Goal: Task Accomplishment & Management: Manage account settings

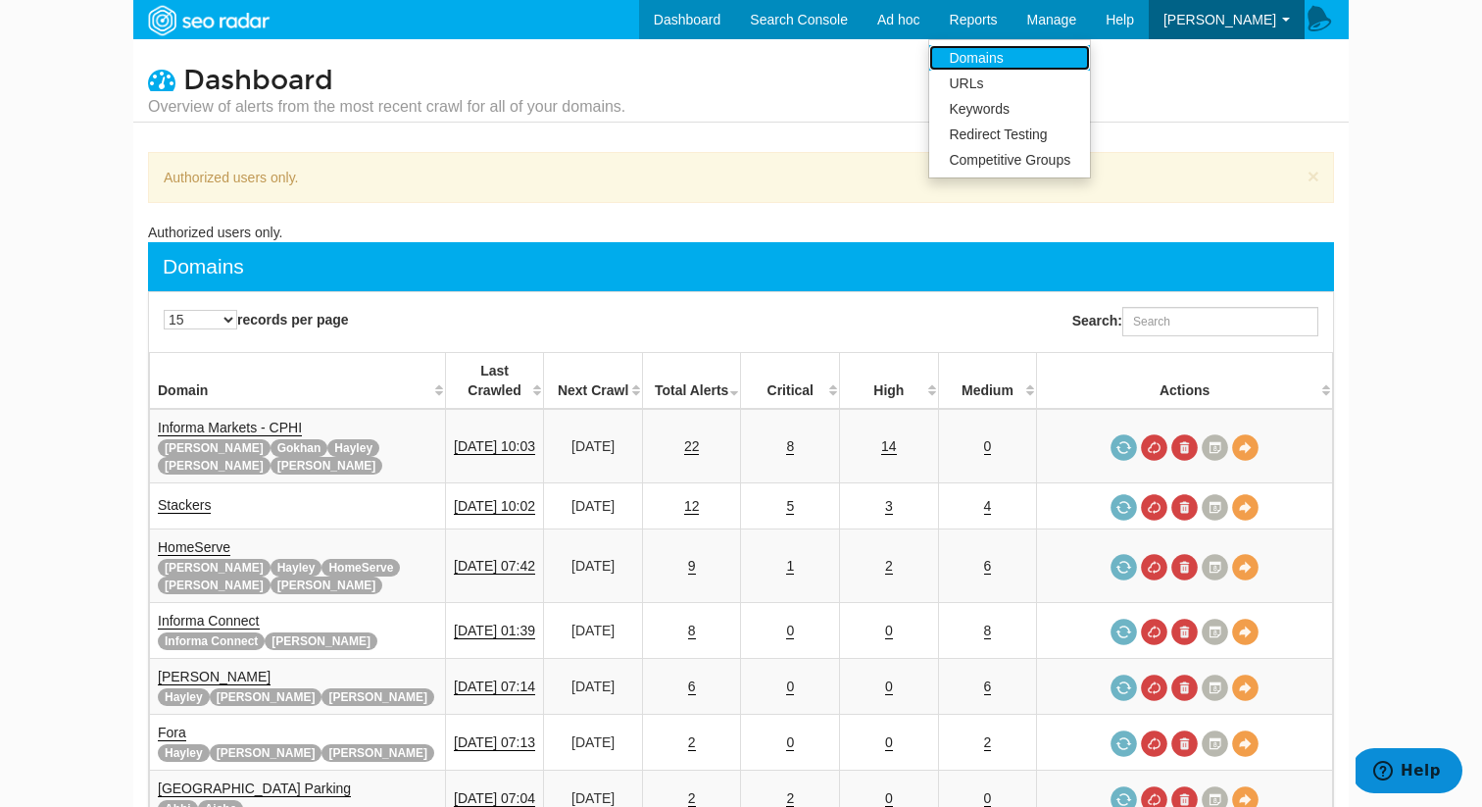
click at [1050, 49] on link "Domains" at bounding box center [1009, 57] width 161 height 25
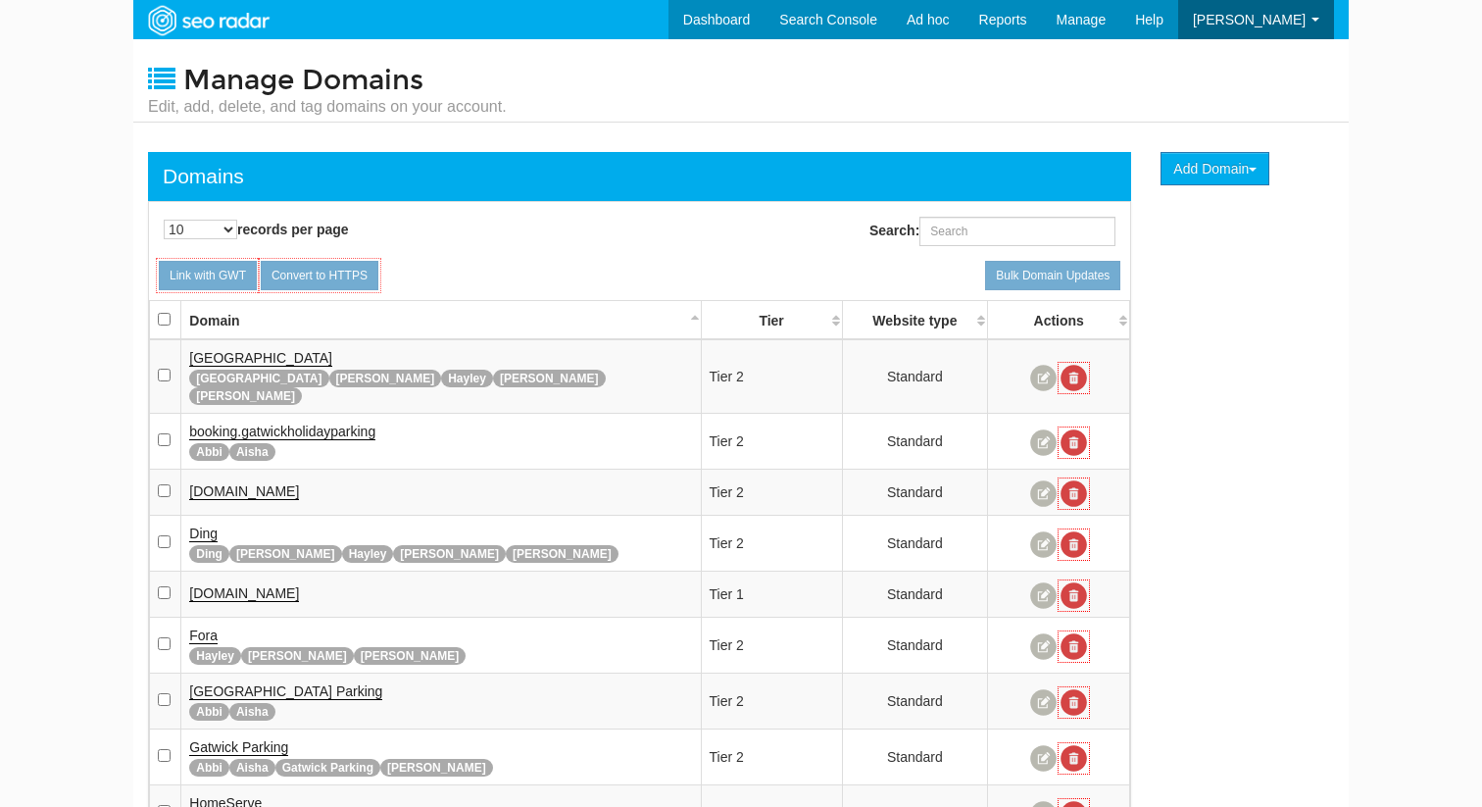
scroll to position [78, 0]
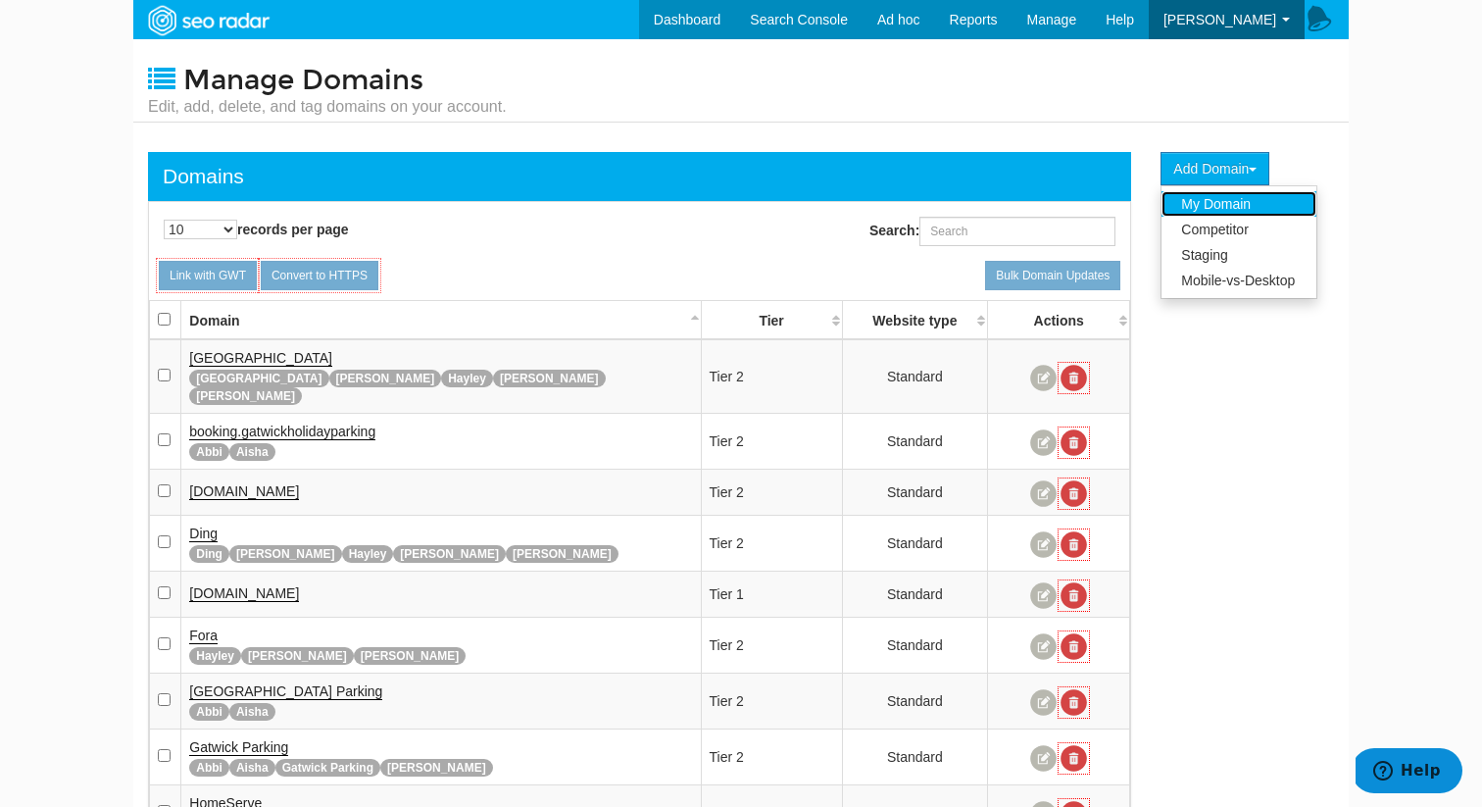
click at [1218, 211] on link "My Domain" at bounding box center [1239, 203] width 155 height 25
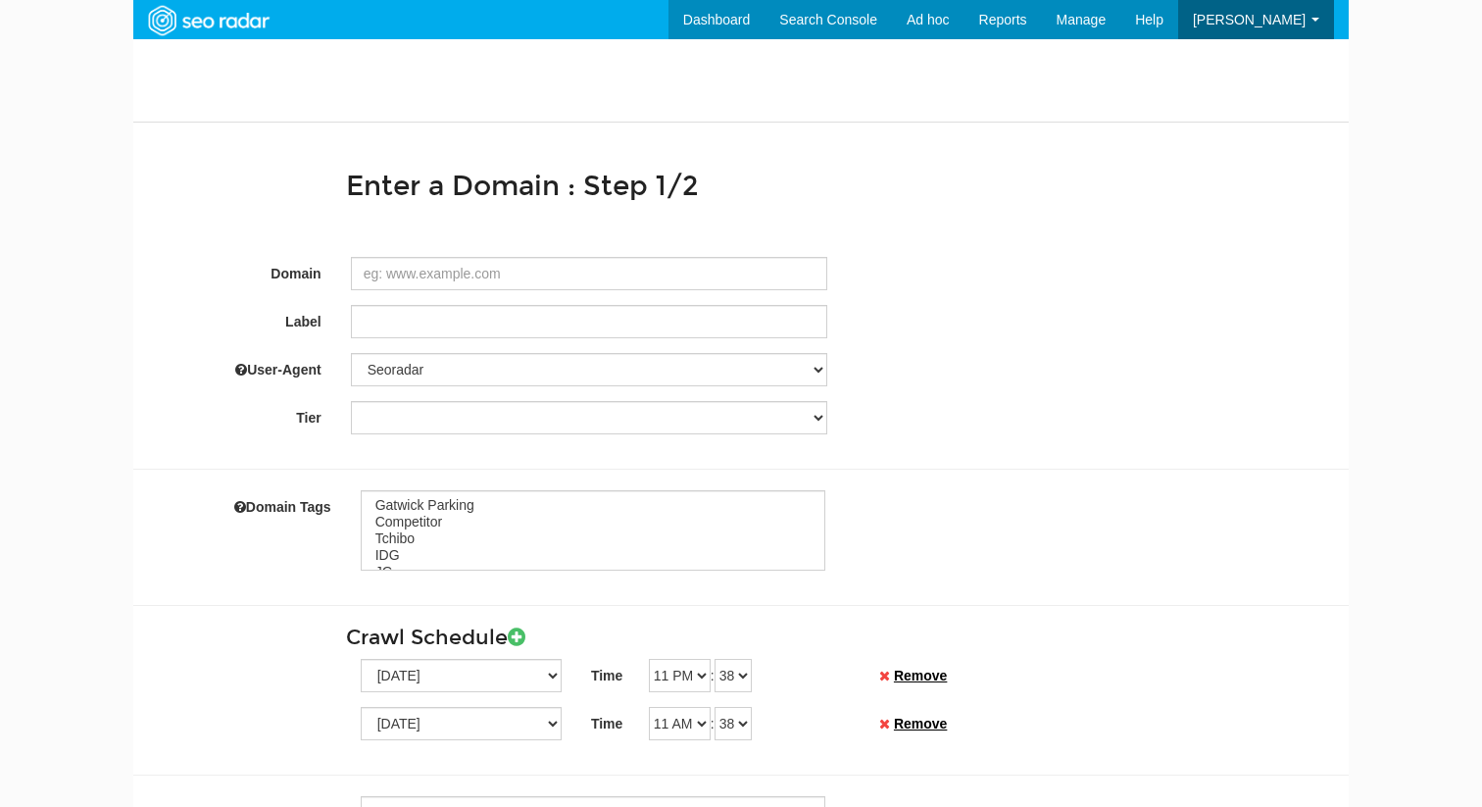
select select
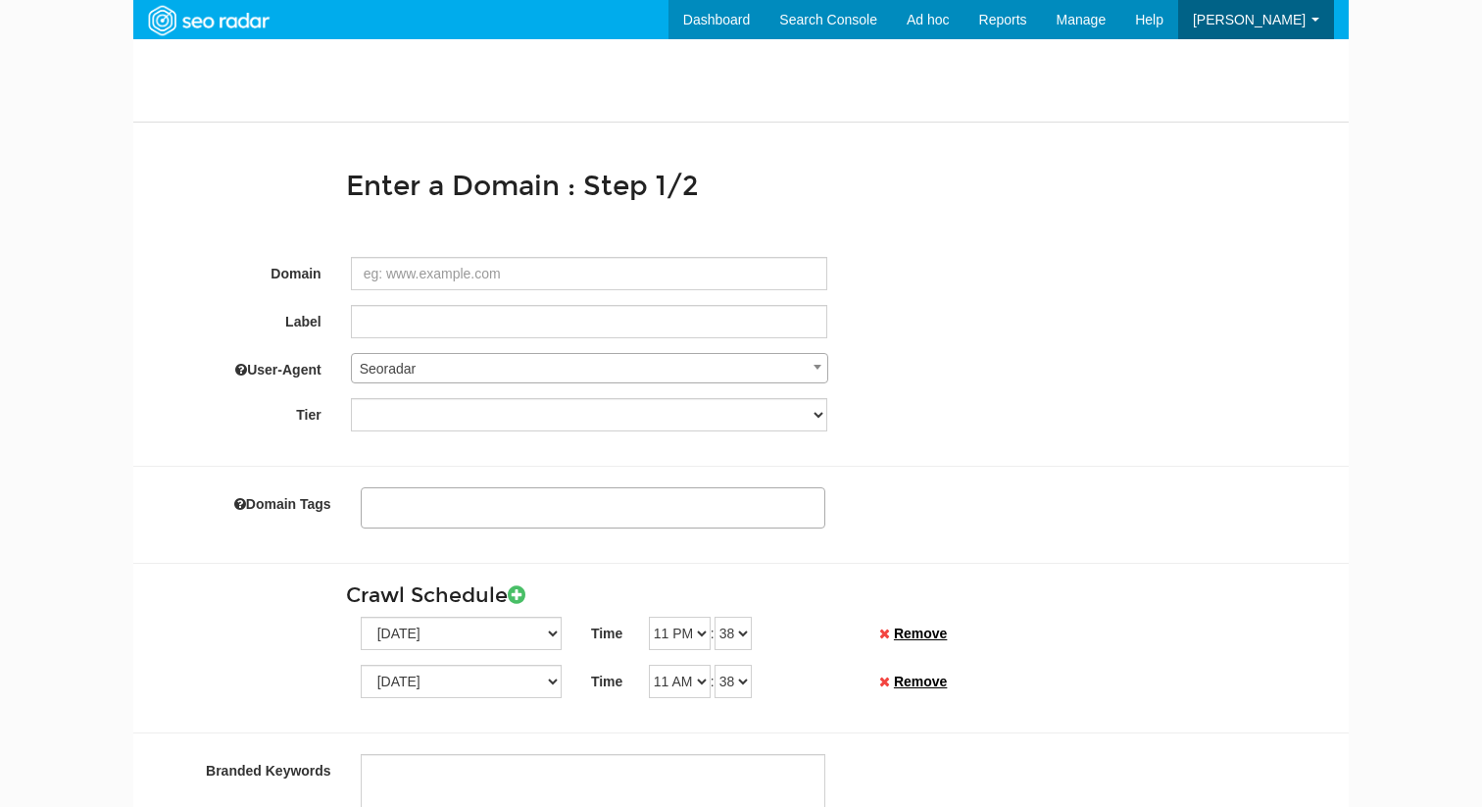
scroll to position [78, 0]
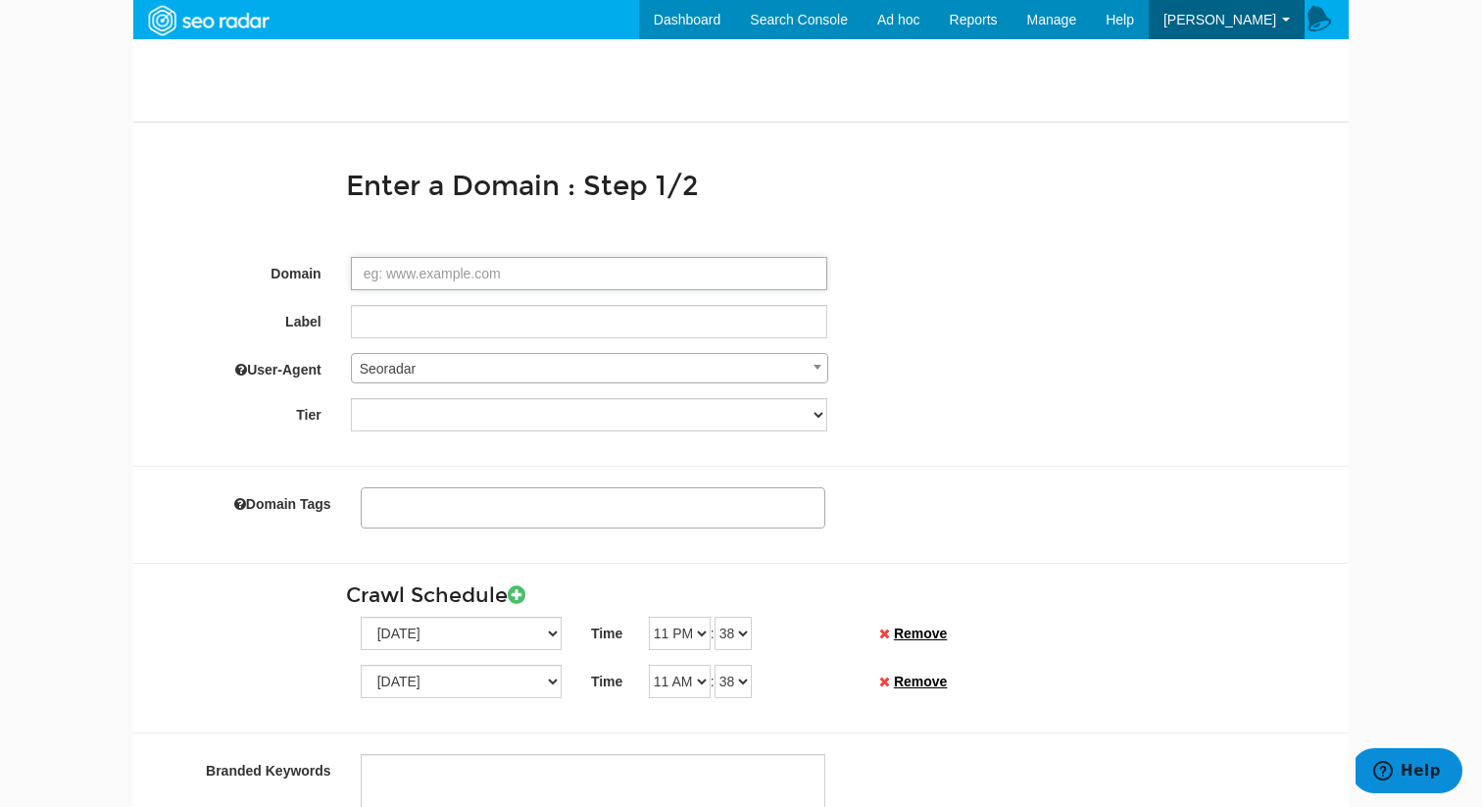
click at [578, 268] on input "Domain" at bounding box center [589, 273] width 477 height 33
paste input "https://www.ukstoragecompany.co.uk/"
type input "https://www.ukstoragecompany.co.uk/"
click at [534, 310] on input "Label" at bounding box center [589, 321] width 477 height 33
type input "https://www.ukstoragecompany.co.uk/"
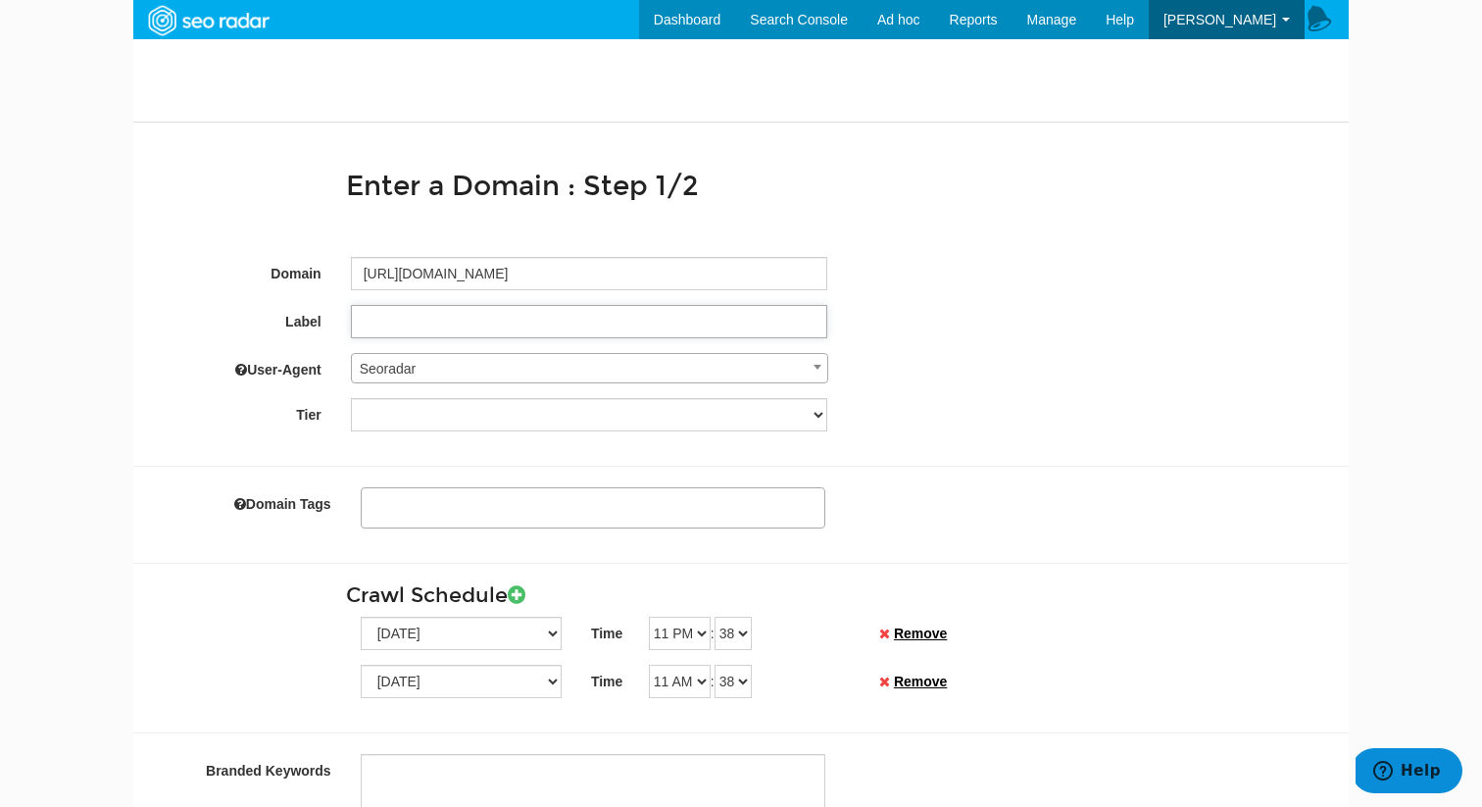
type textarea "ukstoragecompany co"
click at [534, 310] on input "https://www.ukstoragecompany.co.uk/" at bounding box center [589, 321] width 477 height 33
type input "UK Storage Company"
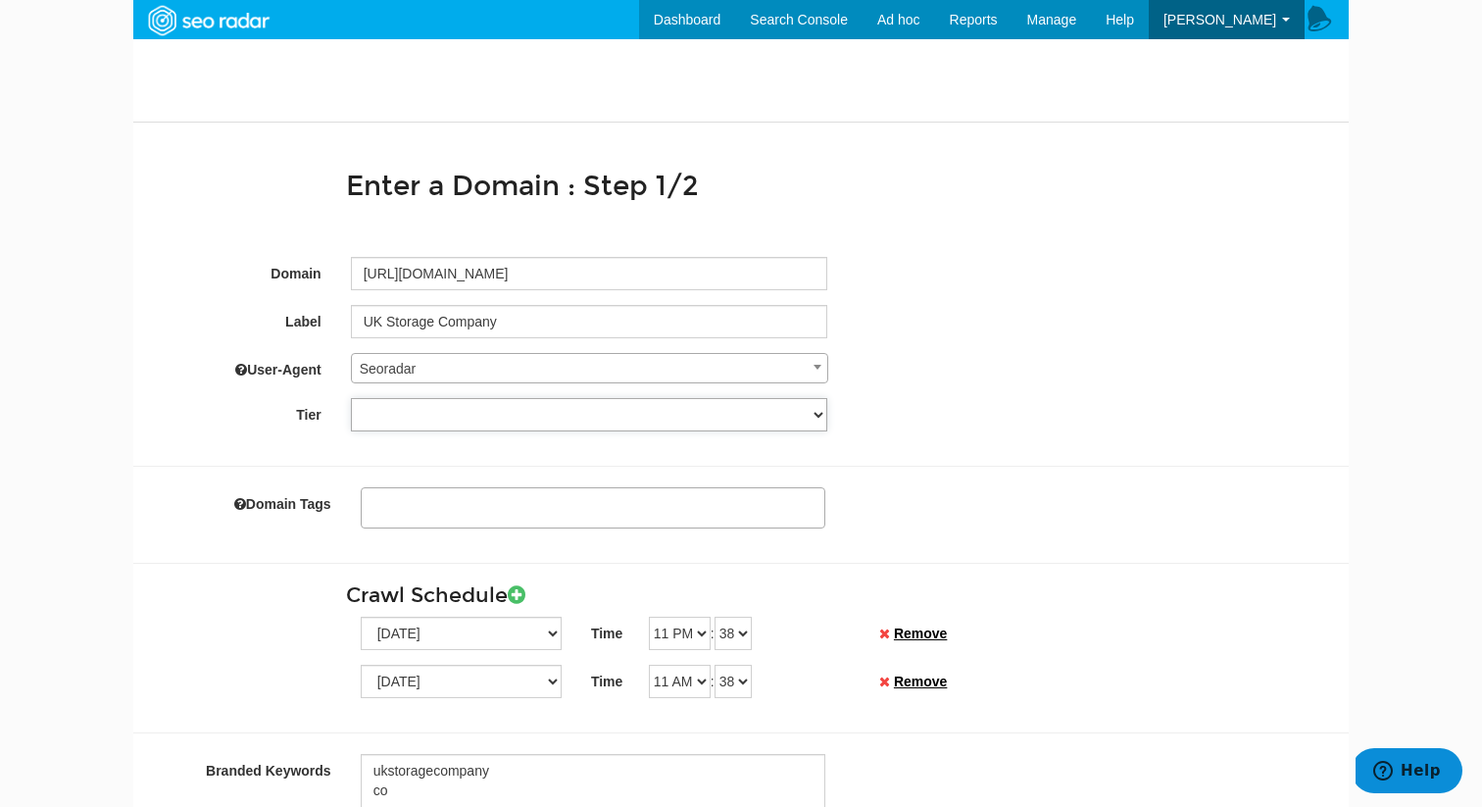
click at [408, 423] on select "Tier 1 Tier 2" at bounding box center [589, 414] width 477 height 33
select select "6"
click at [351, 398] on select "Tier 1 Tier 2" at bounding box center [589, 414] width 477 height 33
click at [577, 507] on ul at bounding box center [593, 504] width 463 height 30
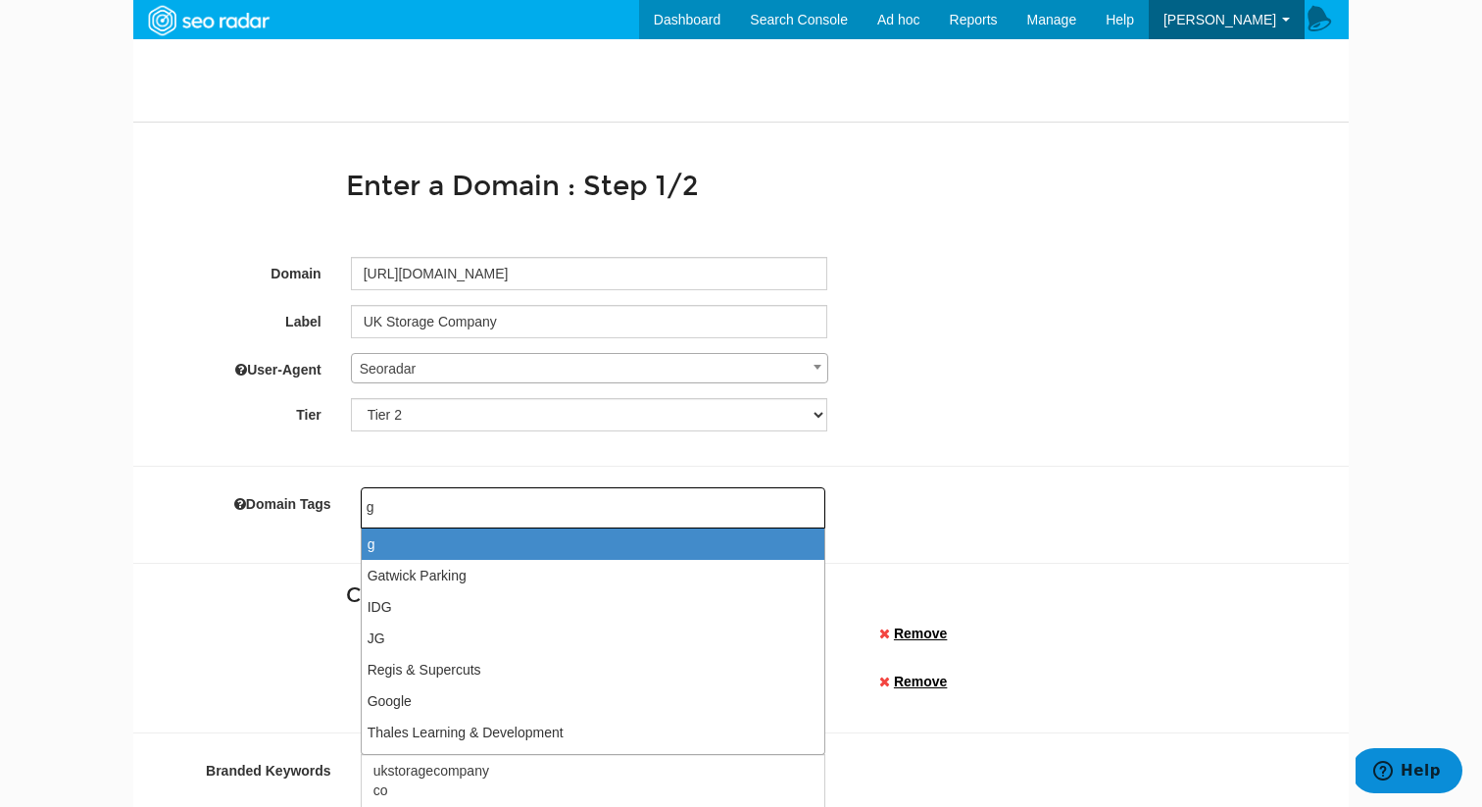
type input "ge"
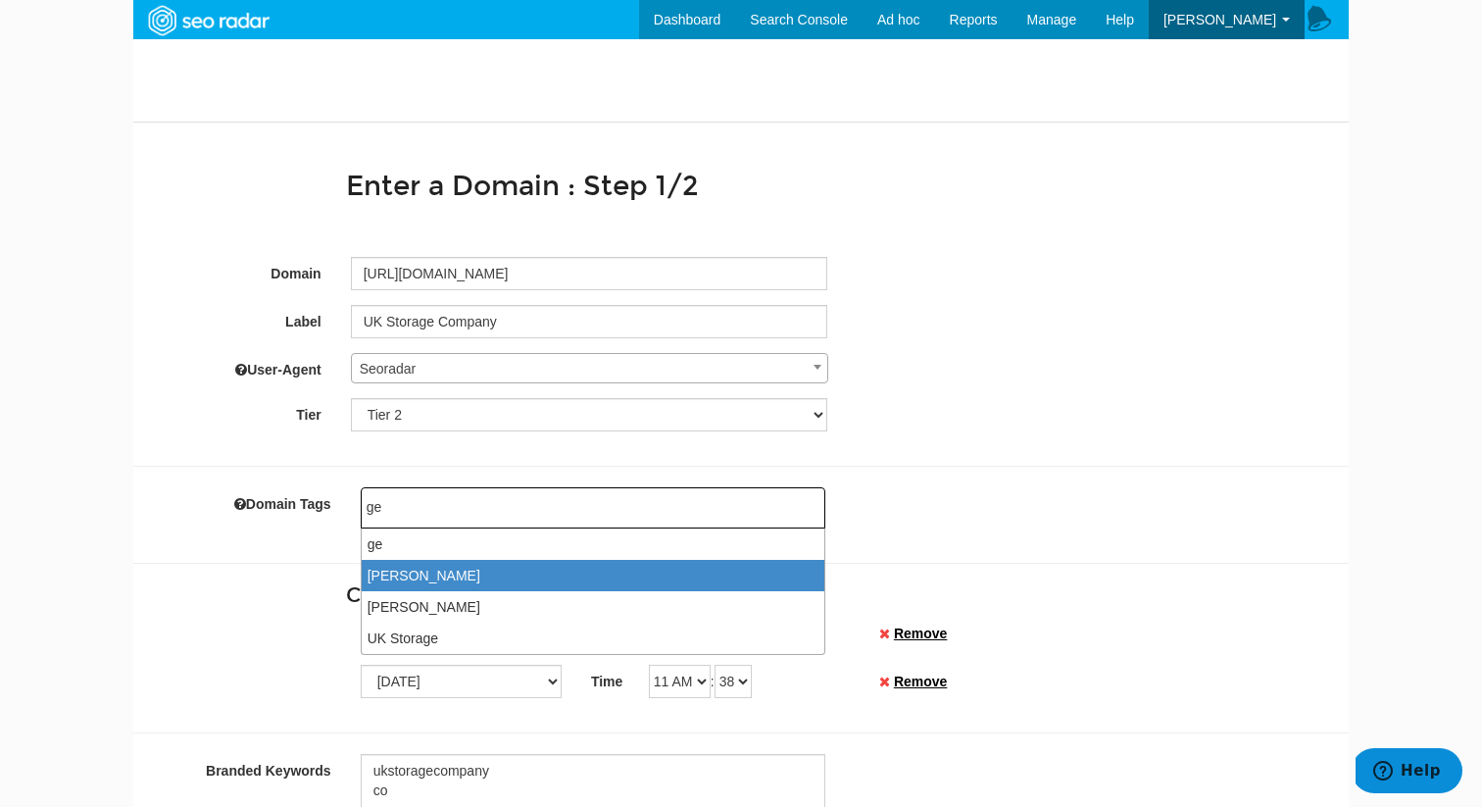
select select "[PERSON_NAME]"
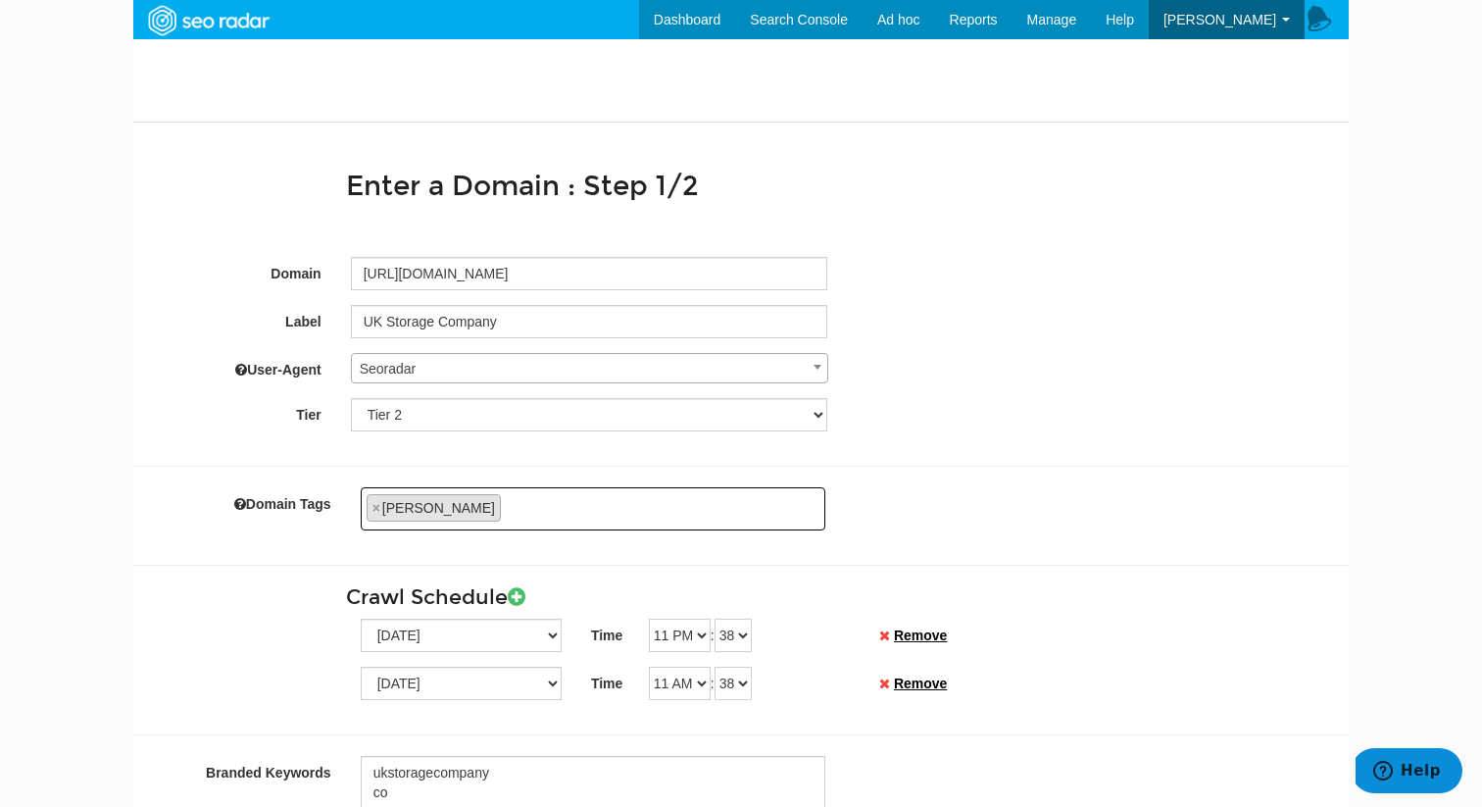
type input "r"
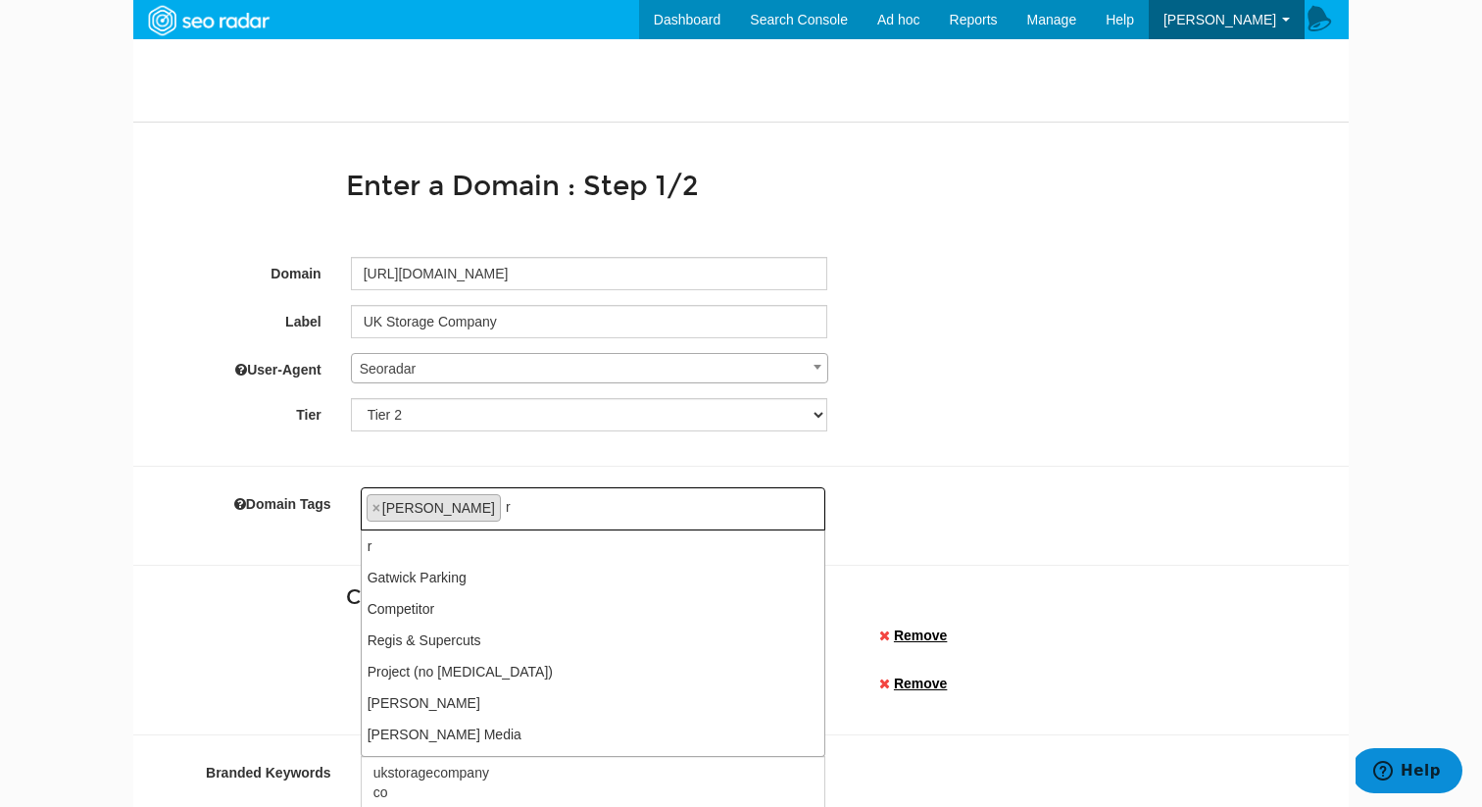
type input "ru"
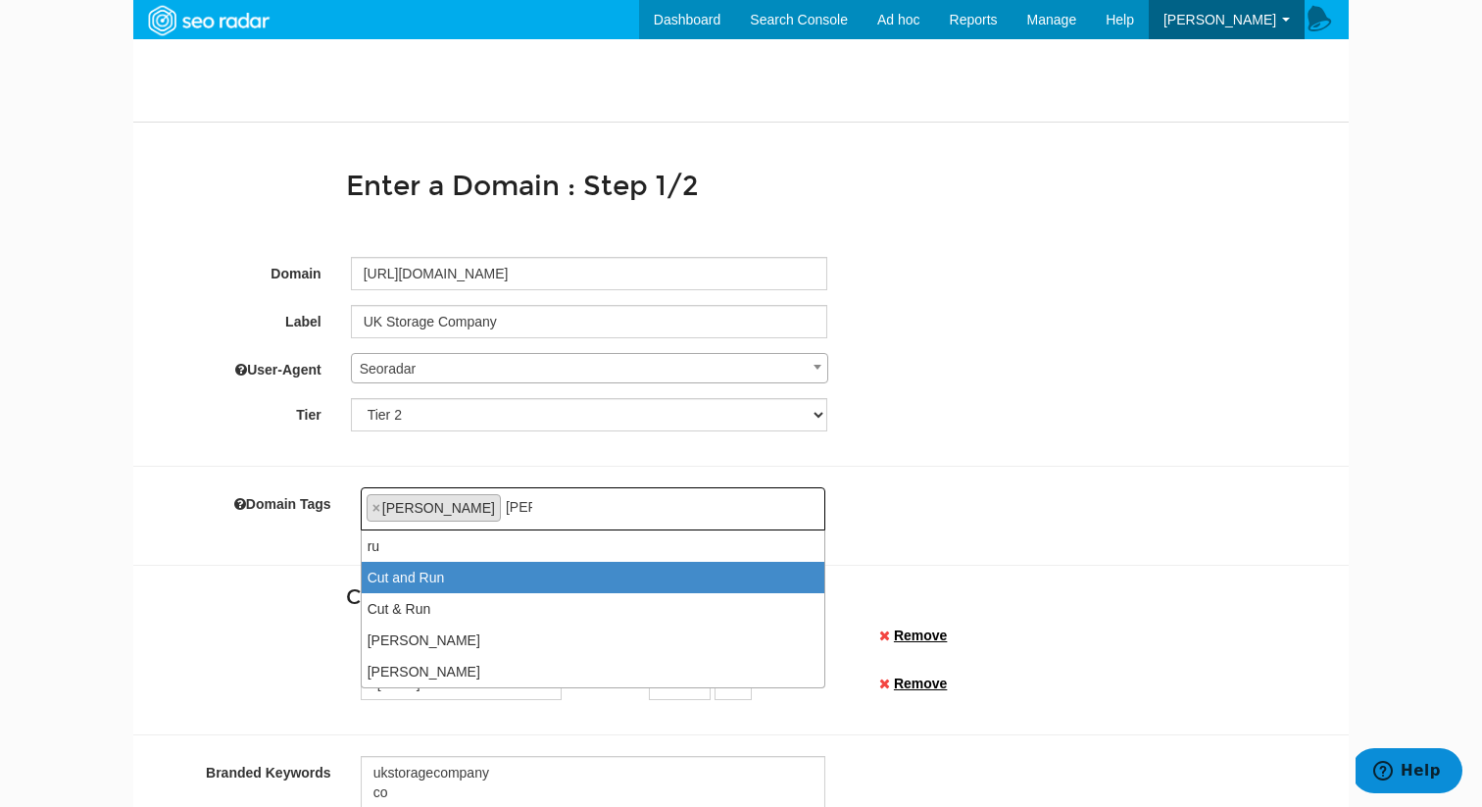
type input "[PERSON_NAME]"
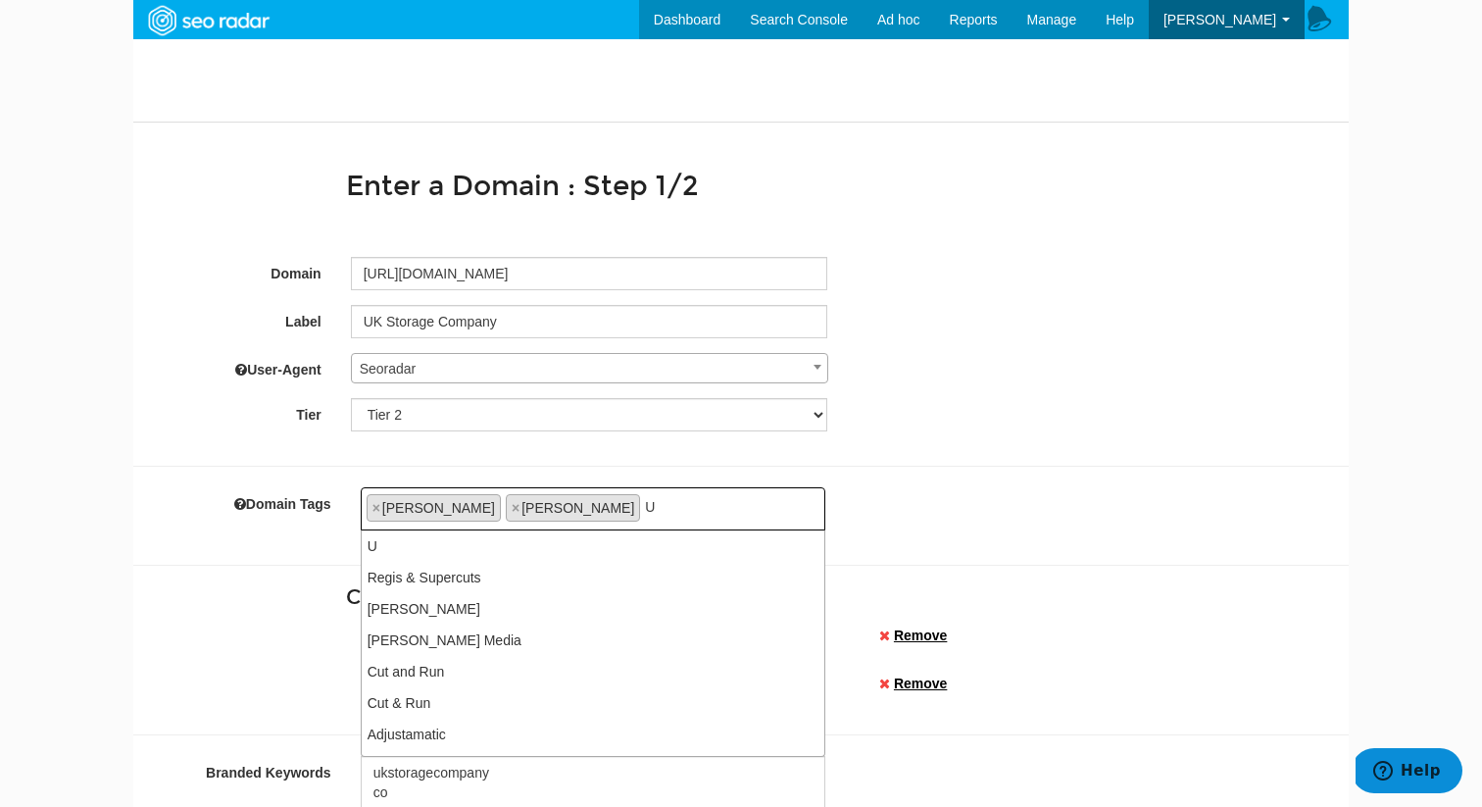
scroll to position [276, 0]
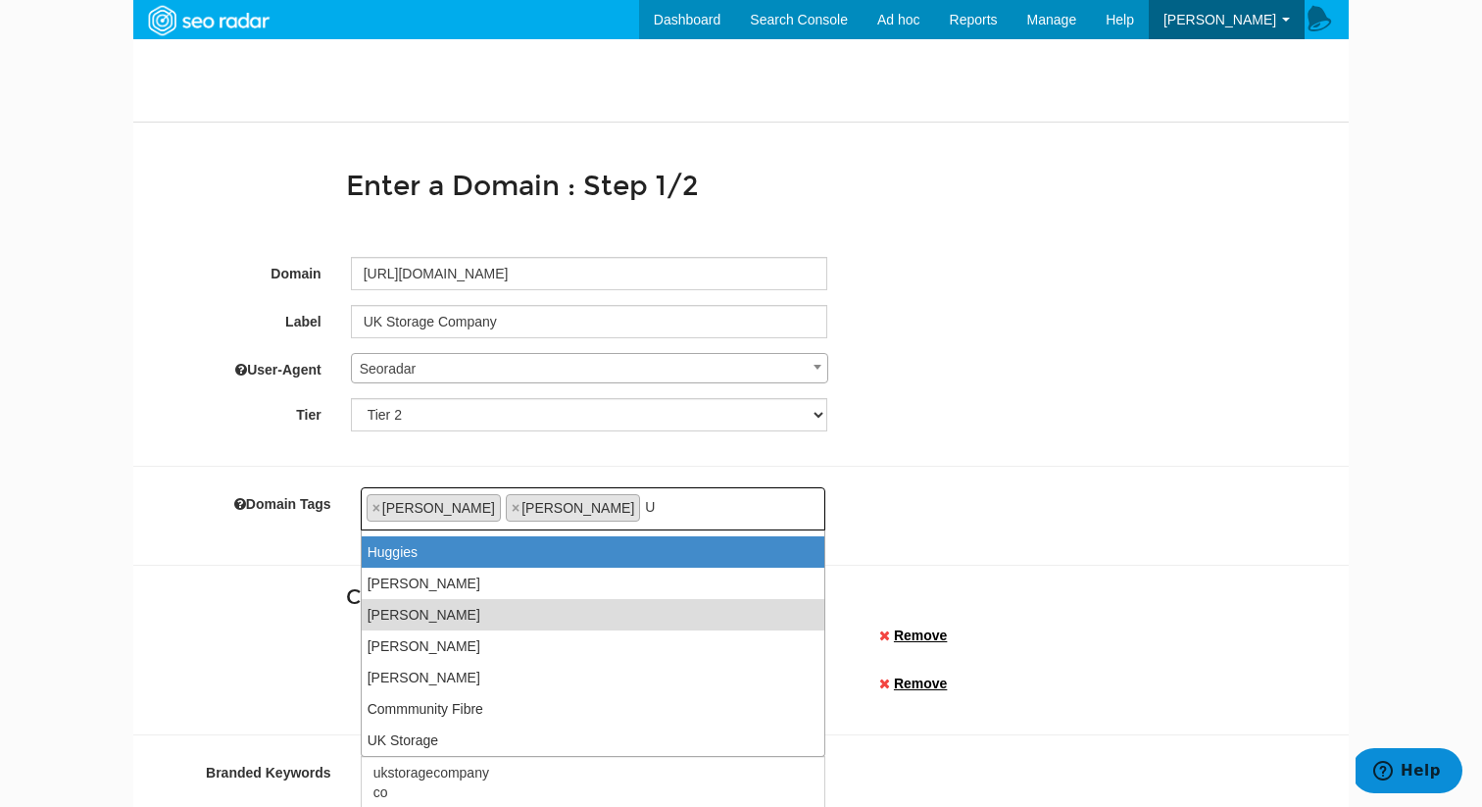
type input "UK"
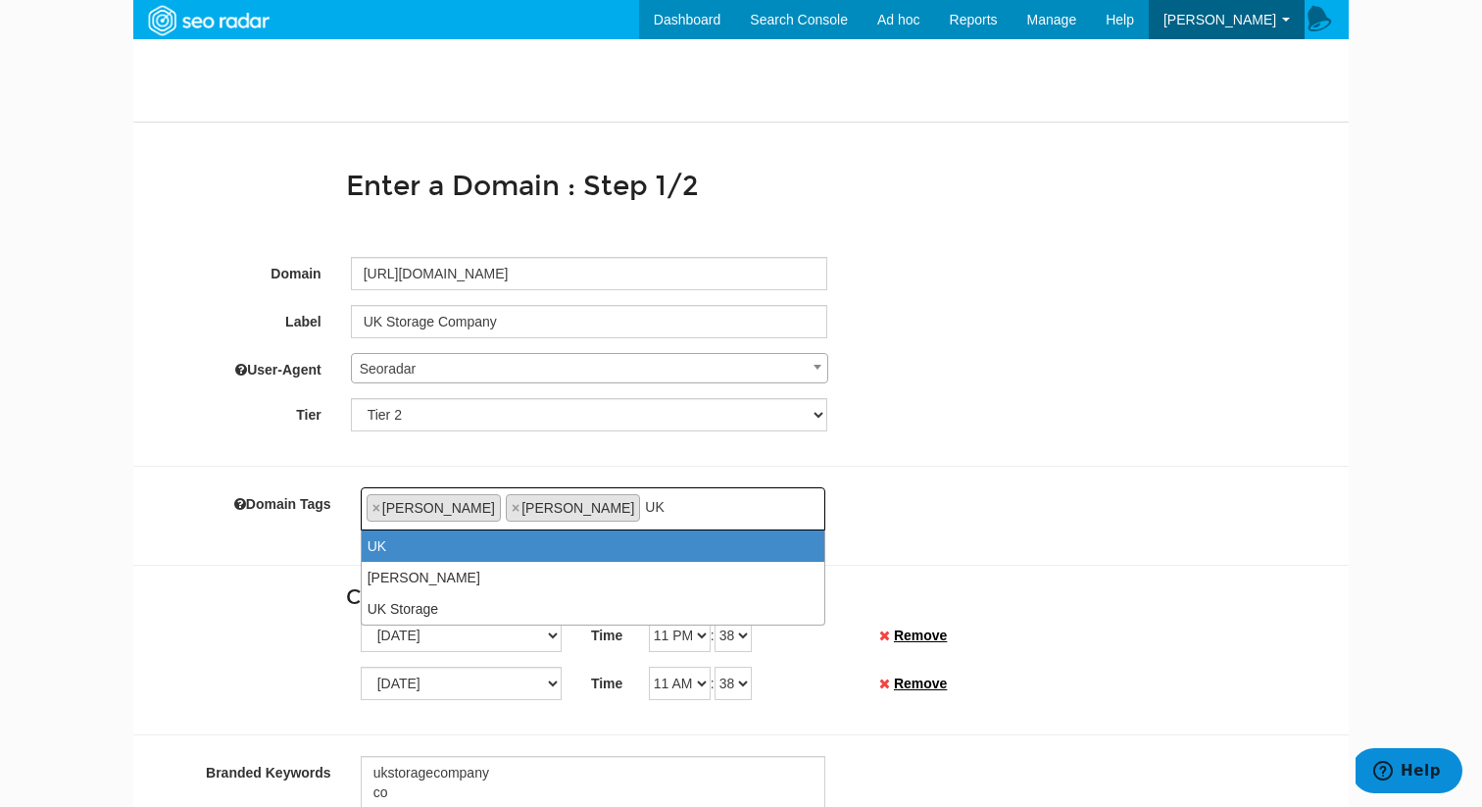
type input "UK"
type input "UK s"
type input "UK"
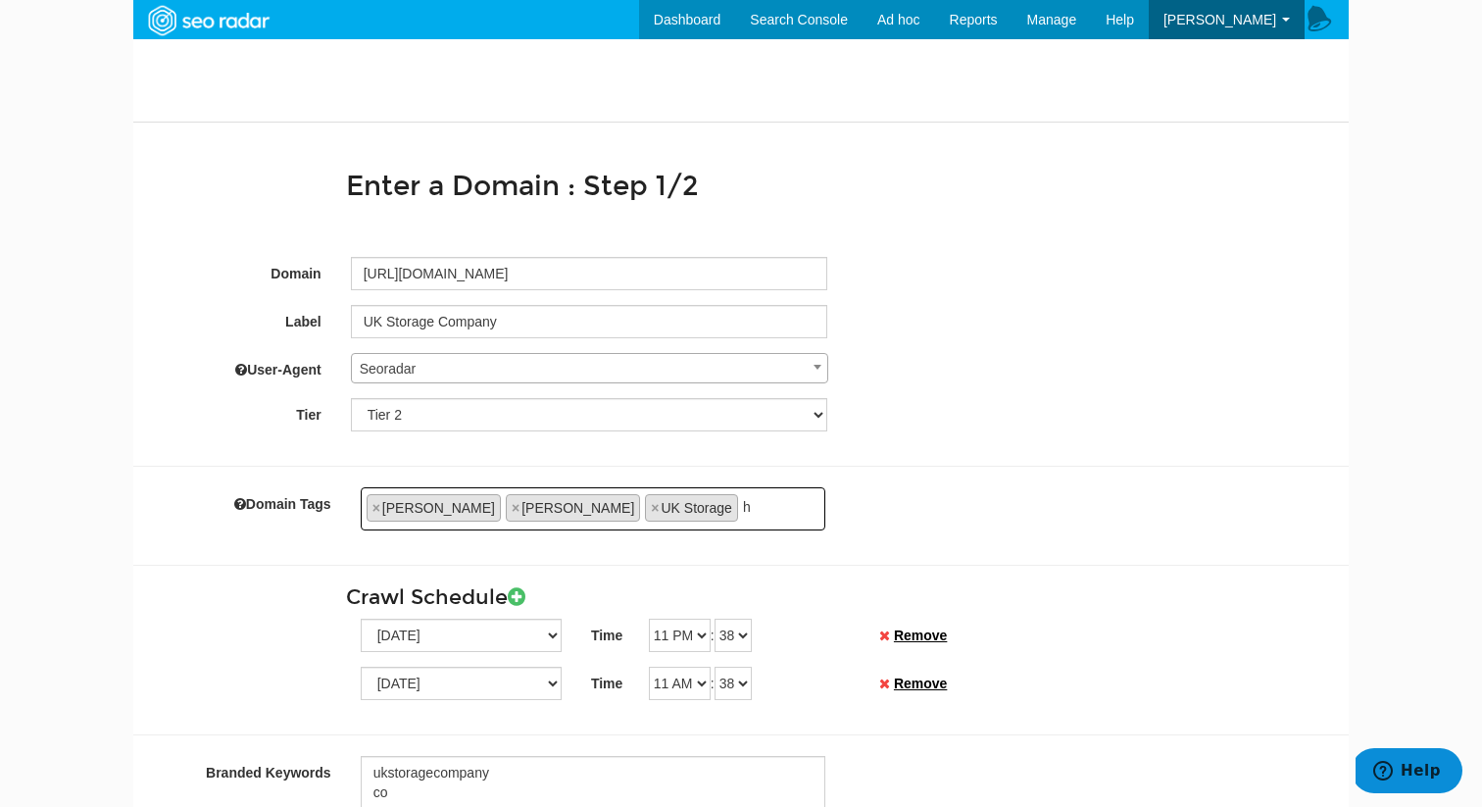
type input "ha"
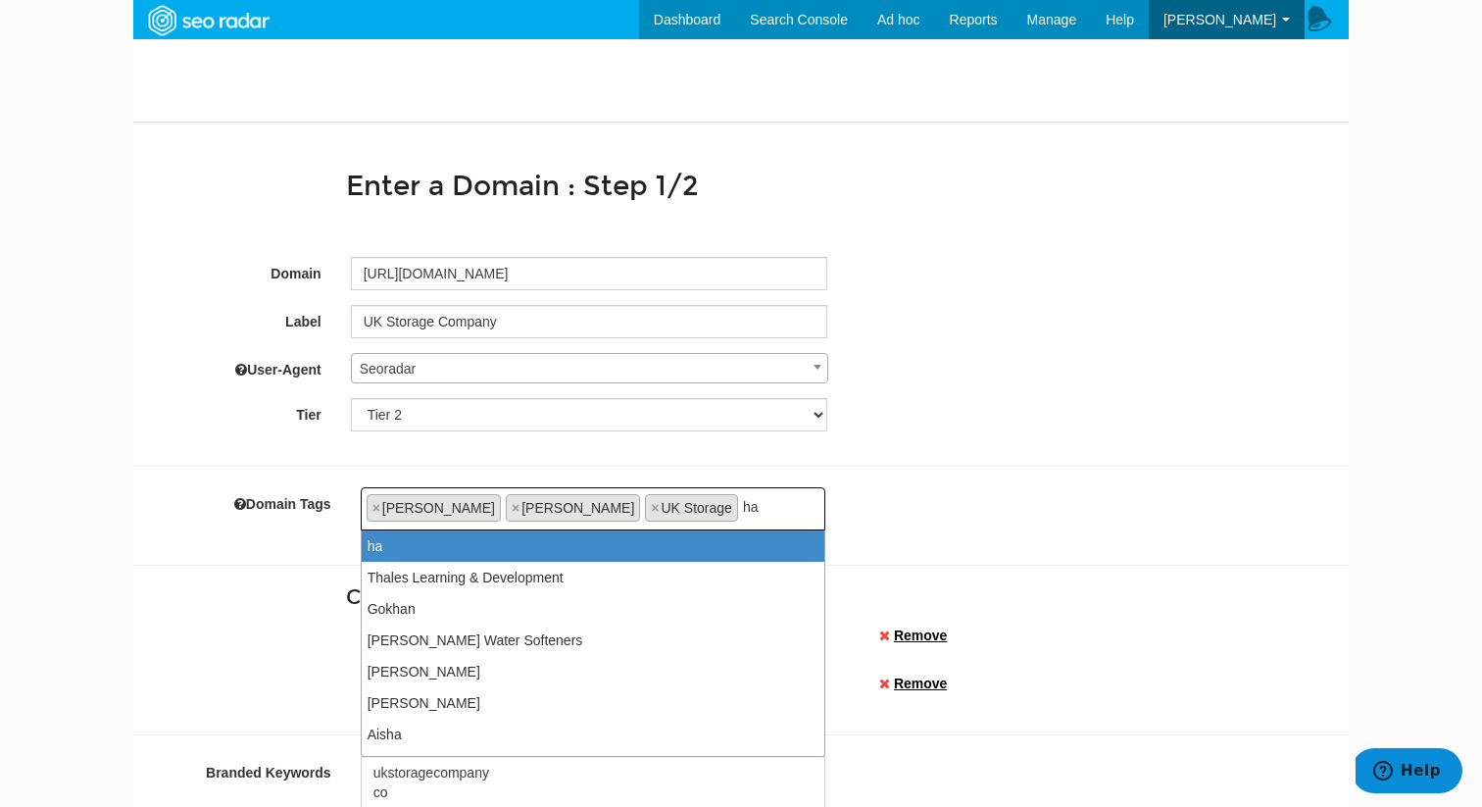
type input "hay"
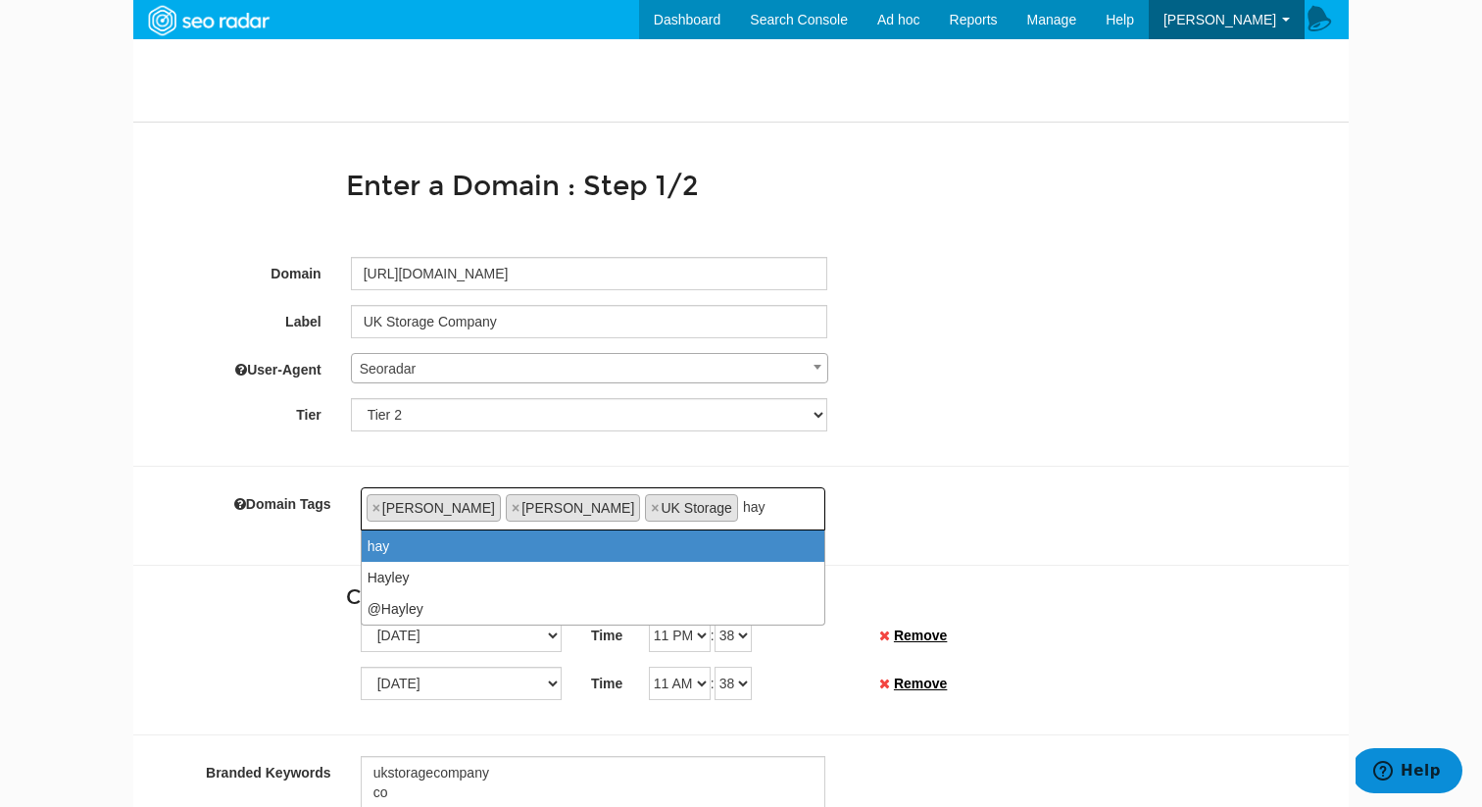
type input "hayl"
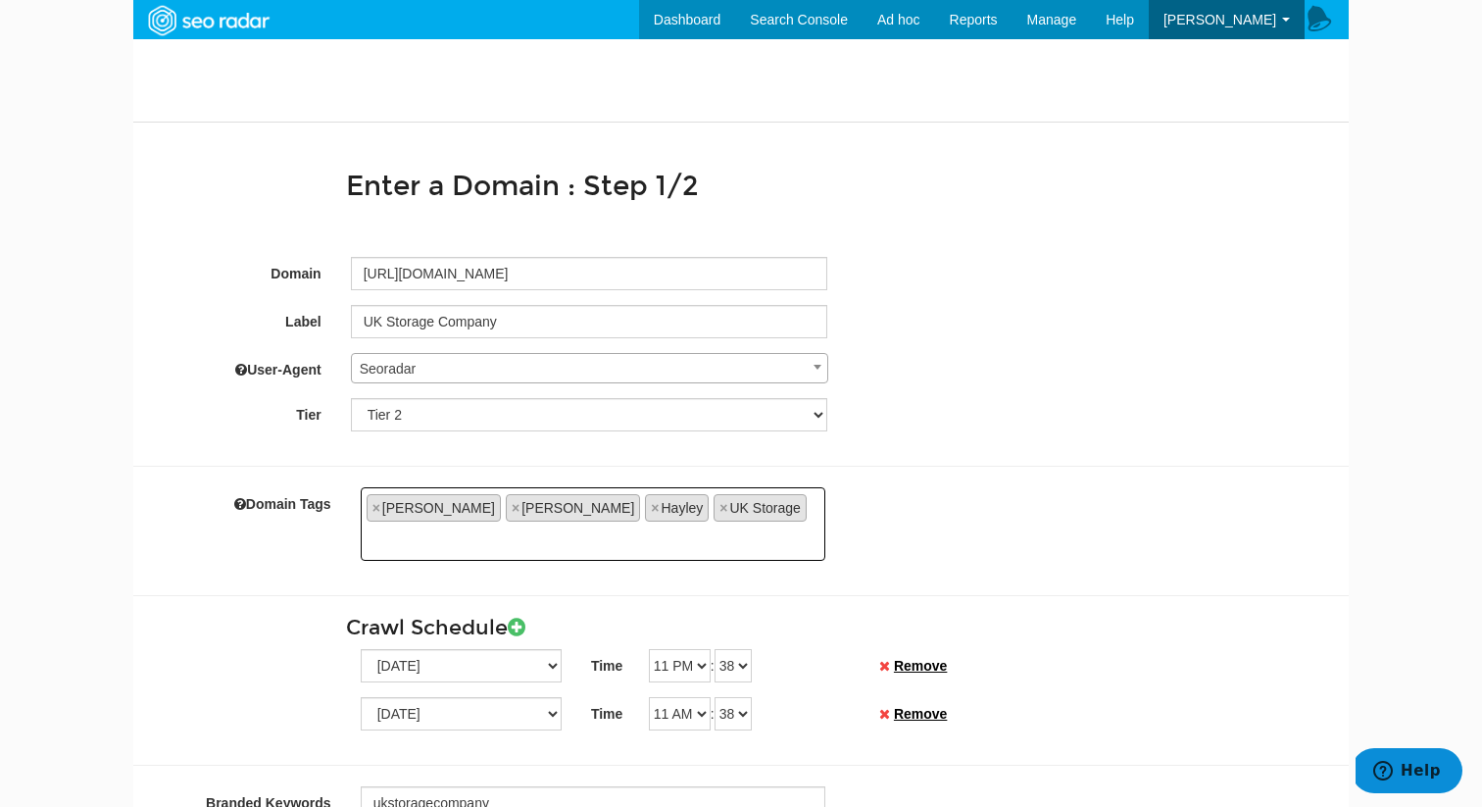
type input "t"
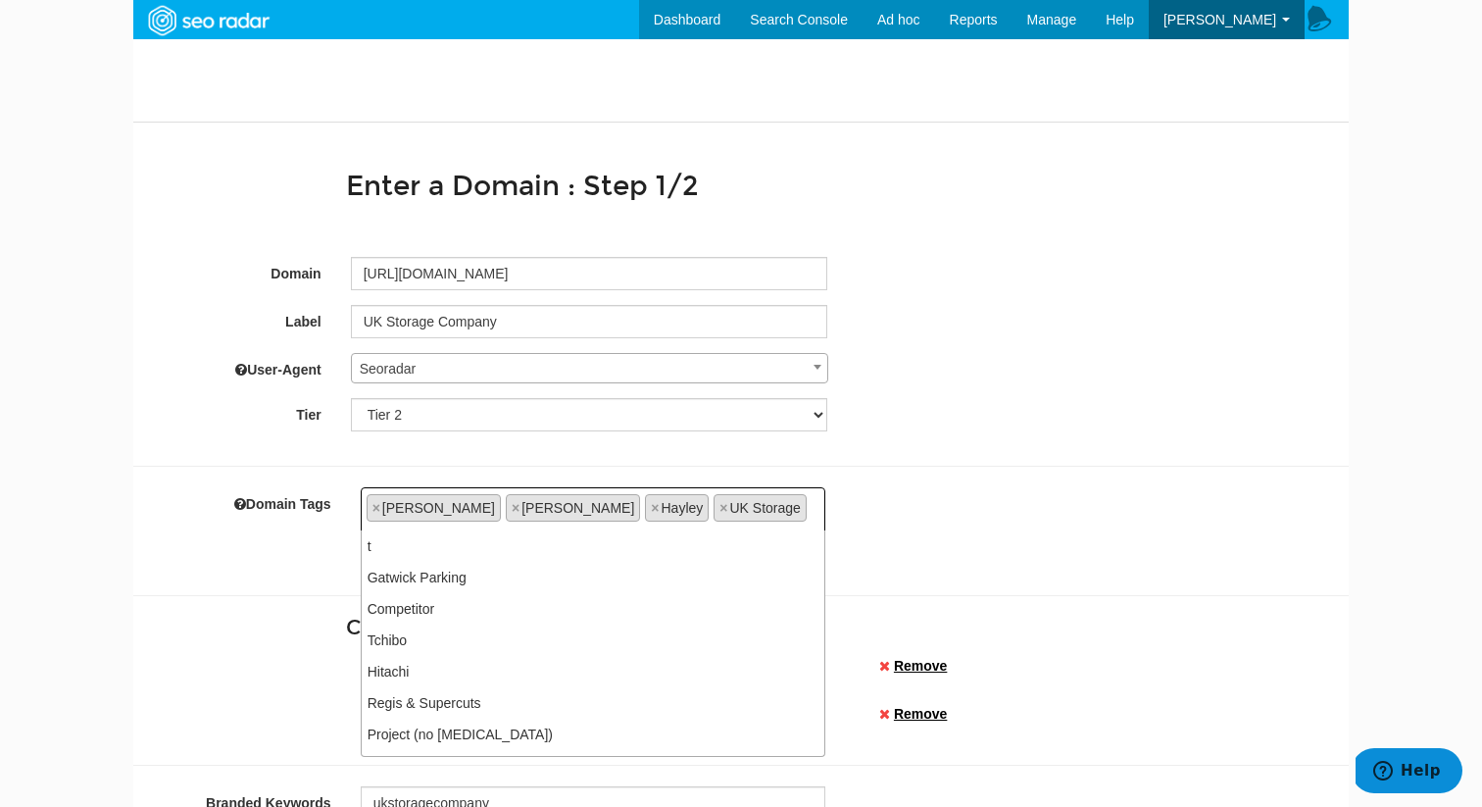
type input "tar"
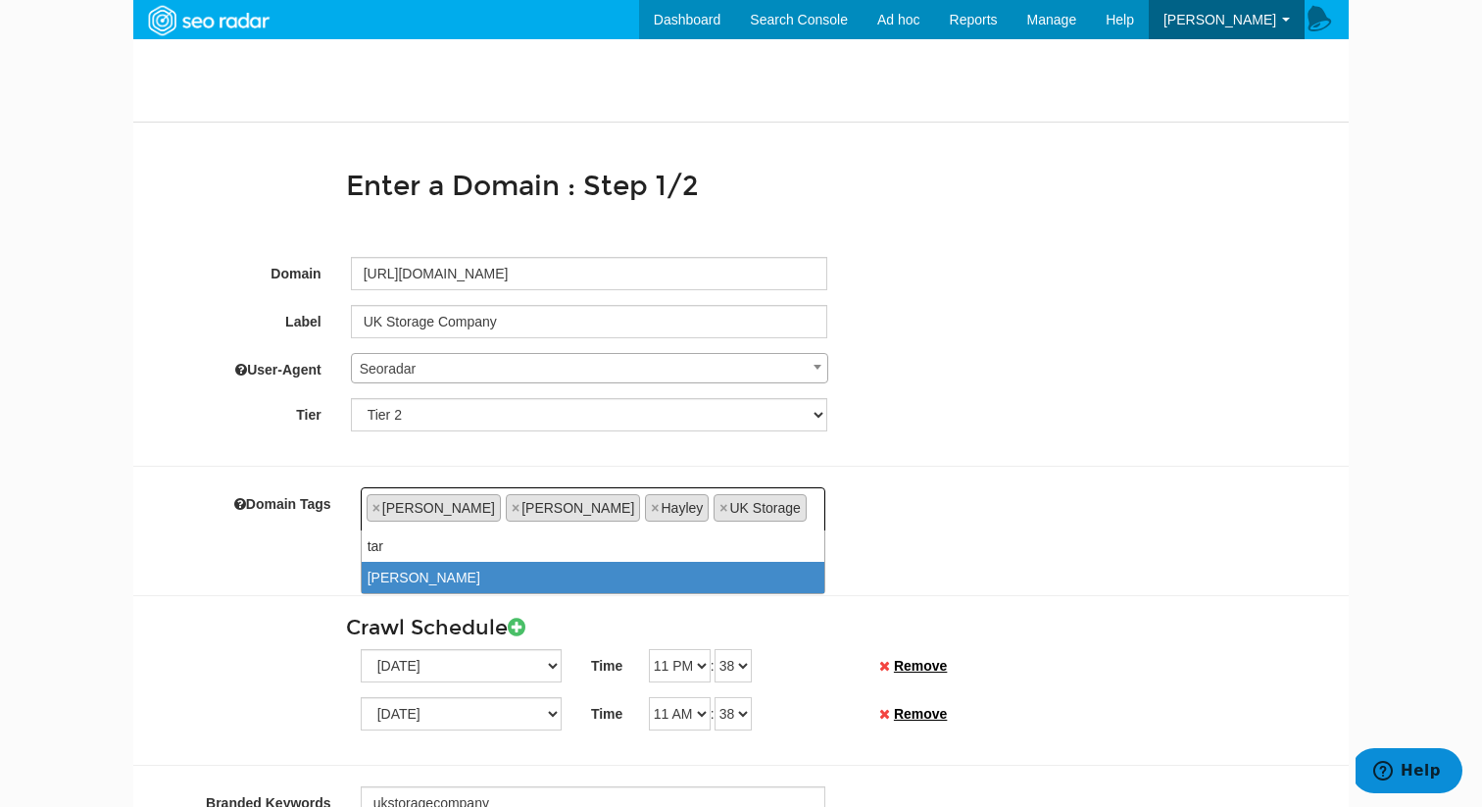
type input "tara"
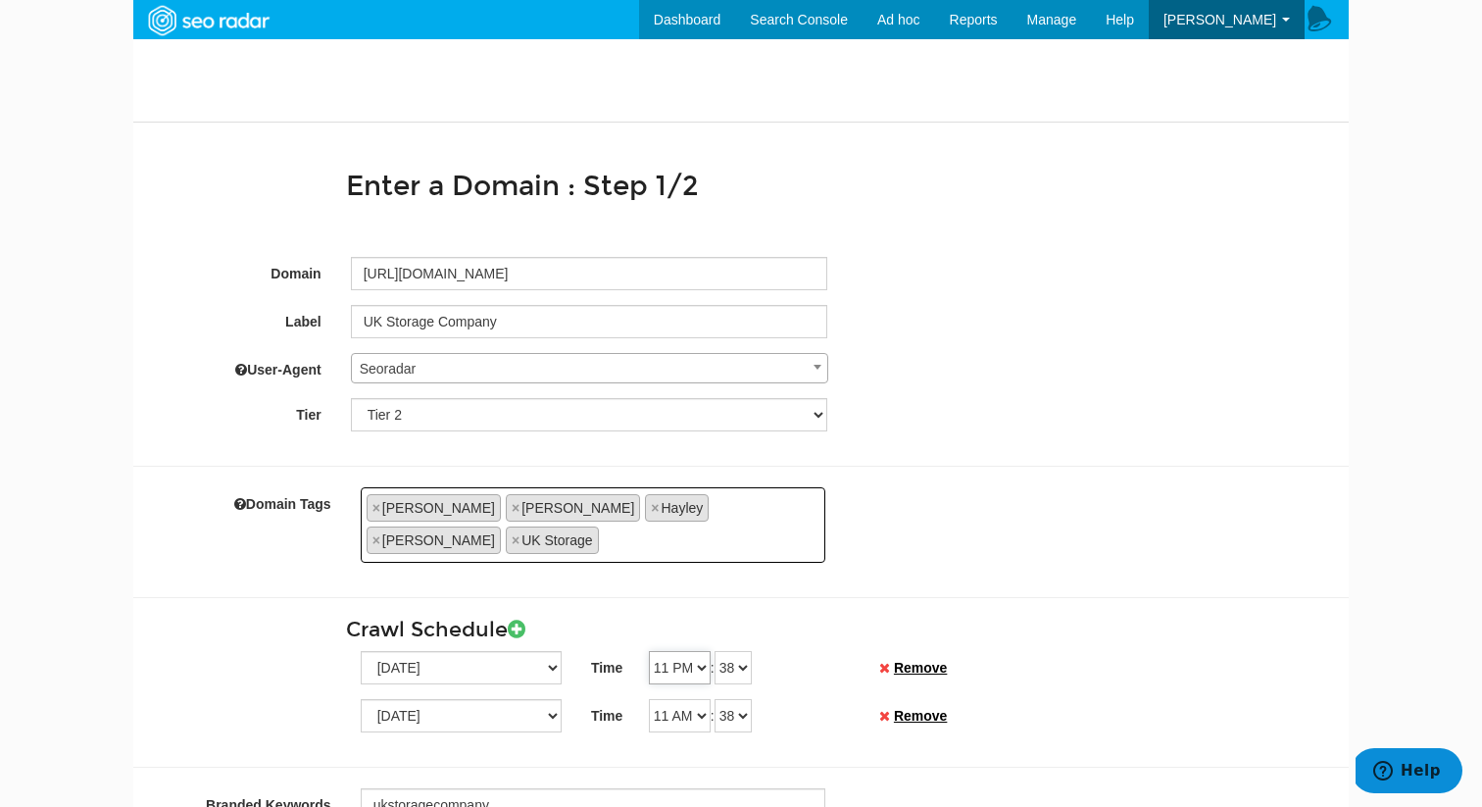
click at [699, 651] on select "12 AM 01 AM 02 AM 03 AM 04 AM 05 AM 06 AM 07 AM 08 AM 09 AM 10 AM 11 AM 12 PM 0…" at bounding box center [680, 667] width 62 height 33
select select "01"
click at [649, 651] on select "12 AM 01 AM 02 AM 03 AM 04 AM 05 AM 06 AM 07 AM 08 AM 09 AM 10 AM 11 AM 12 PM 0…" at bounding box center [680, 667] width 62 height 33
click at [726, 651] on select "00 01 02 03 04 05 06 07 08 09 10 11 12 13 14 15 16 17 18 19 20 21 22 23 24 25 2…" at bounding box center [733, 667] width 37 height 33
select select "30"
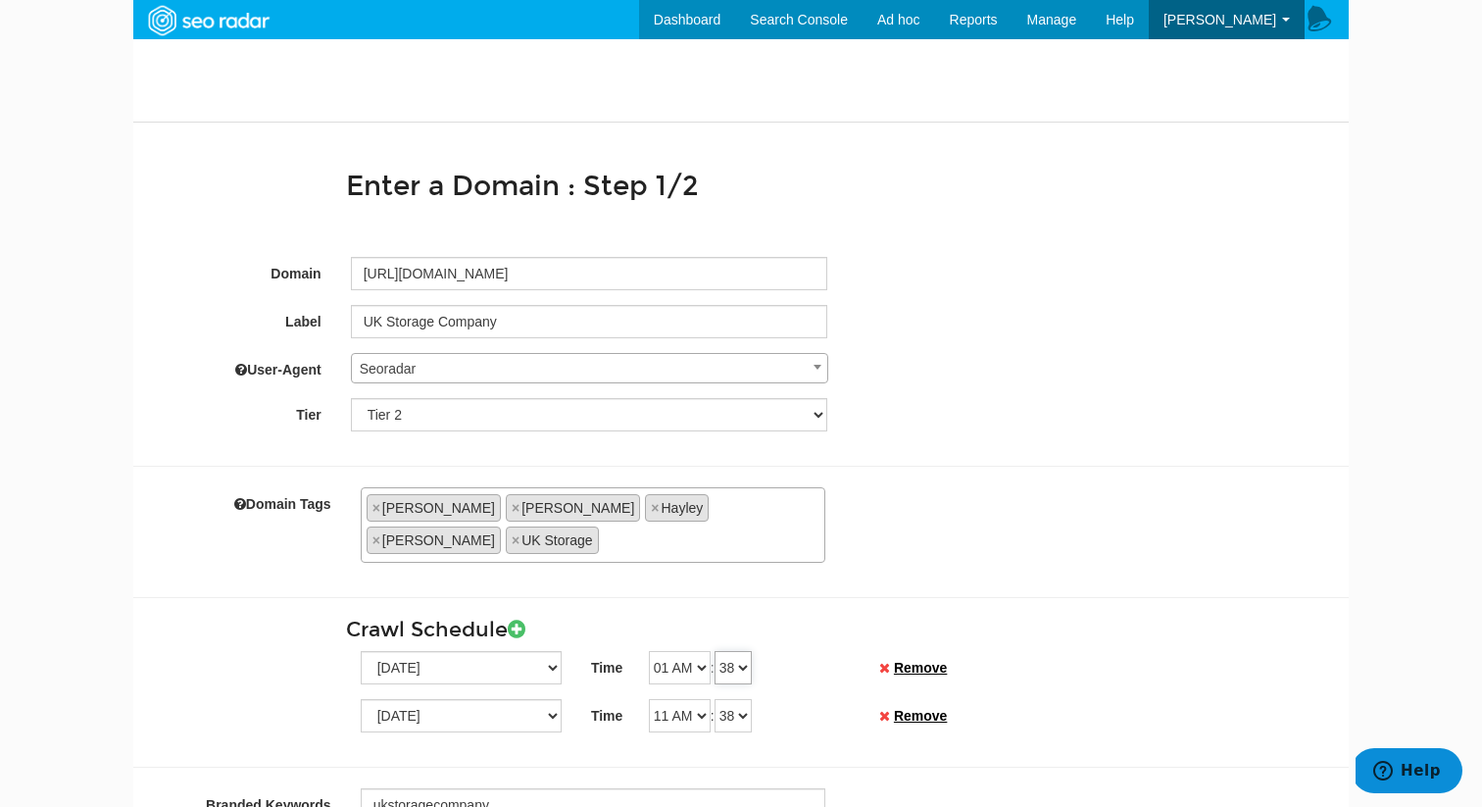
click at [721, 651] on select "00 01 02 03 04 05 06 07 08 09 10 11 12 13 14 15 16 17 18 19 20 21 22 23 24 25 2…" at bounding box center [733, 667] width 37 height 33
click at [679, 699] on select "12 AM 01 AM 02 AM 03 AM 04 AM 05 AM 06 AM 07 AM 08 AM 09 AM 10 AM 11 AM 12 PM 0…" at bounding box center [680, 715] width 62 height 33
select select "01"
click at [649, 699] on select "12 AM 01 AM 02 AM 03 AM 04 AM 05 AM 06 AM 07 AM 08 AM 09 AM 10 AM 11 AM 12 PM 0…" at bounding box center [680, 715] width 62 height 33
click at [733, 699] on select "00 01 02 03 04 05 06 07 08 09 10 11 12 13 14 15 16 17 18 19 20 21 22 23 24 25 2…" at bounding box center [733, 715] width 37 height 33
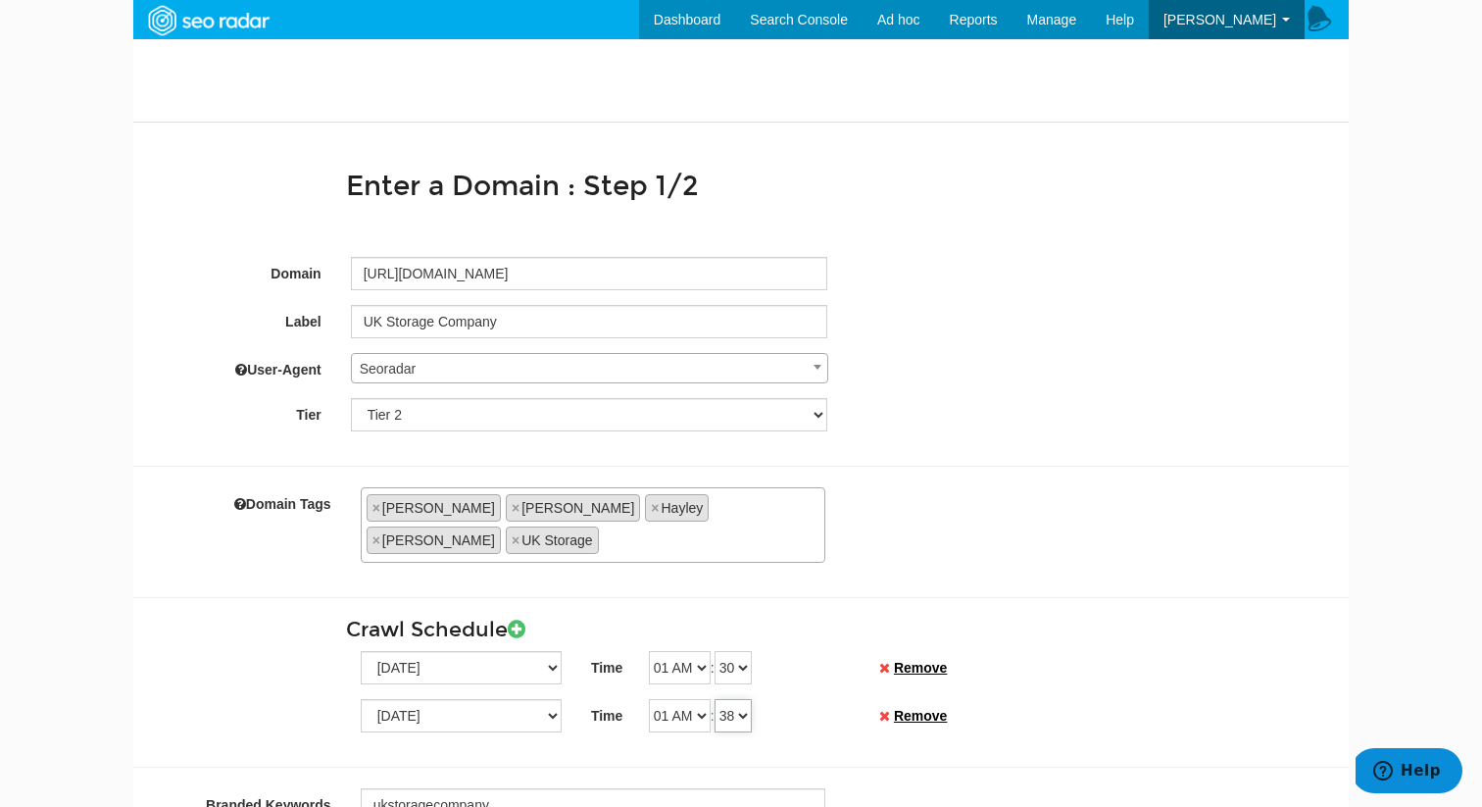
select select "30"
click at [721, 699] on select "00 01 02 03 04 05 06 07 08 09 10 11 12 13 14 15 16 17 18 19 20 21 22 23 24 25 2…" at bounding box center [733, 715] width 37 height 33
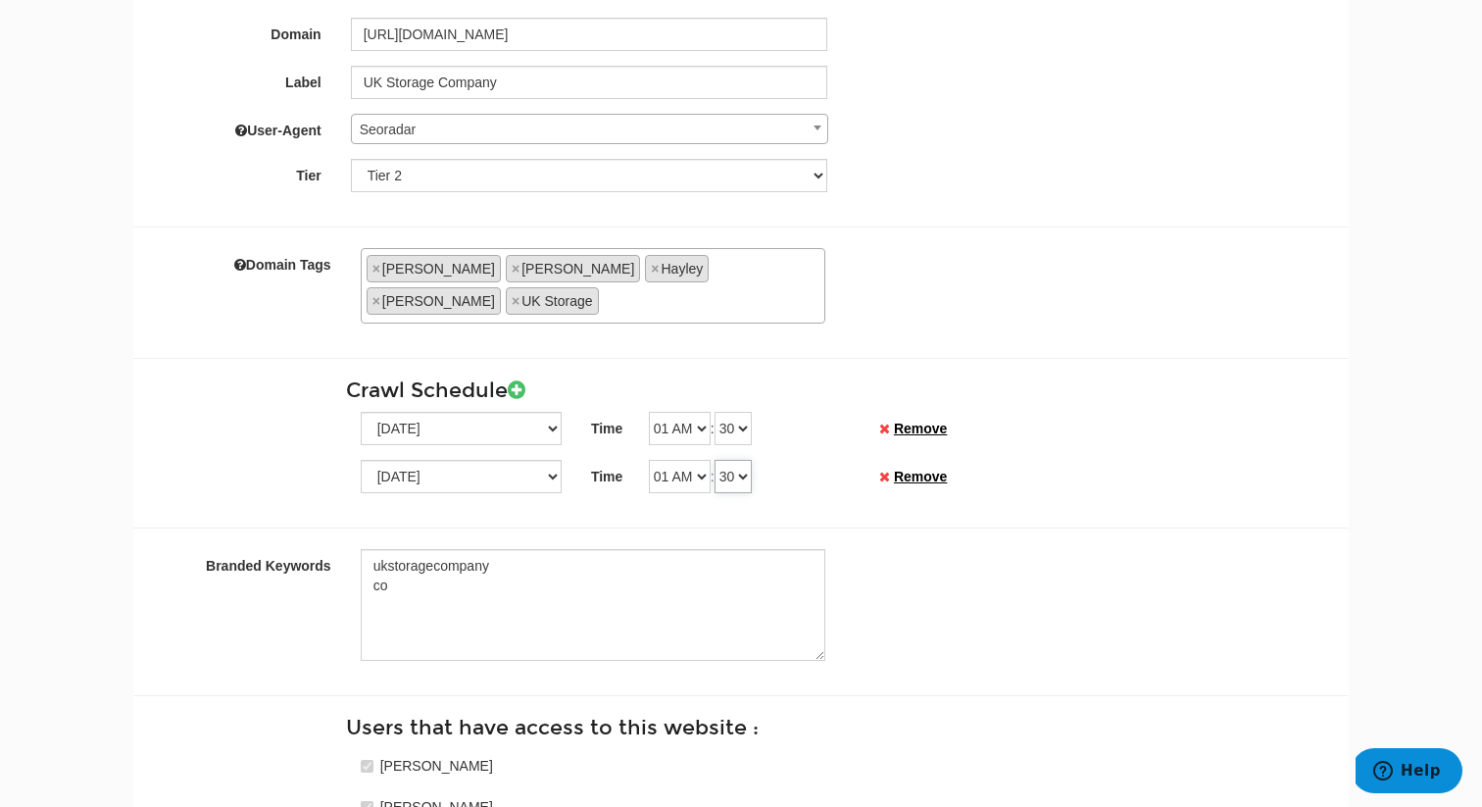
scroll to position [262, 0]
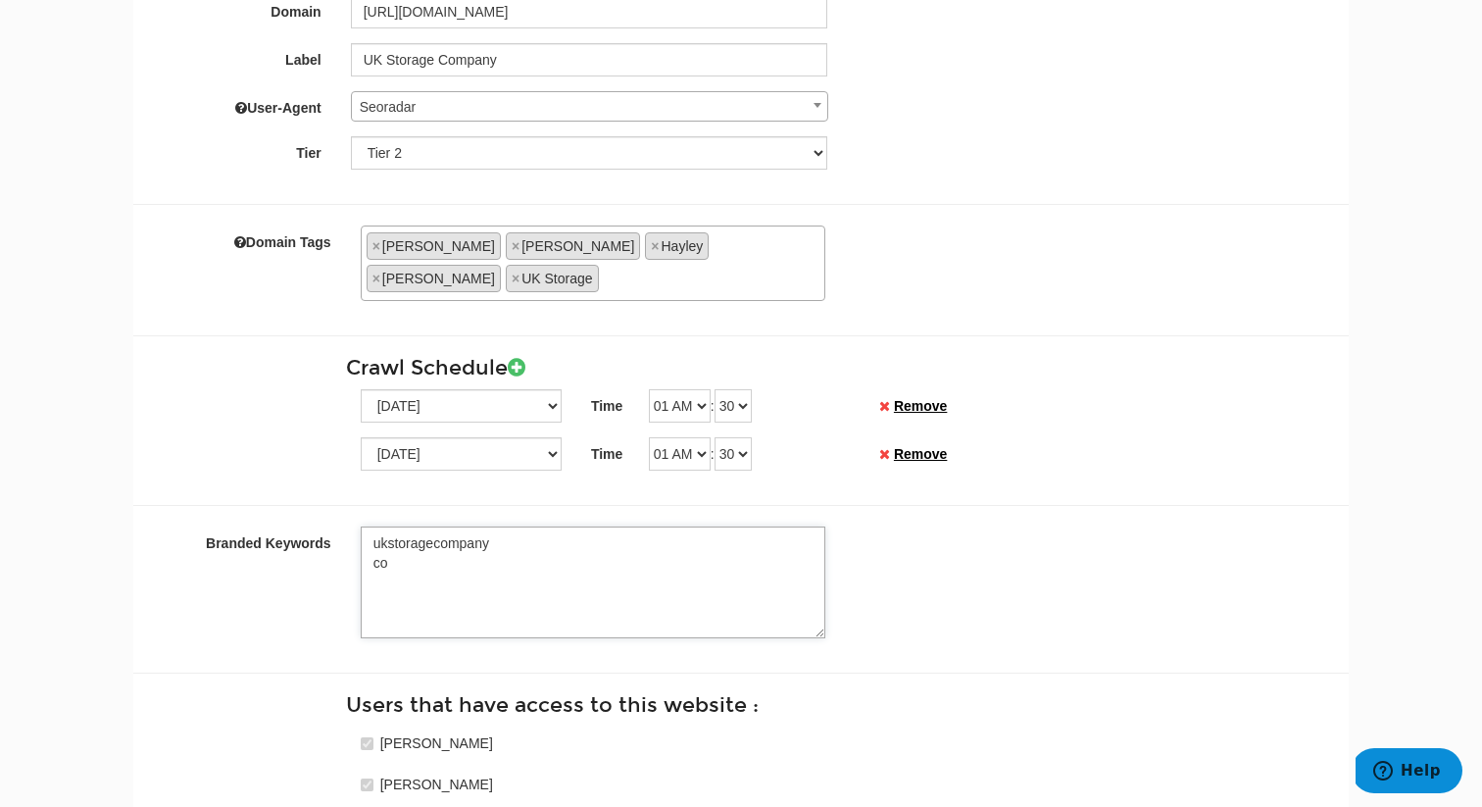
click at [640, 567] on textarea "ukstoragecompany co" at bounding box center [593, 582] width 465 height 112
click at [419, 538] on textarea "ukstoragecompany co" at bounding box center [593, 582] width 465 height 112
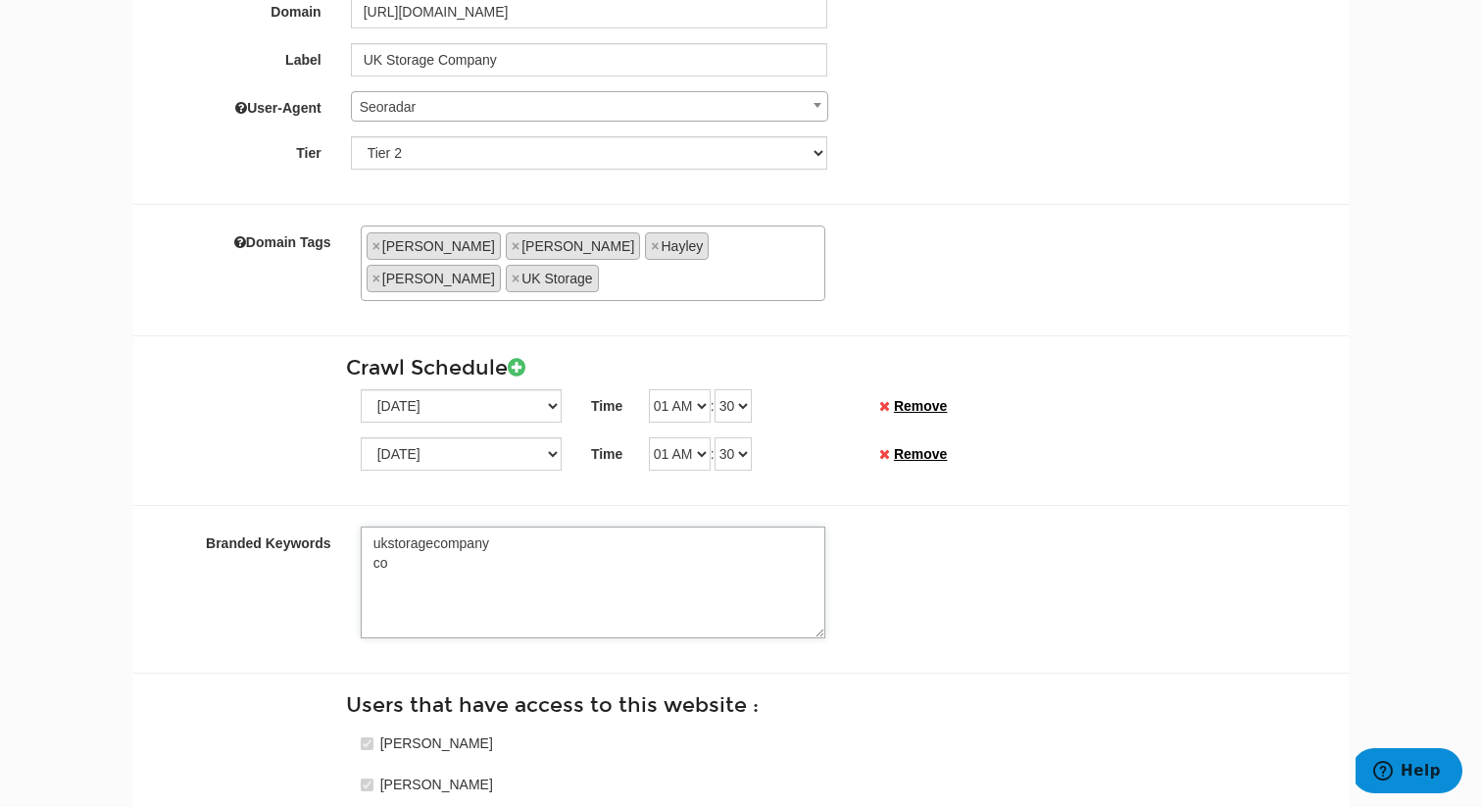
click at [419, 538] on textarea "ukstoragecompany co" at bounding box center [593, 582] width 465 height 112
click at [460, 538] on textarea "ukstoragecompany co" at bounding box center [593, 582] width 465 height 112
drag, startPoint x: 460, startPoint y: 538, endPoint x: 340, endPoint y: 504, distance: 124.4
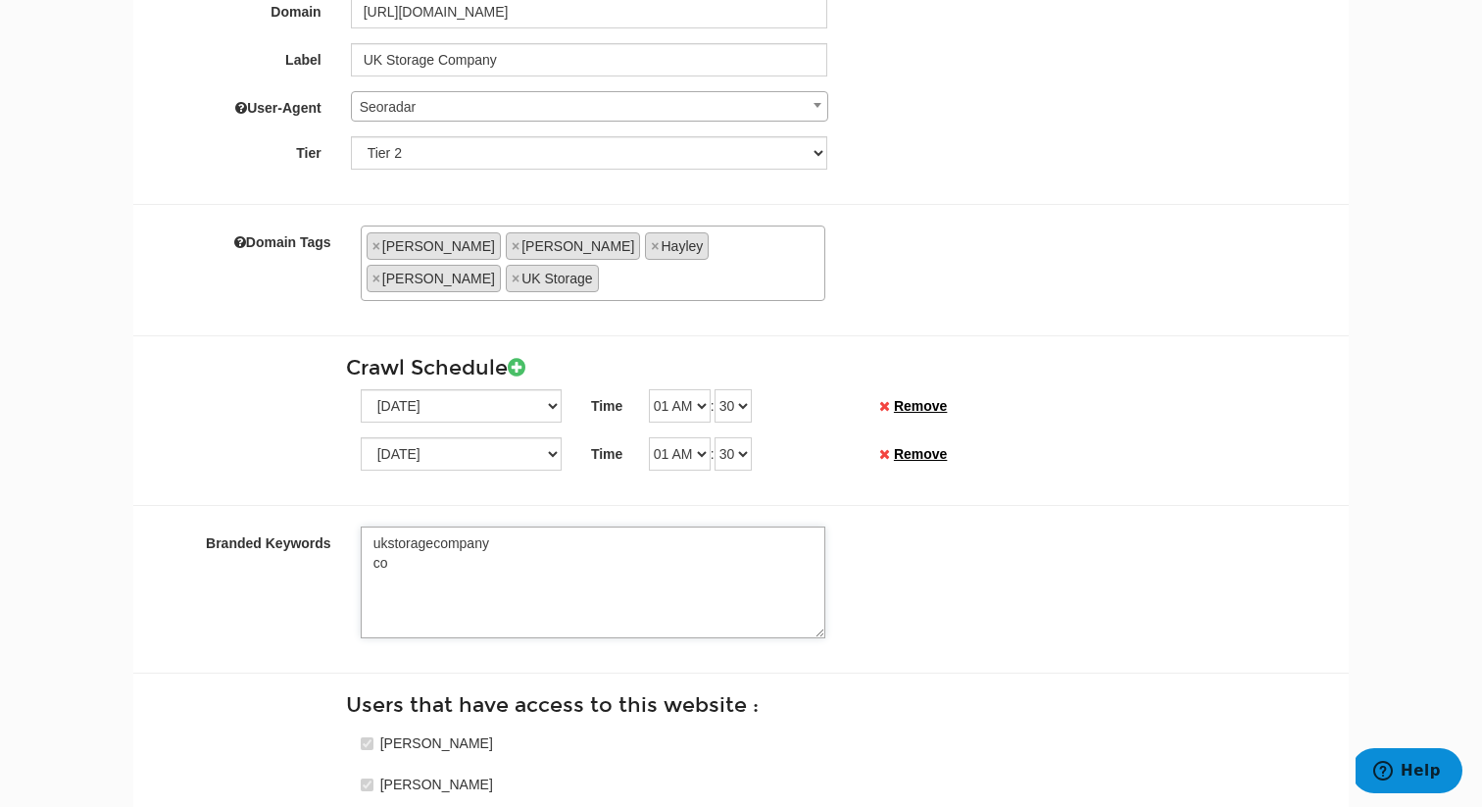
click at [340, 526] on div "Branded Keywords ukstoragecompany co" at bounding box center [741, 582] width 1186 height 112
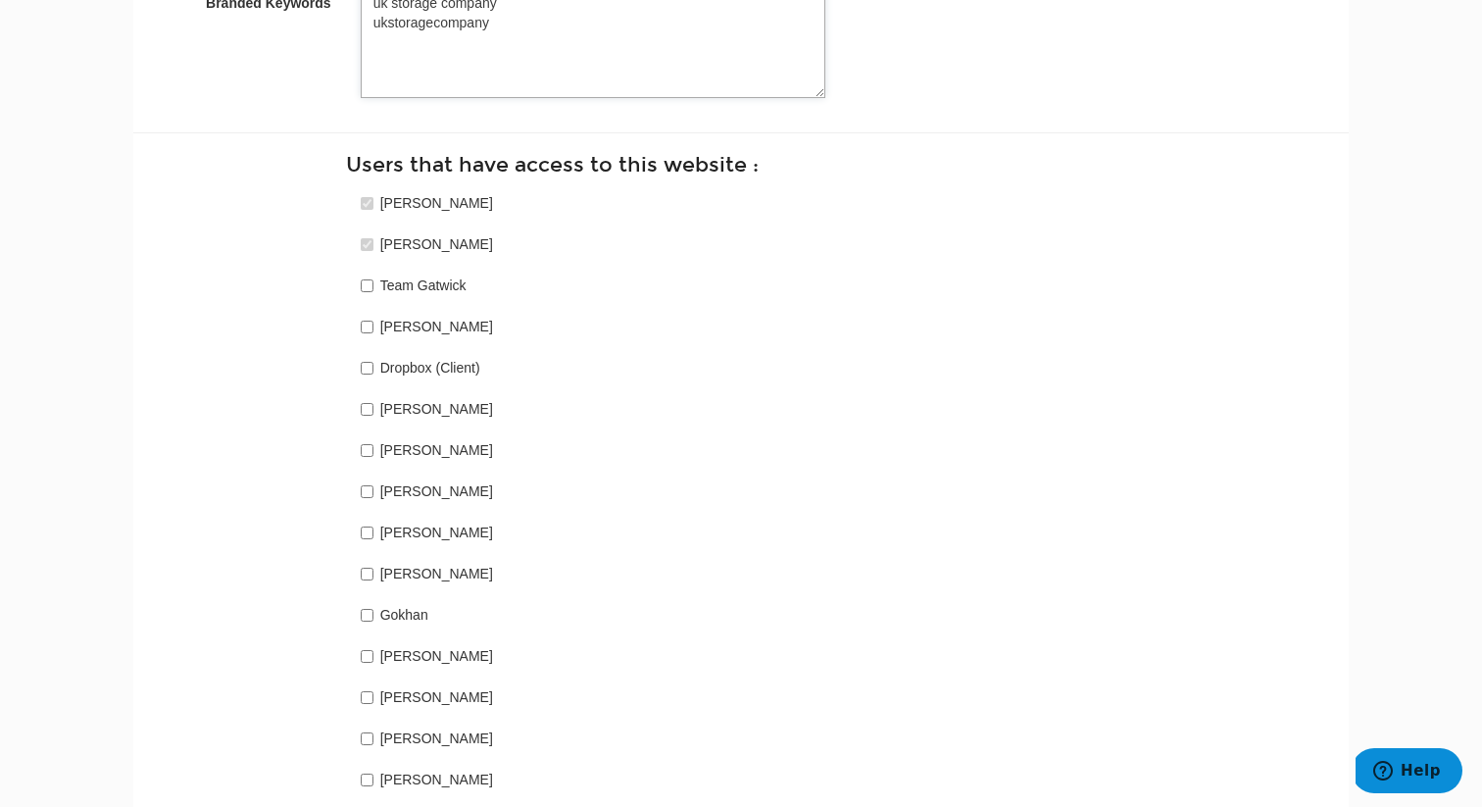
scroll to position [800, 0]
type textarea "uk storage company ukstoragecompany"
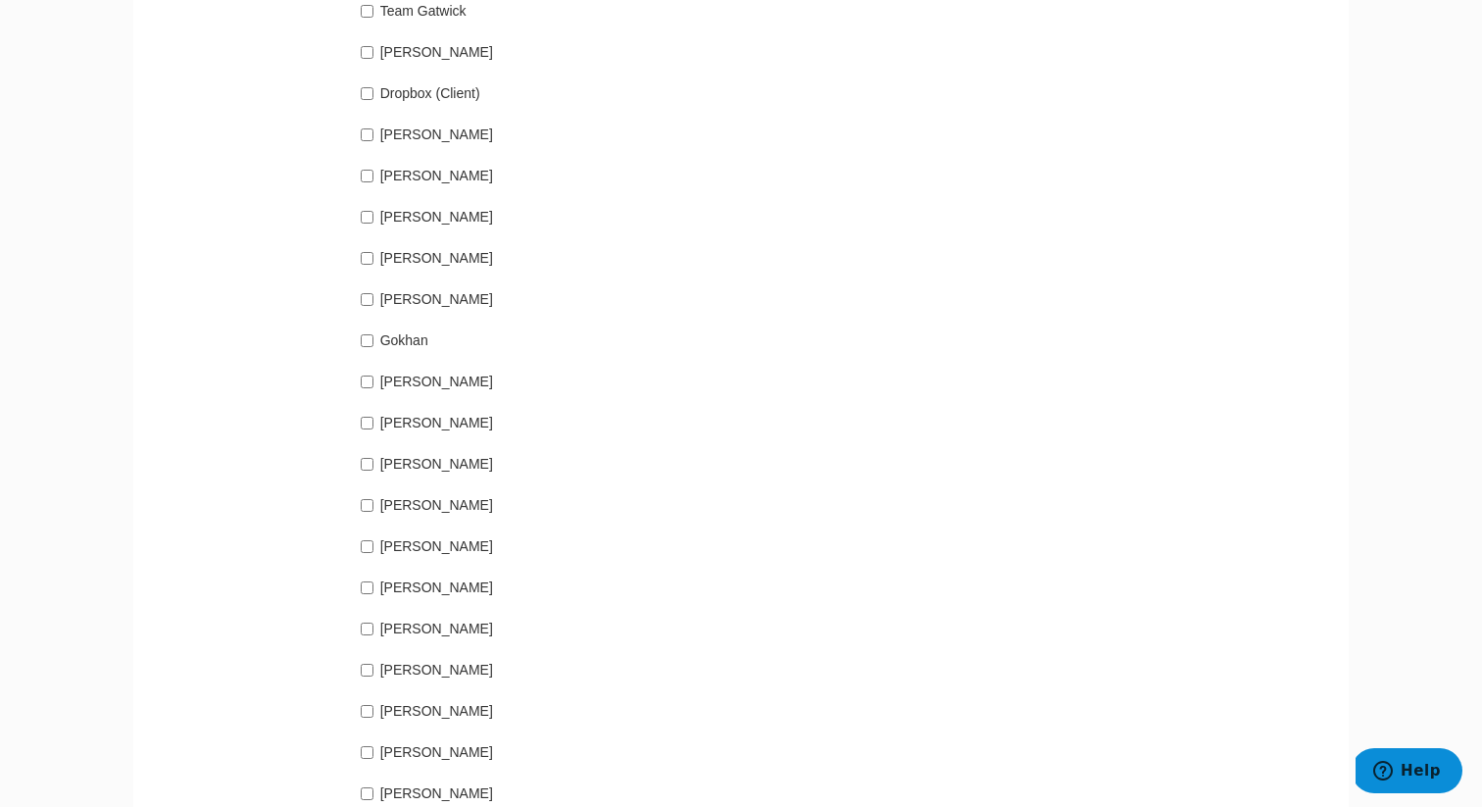
scroll to position [1084, 0]
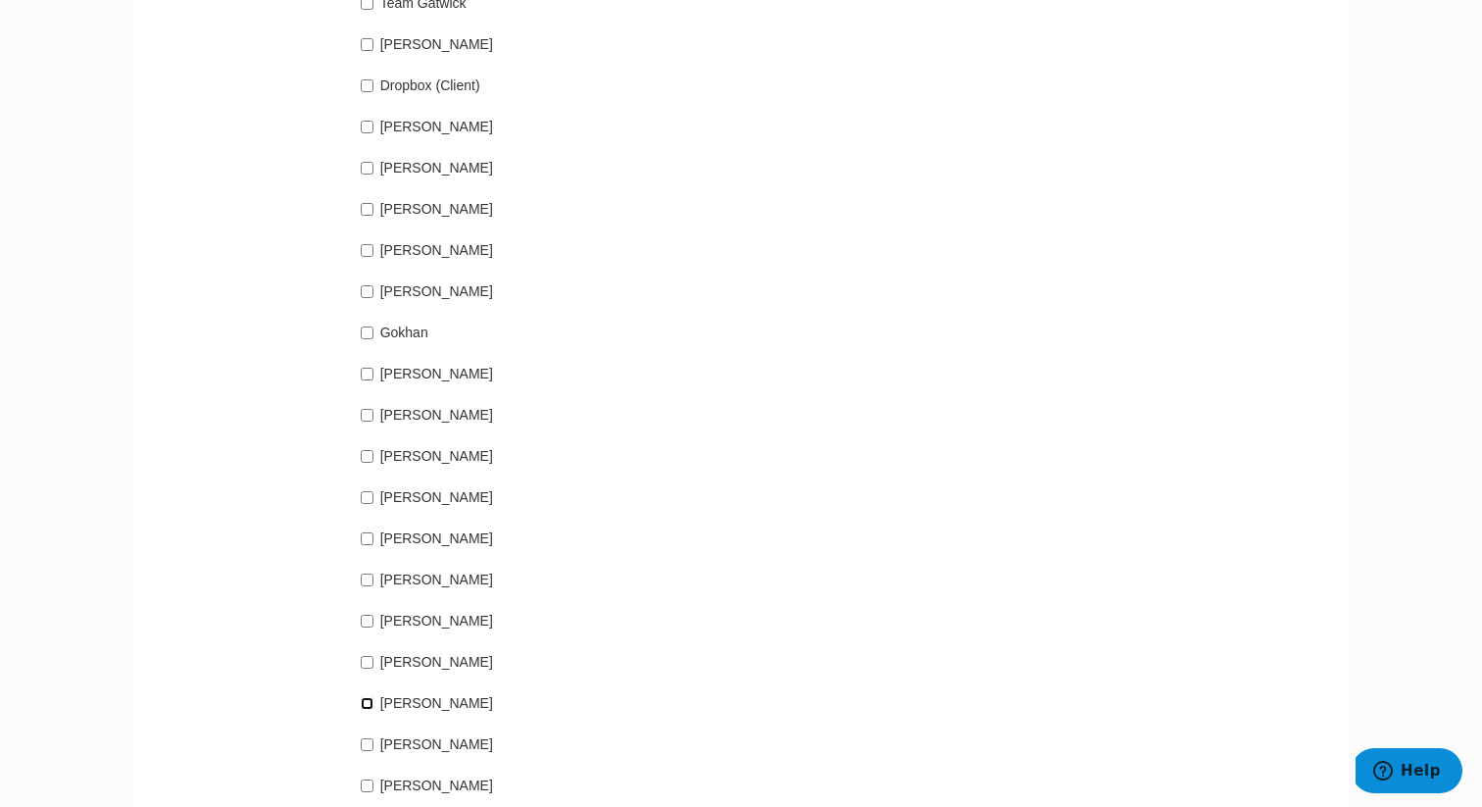
click at [367, 697] on input "Hayley Dawson" at bounding box center [367, 703] width 13 height 13
checkbox input "true"
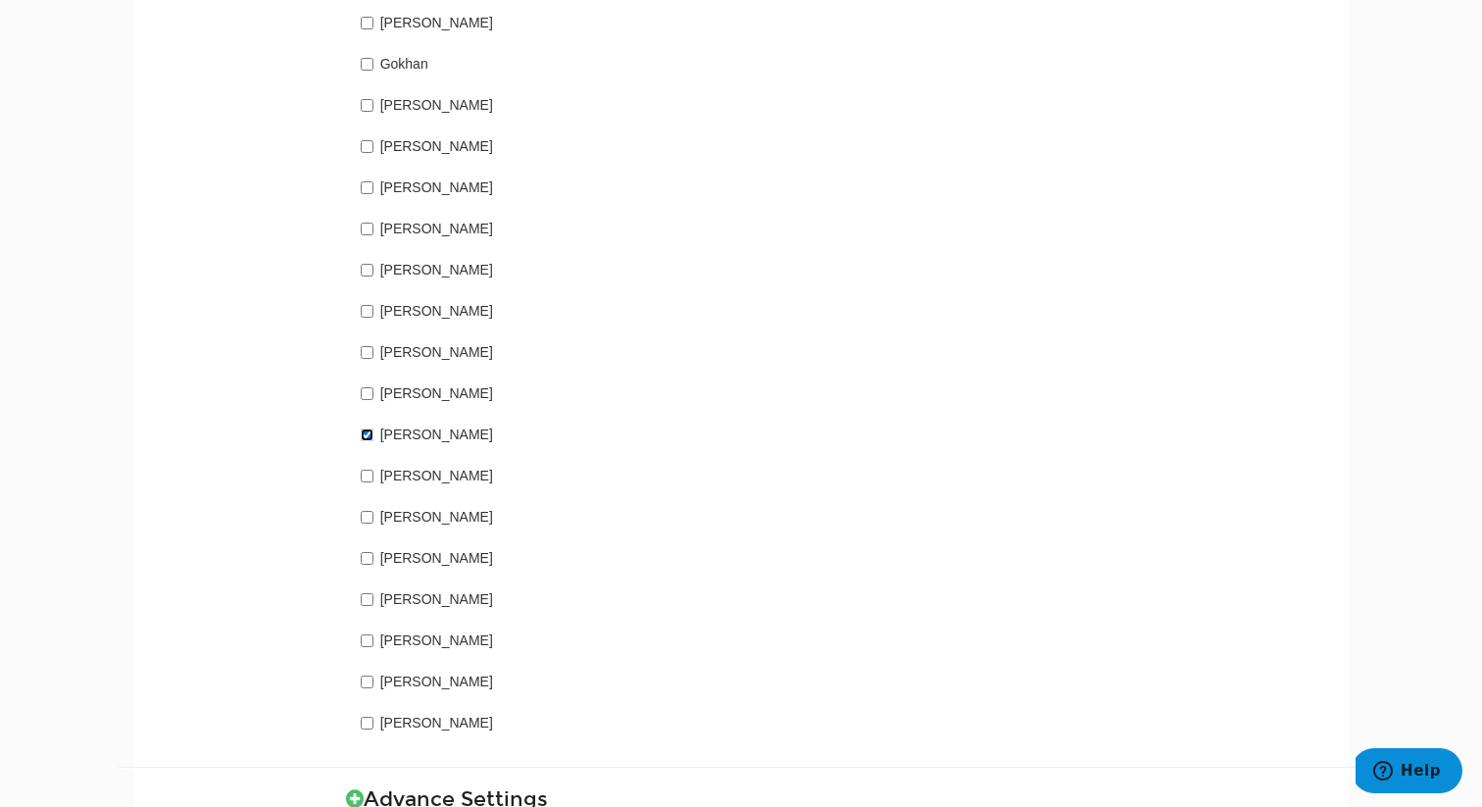
scroll to position [1371, 0]
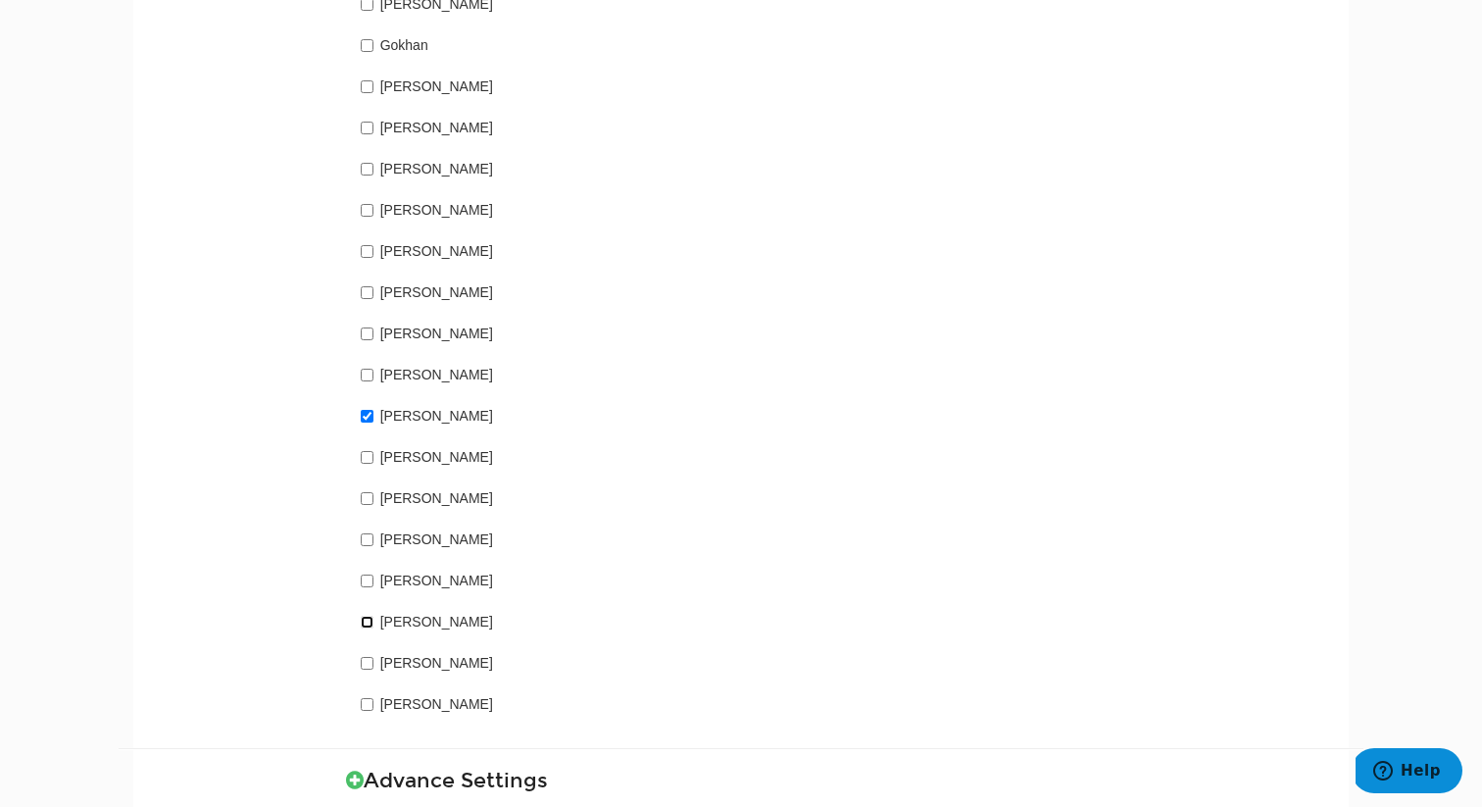
click at [369, 616] on input "Tara Cassidy" at bounding box center [367, 622] width 13 height 13
checkbox input "true"
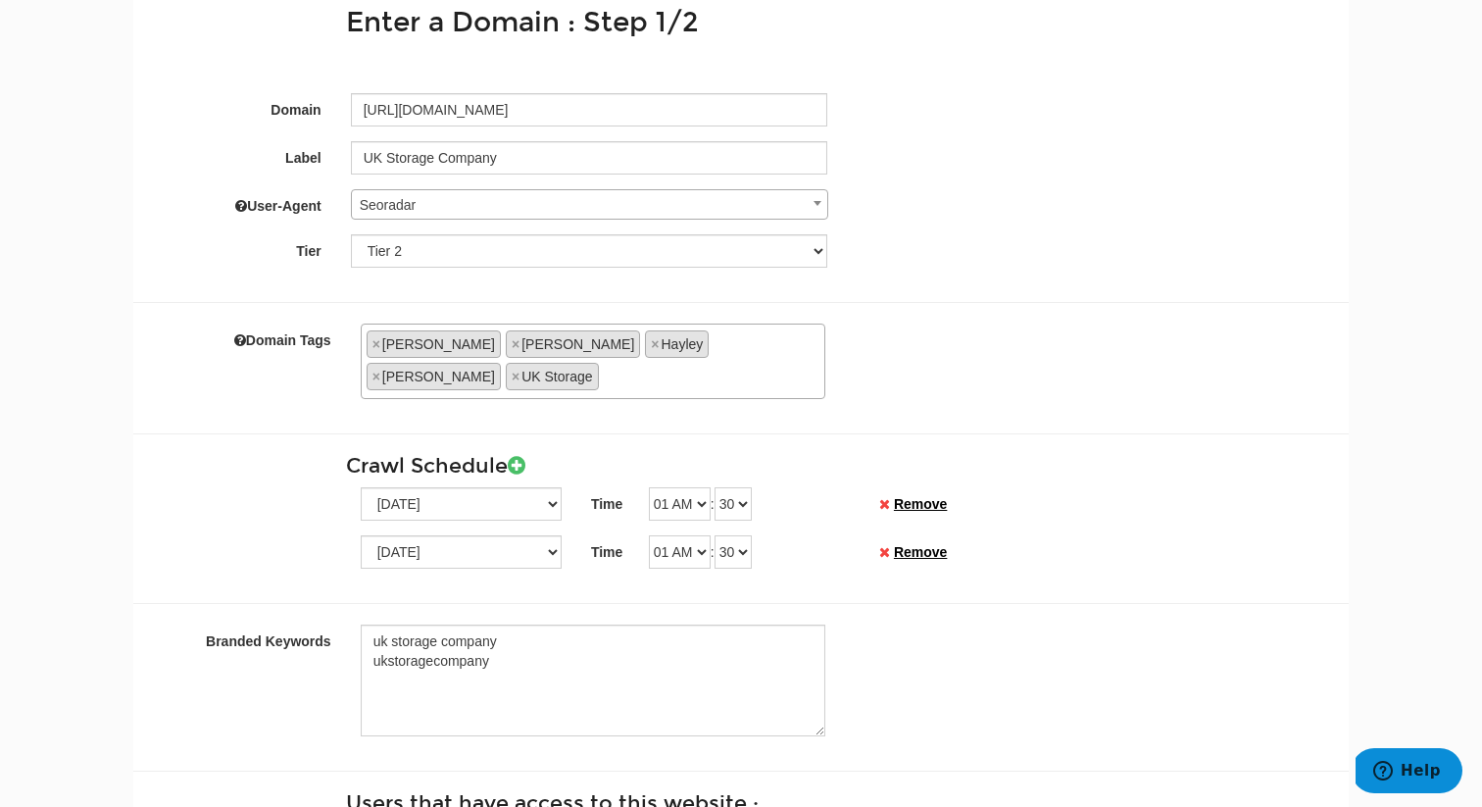
scroll to position [155, 0]
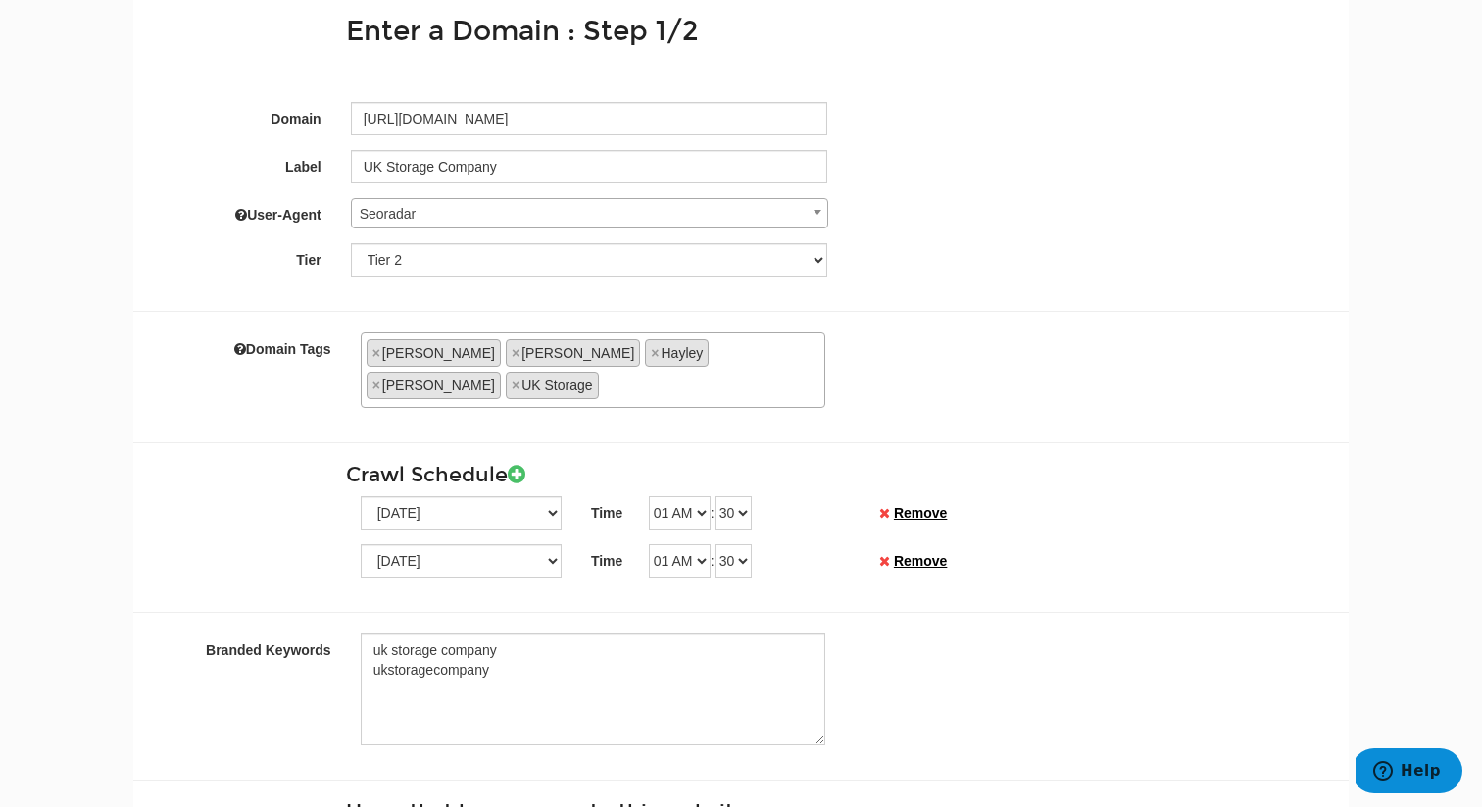
click at [1065, 464] on h3 "Crawl Schedule" at bounding box center [840, 475] width 988 height 23
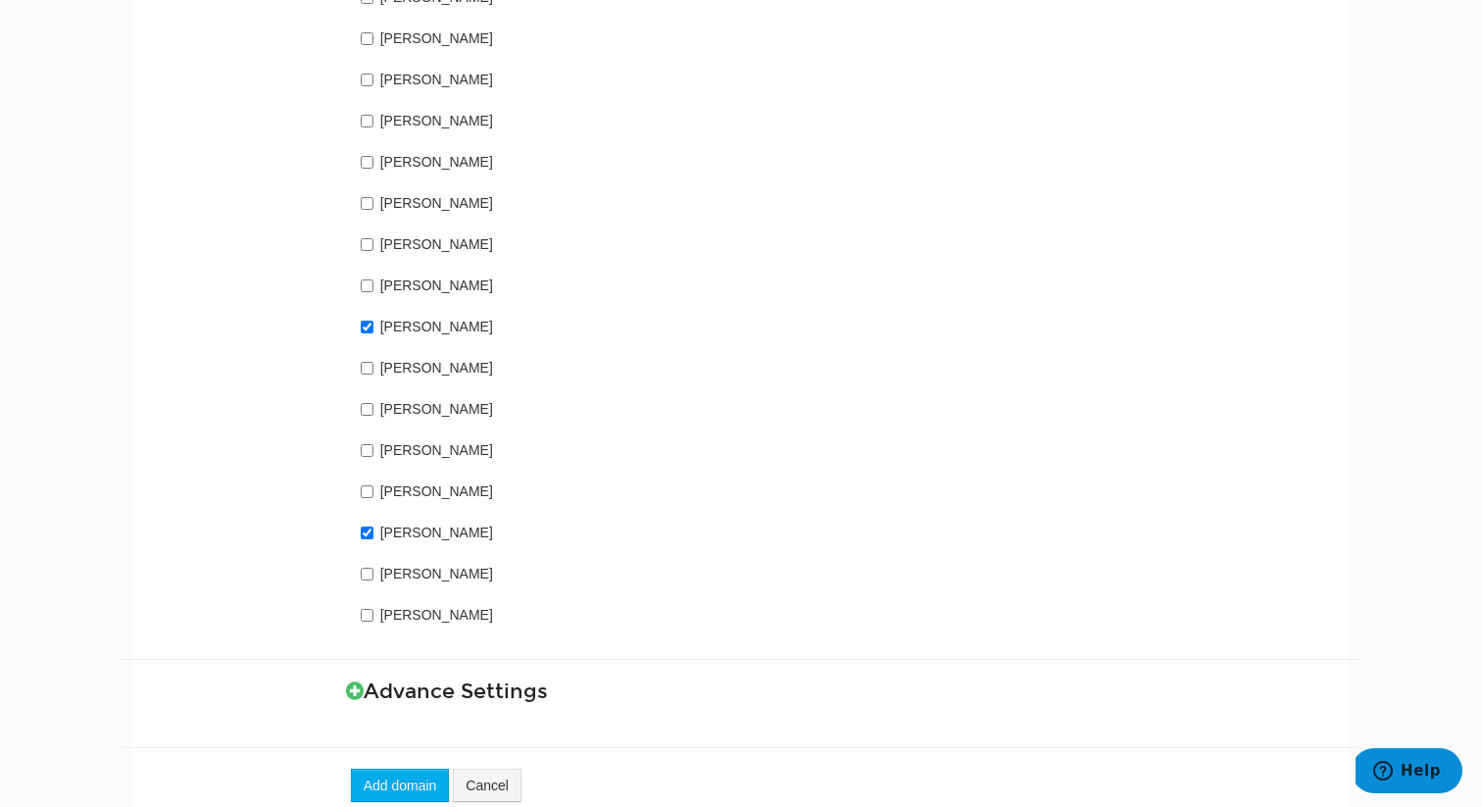
scroll to position [1506, 0]
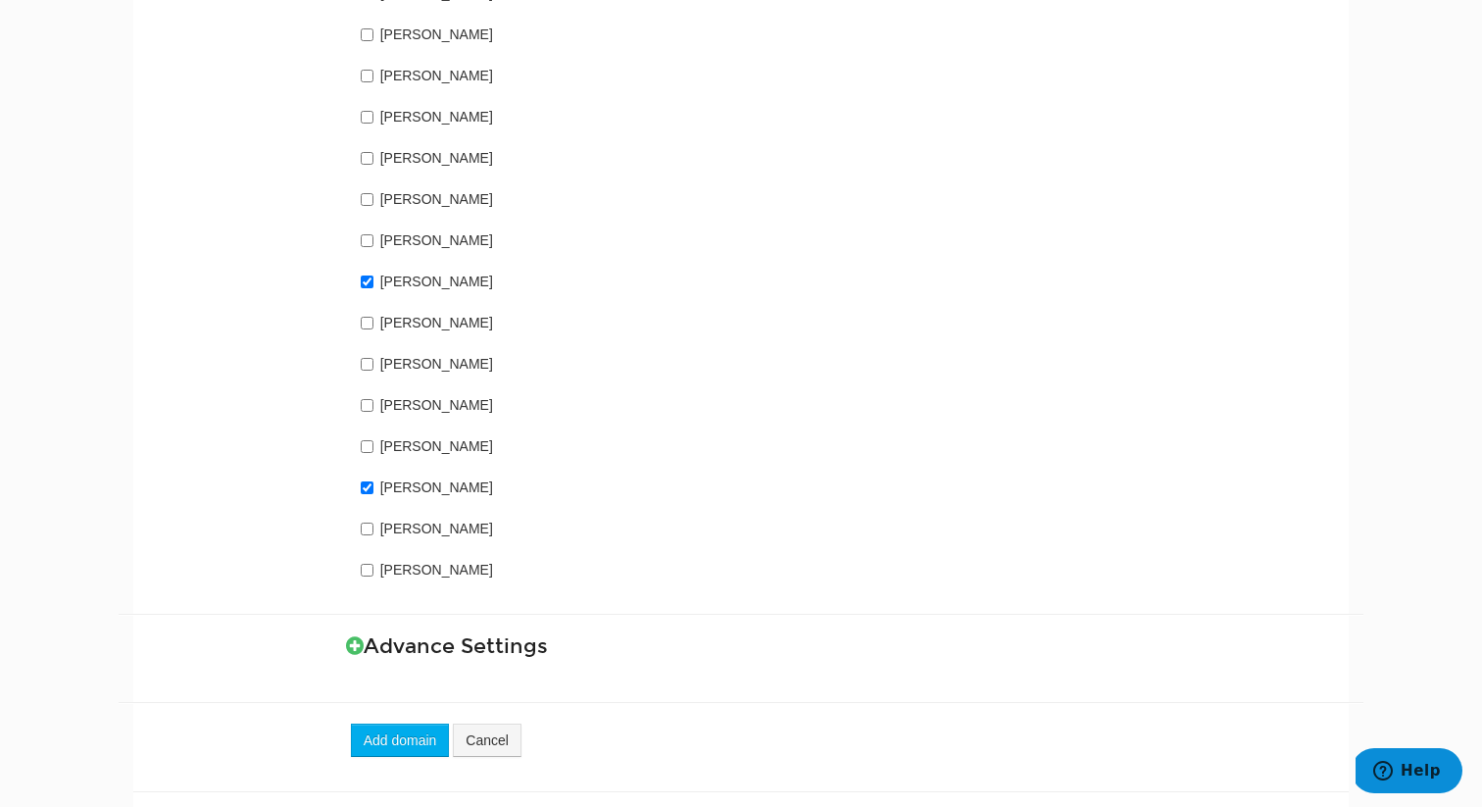
click at [368, 635] on h3 "Advance Settings" at bounding box center [840, 646] width 988 height 23
click at [353, 635] on icon at bounding box center [355, 645] width 18 height 21
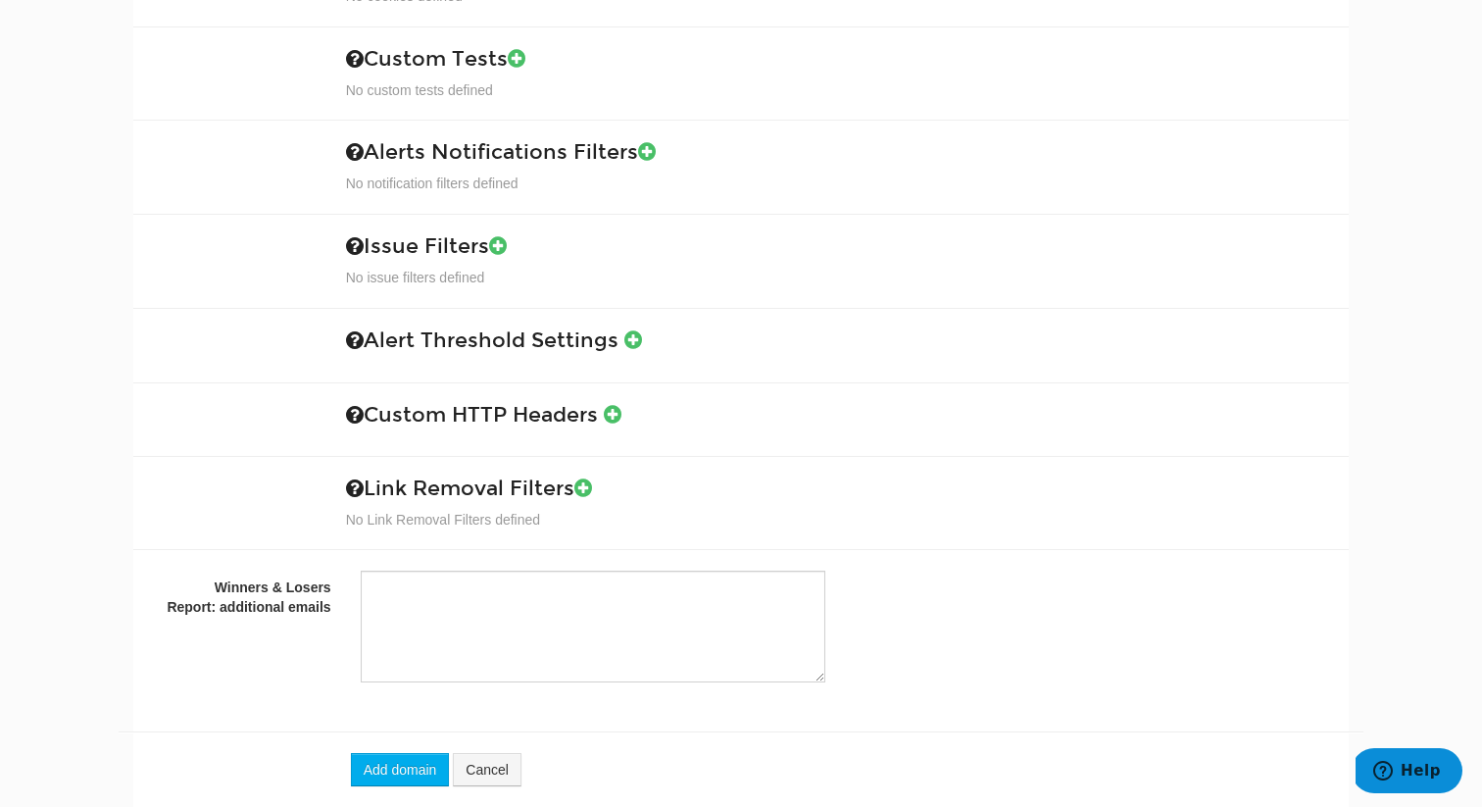
scroll to position [2517, 0]
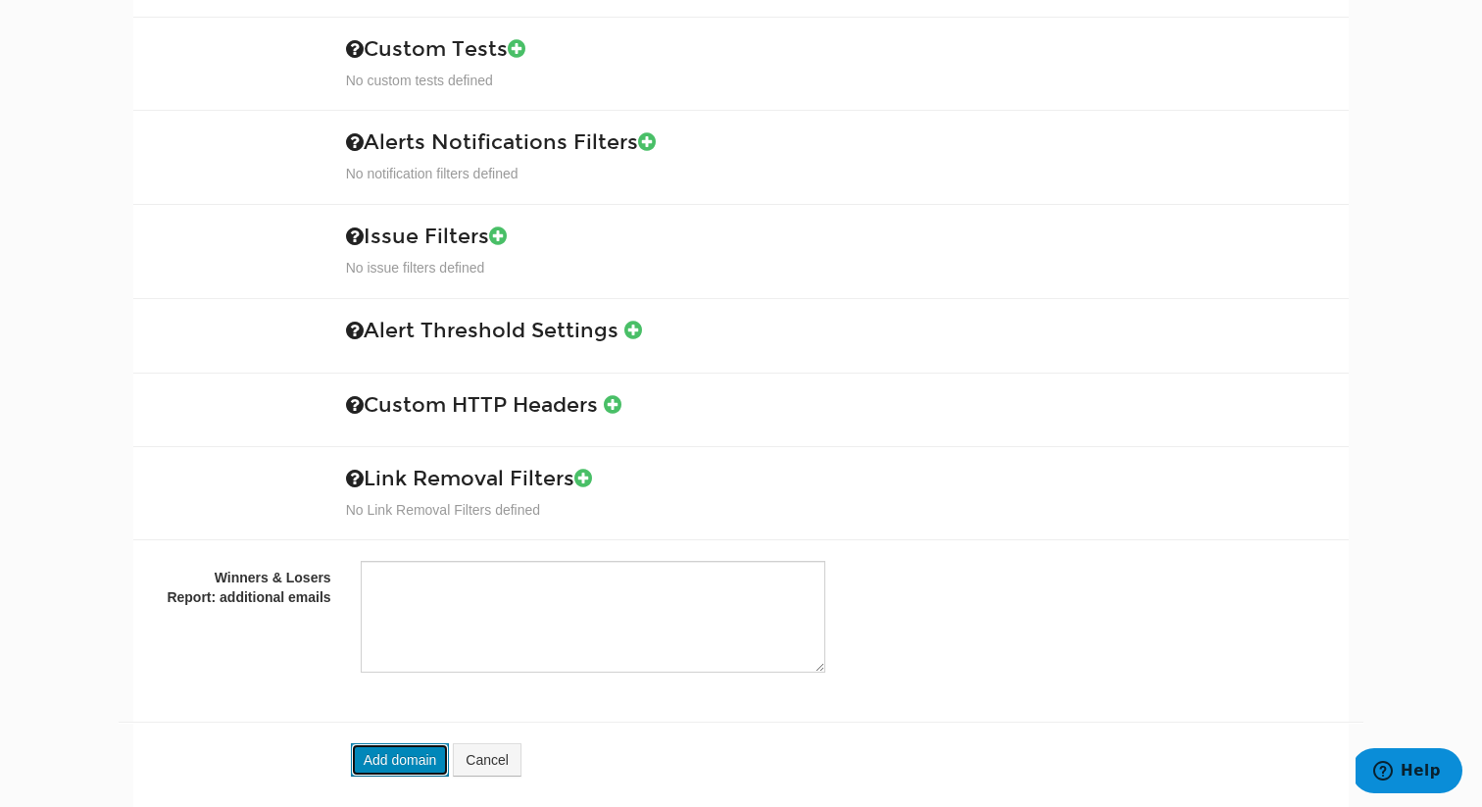
click at [413, 743] on button "Add domain" at bounding box center [400, 759] width 99 height 33
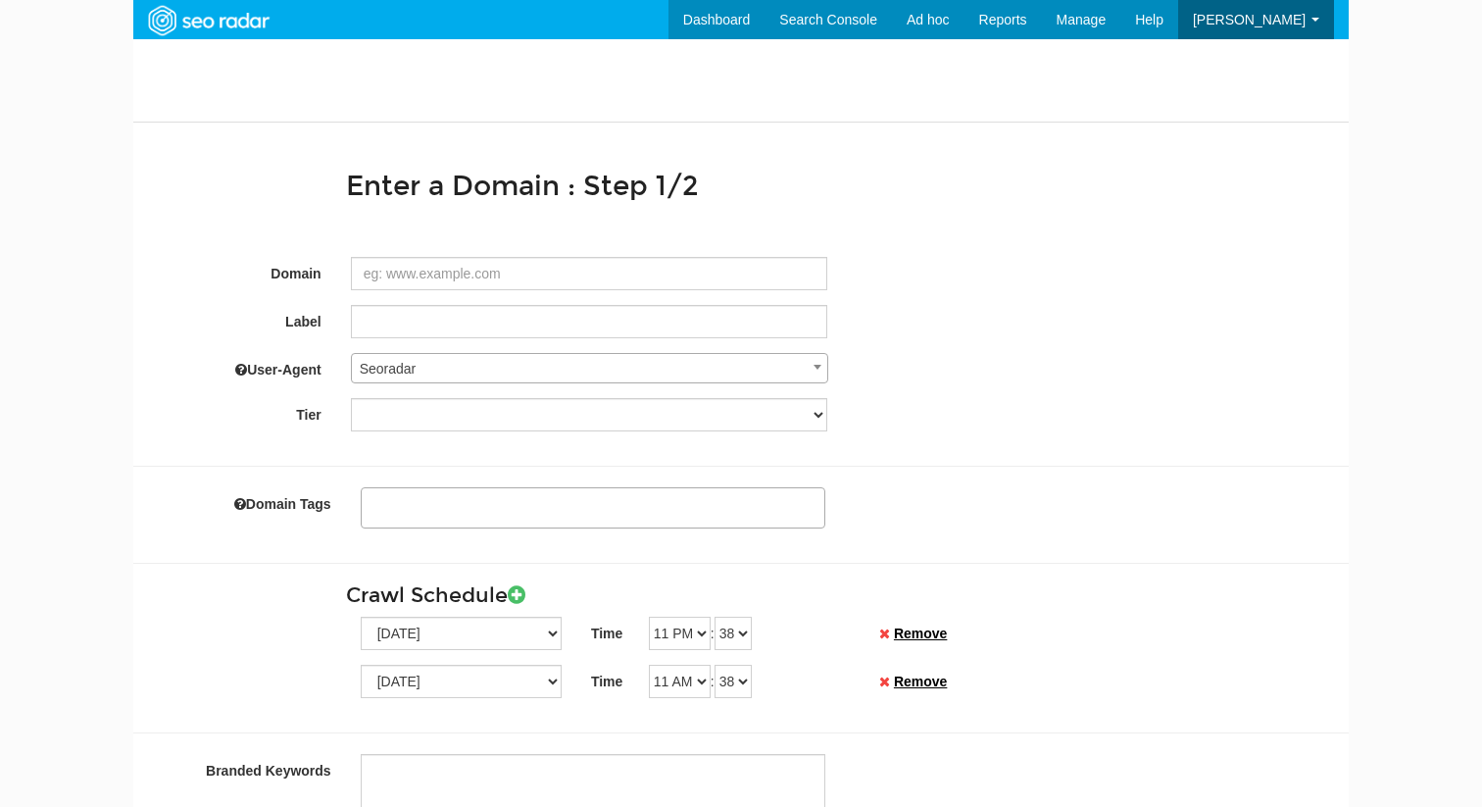
select select
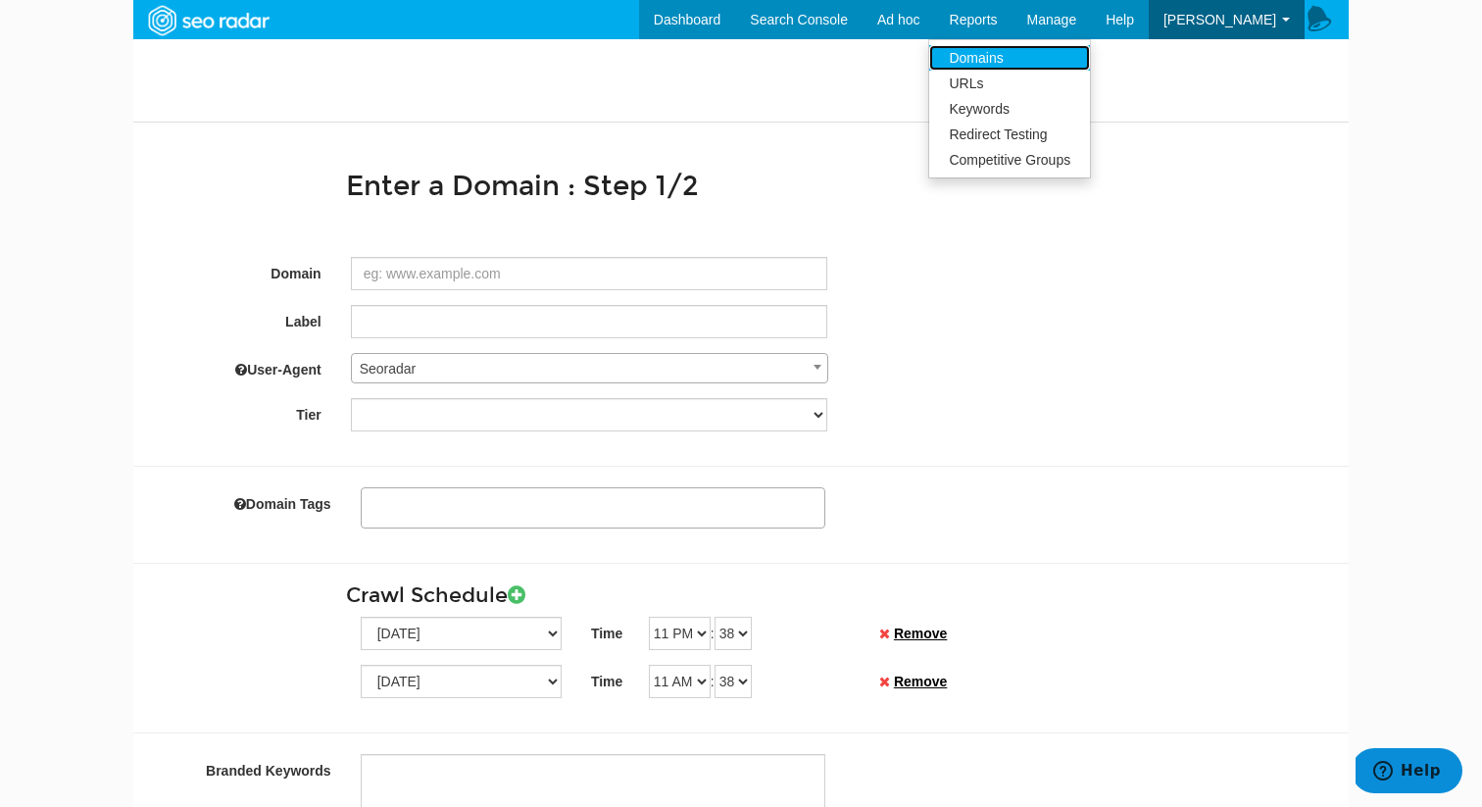
click at [1060, 49] on link "Domains" at bounding box center [1009, 57] width 161 height 25
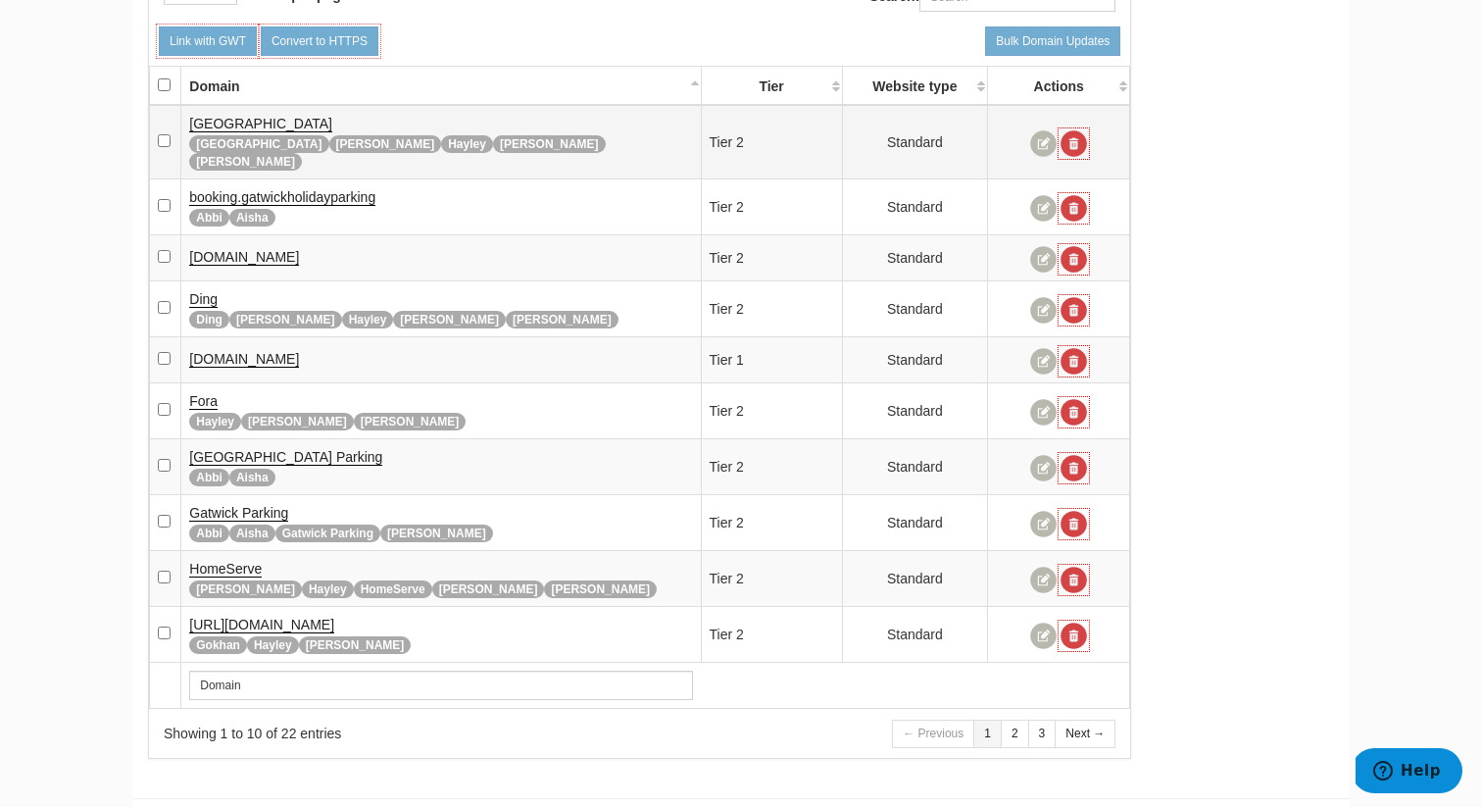
scroll to position [242, 0]
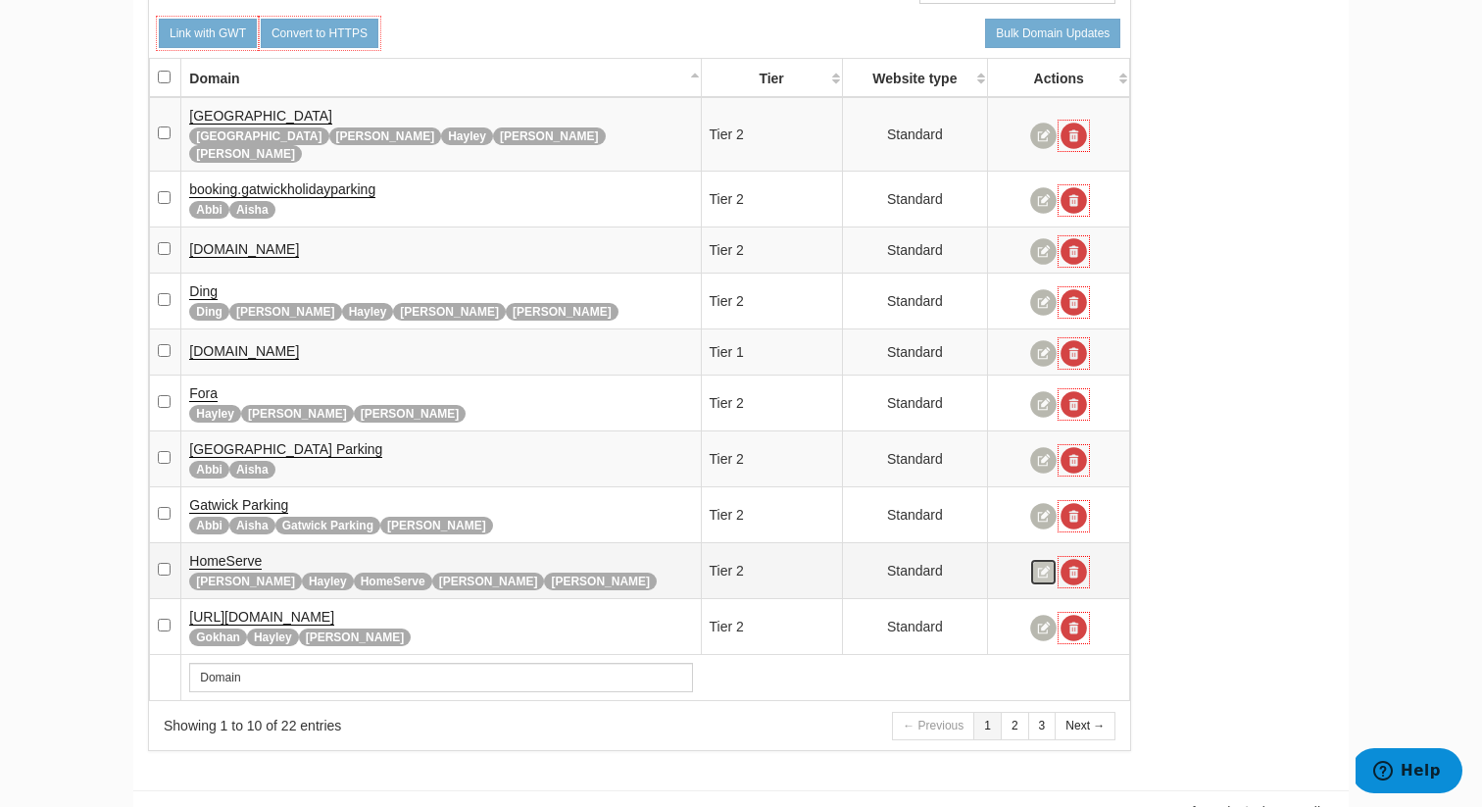
click at [1043, 559] on link at bounding box center [1043, 572] width 26 height 26
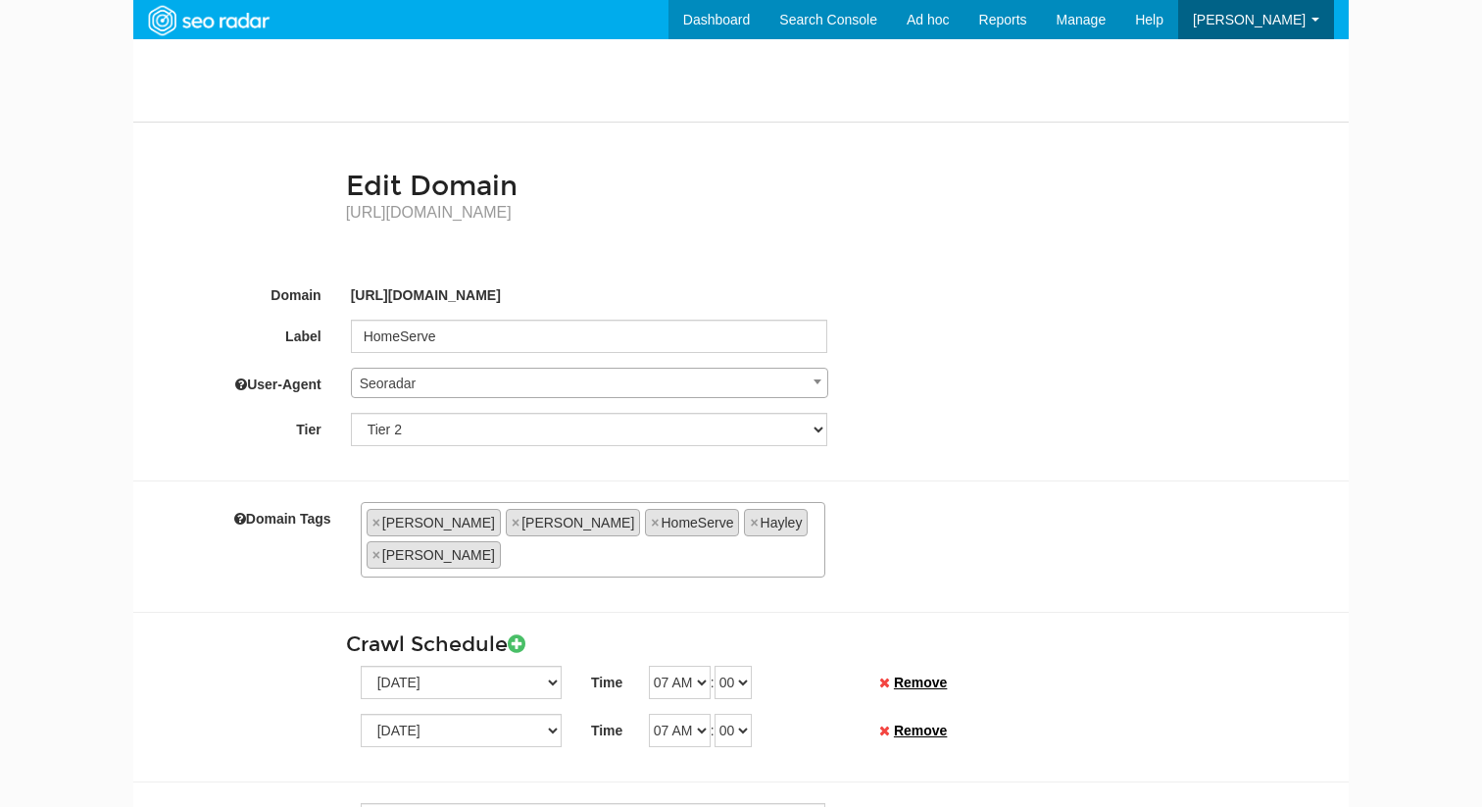
scroll to position [78, 0]
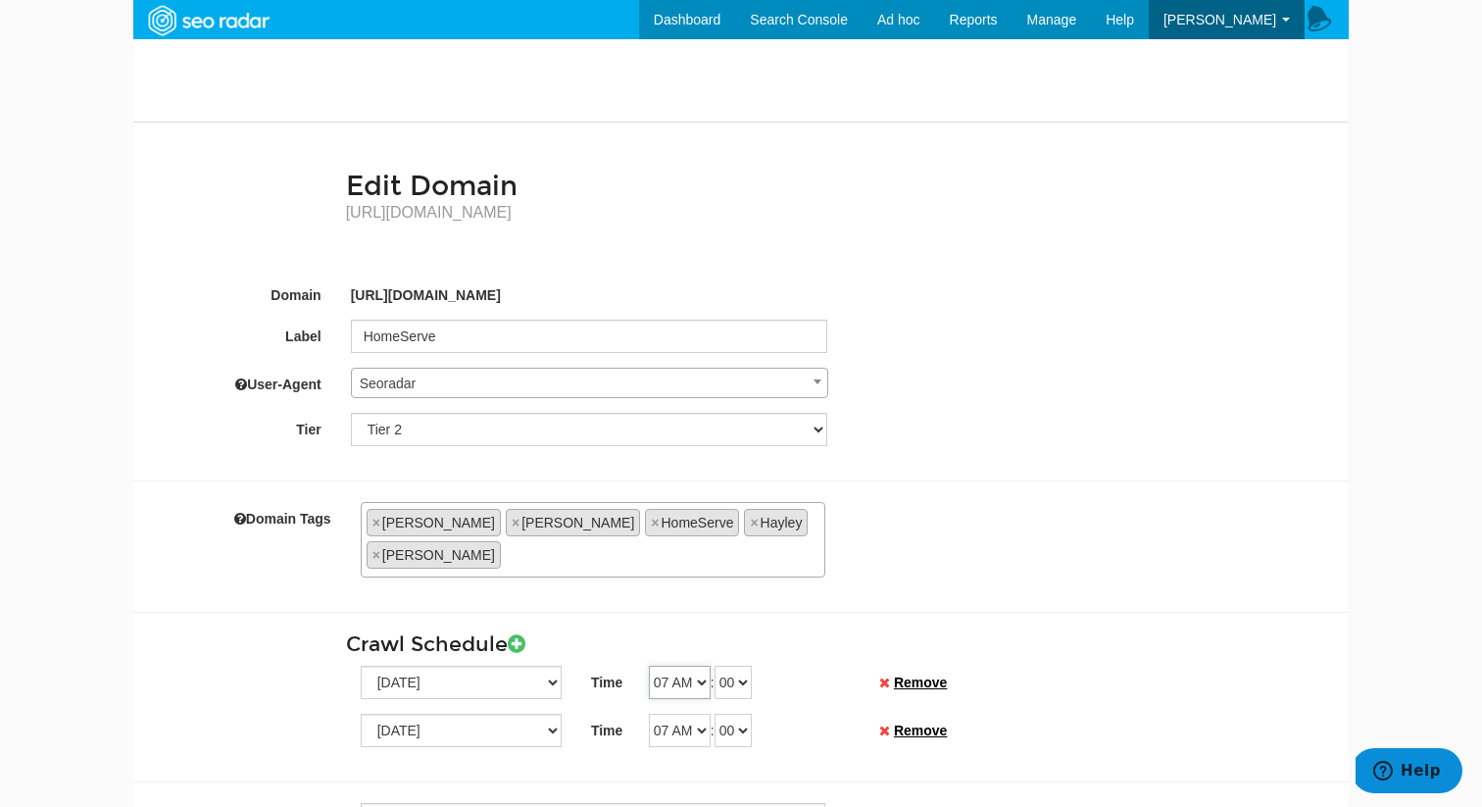
click at [700, 666] on select "12 AM 01 AM 02 AM 03 AM 04 AM 05 AM 06 AM 07 AM 08 AM 09 AM 10 AM 11 AM 12 PM 0…" at bounding box center [680, 682] width 62 height 33
select select "01"
click at [649, 666] on select "12 AM 01 AM 02 AM 03 AM 04 AM 05 AM 06 AM 07 AM 08 AM 09 AM 10 AM 11 AM 12 PM 0…" at bounding box center [680, 682] width 62 height 33
click at [731, 666] on select "00 01 02 03 04 05 06 07 08 09 10 11 12 13 14 15 16 17 18 19 20 21 22 23 24 25 2…" at bounding box center [733, 682] width 37 height 33
select select "30"
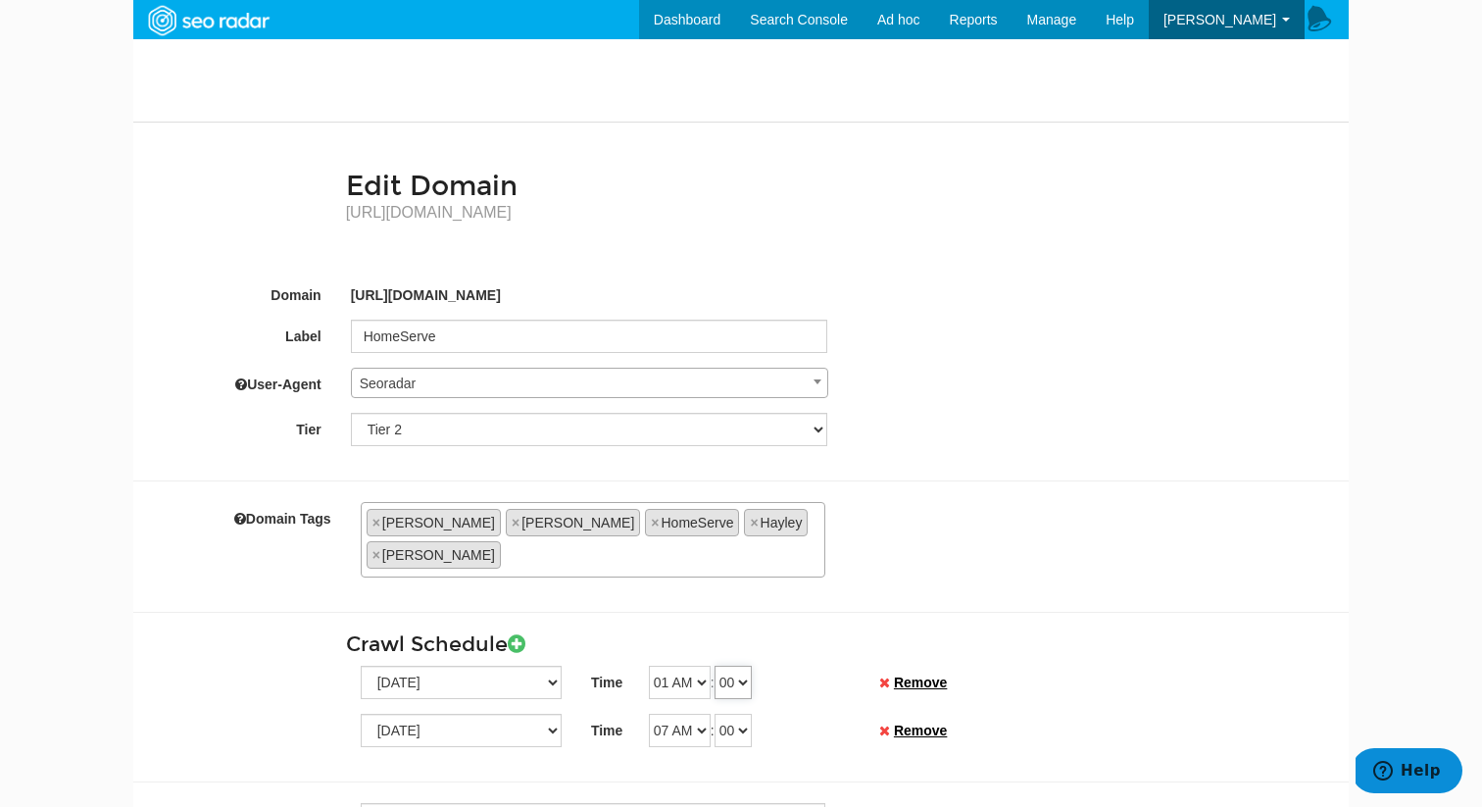
click at [721, 666] on select "00 01 02 03 04 05 06 07 08 09 10 11 12 13 14 15 16 17 18 19 20 21 22 23 24 25 2…" at bounding box center [733, 682] width 37 height 33
click at [706, 714] on select "12 AM 01 AM 02 AM 03 AM 04 AM 05 AM 06 AM 07 AM 08 AM 09 AM 10 AM 11 AM 12 PM 0…" at bounding box center [680, 730] width 62 height 33
select select "01"
click at [649, 714] on select "12 AM 01 AM 02 AM 03 AM 04 AM 05 AM 06 AM 07 AM 08 AM 09 AM 10 AM 11 AM 12 PM 0…" at bounding box center [680, 730] width 62 height 33
click at [743, 714] on select "00 01 02 03 04 05 06 07 08 09 10 11 12 13 14 15 16 17 18 19 20 21 22 23 24 25 2…" at bounding box center [733, 730] width 37 height 33
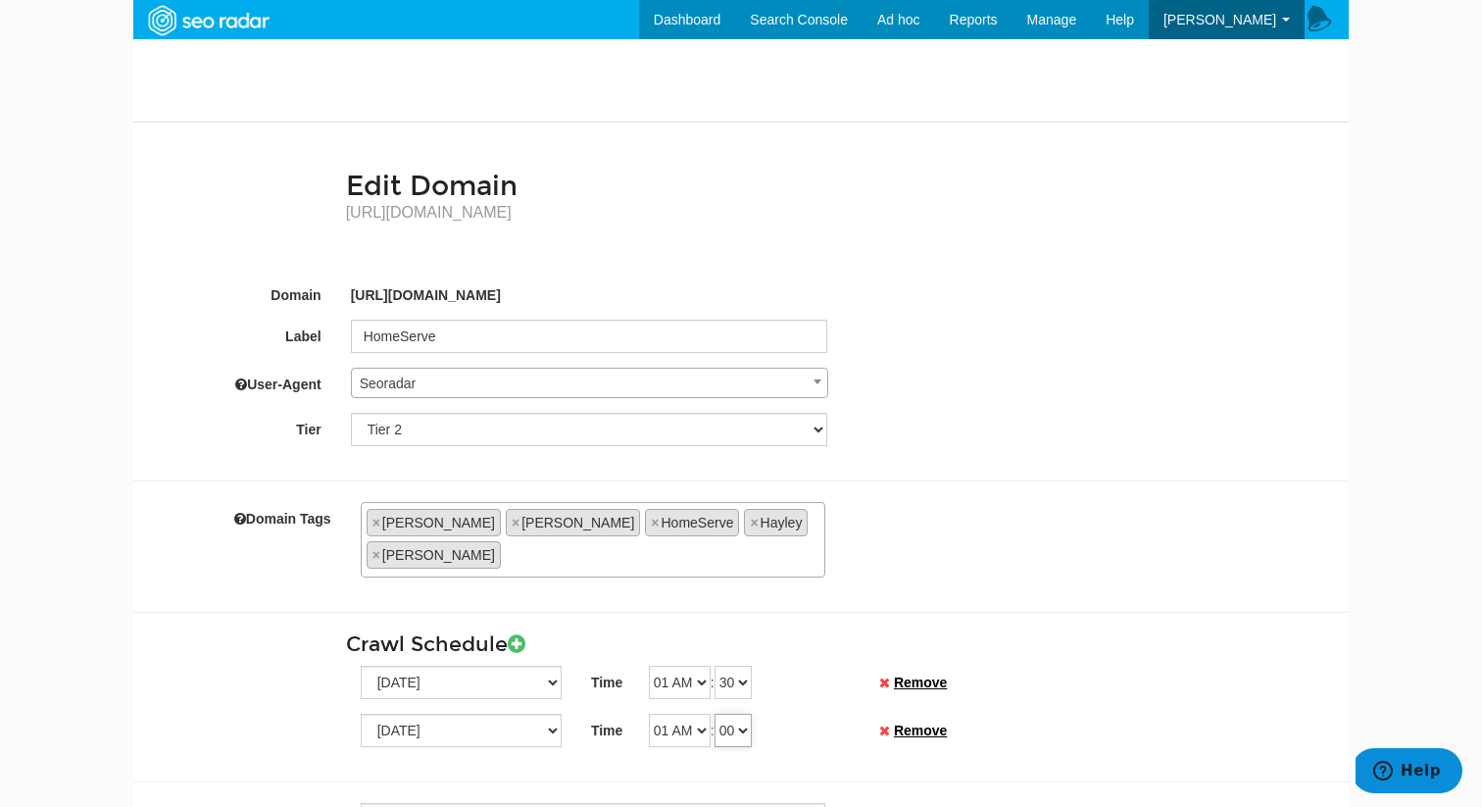
select select "30"
click at [721, 714] on select "00 01 02 03 04 05 06 07 08 09 10 11 12 13 14 15 16 17 18 19 20 21 22 23 24 25 2…" at bounding box center [733, 730] width 37 height 33
click at [1009, 484] on div "Domain Tags Gatwick Parking Competitor Tchibo IDG JG Hitachi B&CE Regis & Super…" at bounding box center [740, 528] width 1215 height 97
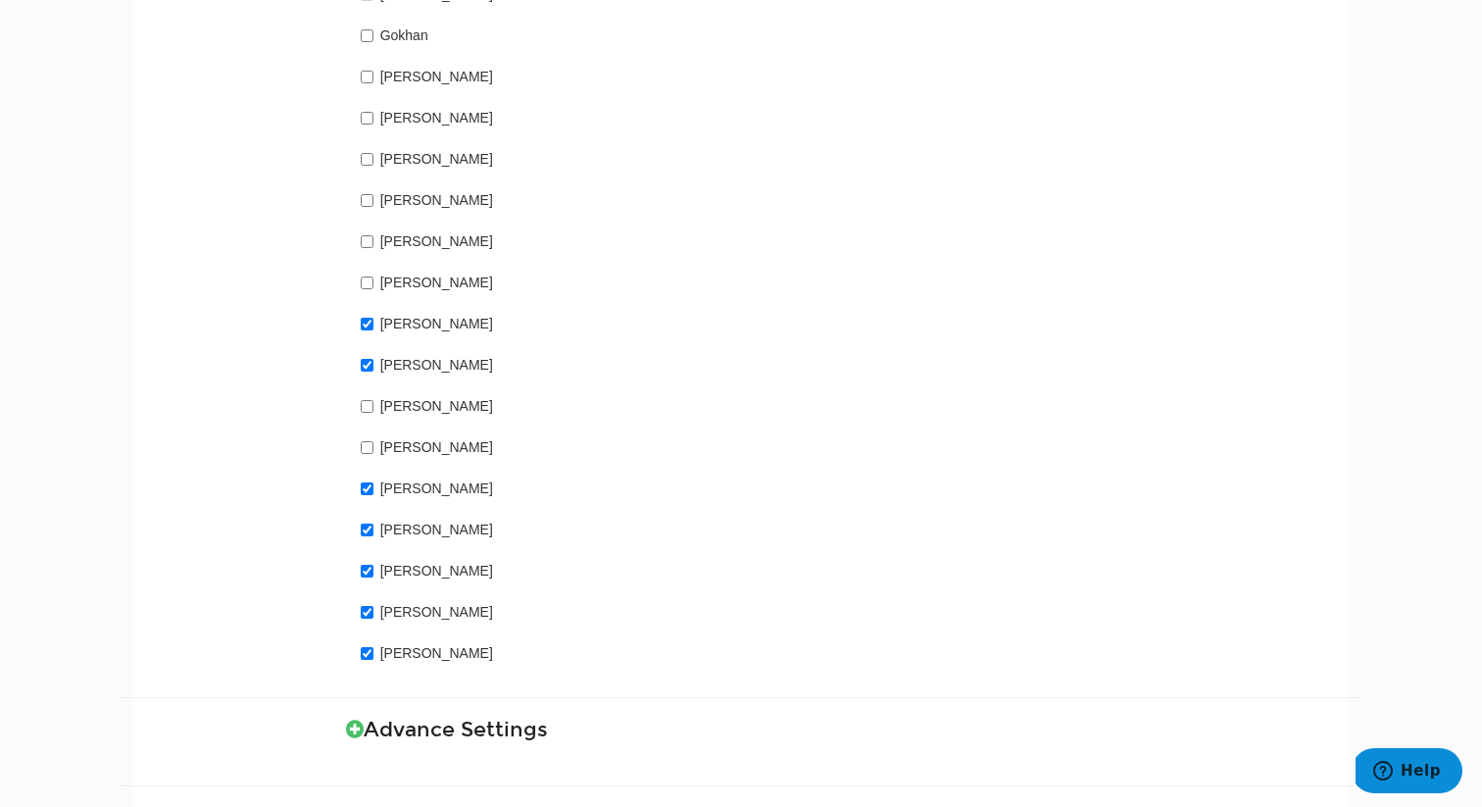
scroll to position [1520, 0]
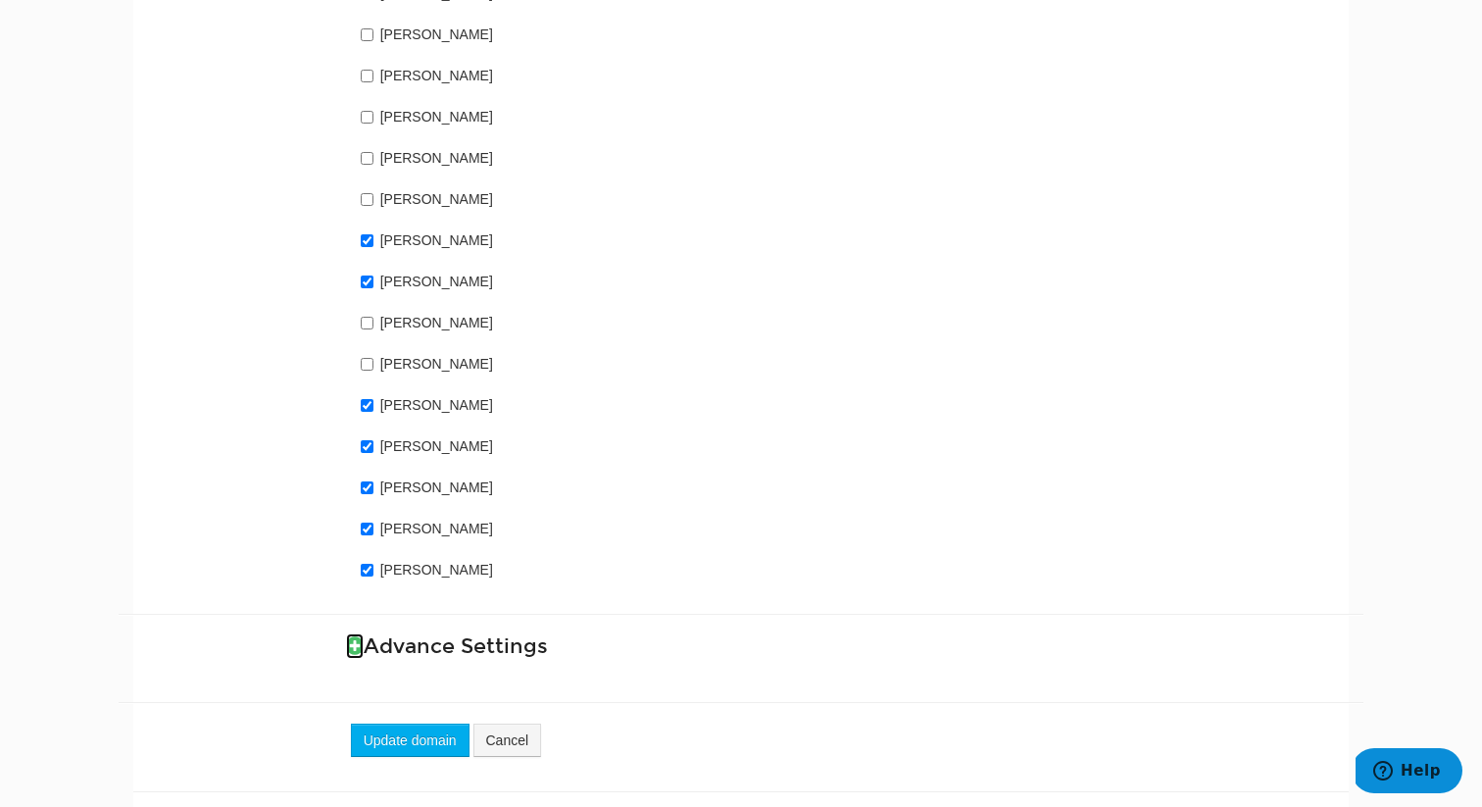
click at [358, 635] on icon at bounding box center [355, 645] width 18 height 21
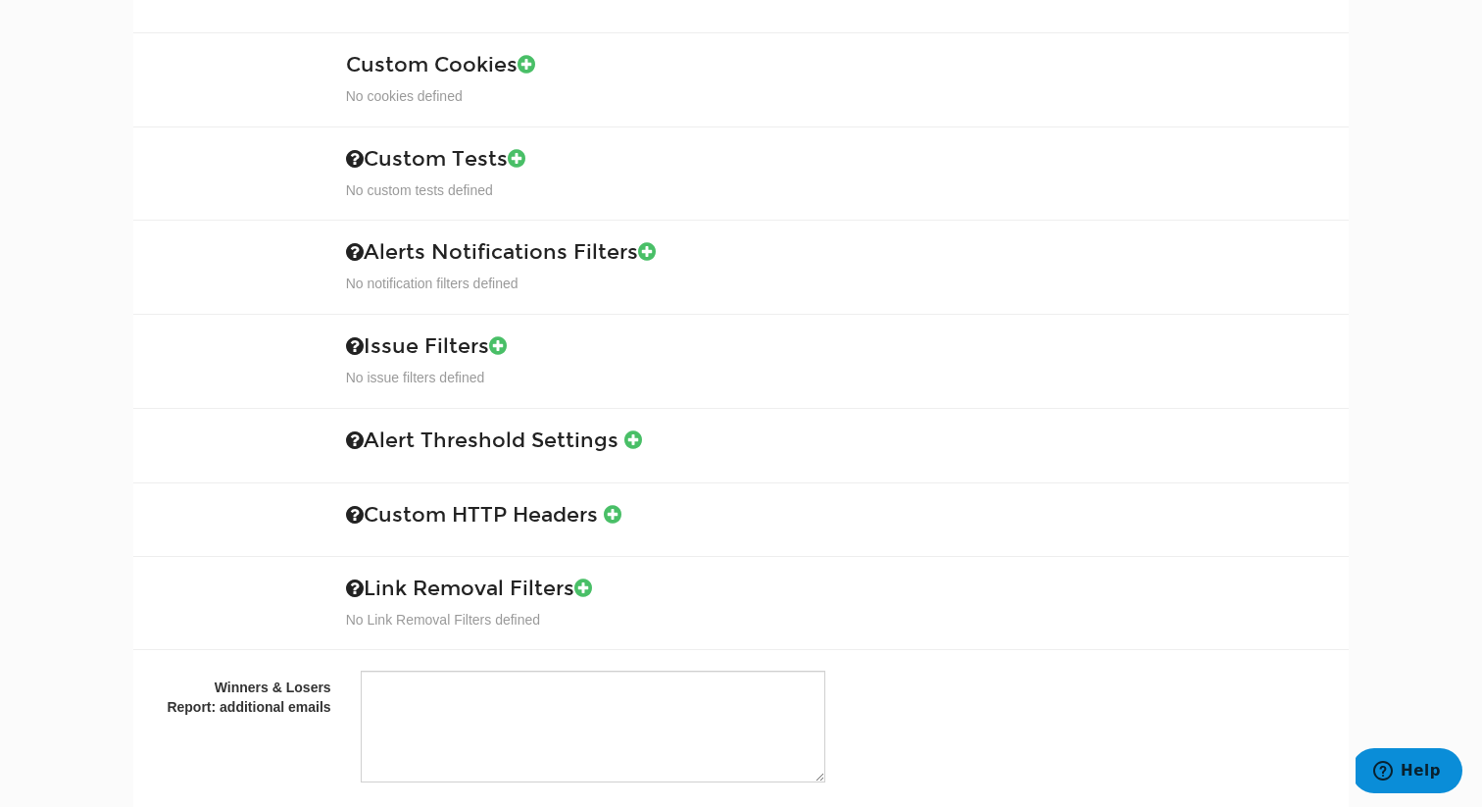
scroll to position [2462, 0]
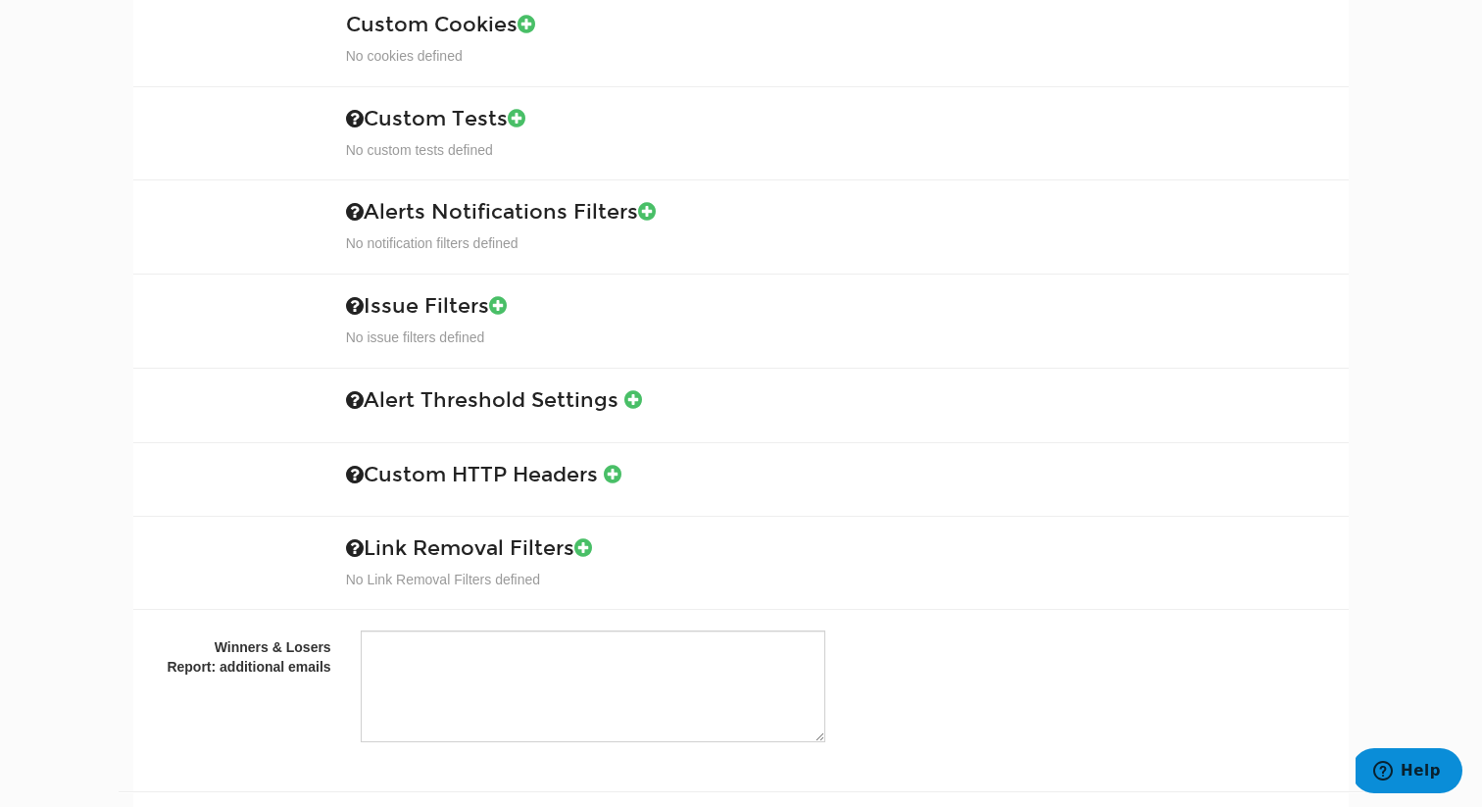
click at [622, 389] on h3 "Alert Threshold Settings" at bounding box center [840, 400] width 988 height 23
click at [631, 389] on icon at bounding box center [633, 399] width 18 height 21
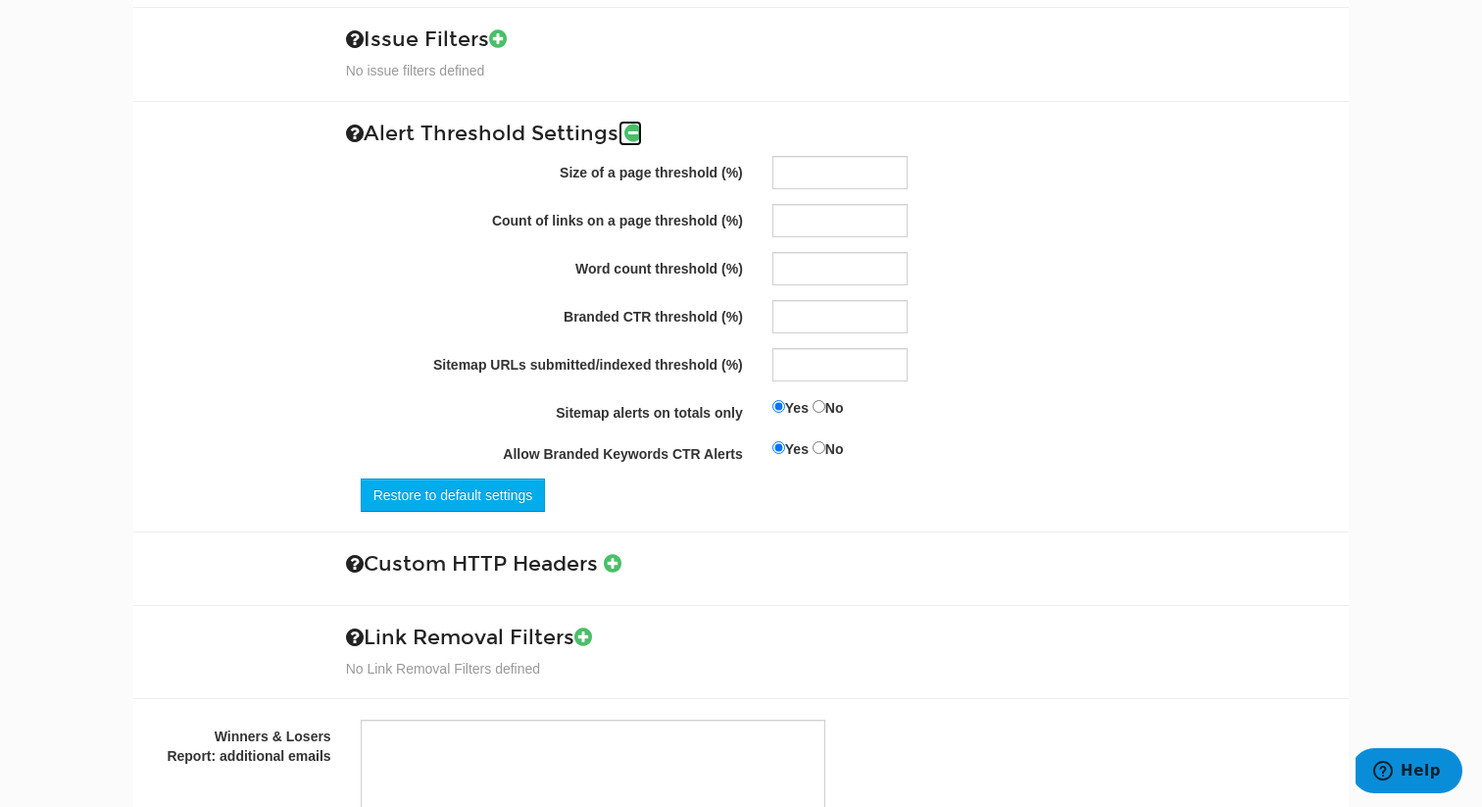
scroll to position [2733, 0]
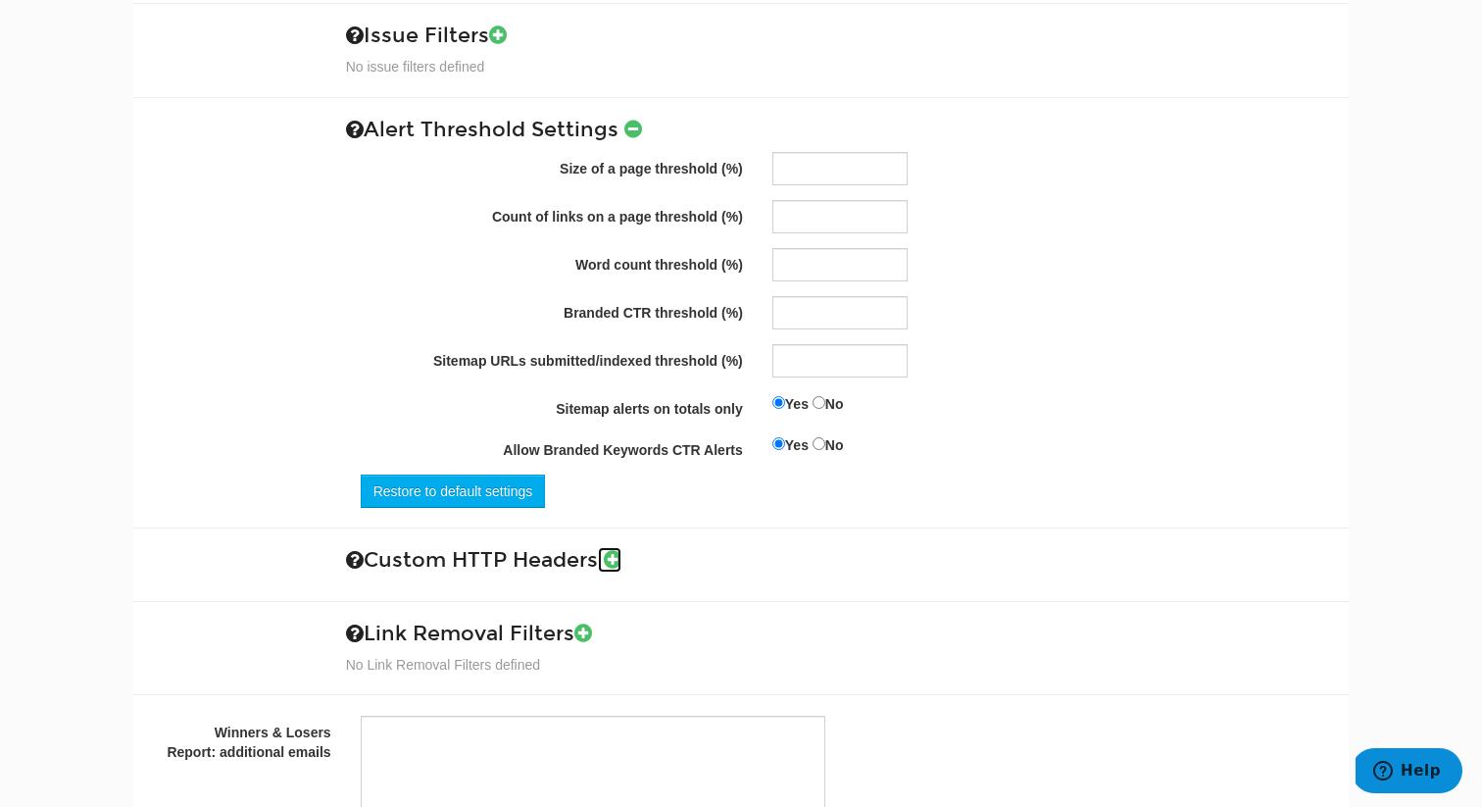
click at [614, 549] on icon at bounding box center [613, 559] width 18 height 21
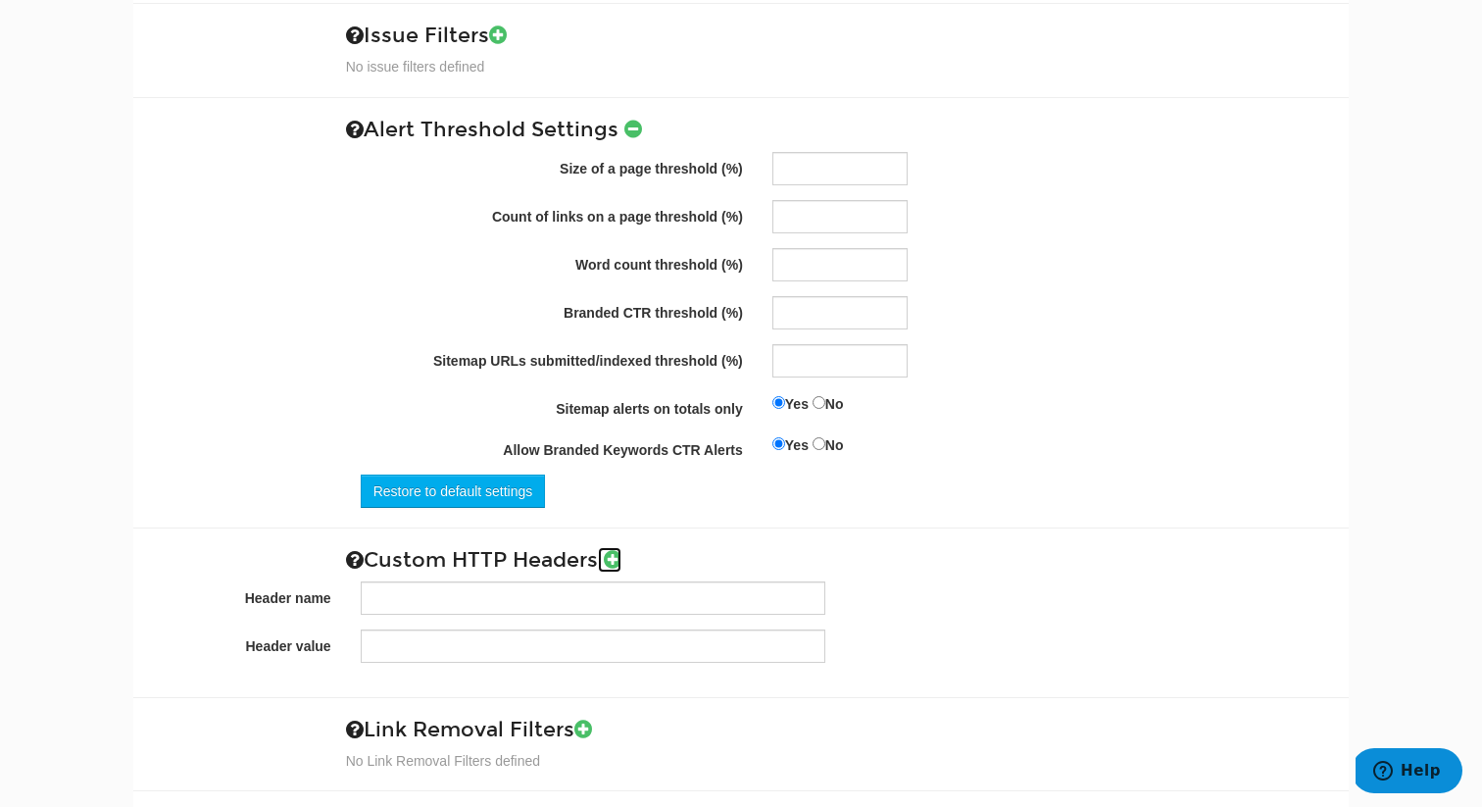
scroll to position [3002, 0]
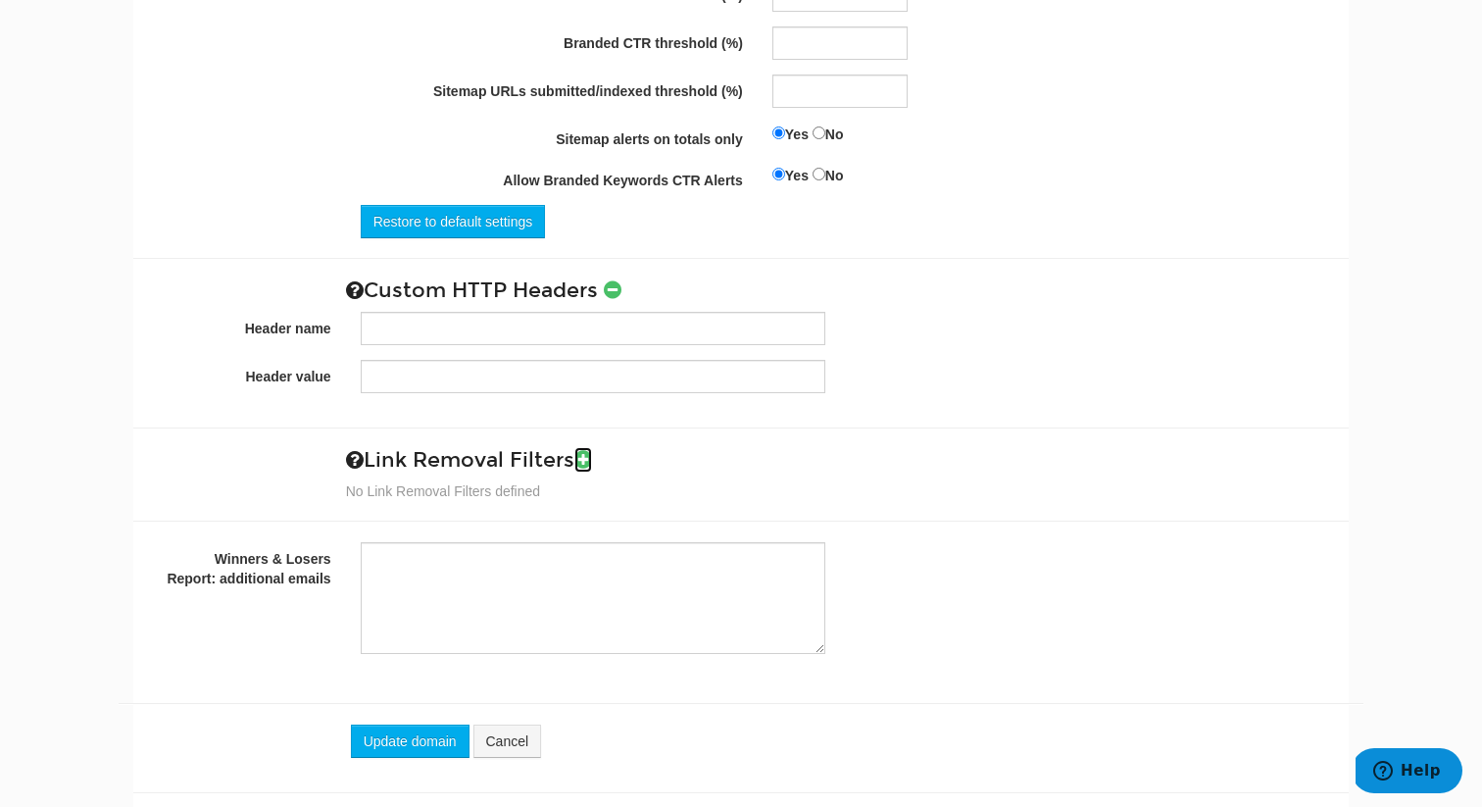
click at [588, 449] on icon at bounding box center [583, 459] width 18 height 21
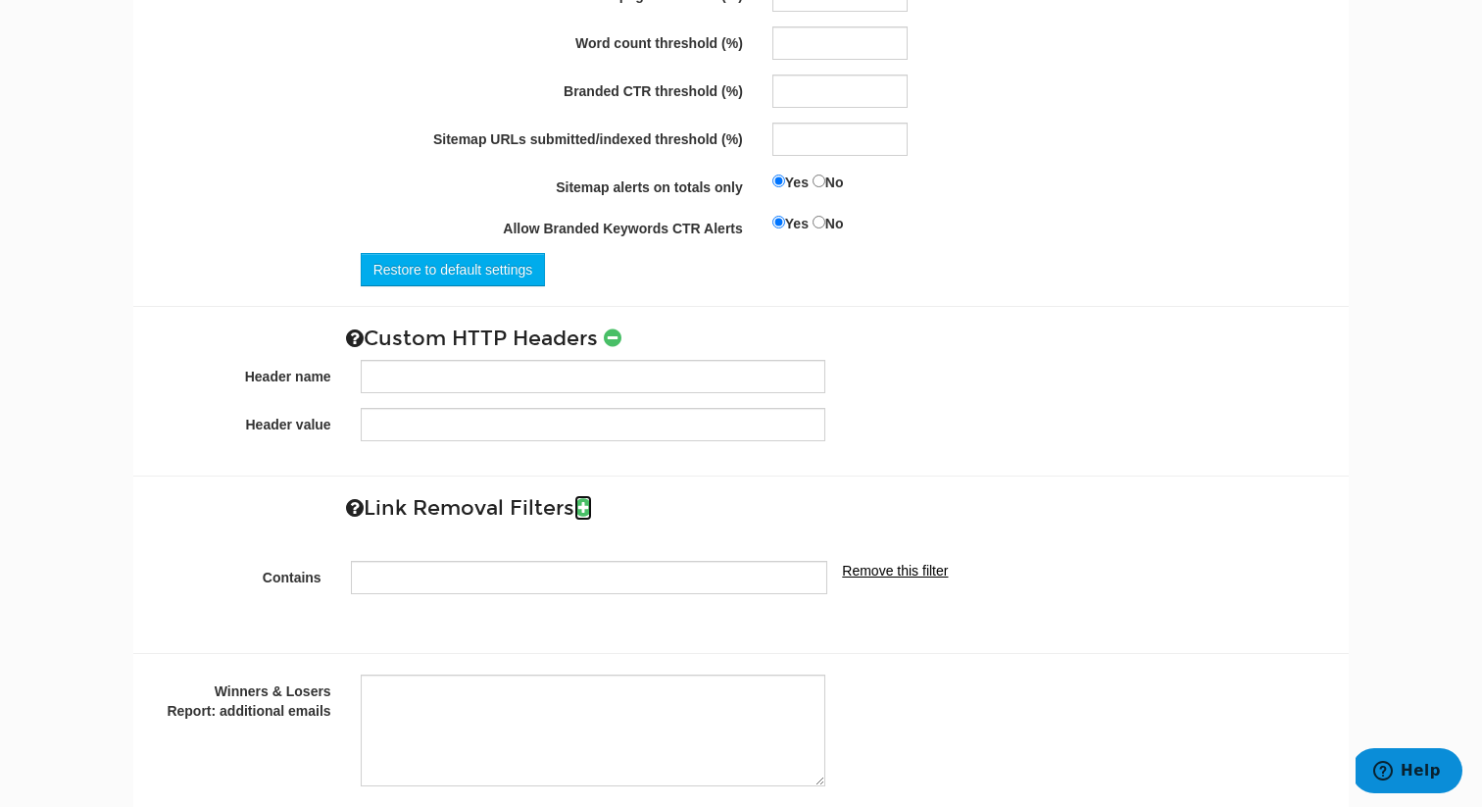
scroll to position [3087, 0]
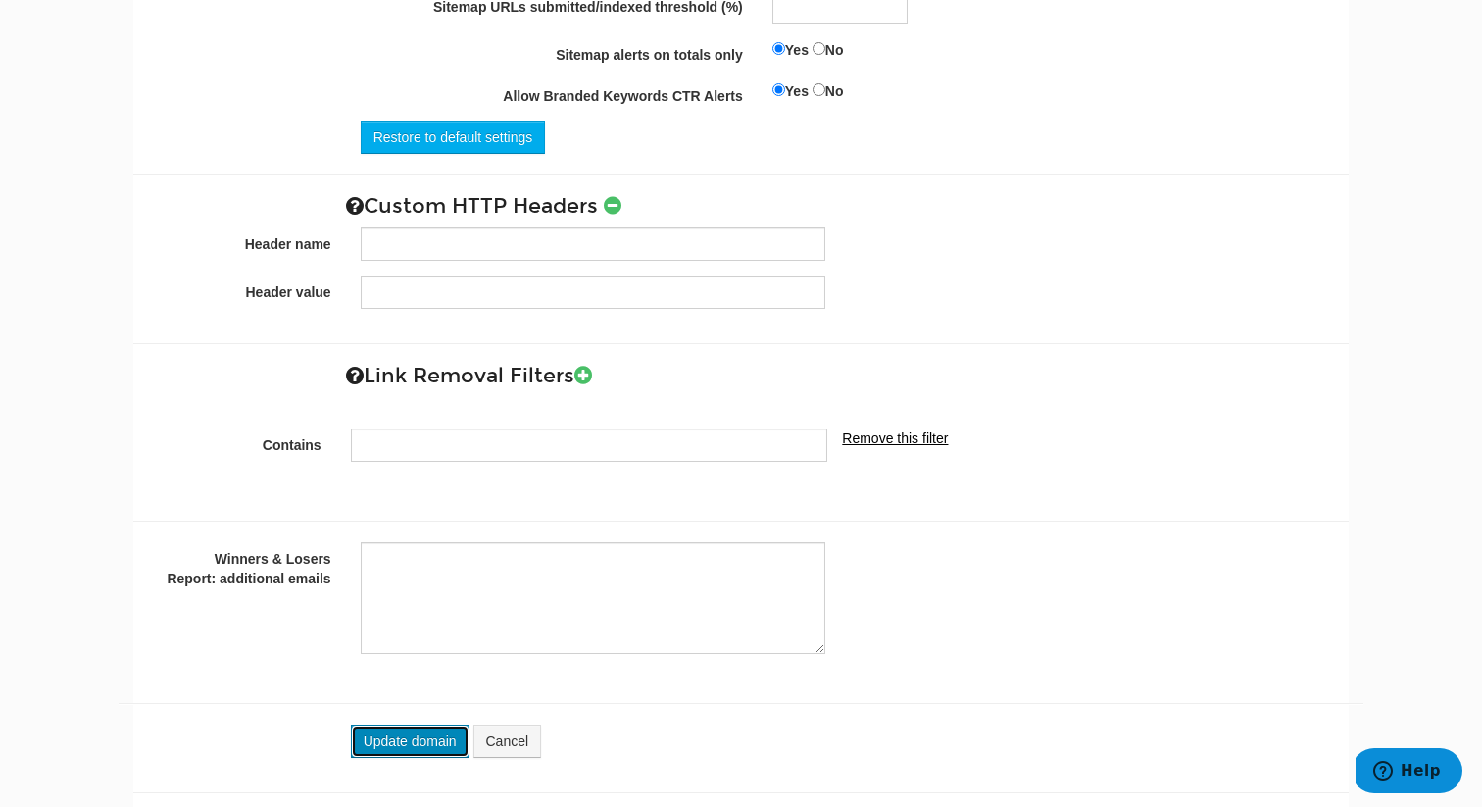
click at [413, 724] on button "Update domain" at bounding box center [410, 740] width 119 height 33
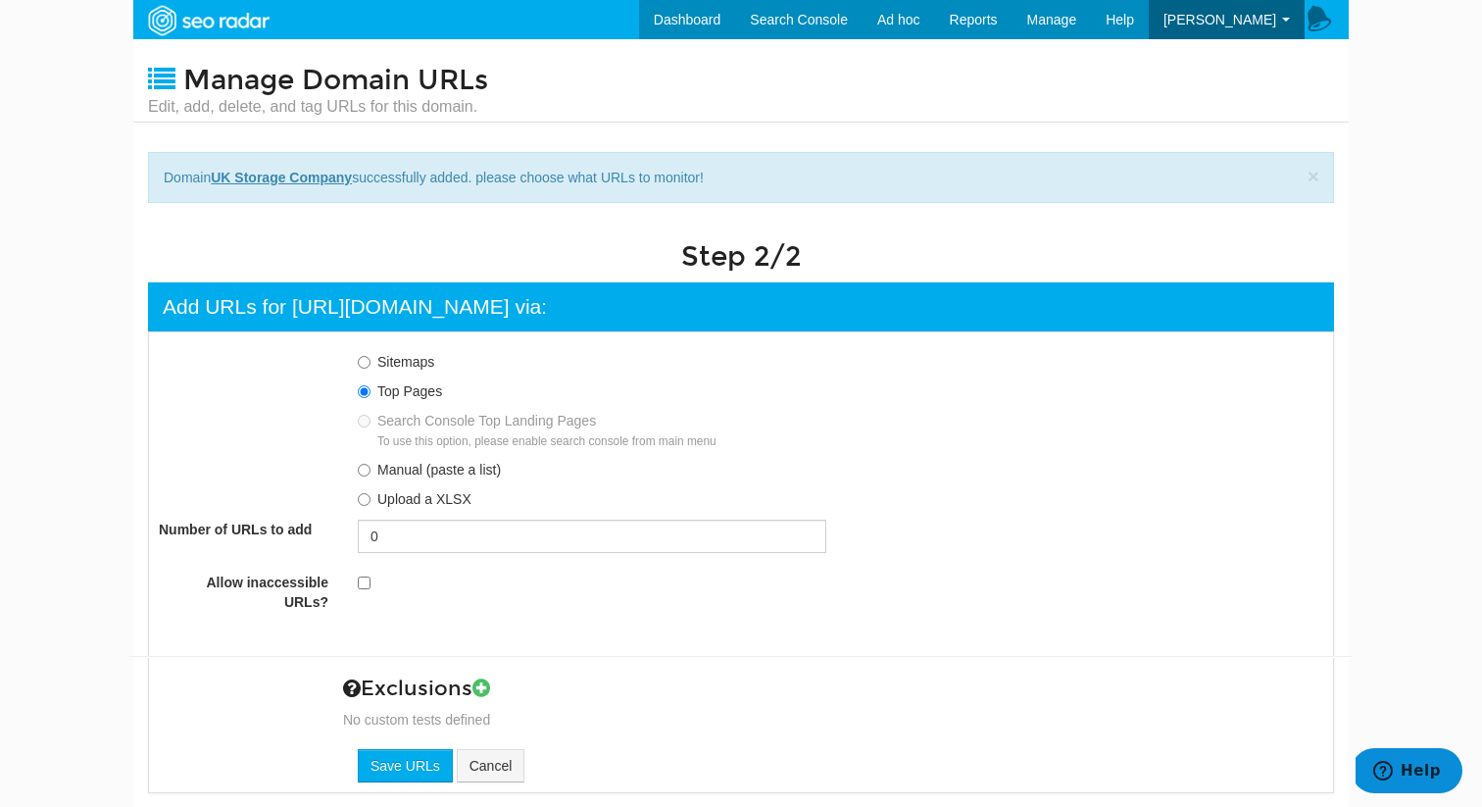
click at [354, 471] on div "Sitemaps Top Pages Search Console Top Landing Pages To use this option, please …" at bounding box center [840, 430] width 995 height 176
click at [365, 471] on input "Manual (paste a list)" at bounding box center [364, 470] width 13 height 13
radio input "true"
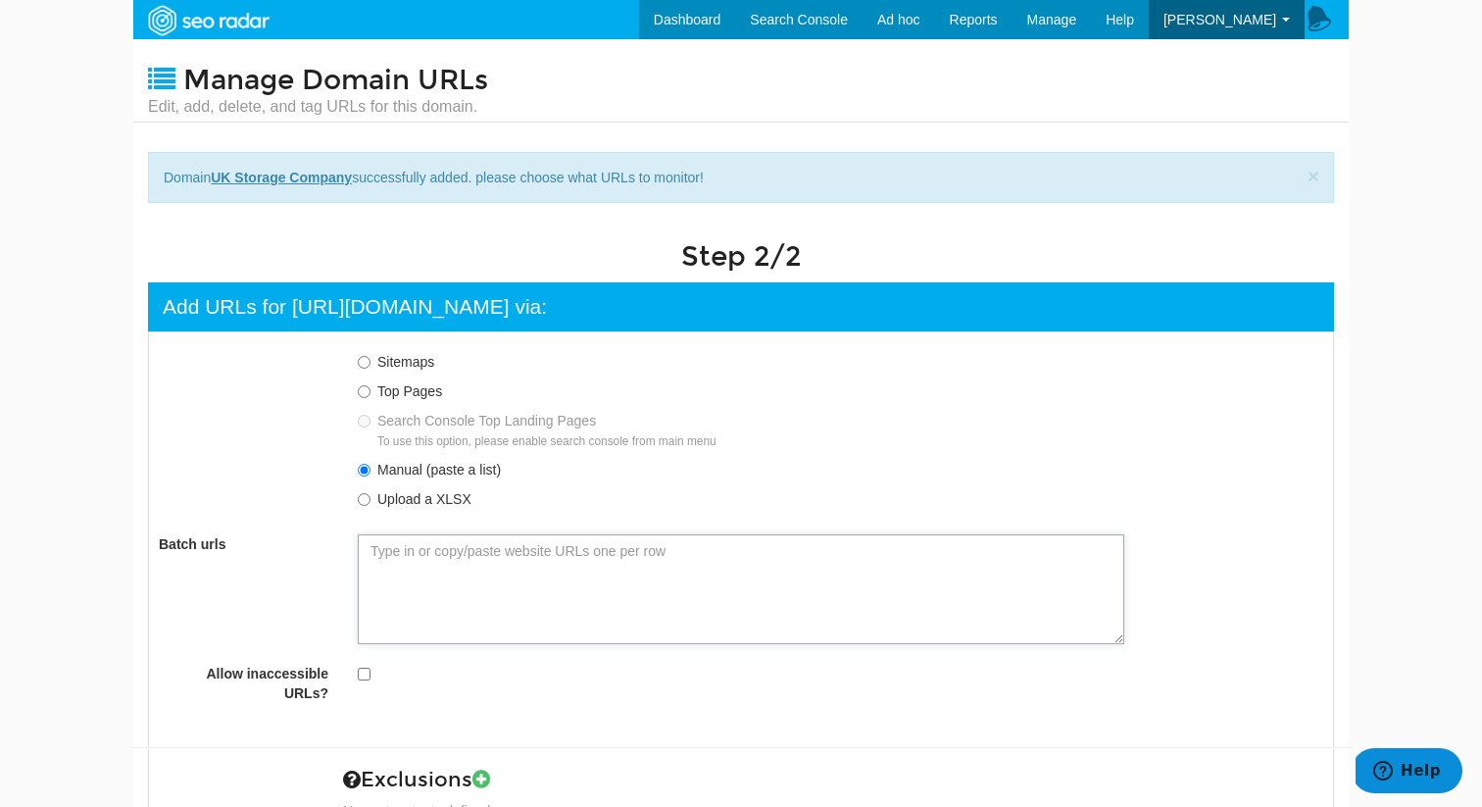
click at [473, 575] on textarea "Batch urls" at bounding box center [741, 589] width 767 height 110
paste textarea "https://www.ukstoragecompany.co.uk/ https://www.ukstoragecompany.co.uk/about-us…"
type textarea "https://www.ukstoragecompany.co.uk/ https://www.ukstoragecompany.co.uk/about-us…"
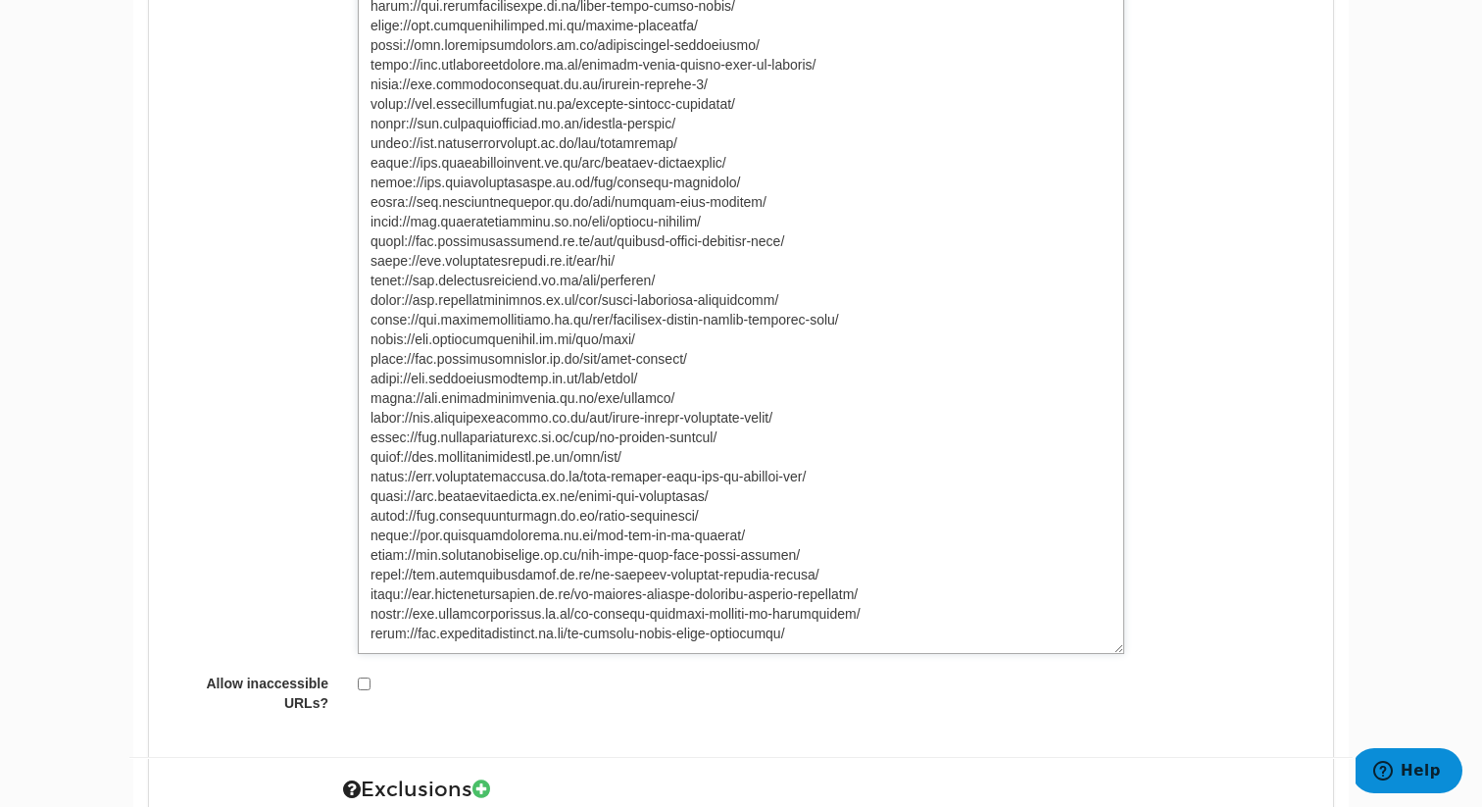
scroll to position [2504, 0]
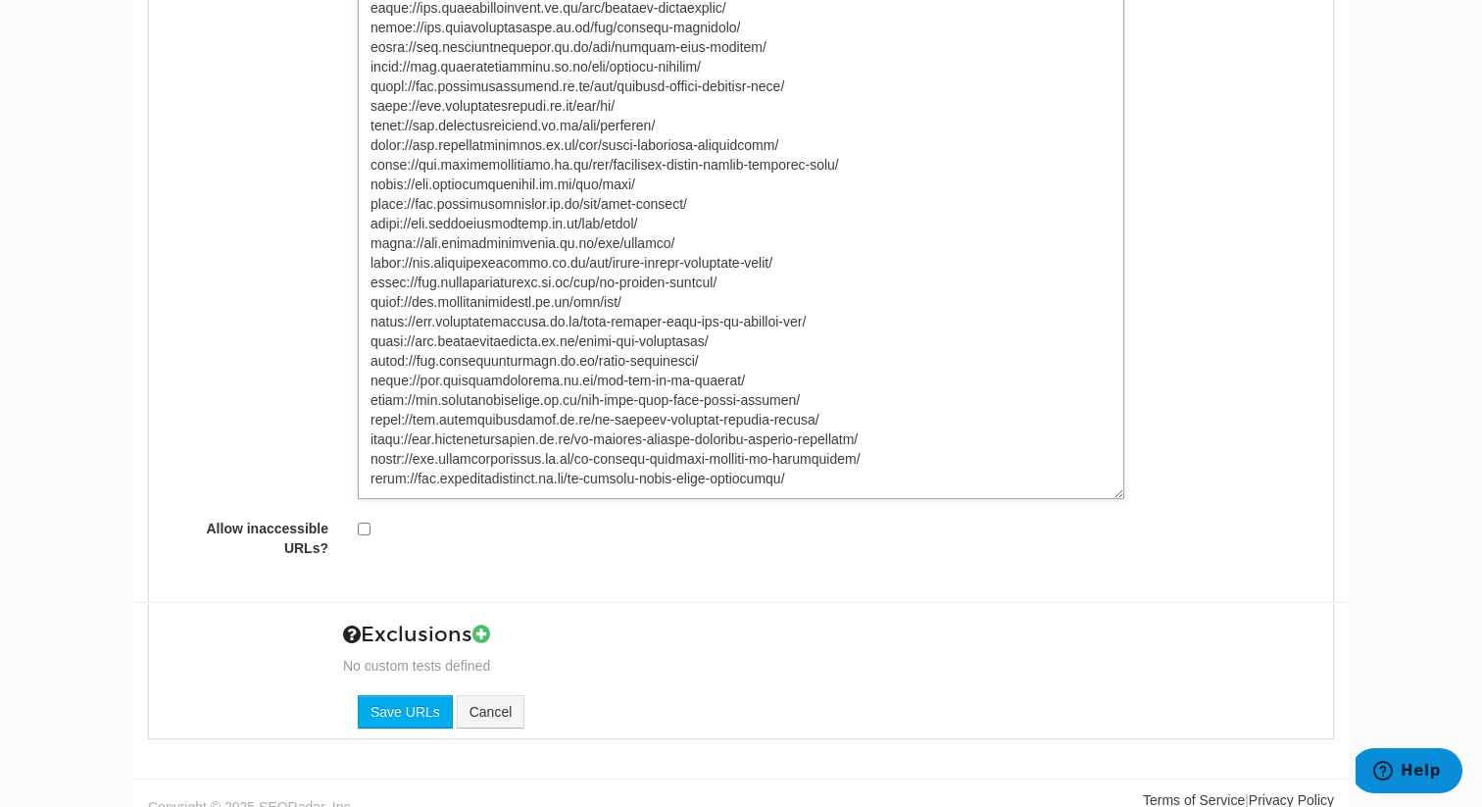
type textarea "https://www.ukstoragecompany.co.uk/ https://www.ukstoragecompany.co.uk/about-us…"
click at [407, 695] on input "Save URLs" at bounding box center [405, 711] width 95 height 33
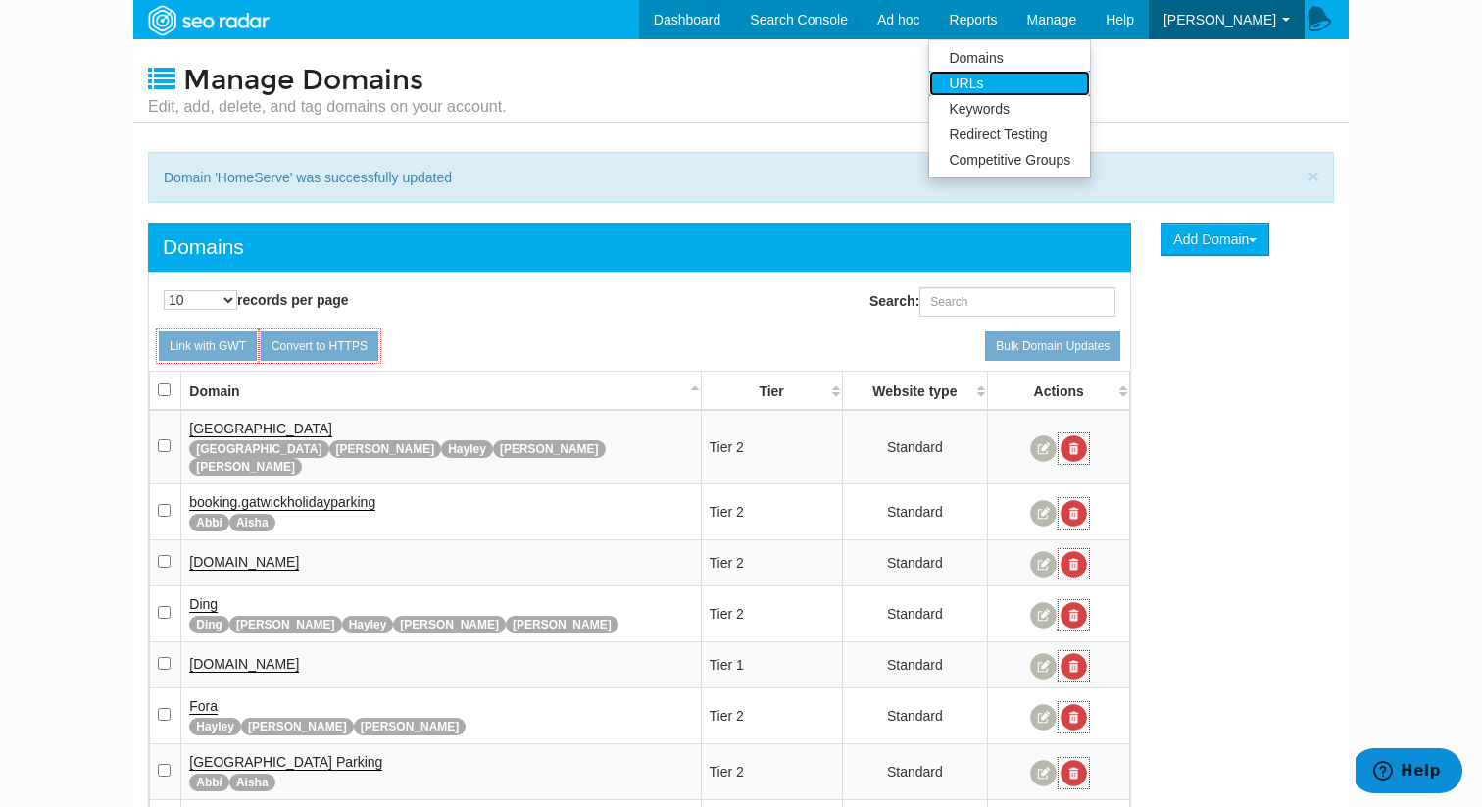
click at [1049, 85] on link "URLs" at bounding box center [1009, 83] width 161 height 25
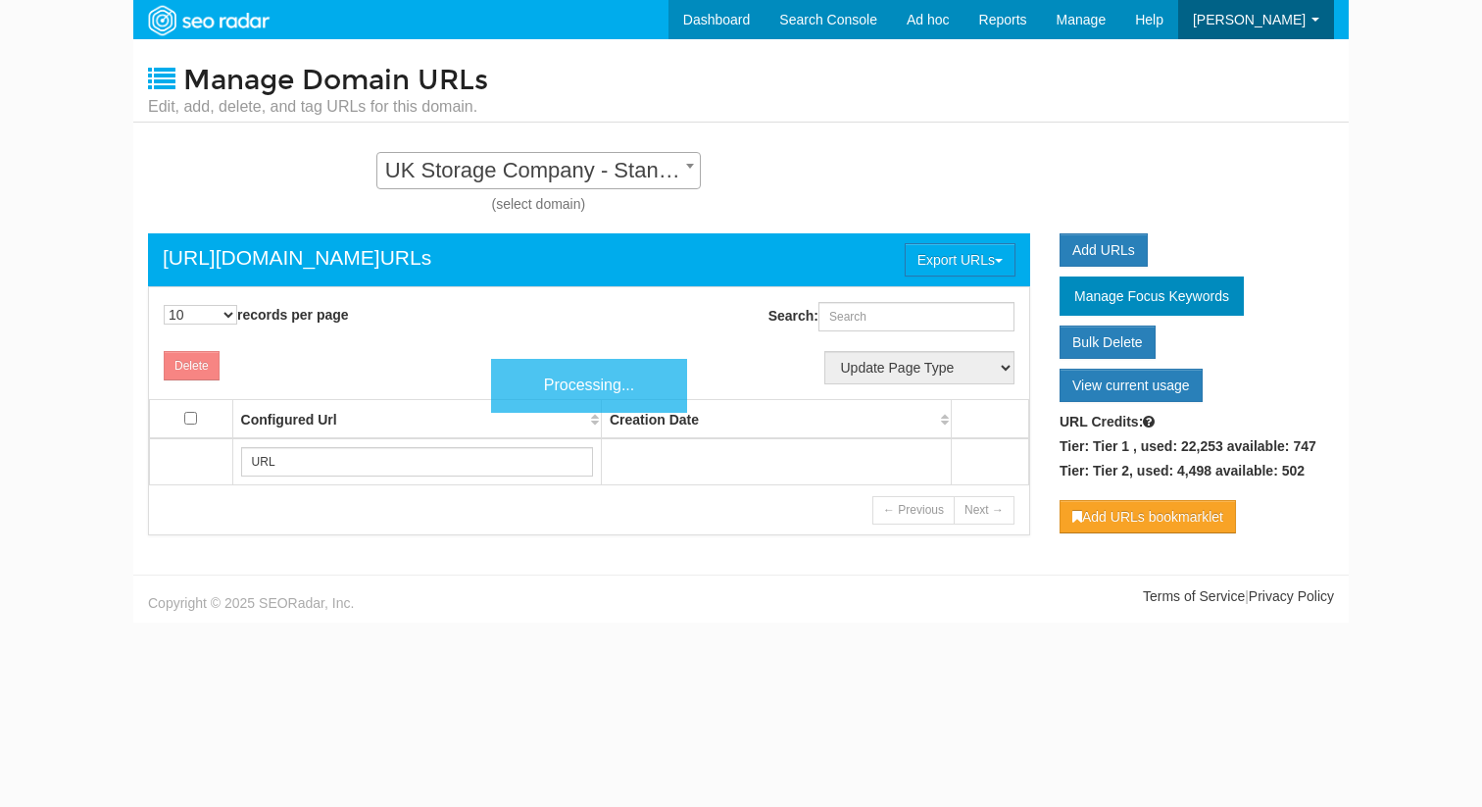
scroll to position [20, 0]
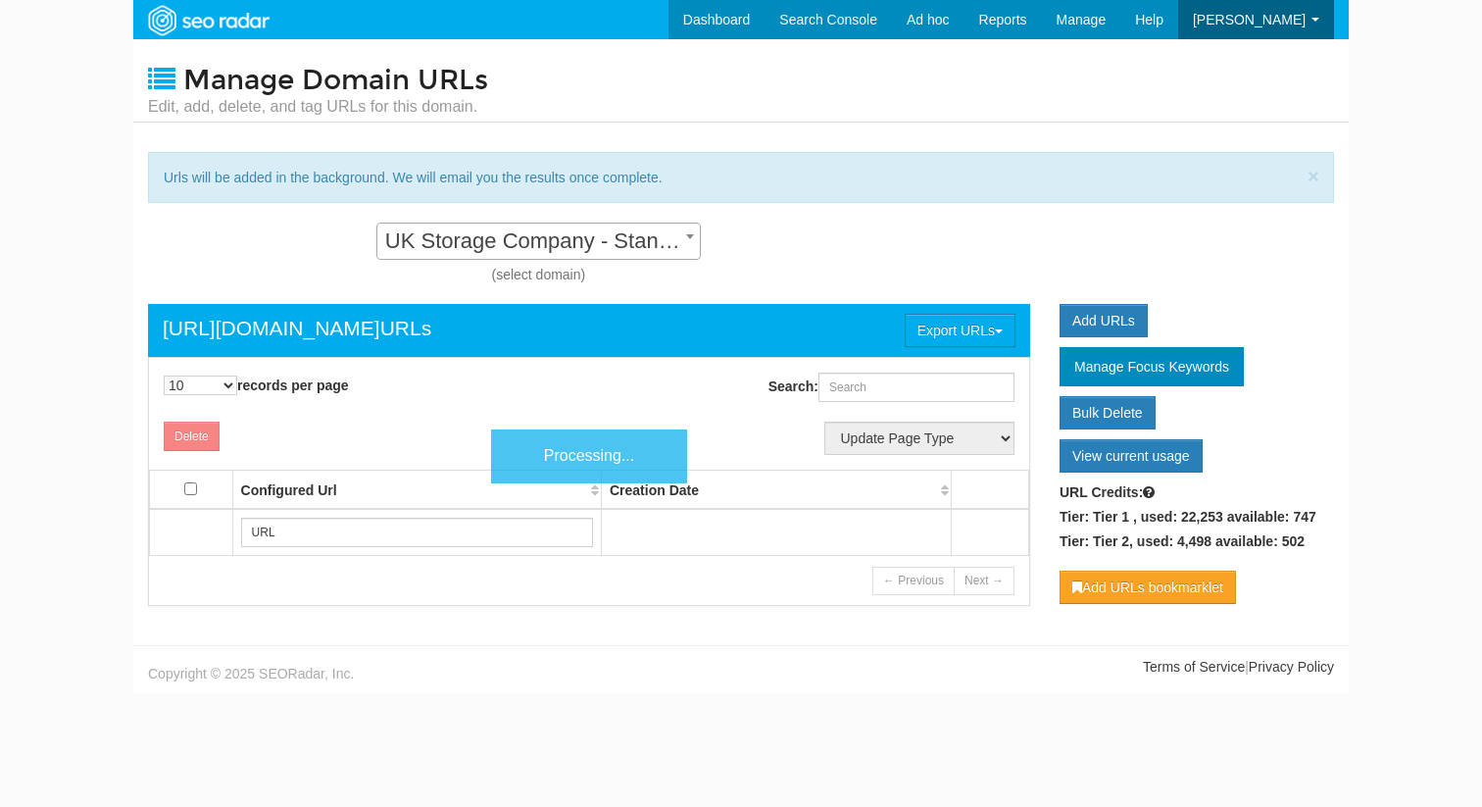
scroll to position [20, 0]
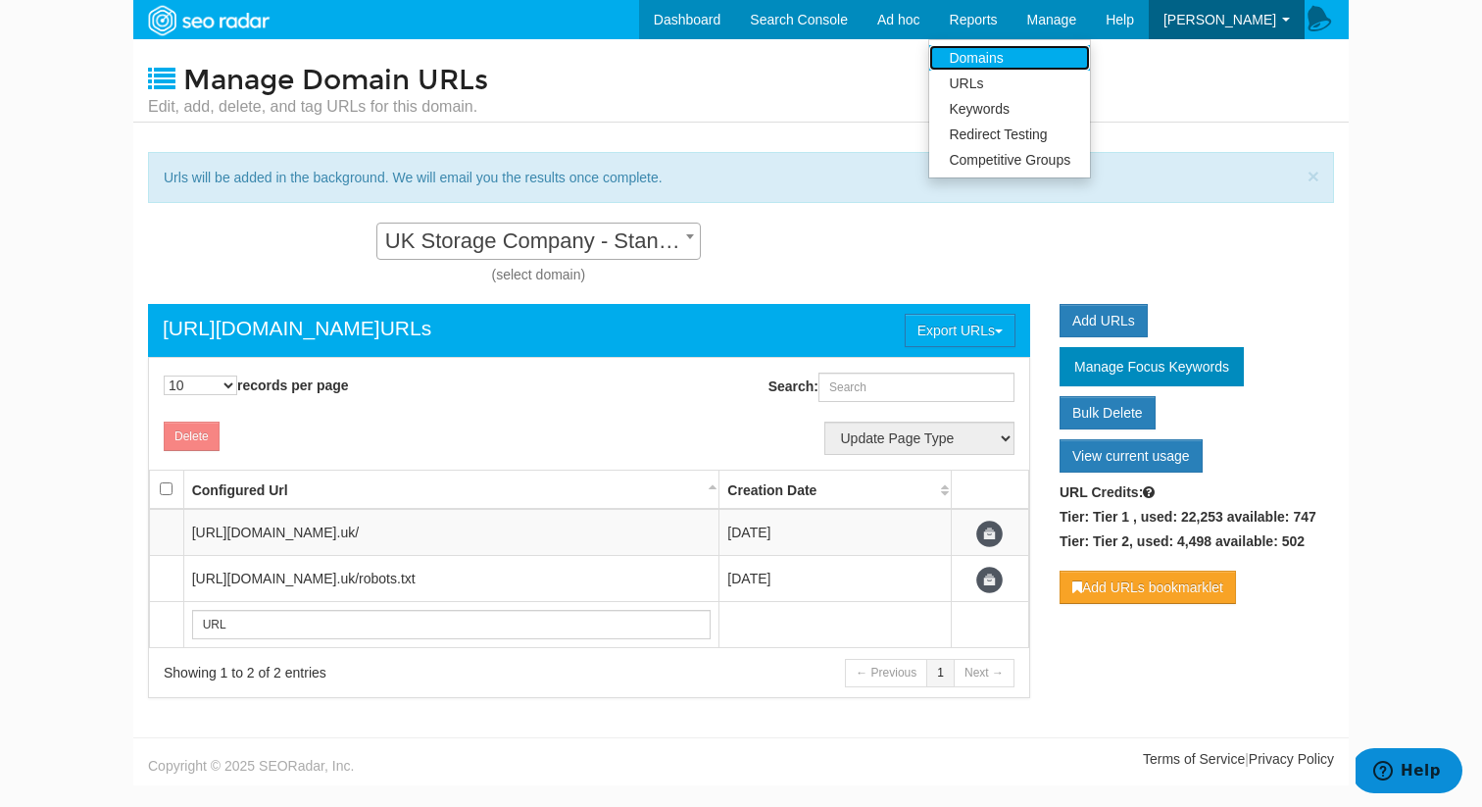
click at [1065, 51] on link "Domains" at bounding box center [1009, 57] width 161 height 25
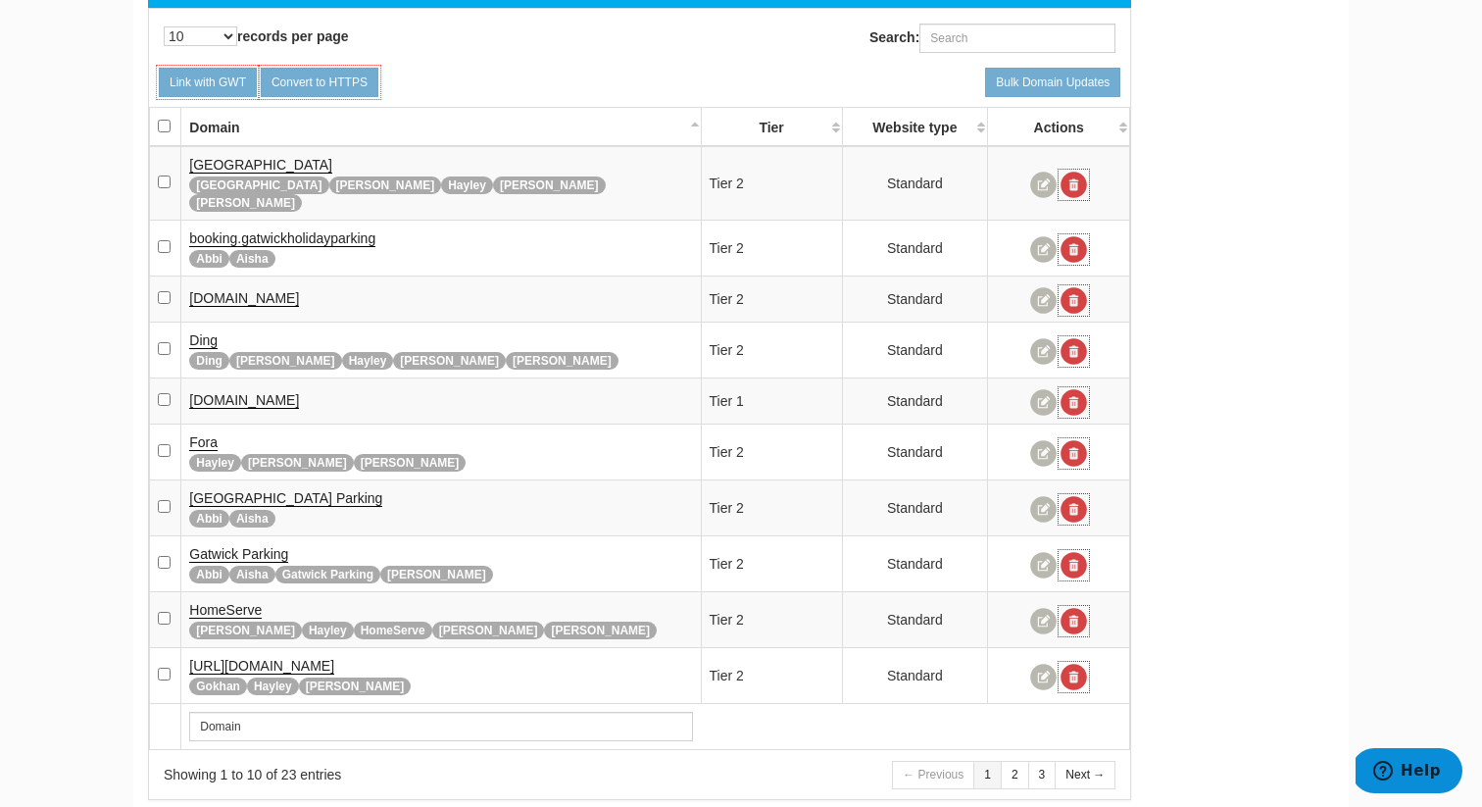
scroll to position [194, 0]
click at [1005, 49] on input "Search:" at bounding box center [1017, 37] width 196 height 29
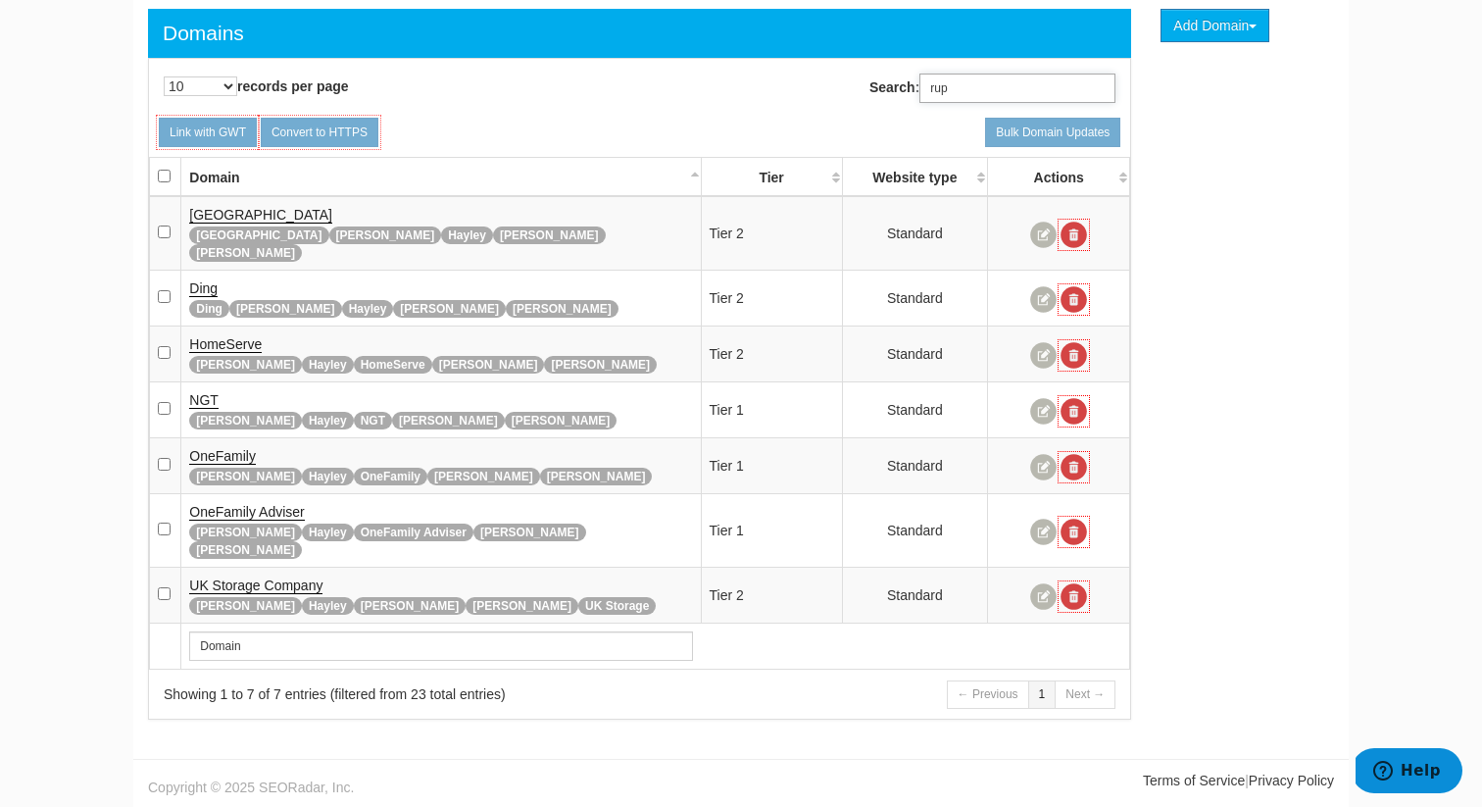
scroll to position [108, 0]
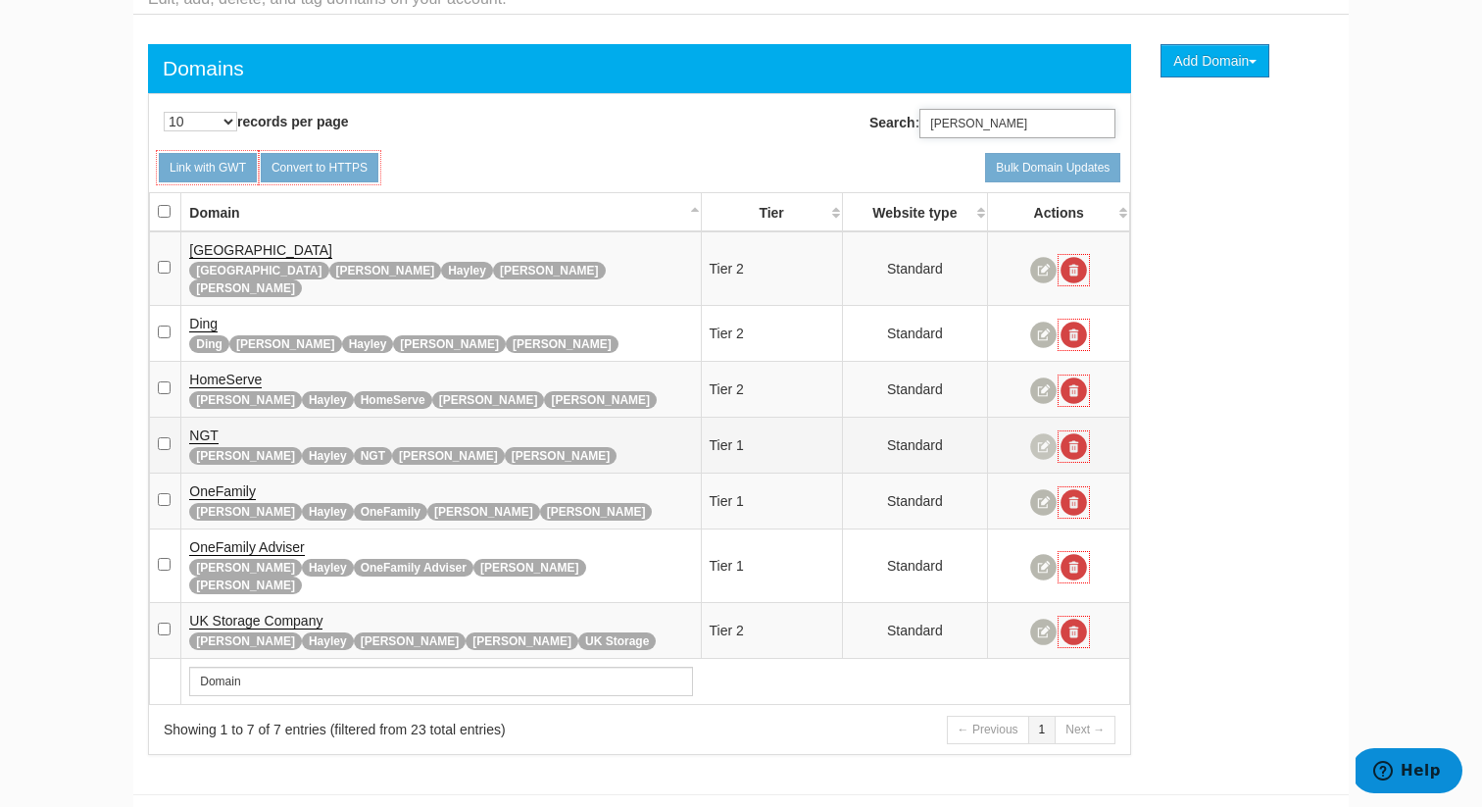
type input "[PERSON_NAME]"
click at [1040, 433] on link at bounding box center [1043, 446] width 26 height 26
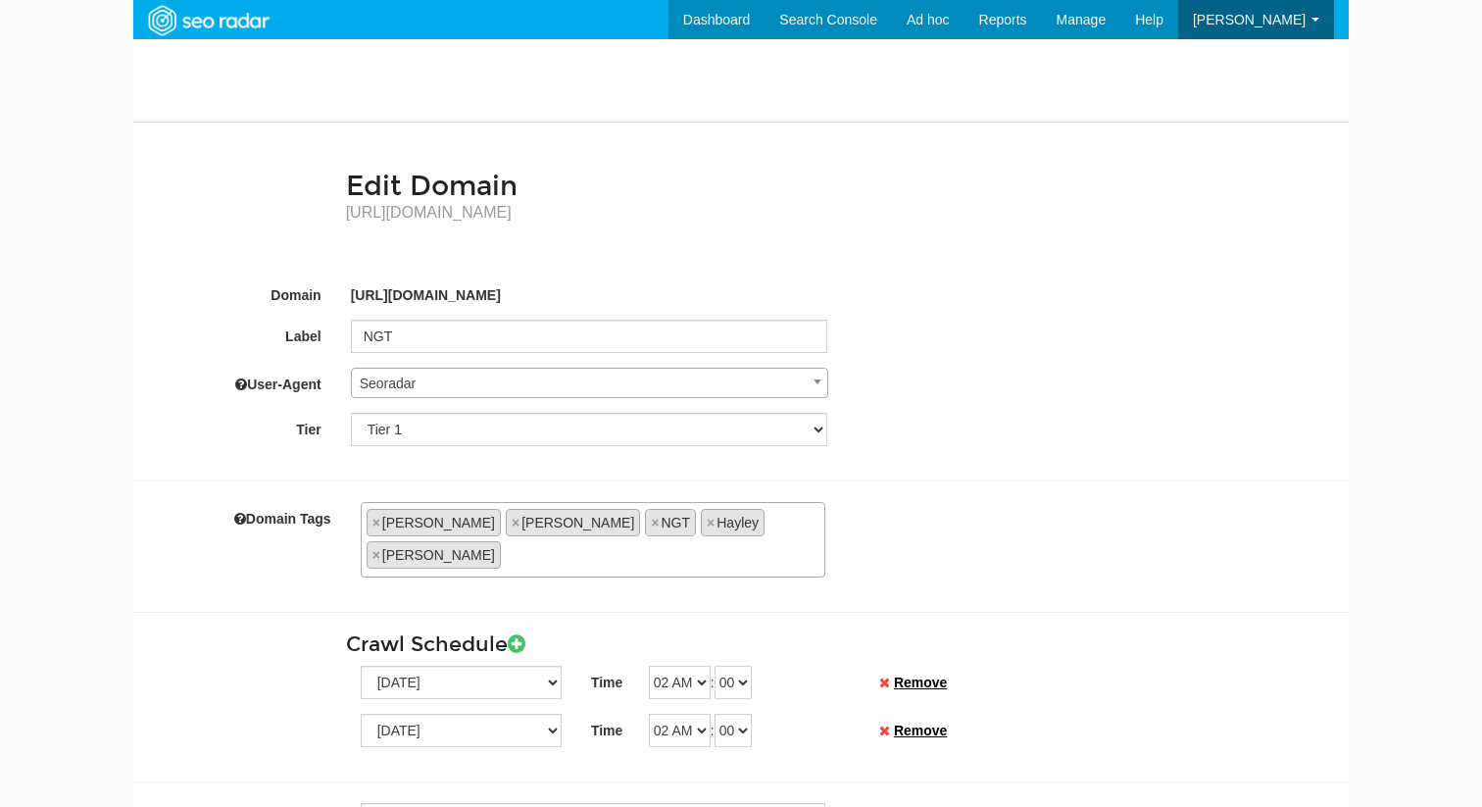
scroll to position [78, 0]
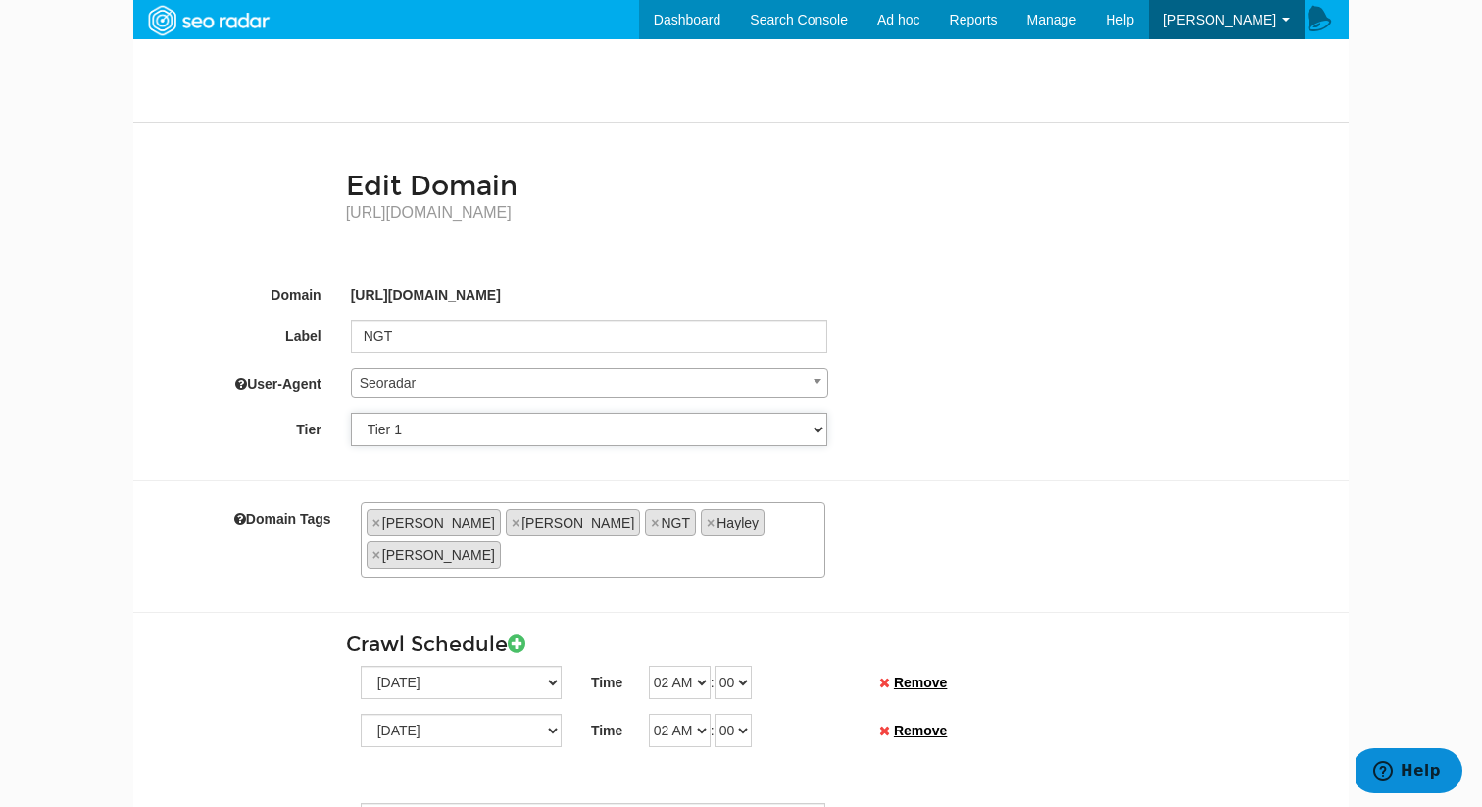
click at [686, 442] on select "Tier 1 Tier 2" at bounding box center [589, 429] width 477 height 33
select select "6"
click at [351, 413] on select "Tier 1 Tier 2" at bounding box center [589, 429] width 477 height 33
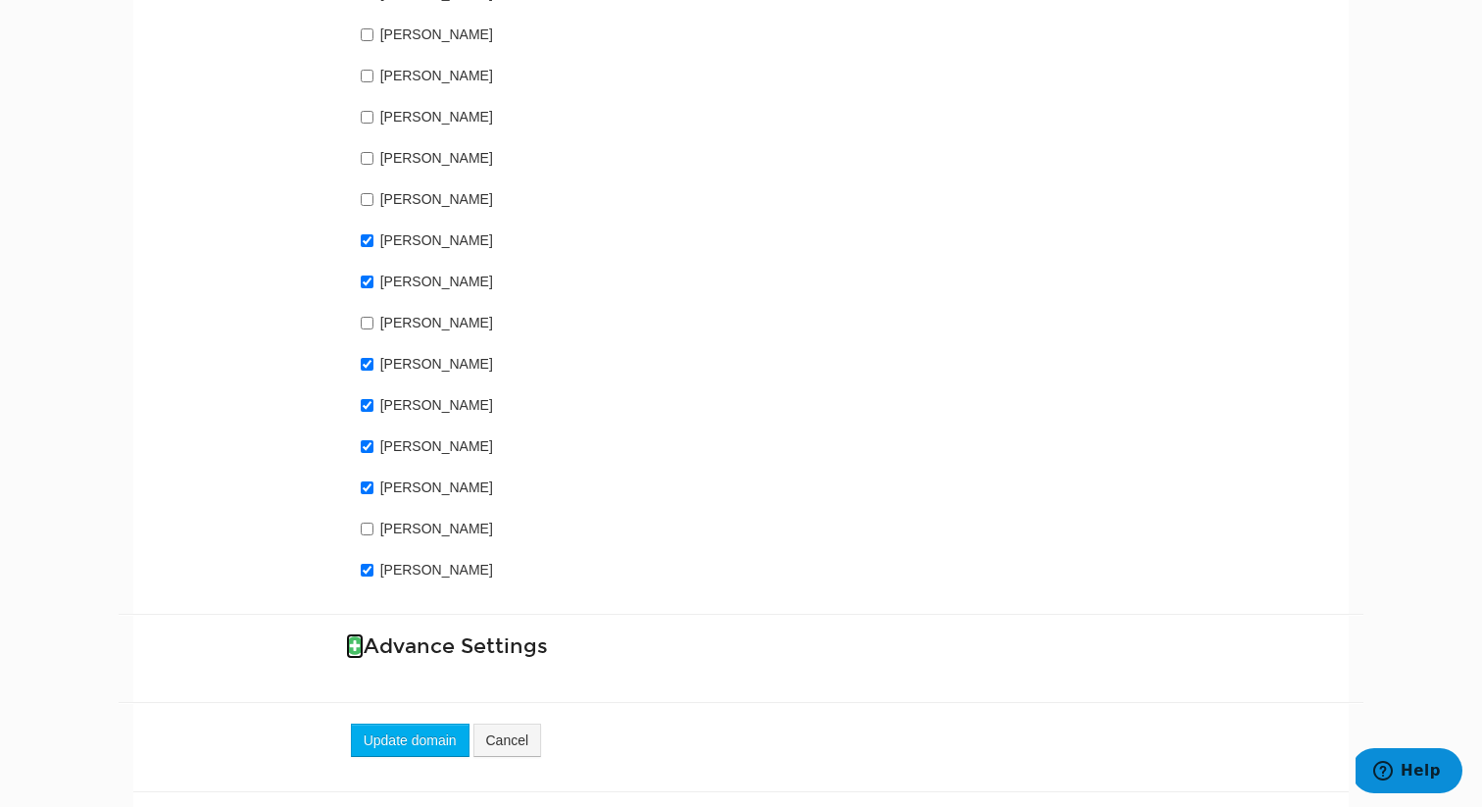
click at [353, 635] on icon at bounding box center [355, 645] width 18 height 21
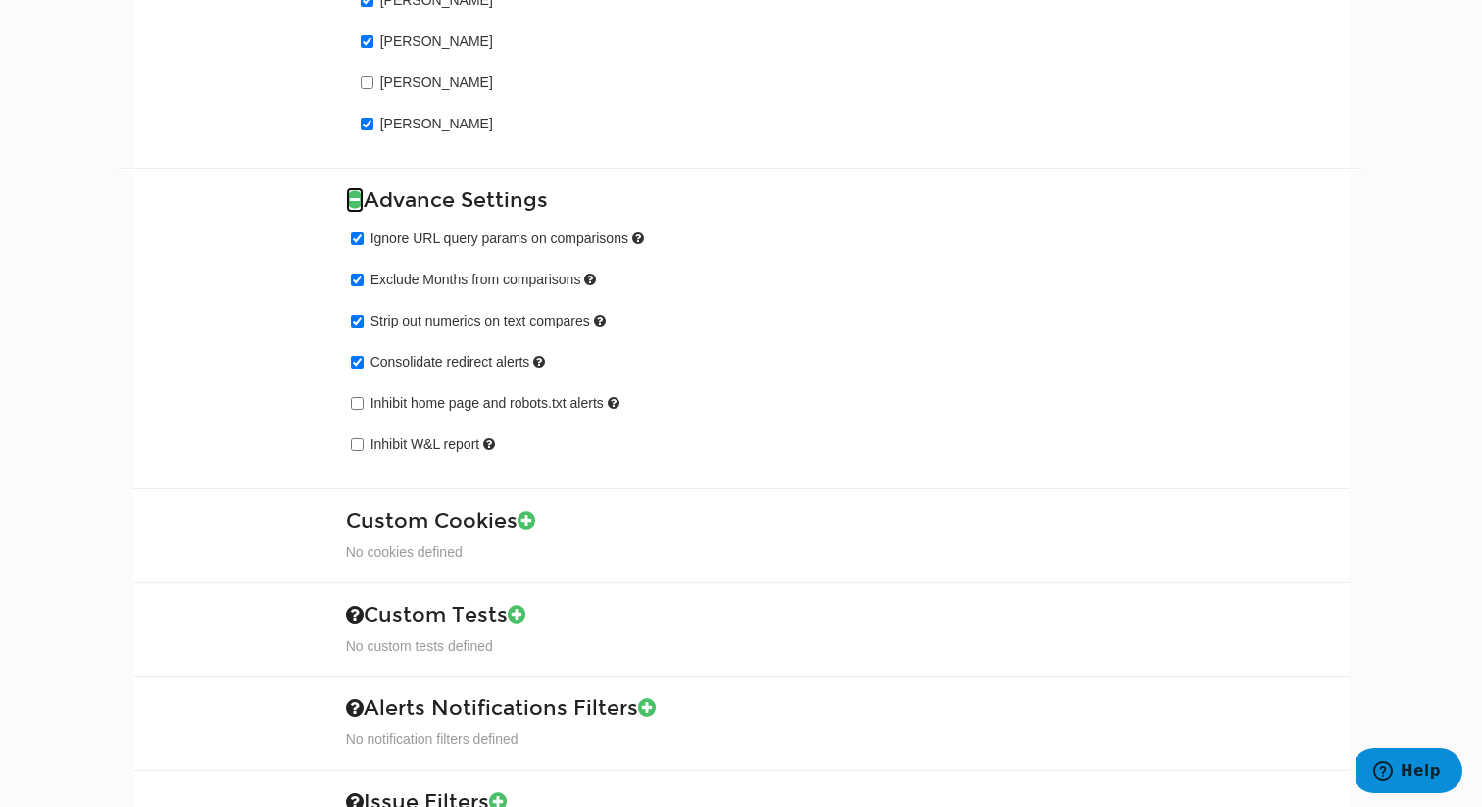
scroll to position [2551, 0]
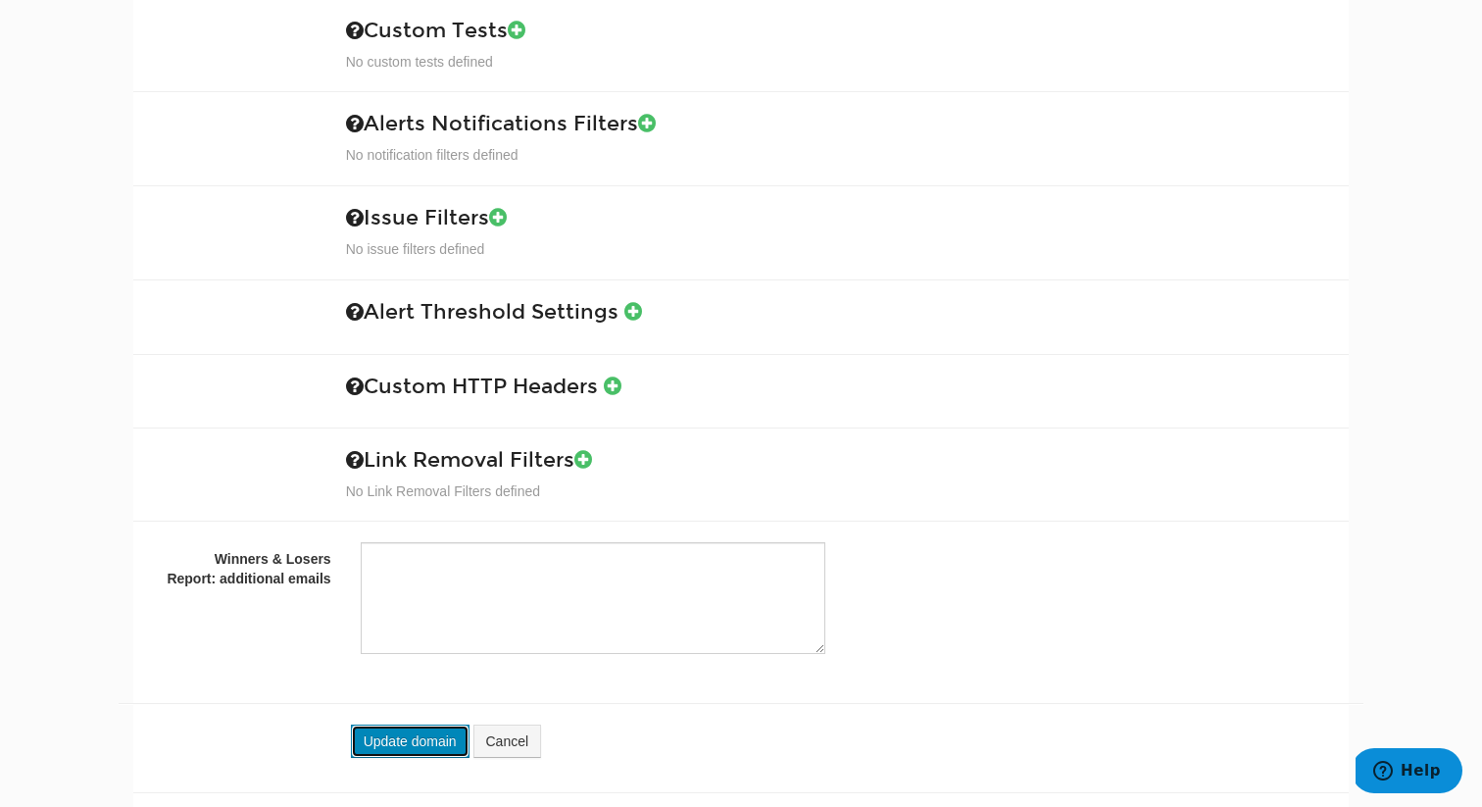
click at [391, 724] on button "Update domain" at bounding box center [410, 740] width 119 height 33
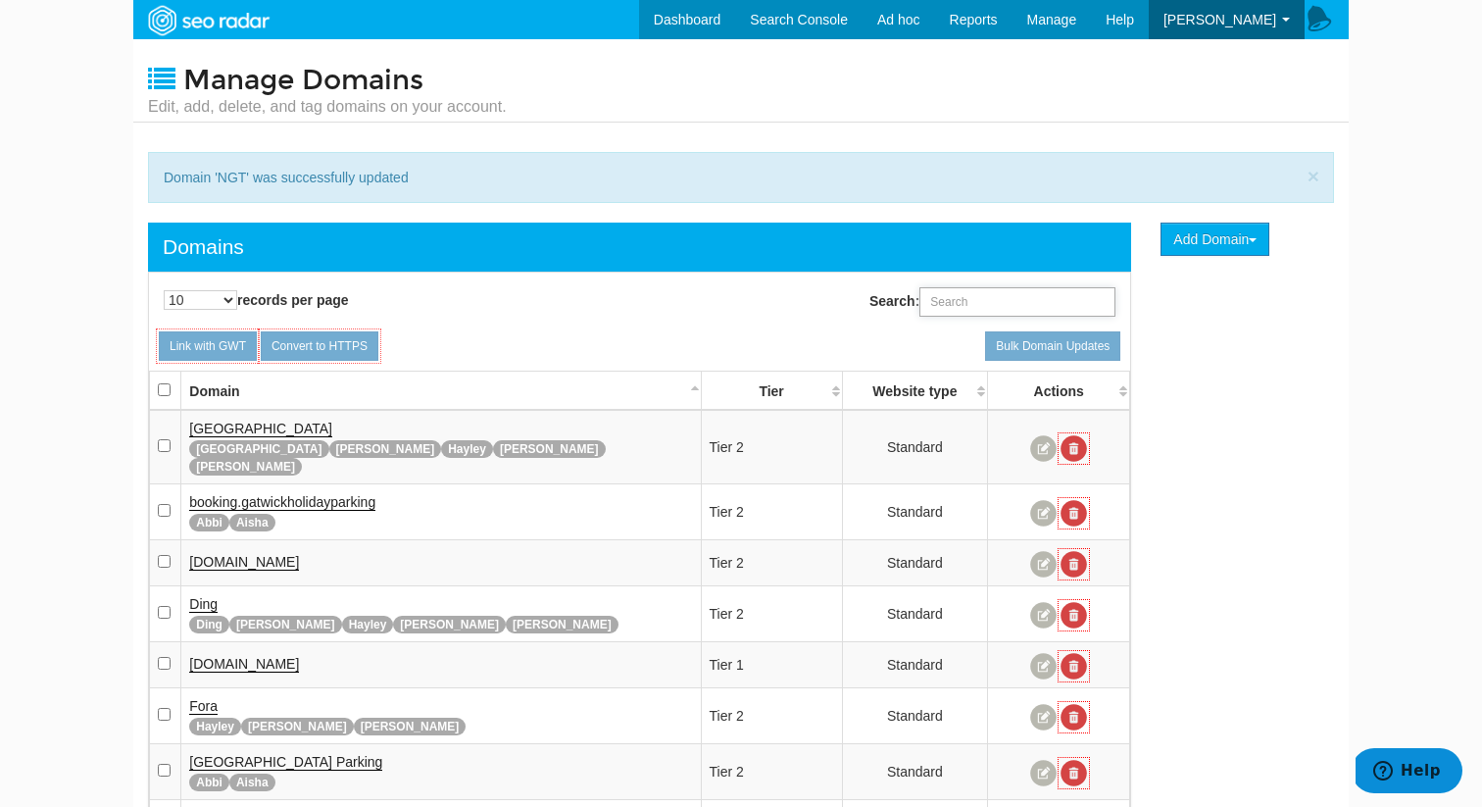
click at [1016, 308] on input "Search:" at bounding box center [1017, 301] width 196 height 29
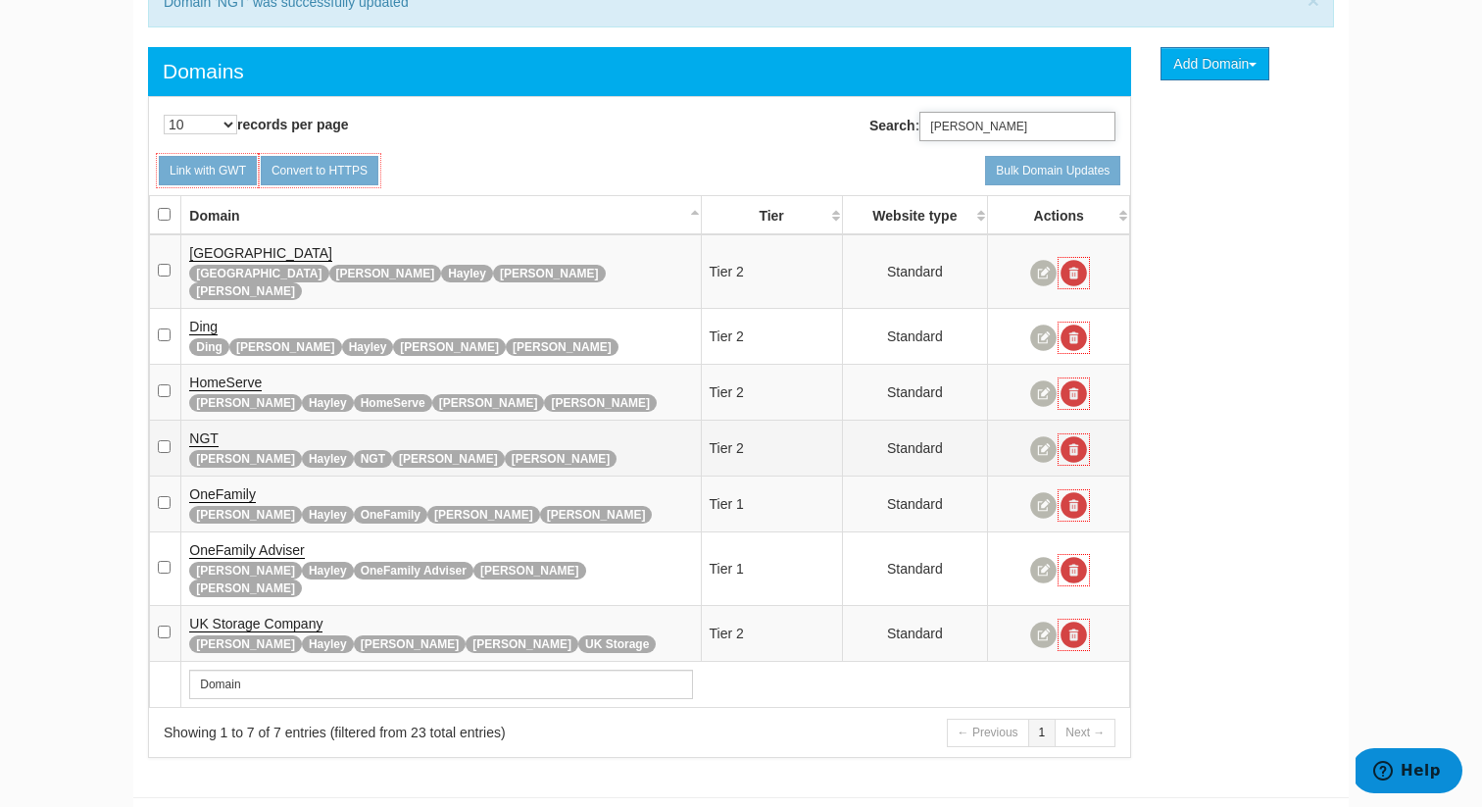
scroll to position [178, 0]
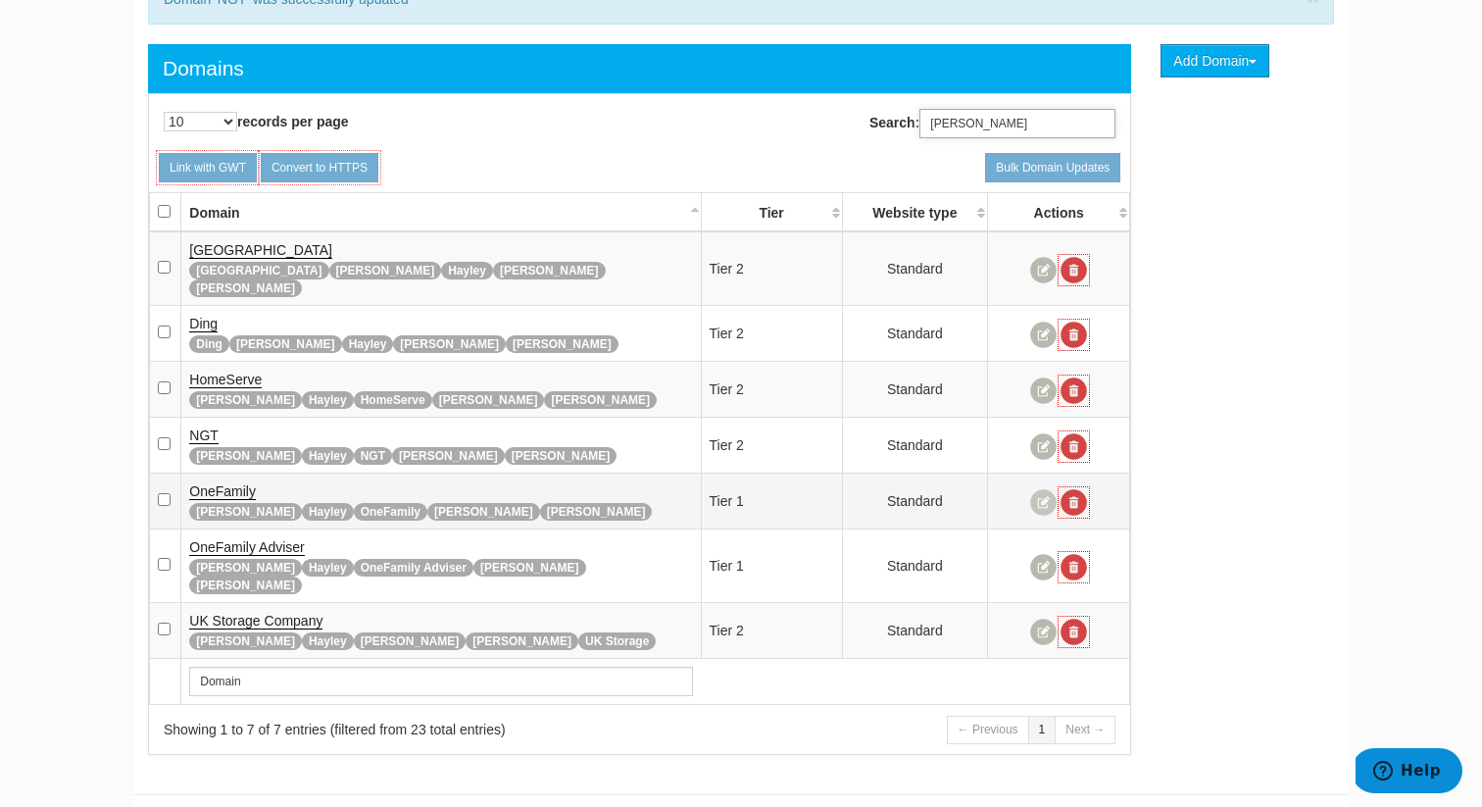
type input "[PERSON_NAME]"
click at [1044, 489] on link at bounding box center [1043, 502] width 26 height 26
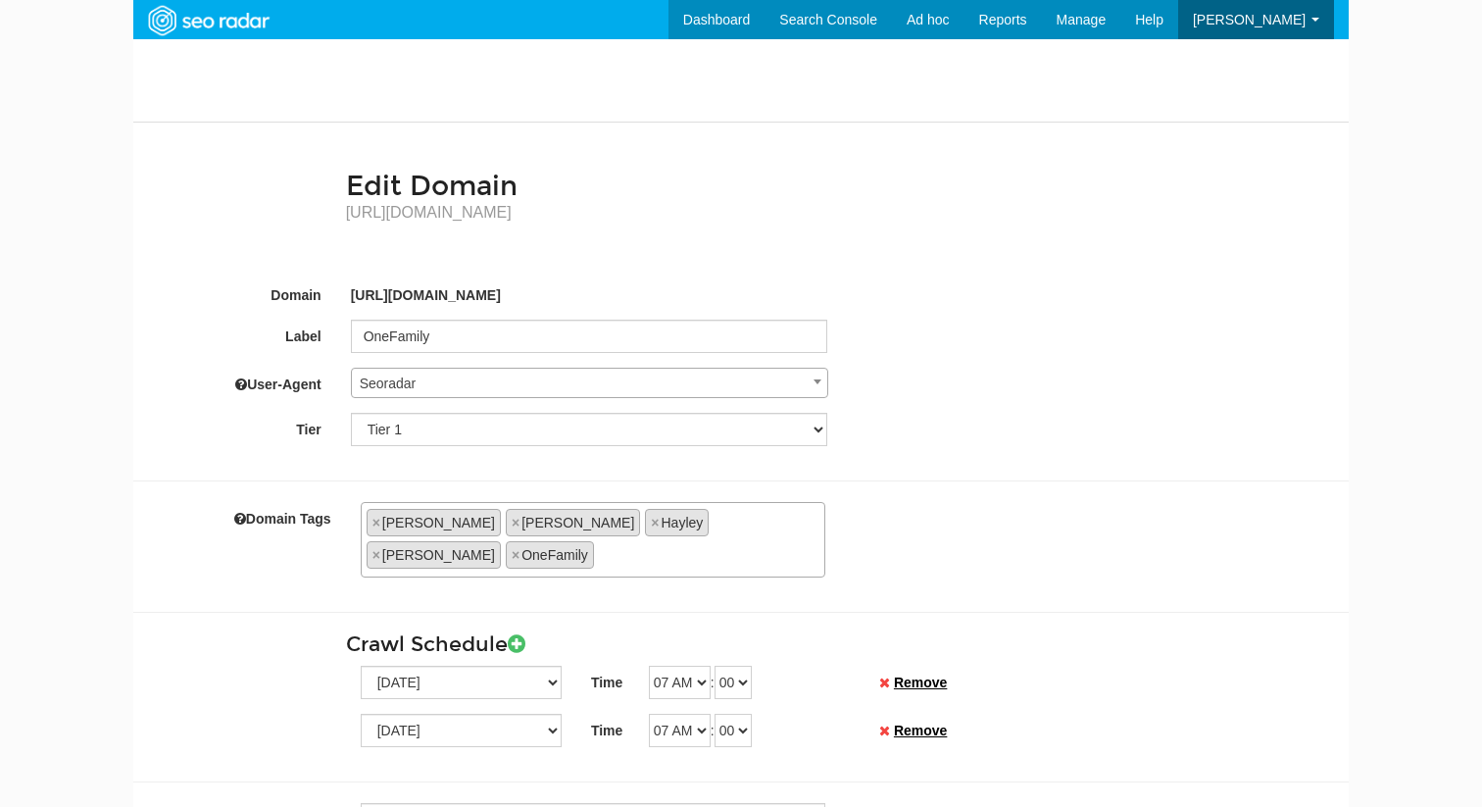
scroll to position [78, 0]
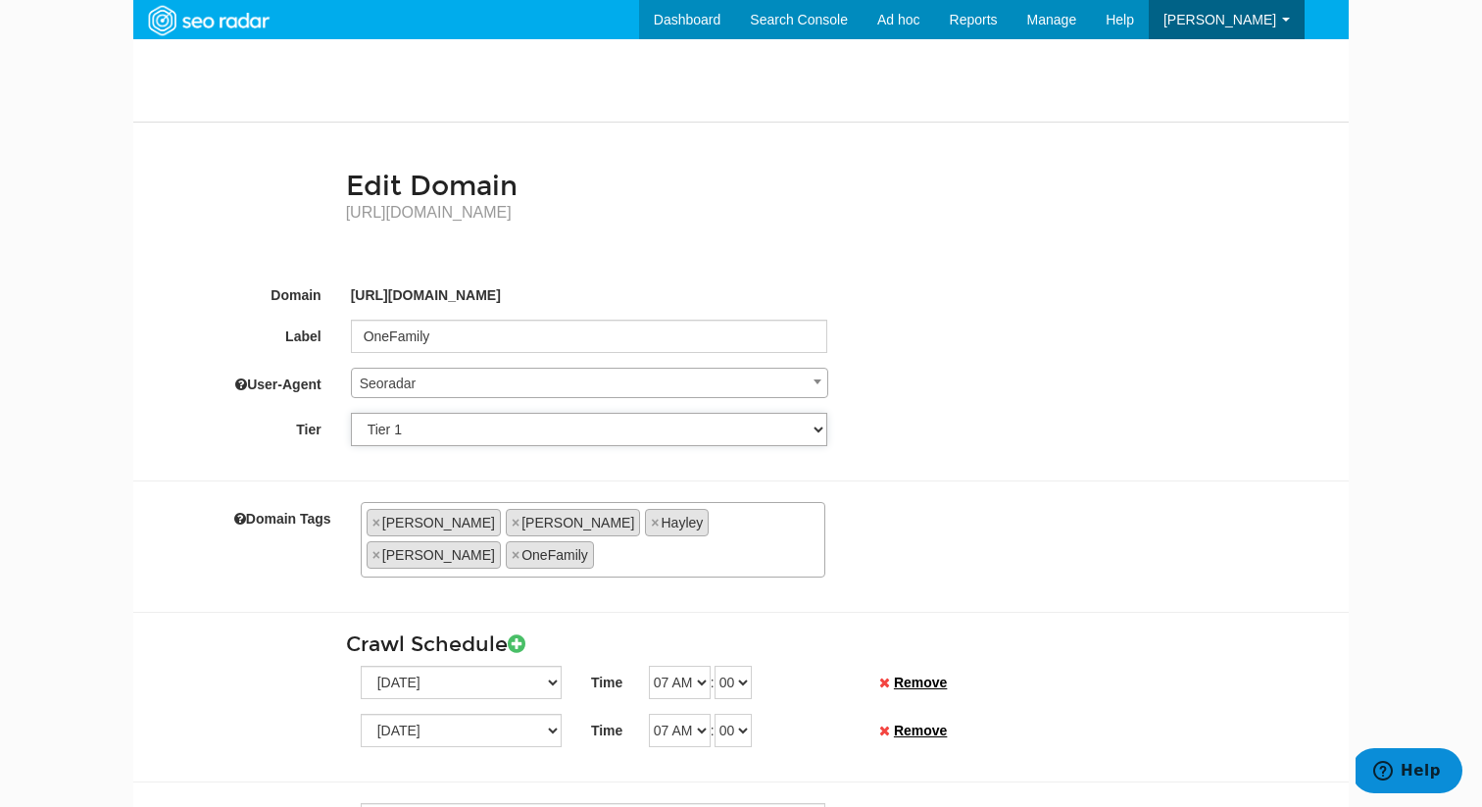
click at [570, 439] on select "Tier 1 Tier 2" at bounding box center [589, 429] width 477 height 33
select select "6"
click at [351, 413] on select "Tier 1 Tier 2" at bounding box center [589, 429] width 477 height 33
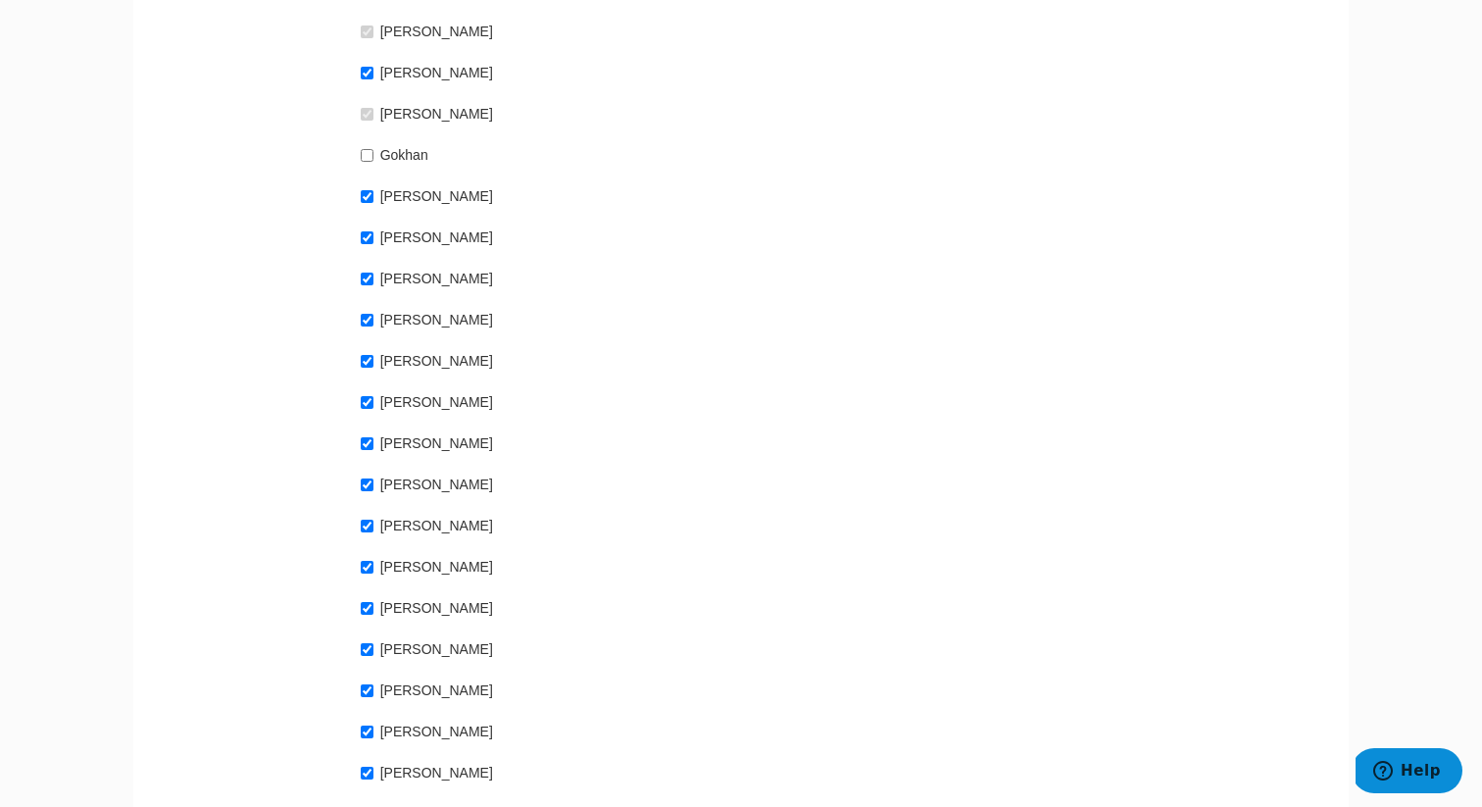
scroll to position [1520, 0]
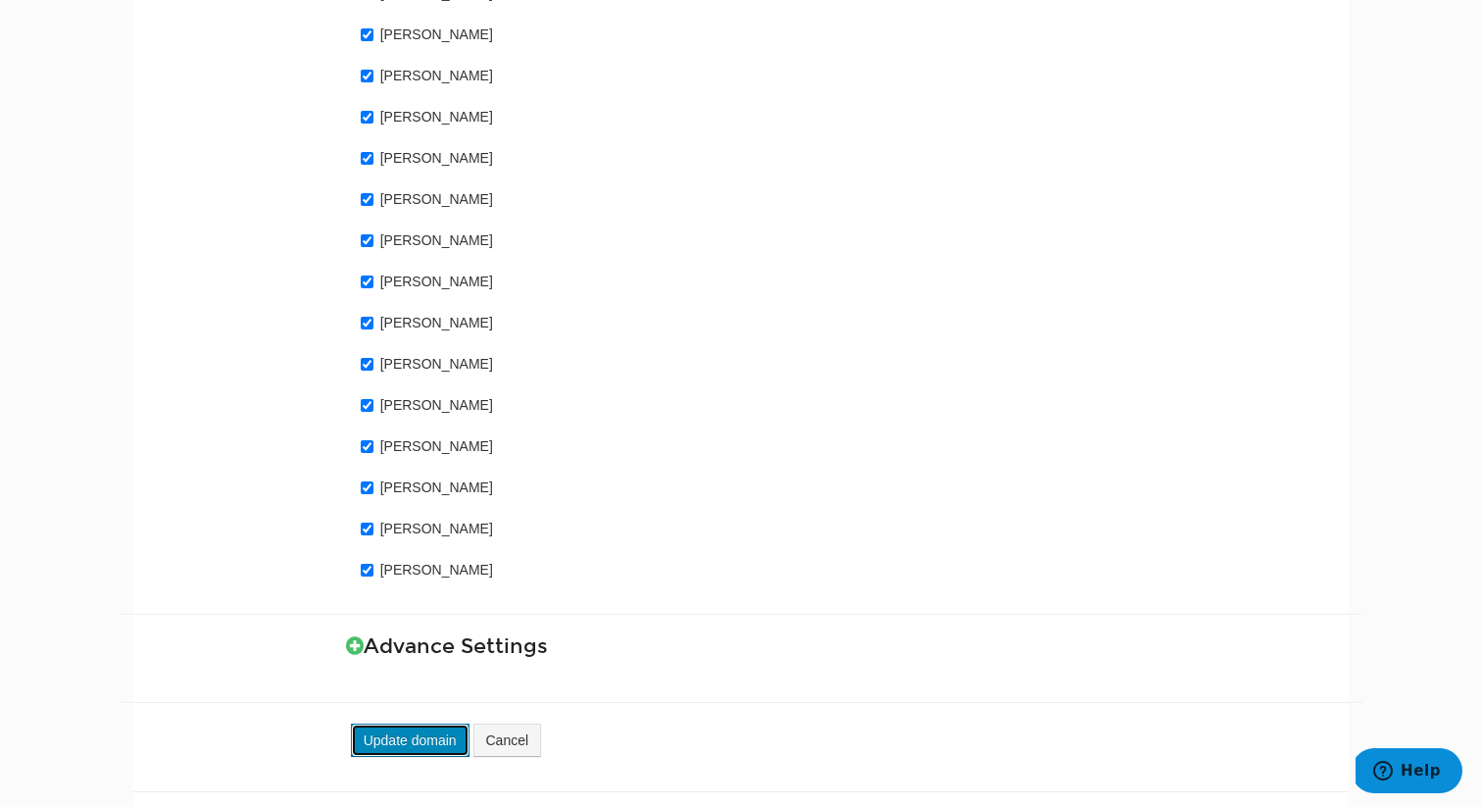
click at [429, 723] on button "Update domain" at bounding box center [410, 739] width 119 height 33
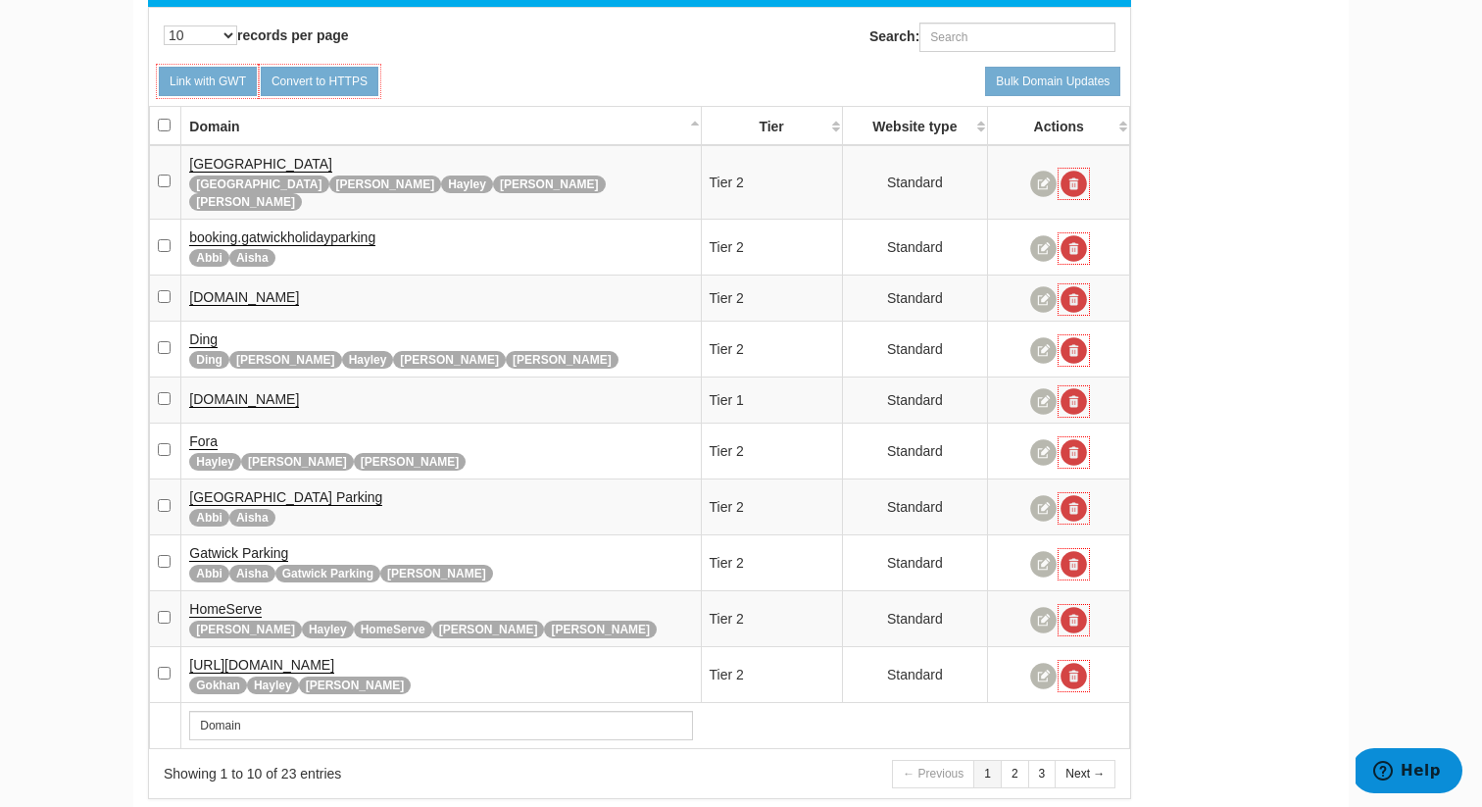
scroll to position [287, 0]
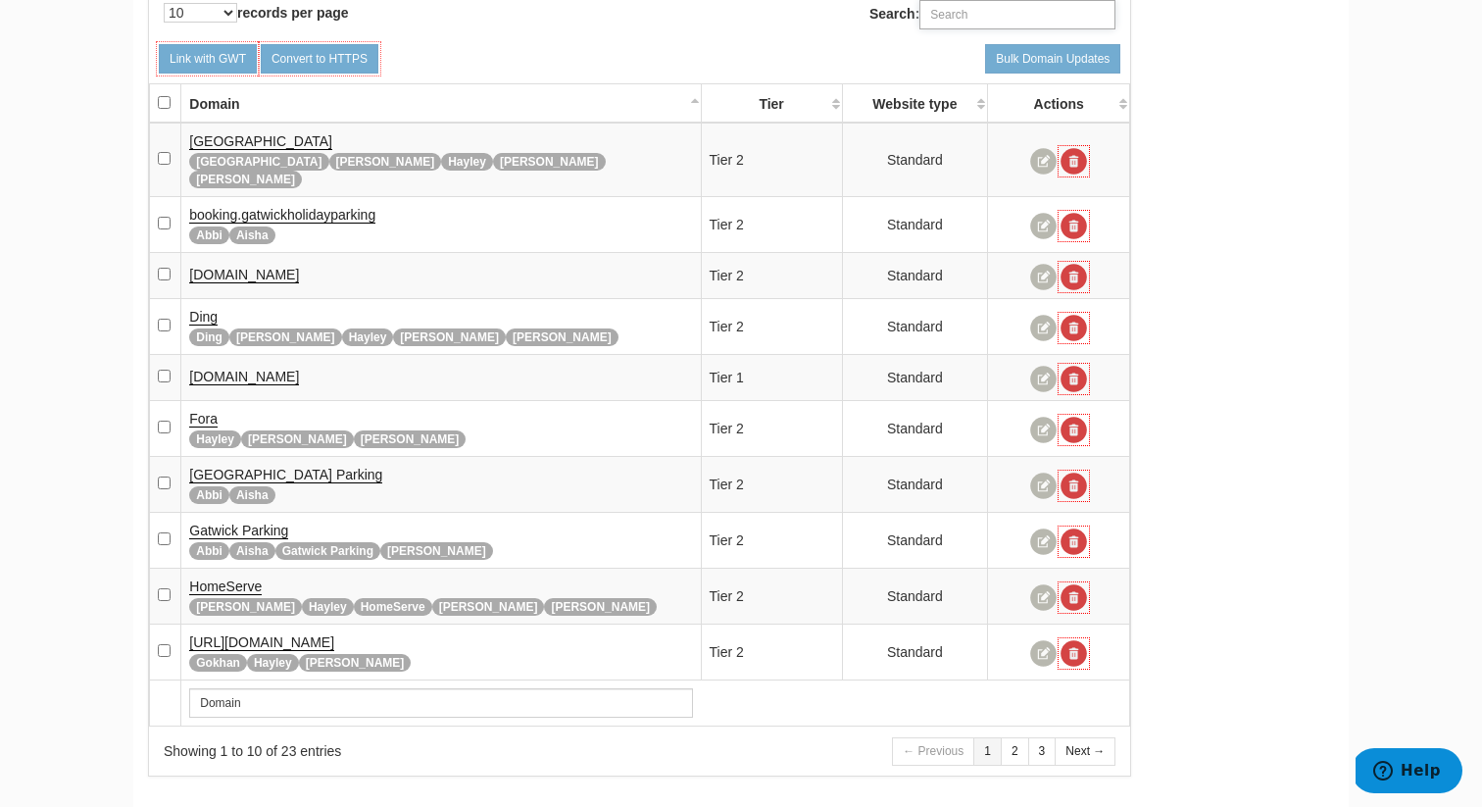
click at [1032, 4] on input "Search:" at bounding box center [1017, 14] width 196 height 29
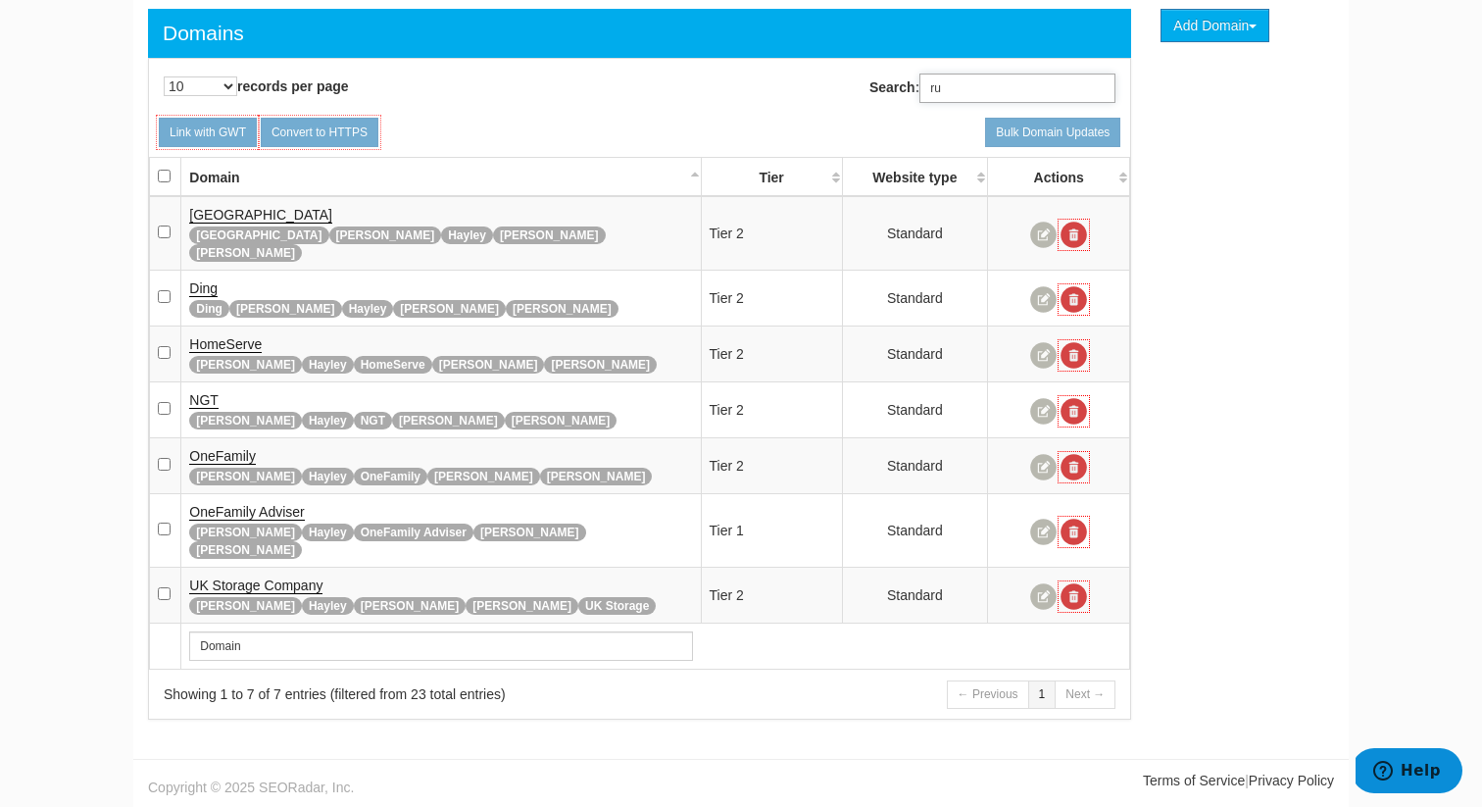
scroll to position [178, 0]
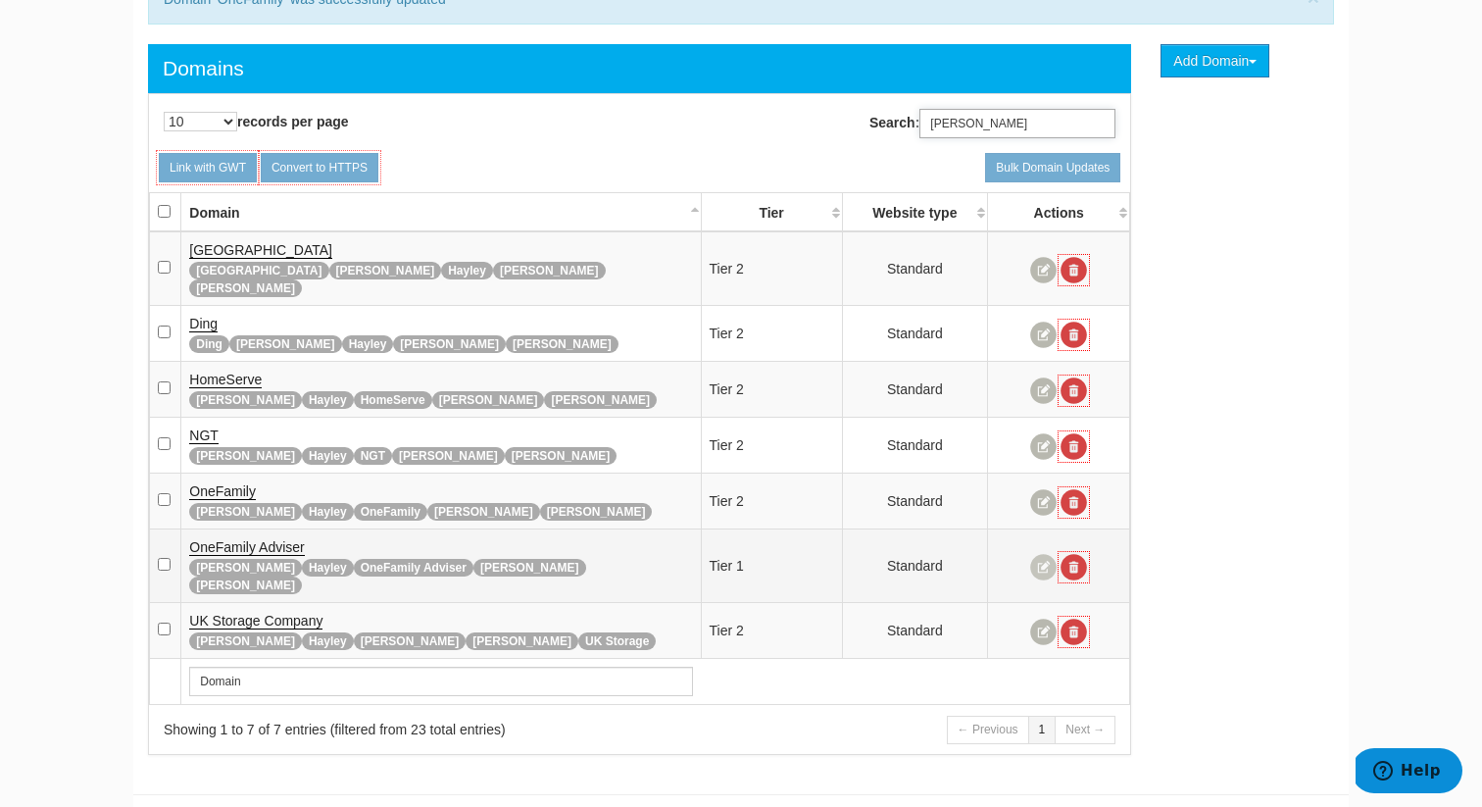
type input "[PERSON_NAME]"
click at [1043, 554] on link at bounding box center [1043, 567] width 26 height 26
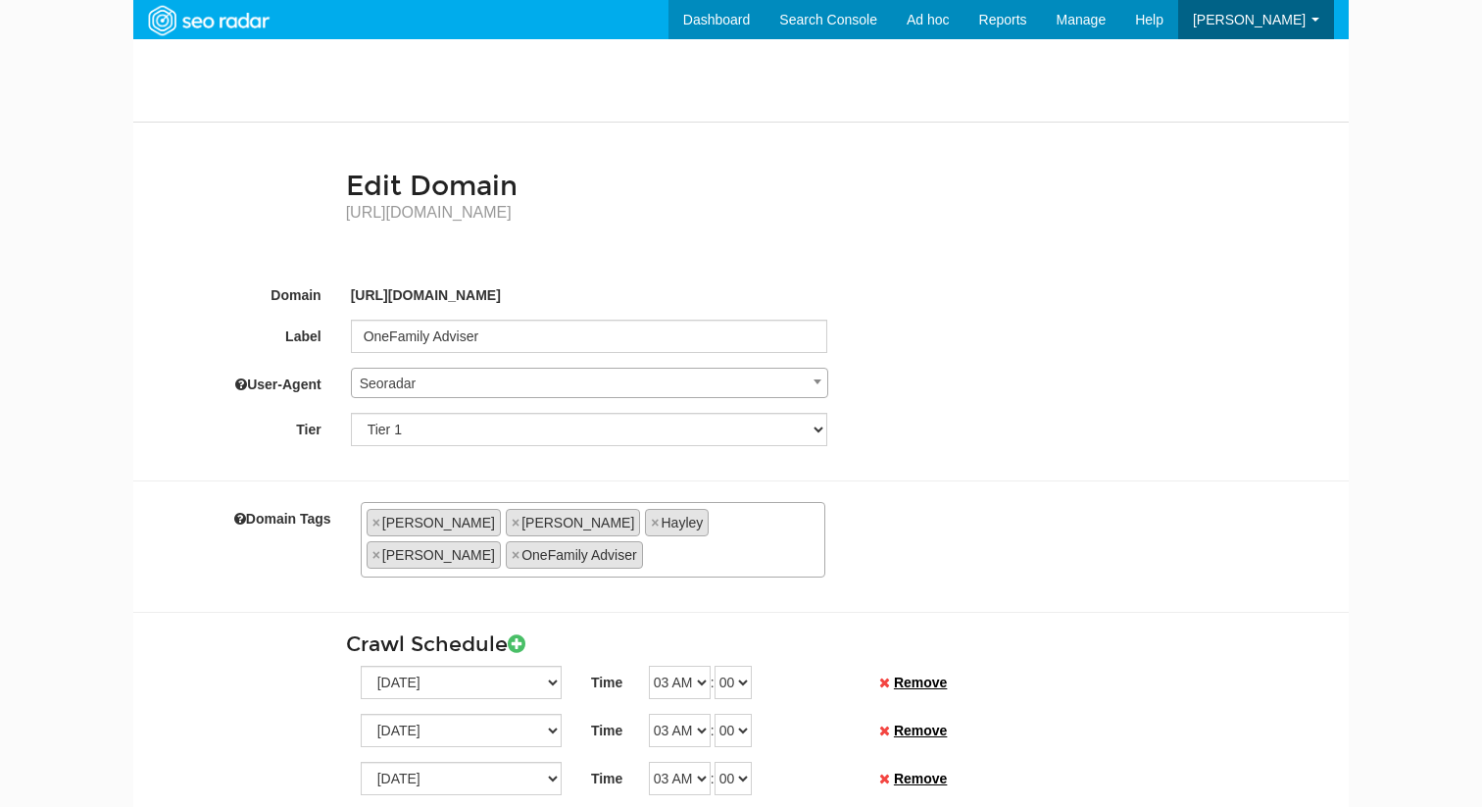
scroll to position [78, 0]
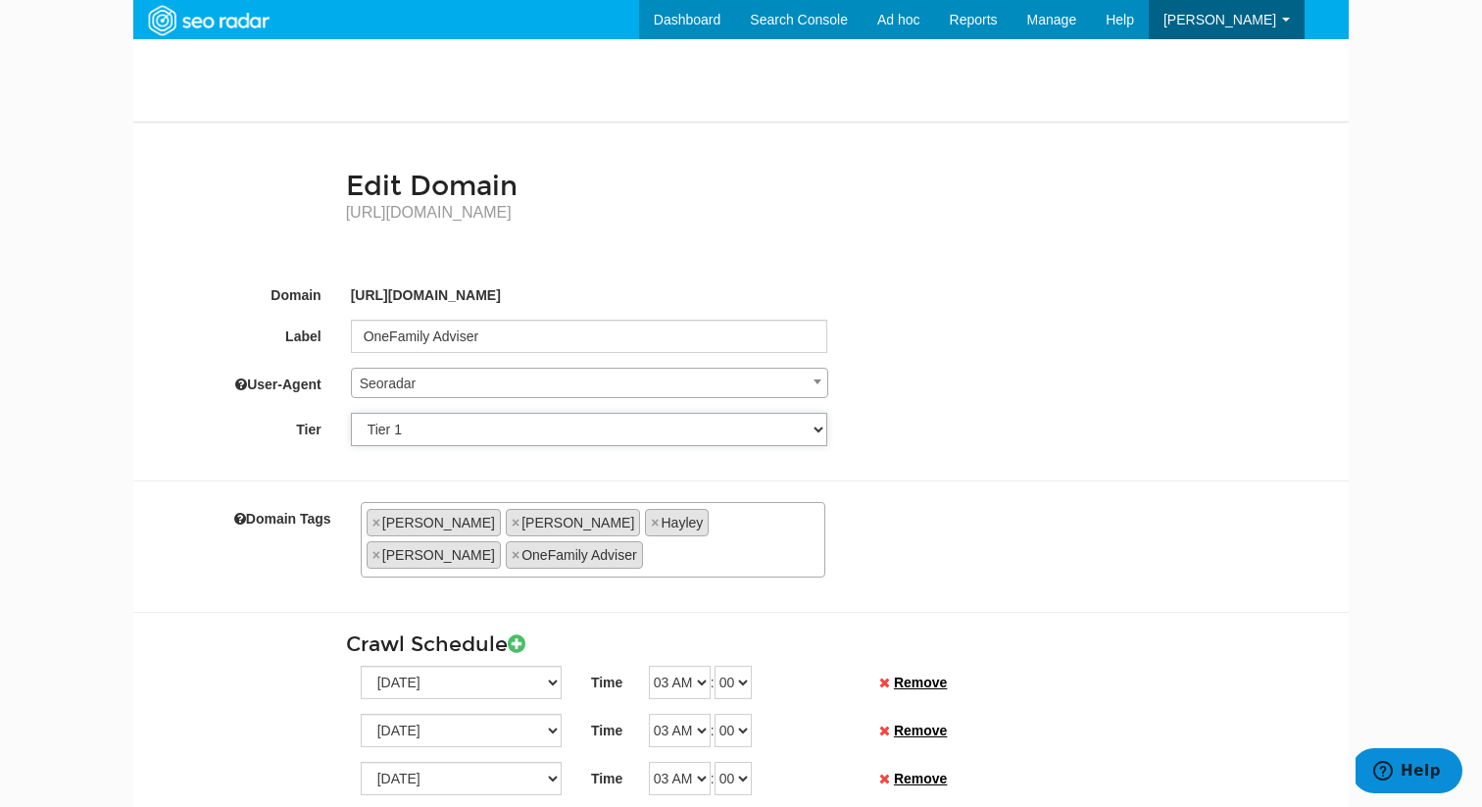
click at [552, 442] on select "Tier 1 Tier 2" at bounding box center [589, 429] width 477 height 33
select select "6"
click at [351, 413] on select "Tier 1 Tier 2" at bounding box center [589, 429] width 477 height 33
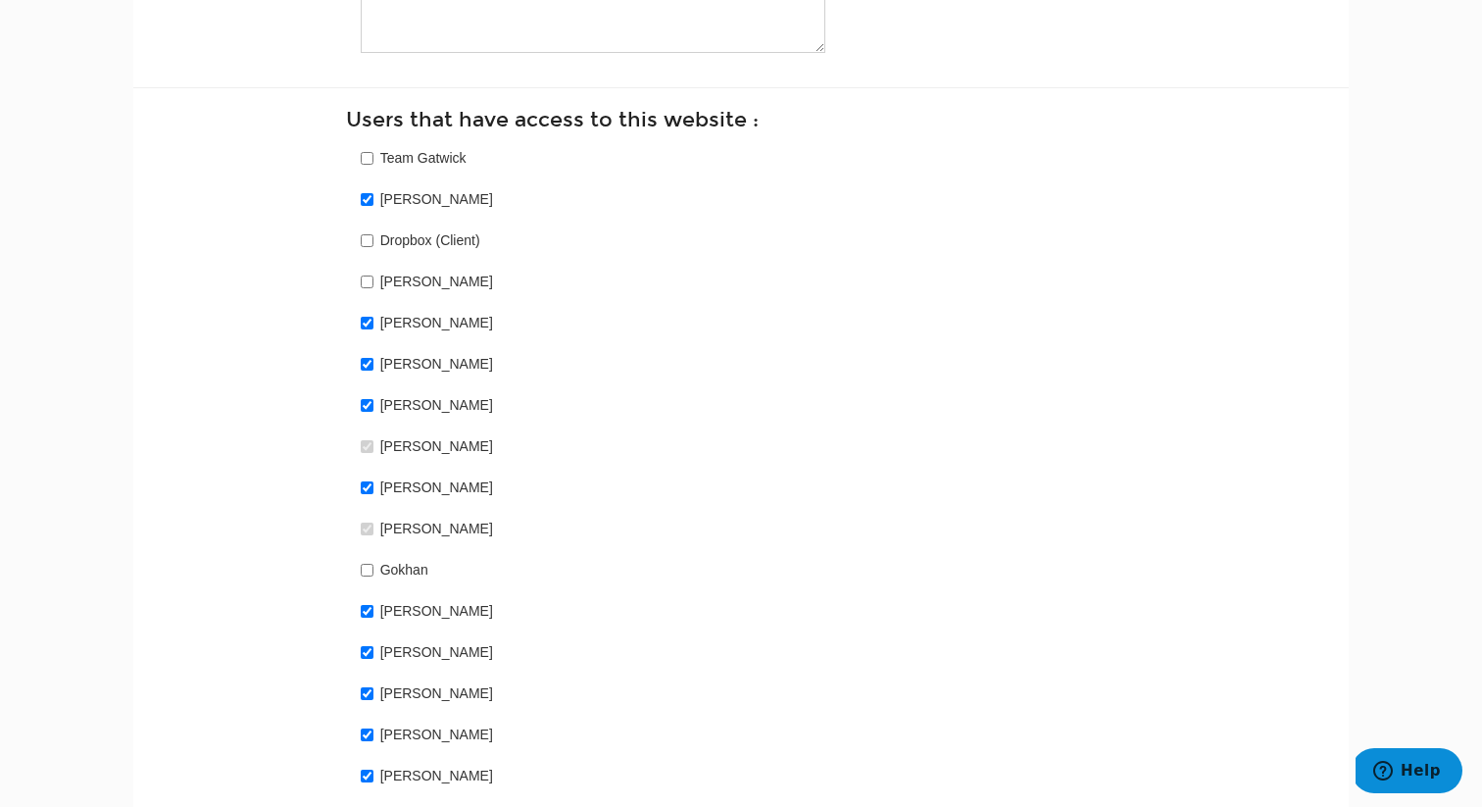
scroll to position [1664, 0]
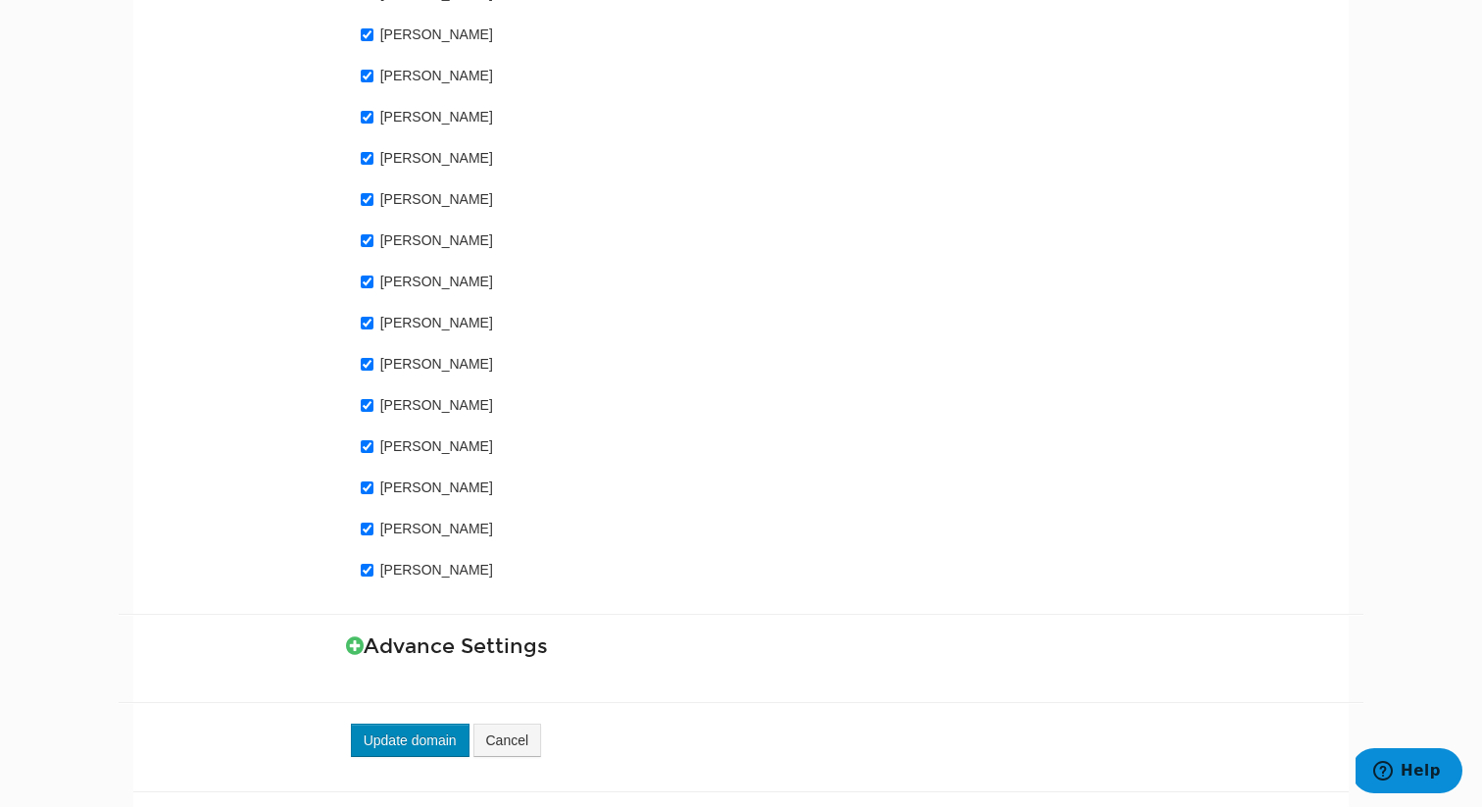
click at [444, 723] on button "Update domain" at bounding box center [410, 739] width 119 height 33
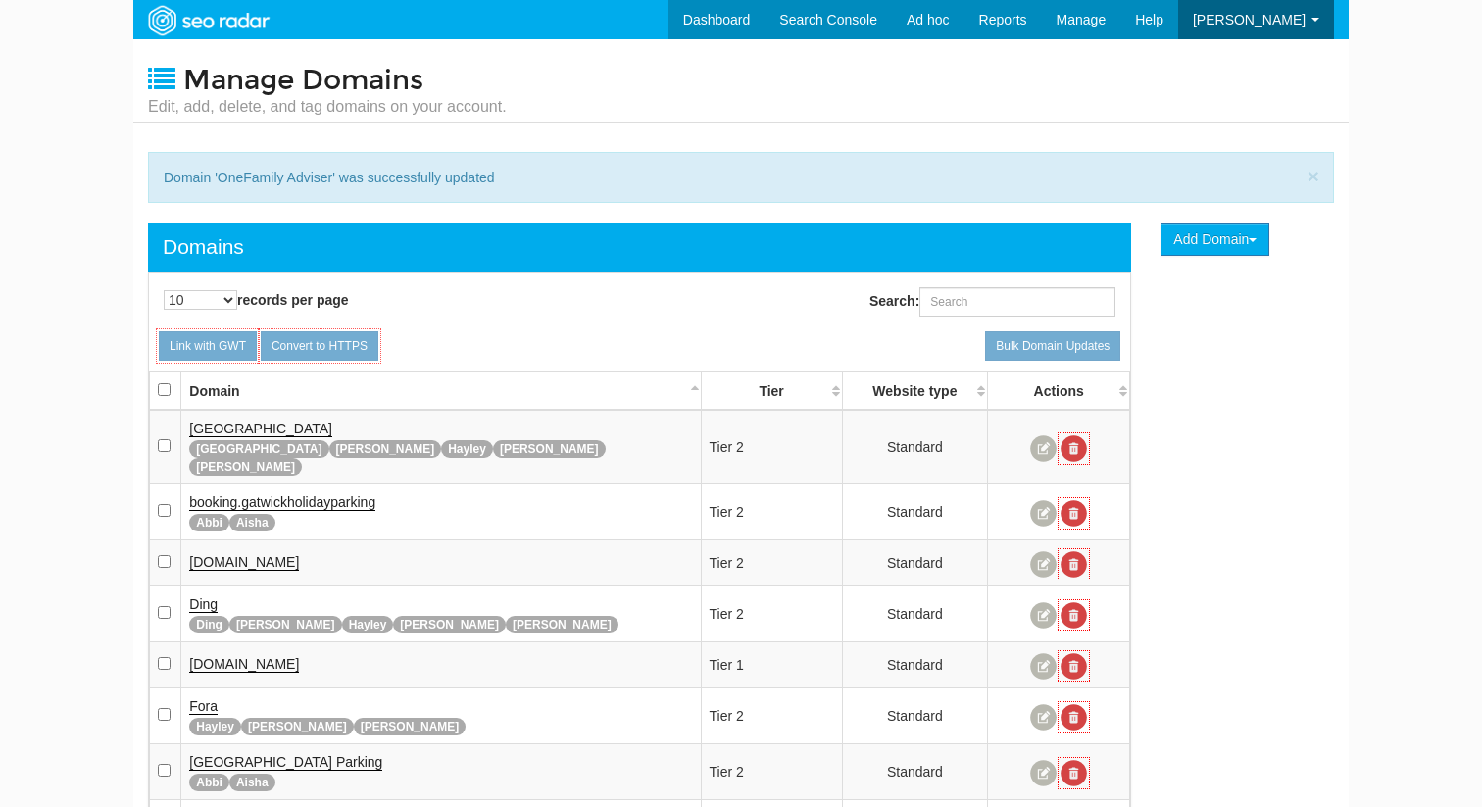
scroll to position [78, 0]
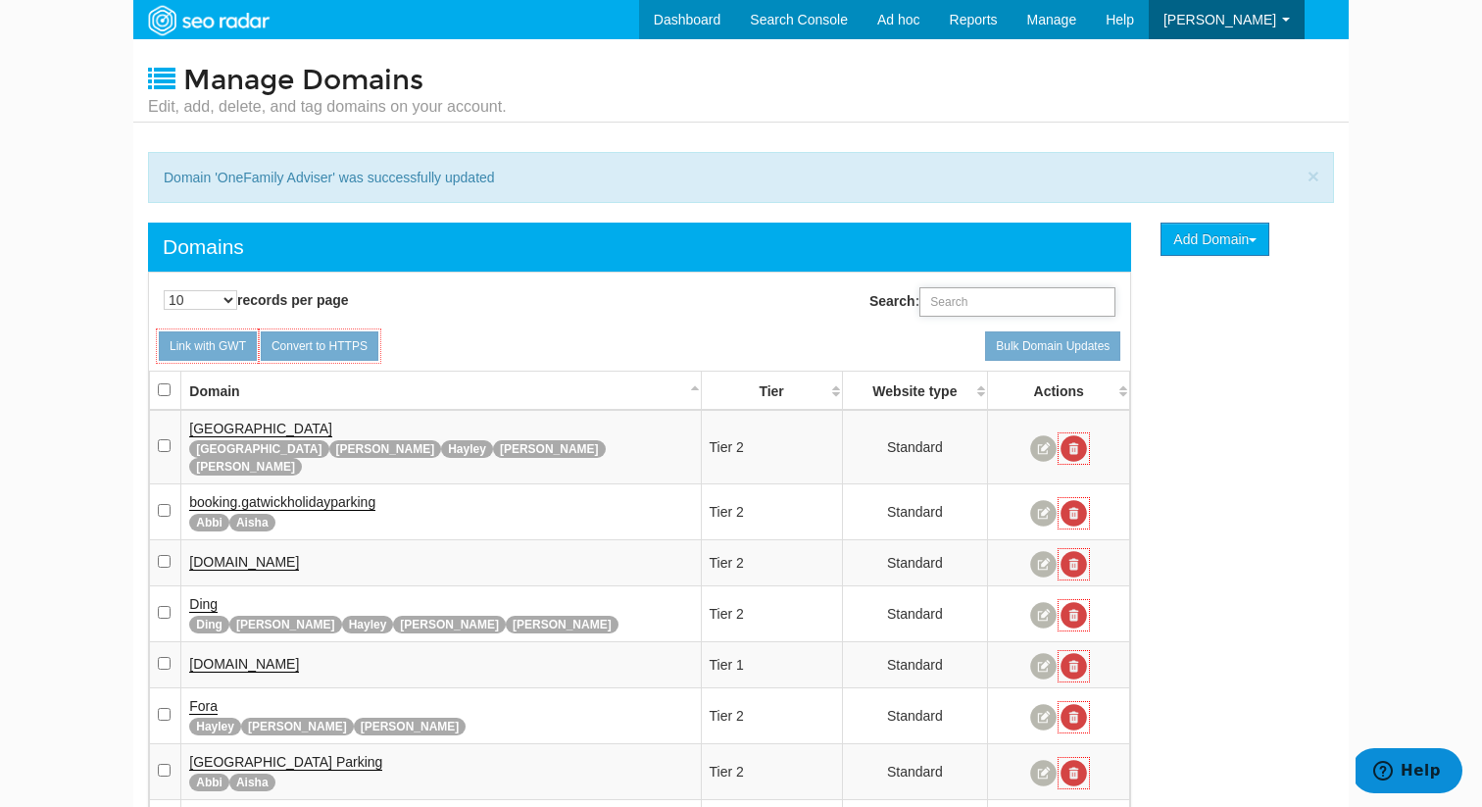
click at [974, 306] on input "Search:" at bounding box center [1017, 301] width 196 height 29
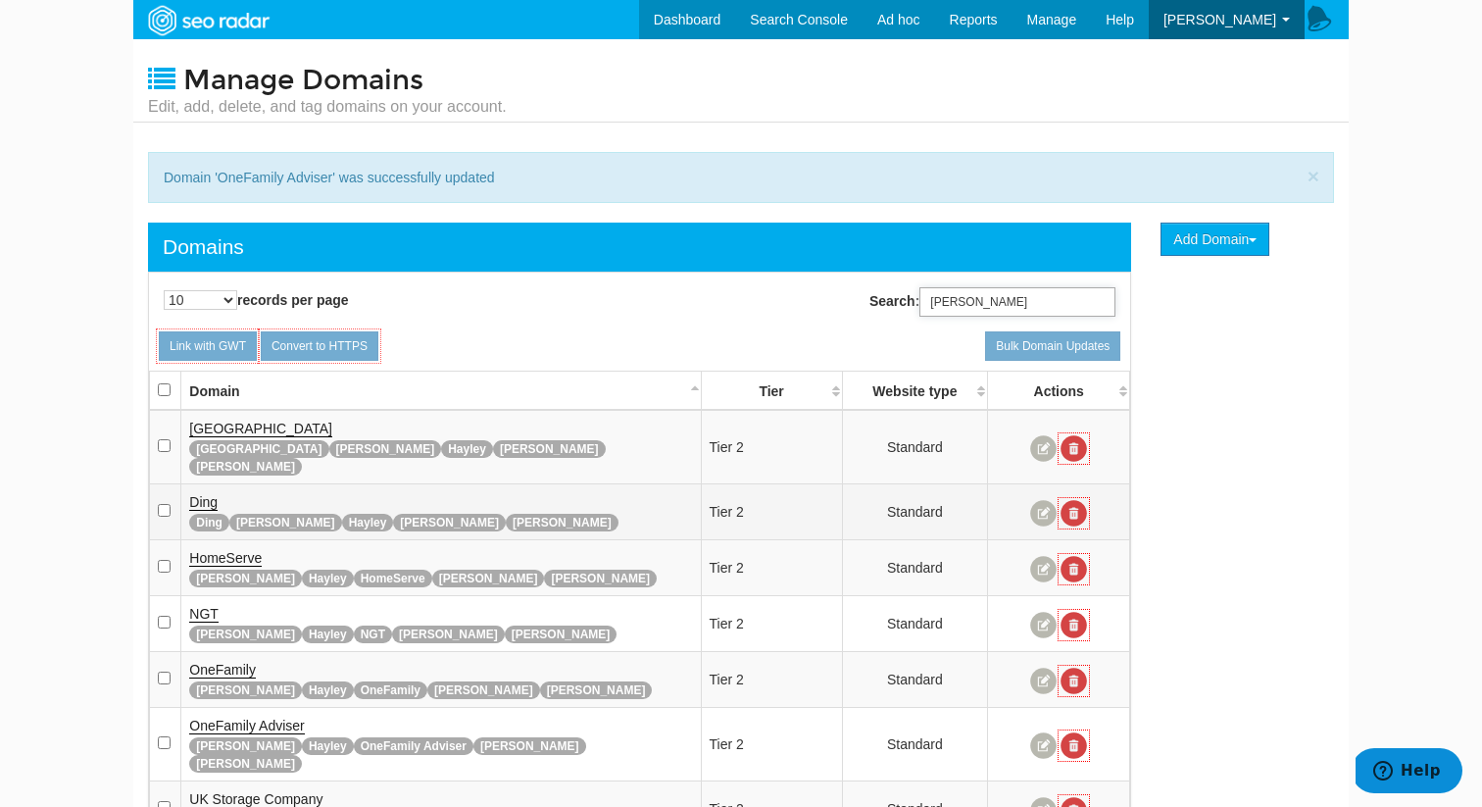
scroll to position [178, 0]
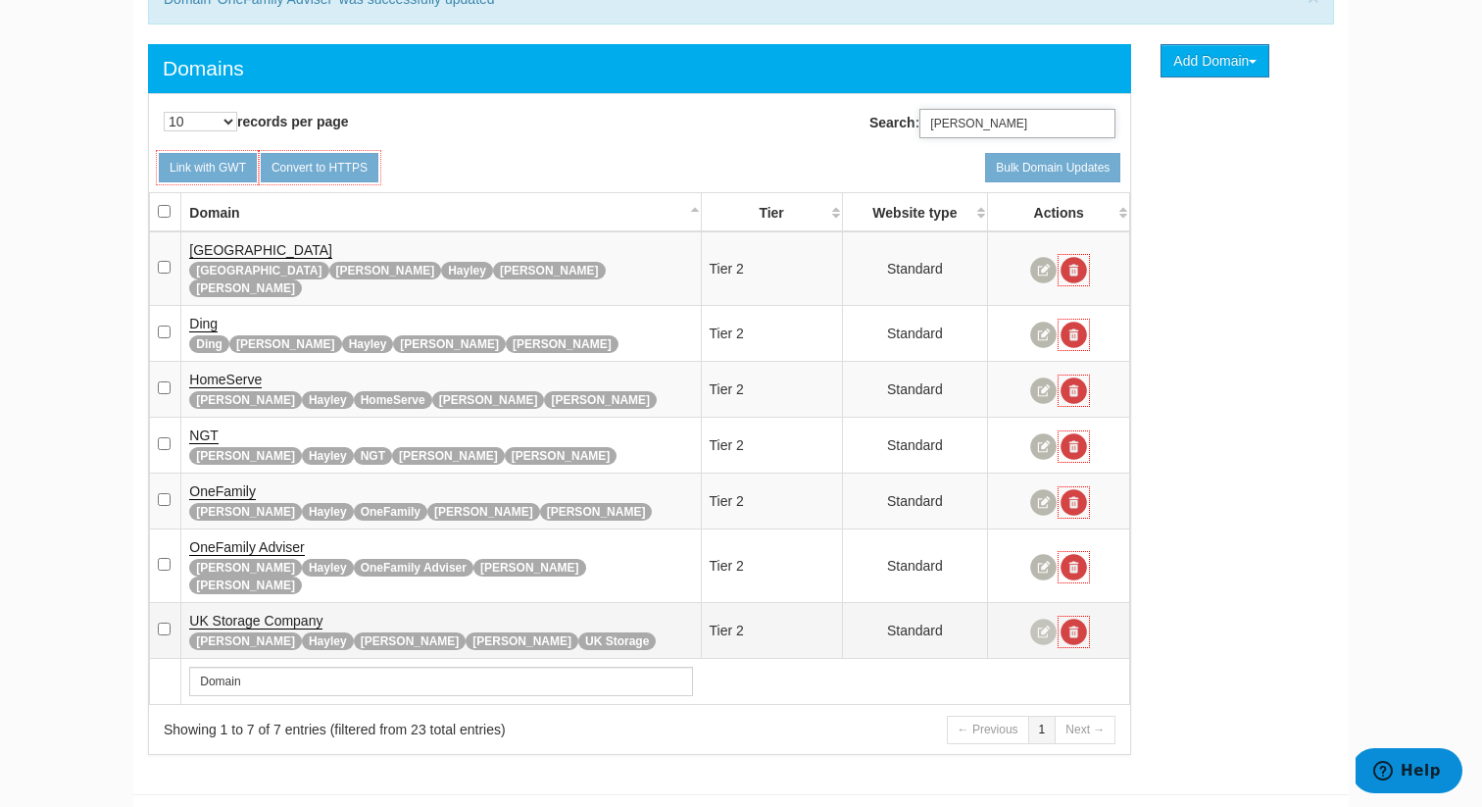
type input "[PERSON_NAME]"
click at [1043, 619] on link at bounding box center [1043, 632] width 26 height 26
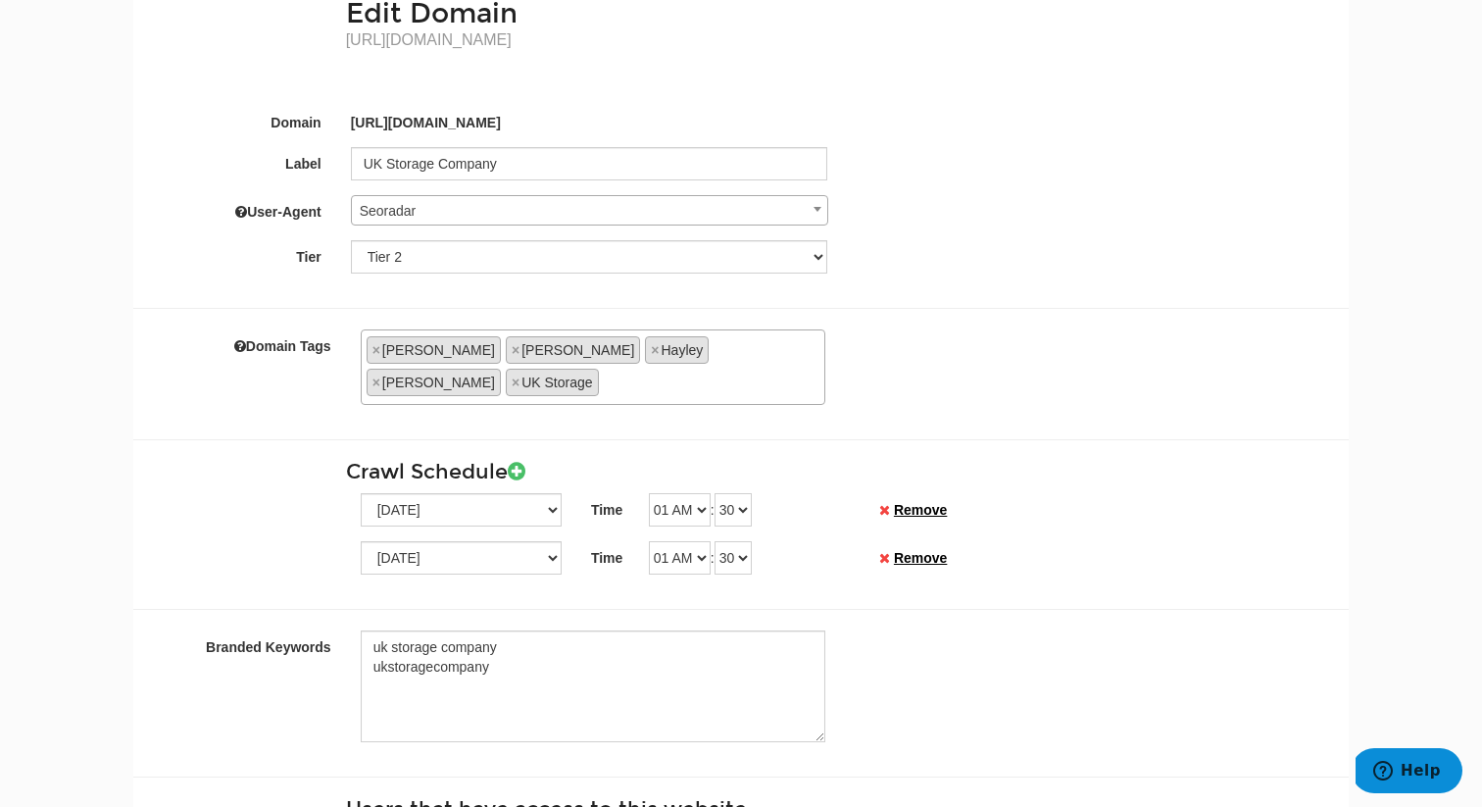
scroll to position [191, 0]
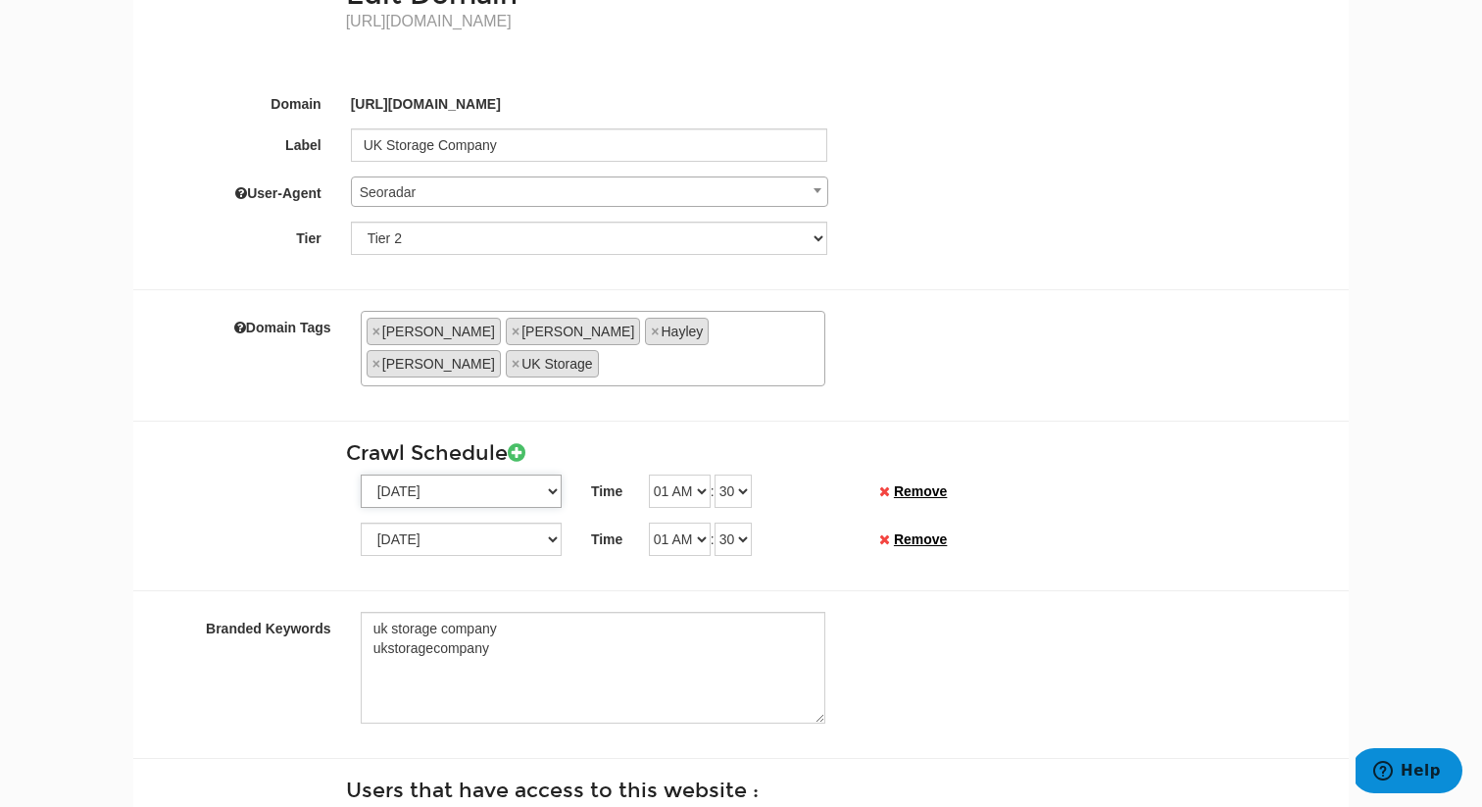
click at [508, 474] on select "[DATE] [DATE] [DATE] [DATE] [DATE] [DATE] [DATE]" at bounding box center [461, 490] width 201 height 33
select select "2"
click at [361, 474] on select "[DATE] [DATE] [DATE] [DATE] [DATE] [DATE] [DATE]" at bounding box center [461, 490] width 201 height 33
click at [481, 522] on select "Sunday Monday Tuesday Wednesday Thursday Friday Saturday" at bounding box center [461, 538] width 201 height 33
select select "4"
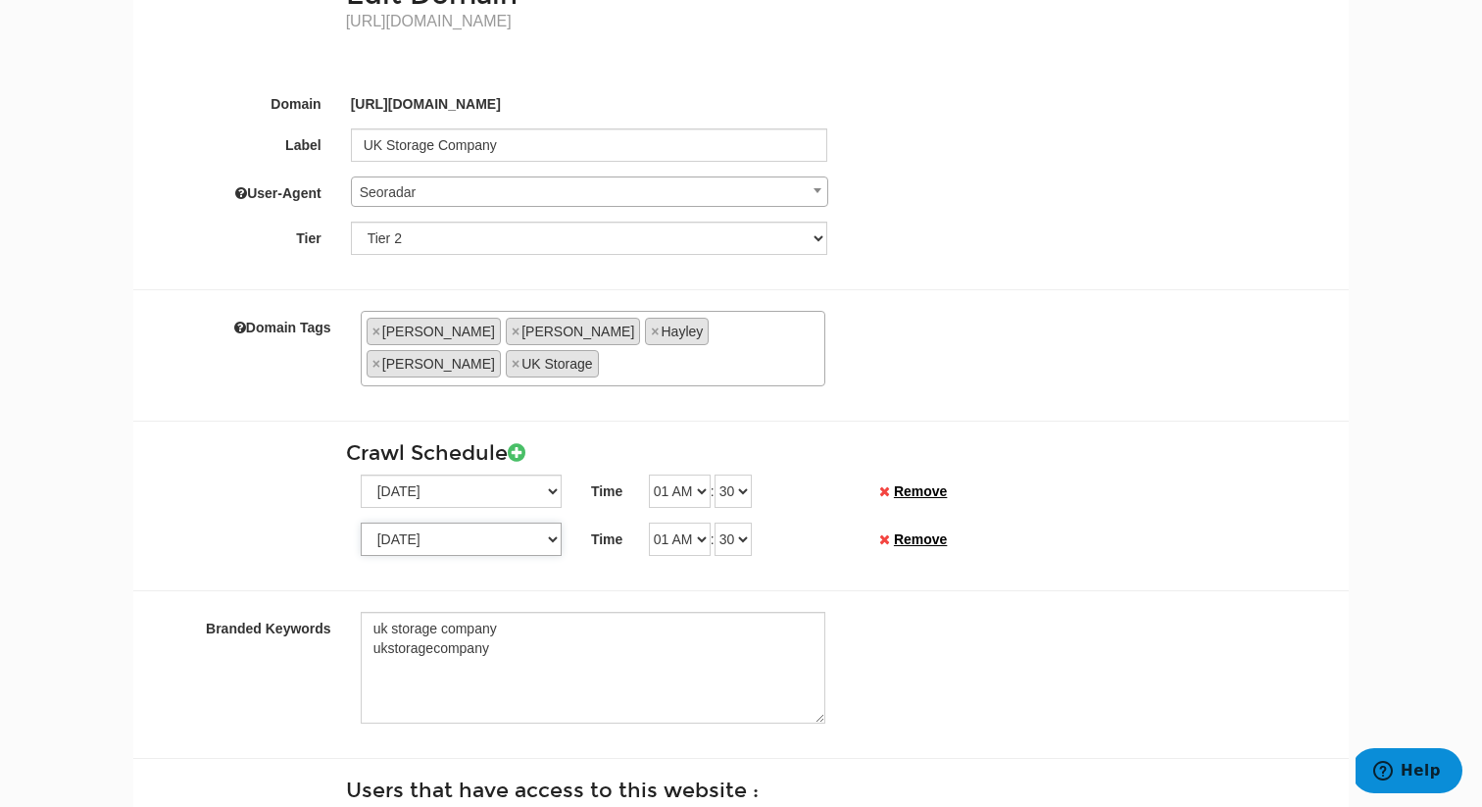
click at [361, 522] on select "Sunday Monday Tuesday Wednesday Thursday Friday Saturday" at bounding box center [461, 538] width 201 height 33
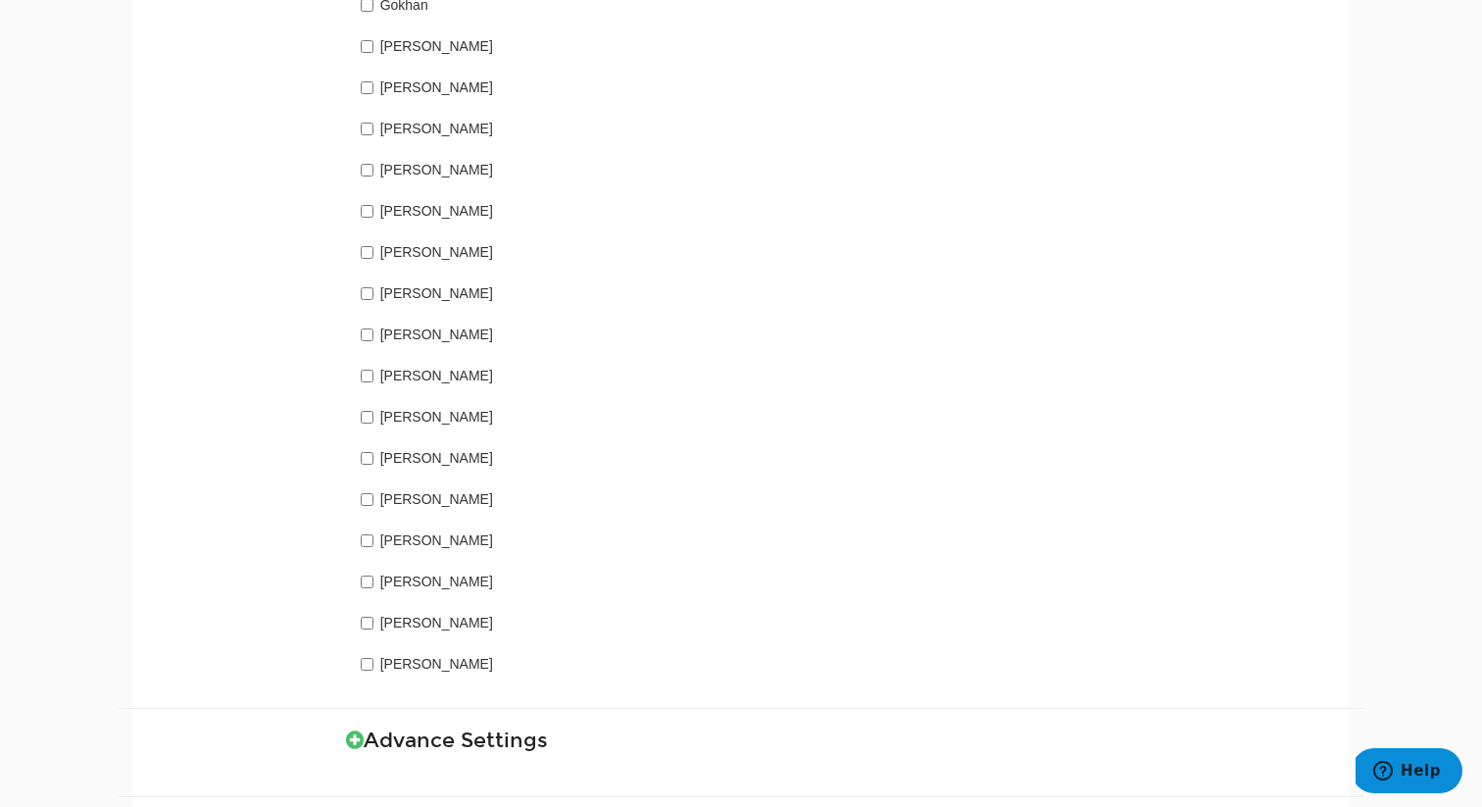
scroll to position [1438, 0]
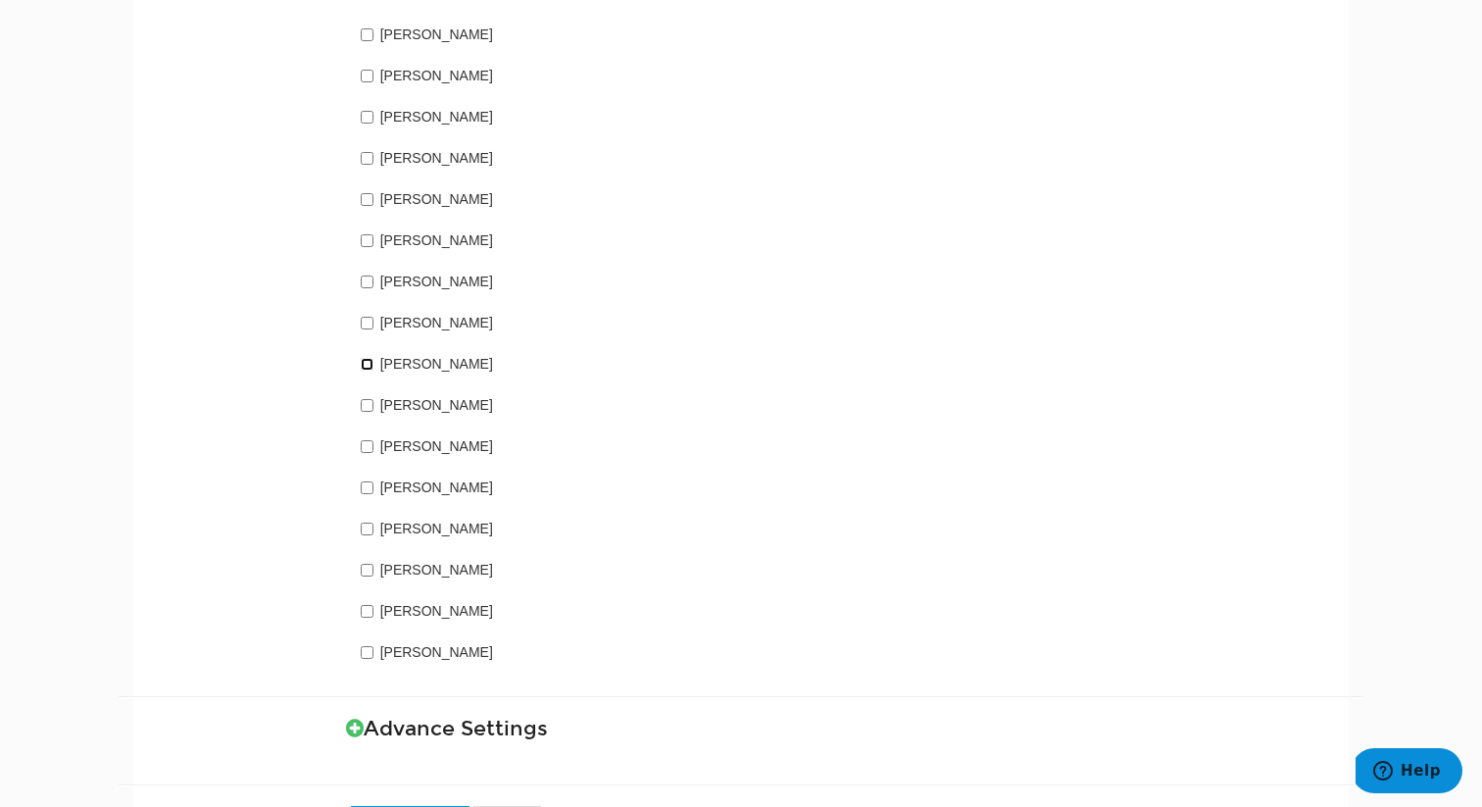
click at [367, 358] on input "Hayley Dawson" at bounding box center [367, 364] width 13 height 13
checkbox input "true"
click at [370, 564] on input "Tara Cassidy" at bounding box center [367, 570] width 13 height 13
checkbox input "true"
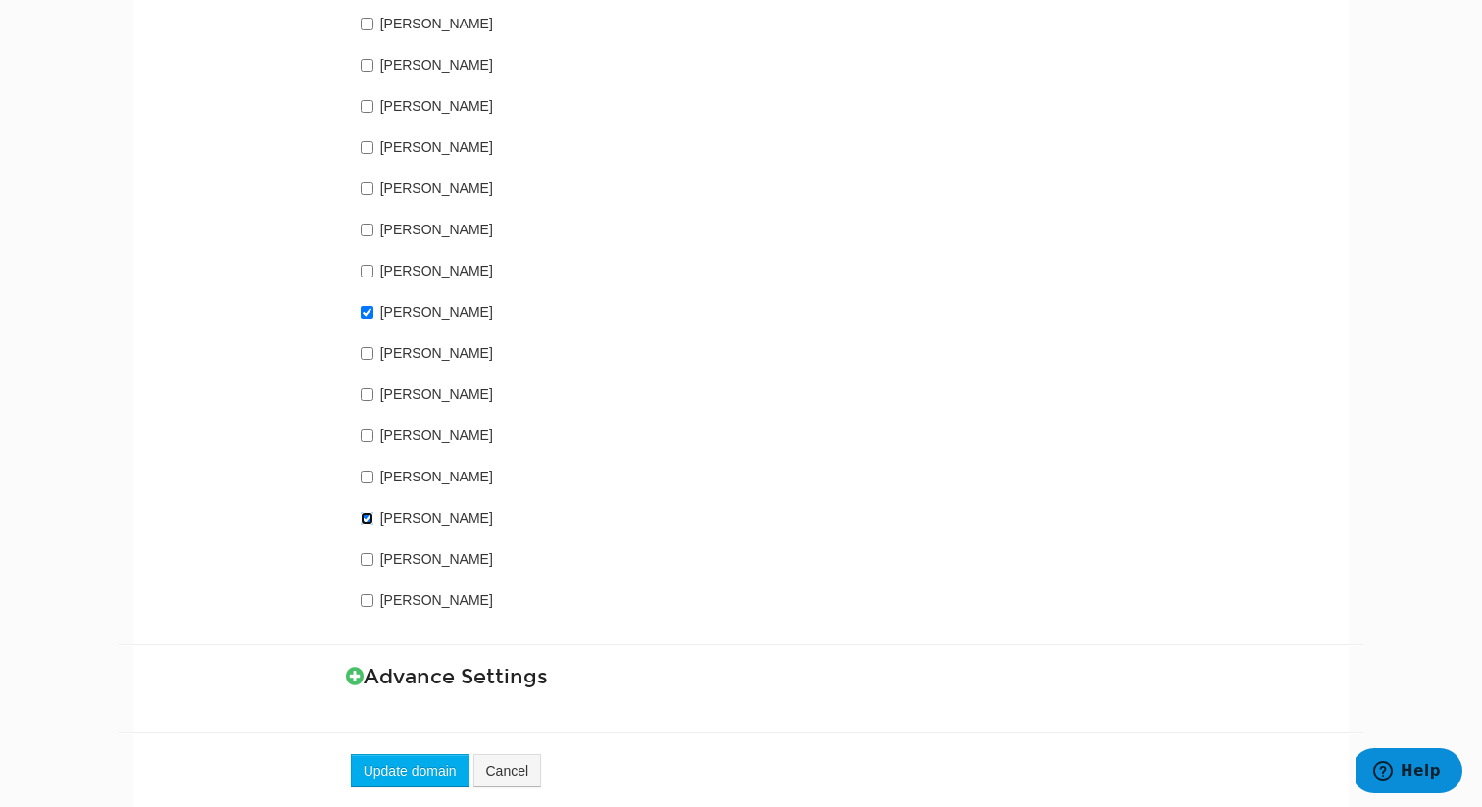
scroll to position [1520, 0]
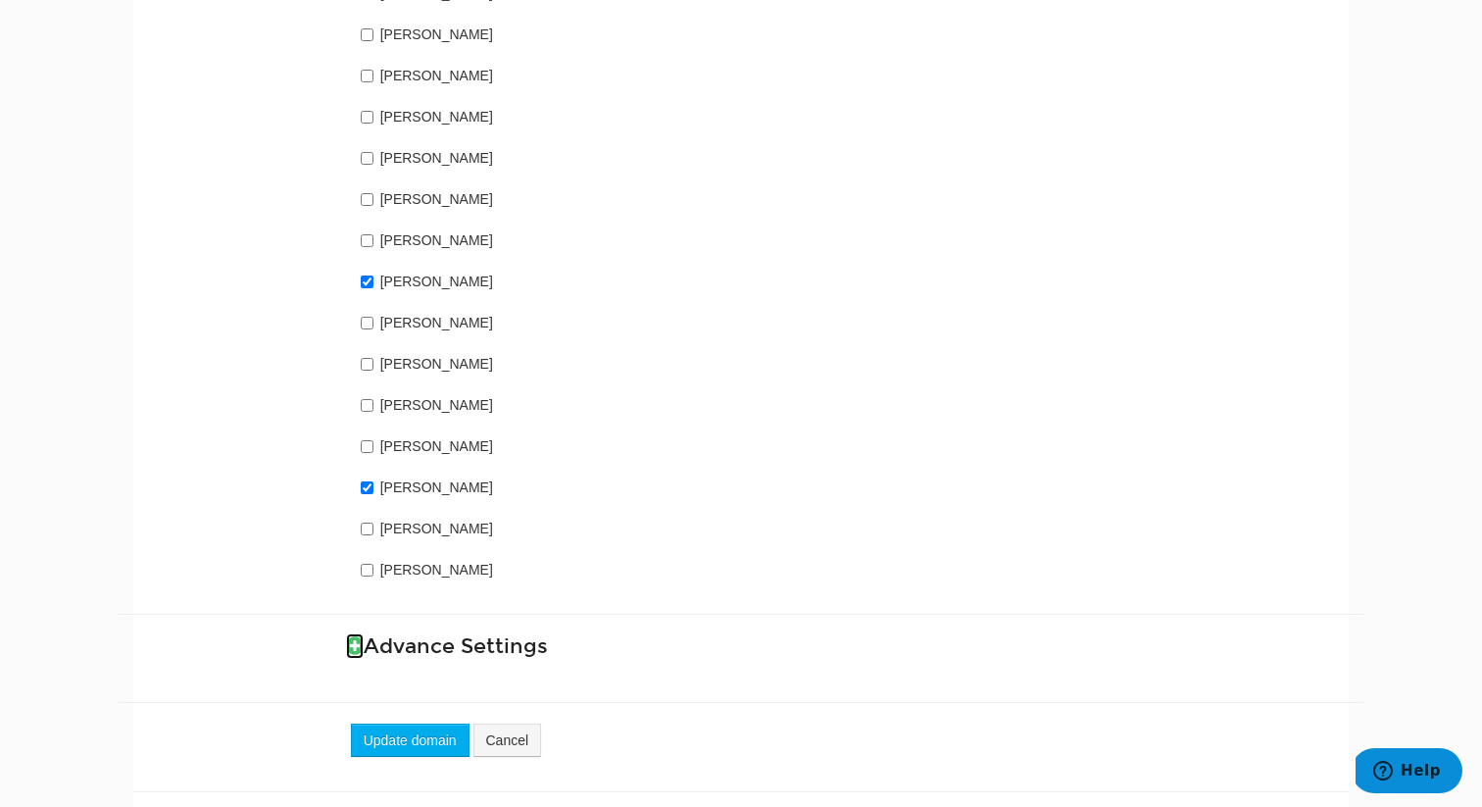
click at [357, 635] on icon at bounding box center [355, 645] width 18 height 21
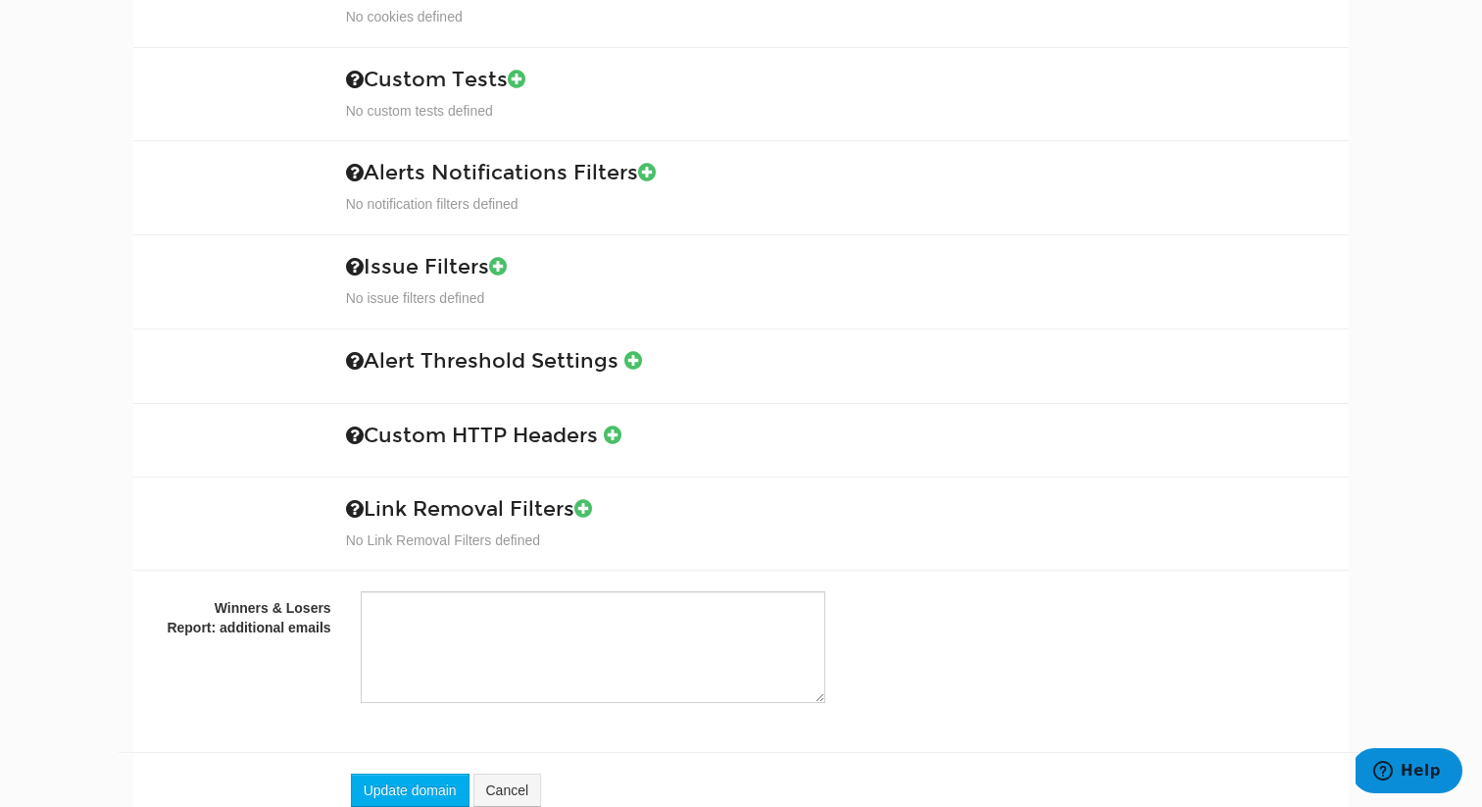
scroll to position [2551, 0]
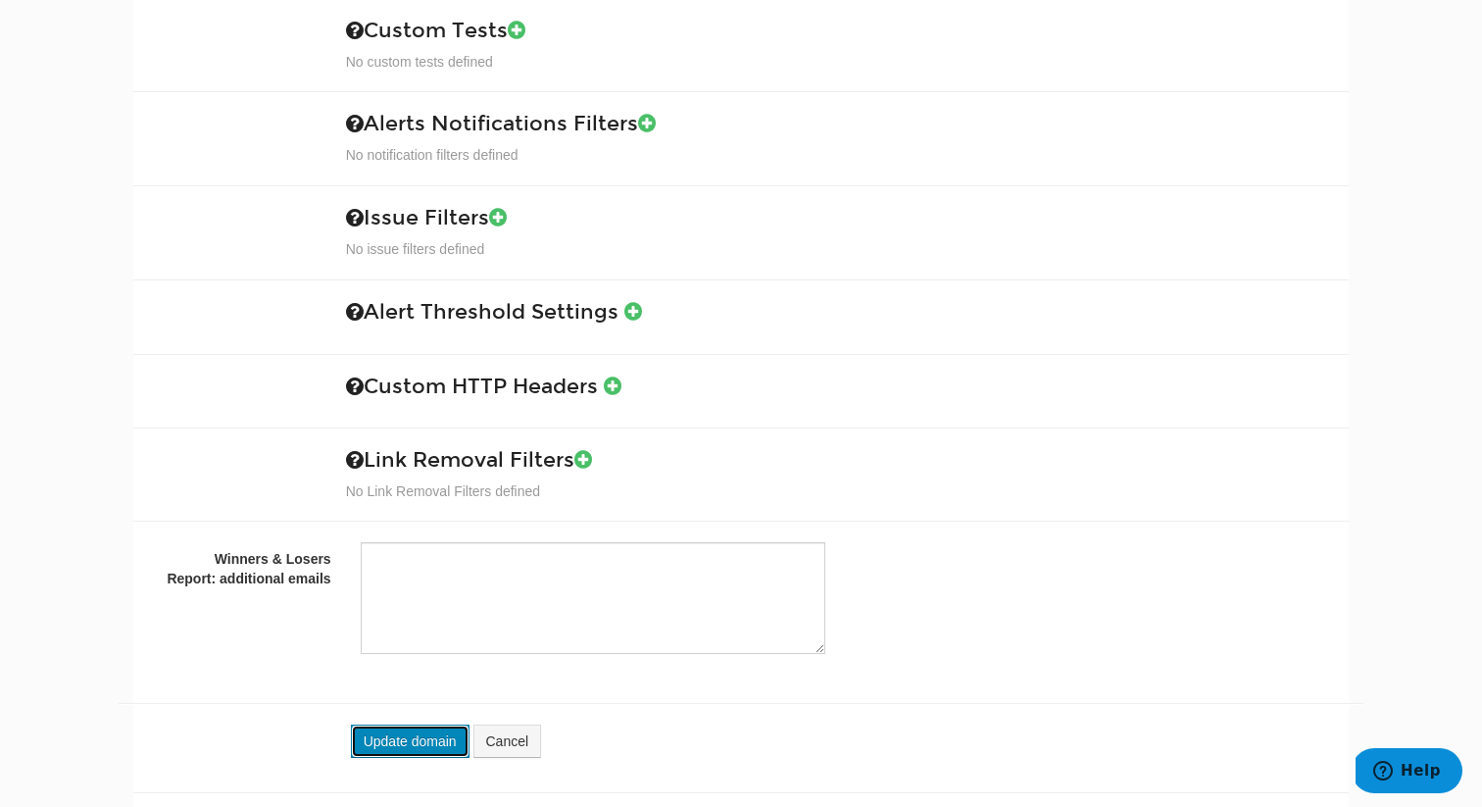
click at [437, 724] on button "Update domain" at bounding box center [410, 740] width 119 height 33
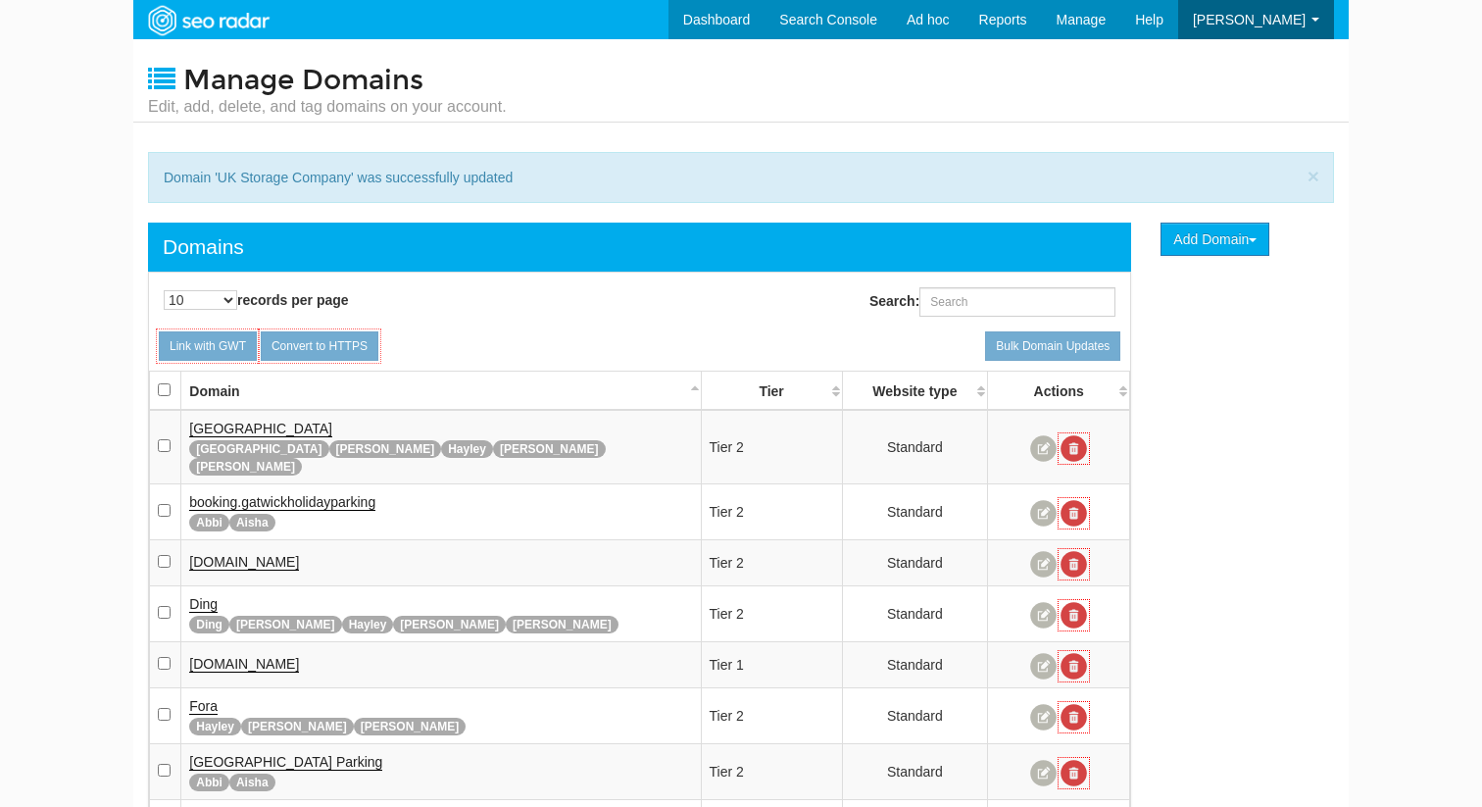
scroll to position [78, 0]
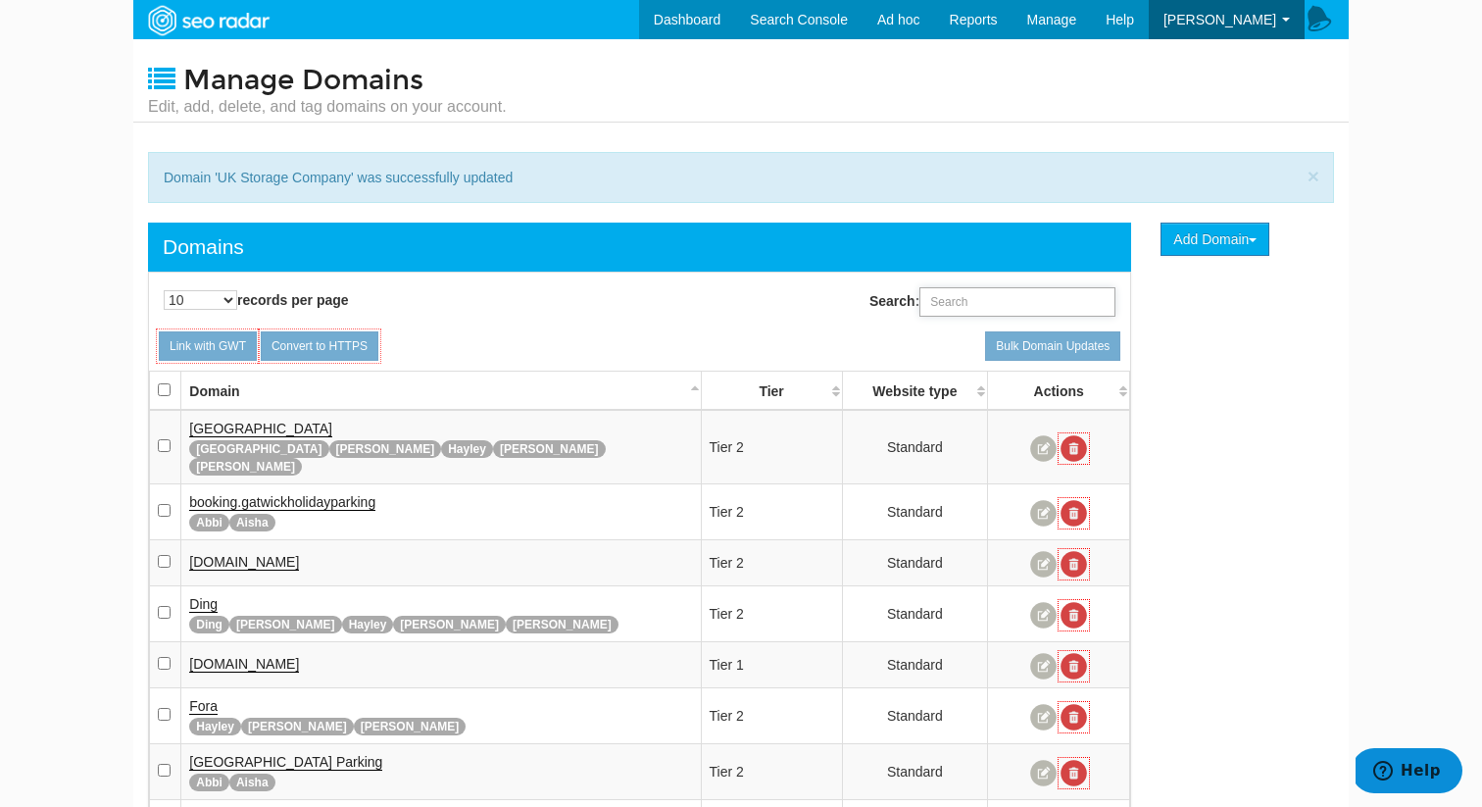
click at [984, 294] on input "Search:" at bounding box center [1017, 301] width 196 height 29
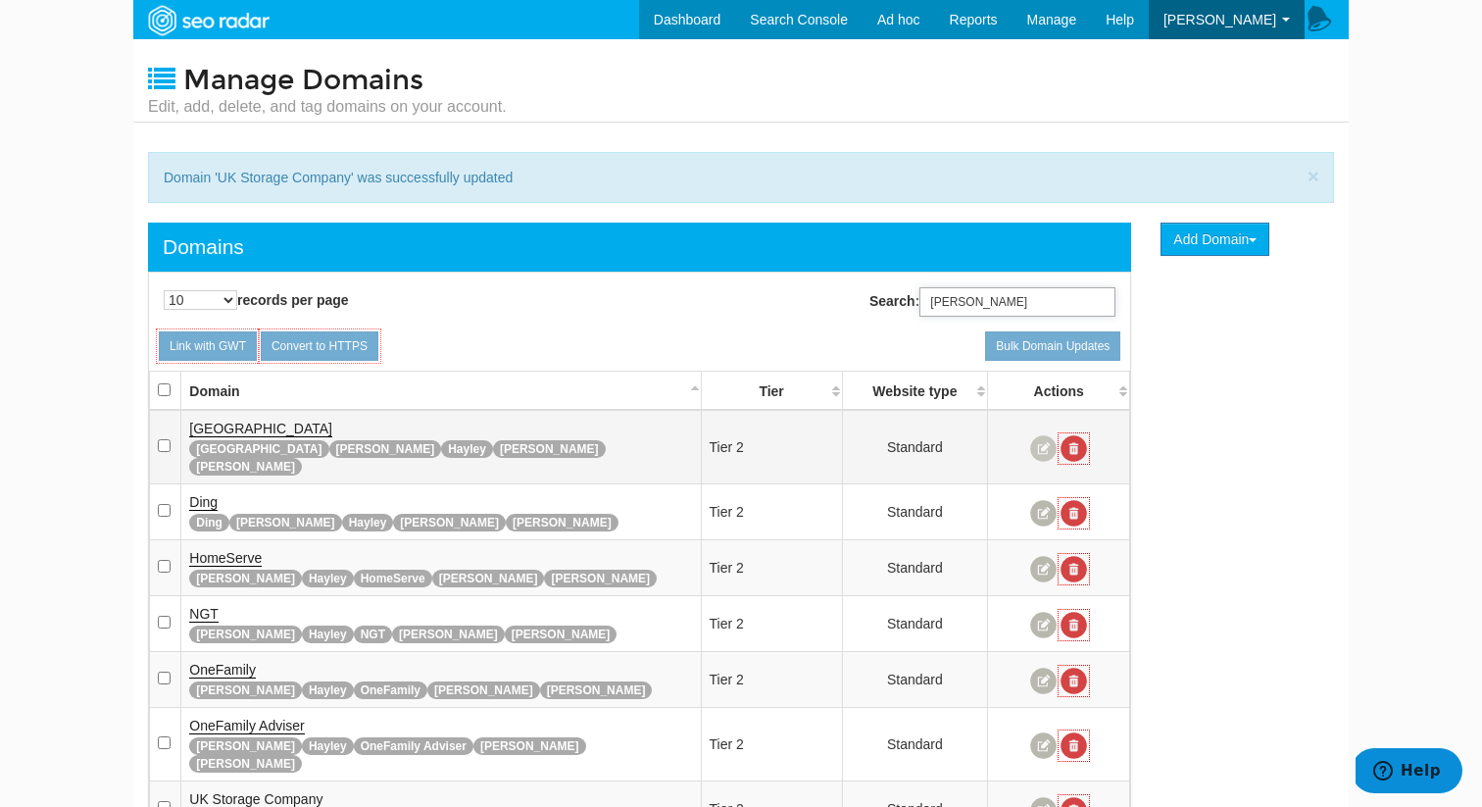
type input "[PERSON_NAME]"
click at [1043, 440] on link at bounding box center [1043, 448] width 26 height 26
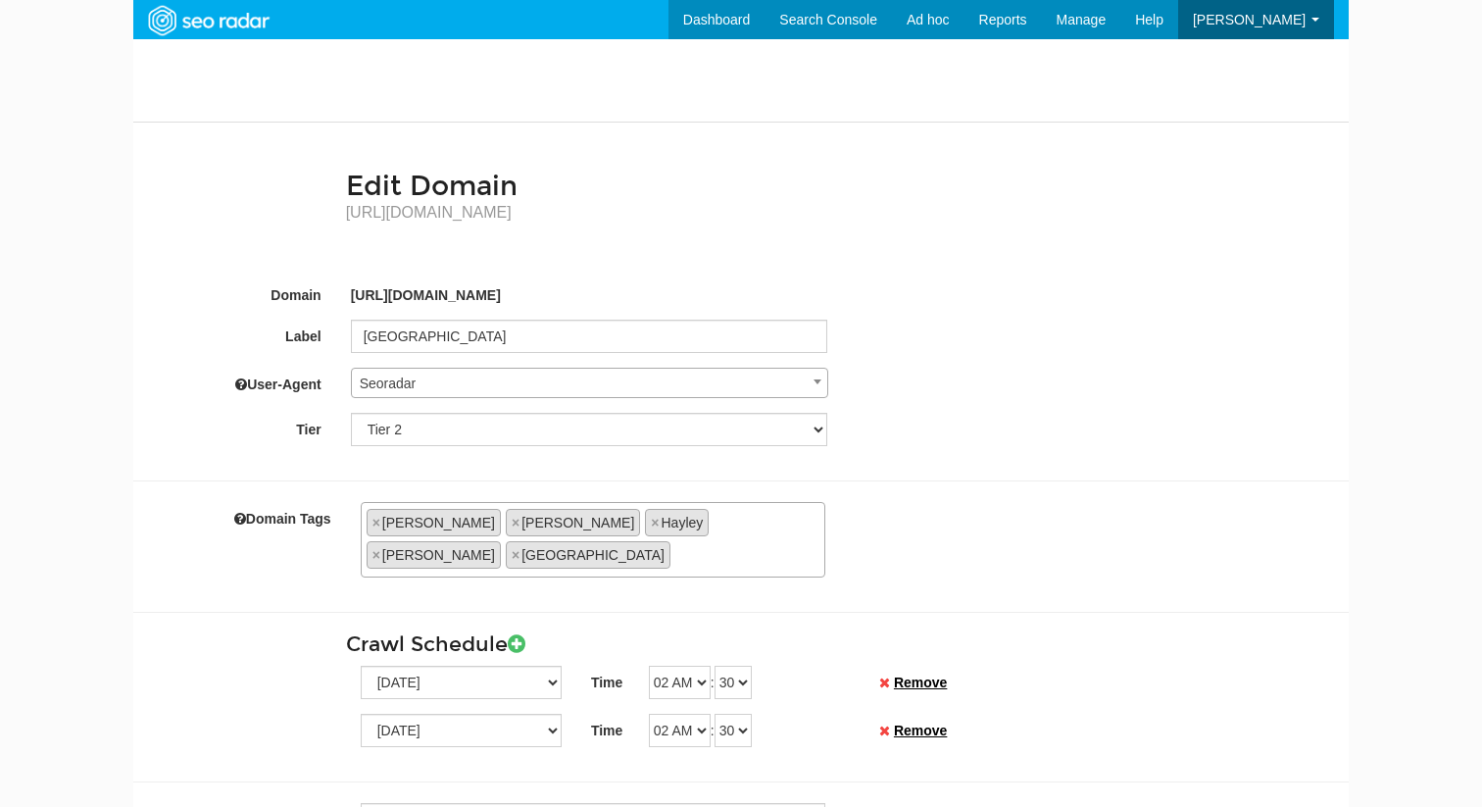
scroll to position [78, 0]
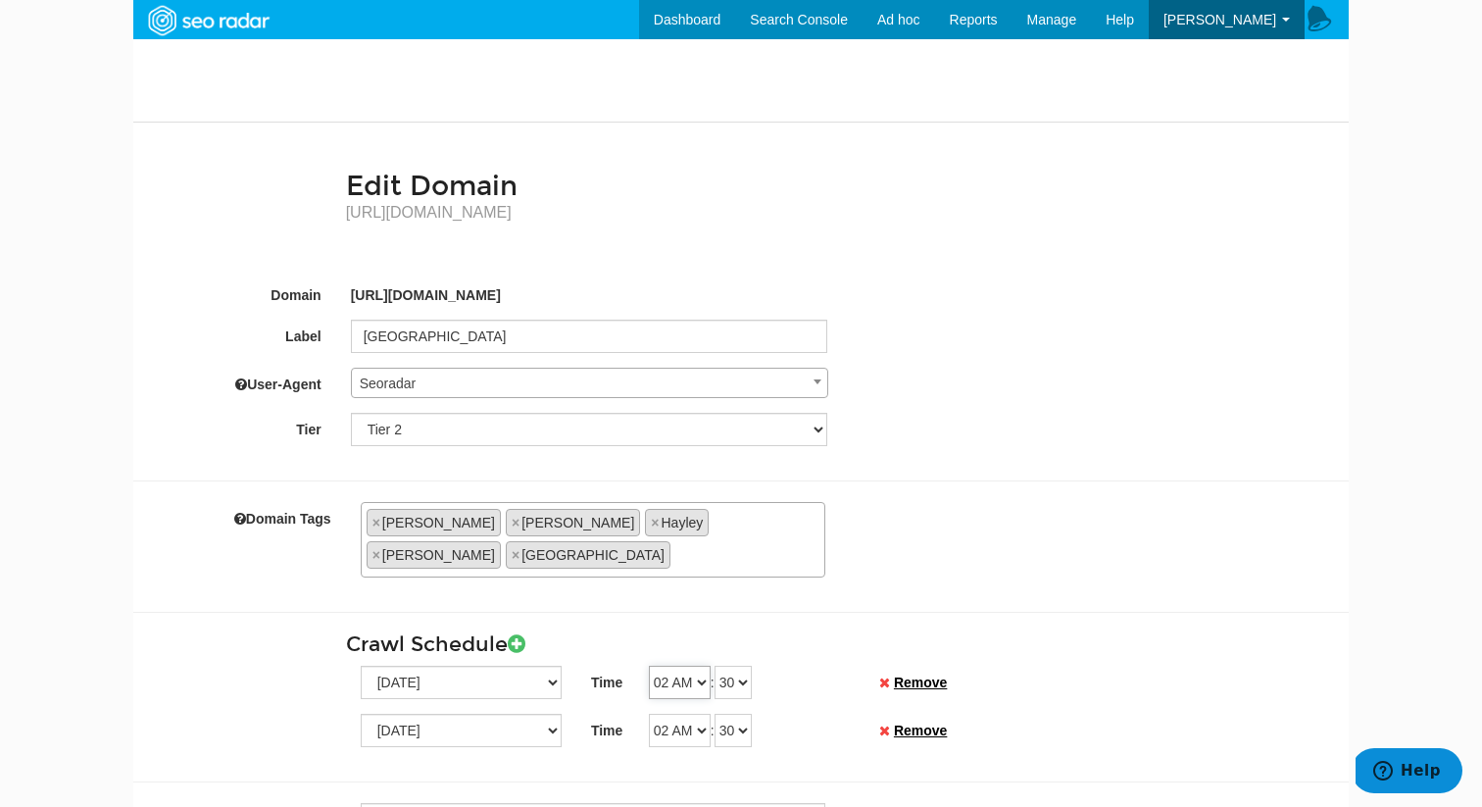
click at [675, 666] on select "12 AM 01 AM 02 AM 03 AM 04 AM 05 AM 06 AM 07 AM 08 AM 09 AM 10 AM 11 AM 12 PM 0…" at bounding box center [680, 682] width 62 height 33
select select "01"
click at [649, 666] on select "12 AM 01 AM 02 AM 03 AM 04 AM 05 AM 06 AM 07 AM 08 AM 09 AM 10 AM 11 AM 12 PM 0…" at bounding box center [680, 682] width 62 height 33
click at [670, 714] on select "12 AM 01 AM 02 AM 03 AM 04 AM 05 AM 06 AM 07 AM 08 AM 09 AM 10 AM 11 AM 12 PM 0…" at bounding box center [680, 730] width 62 height 33
select select "01"
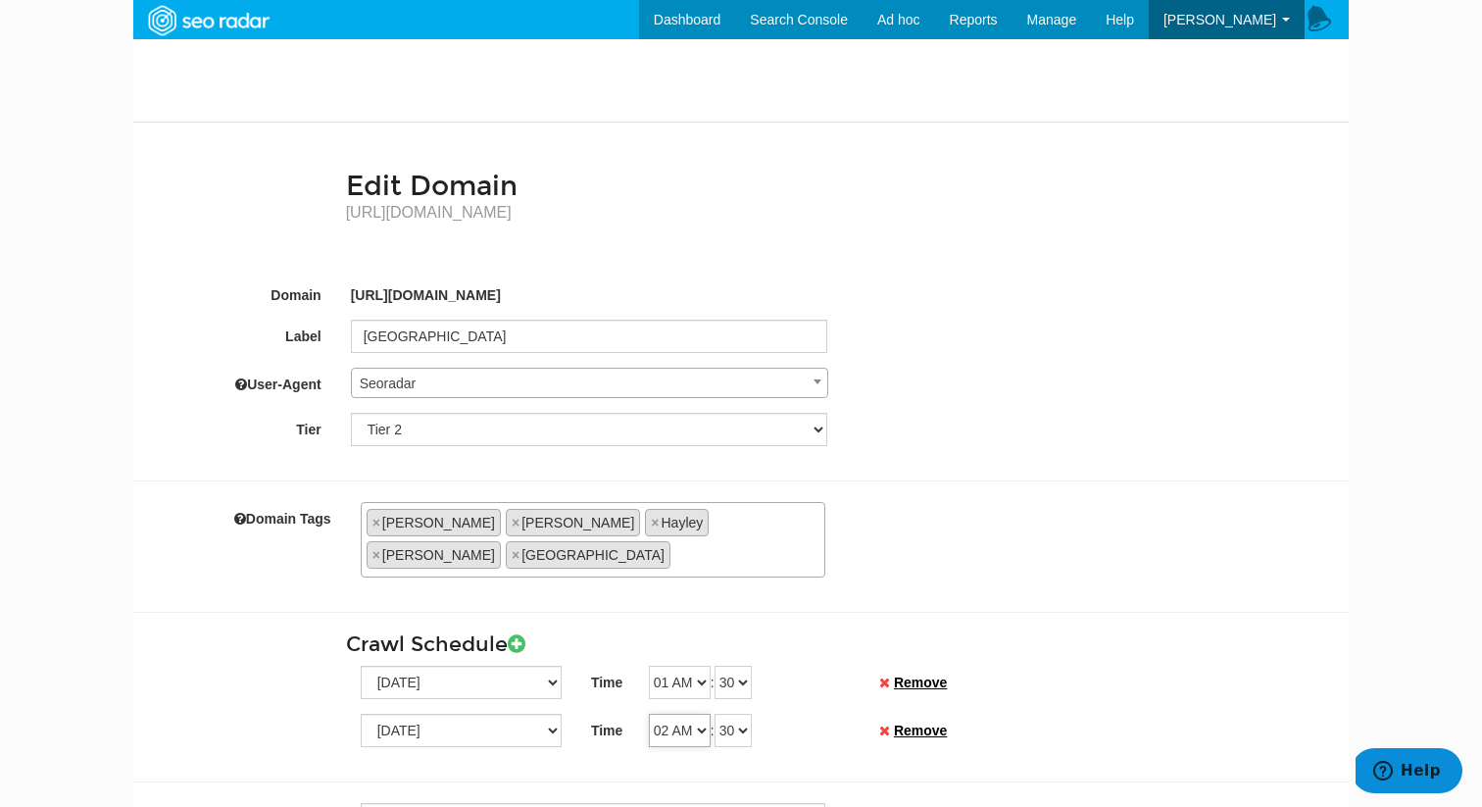
click at [649, 714] on select "12 AM 01 AM 02 AM 03 AM 04 AM 05 AM 06 AM 07 AM 08 AM 09 AM 10 AM 11 AM 12 PM 0…" at bounding box center [680, 730] width 62 height 33
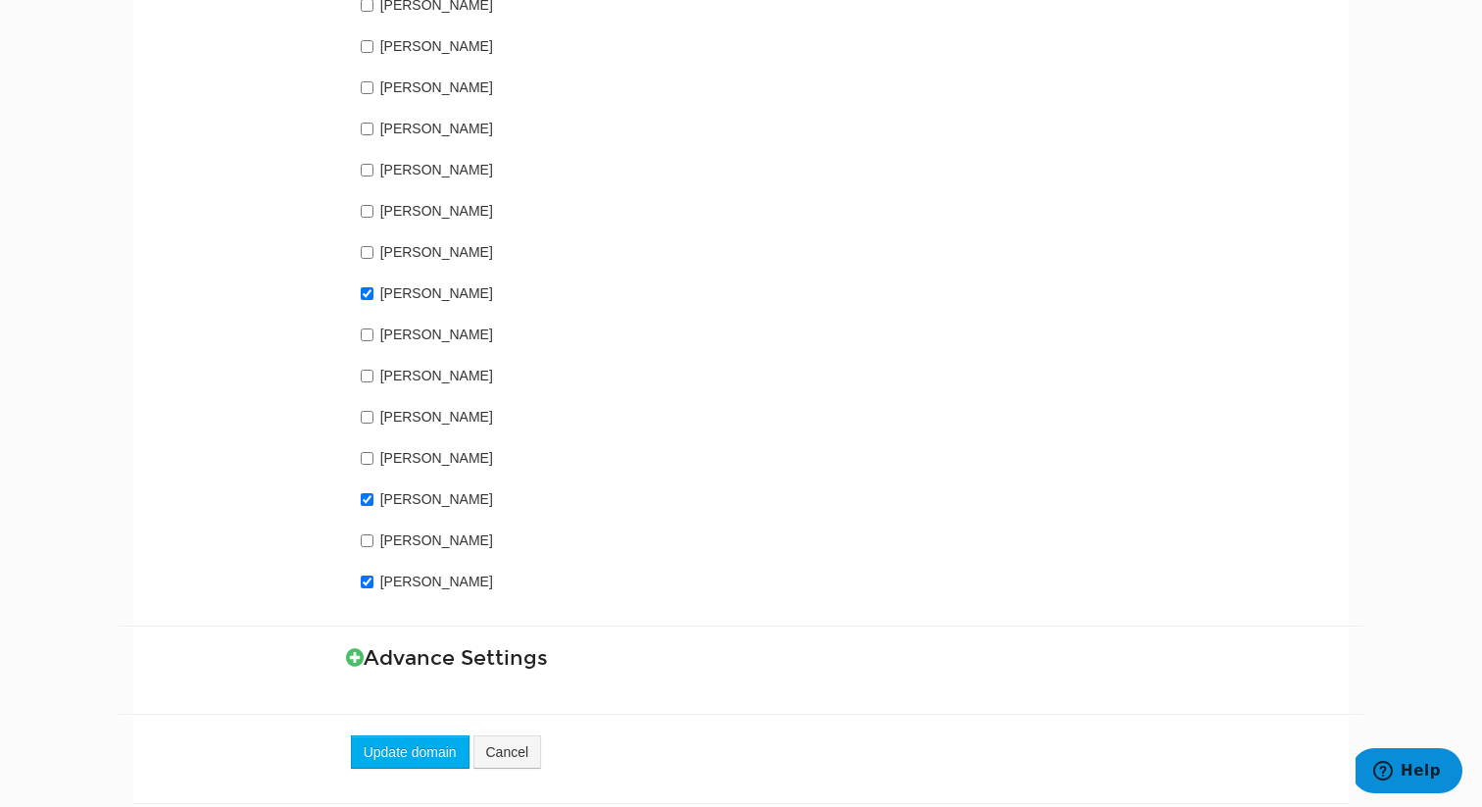
scroll to position [1520, 0]
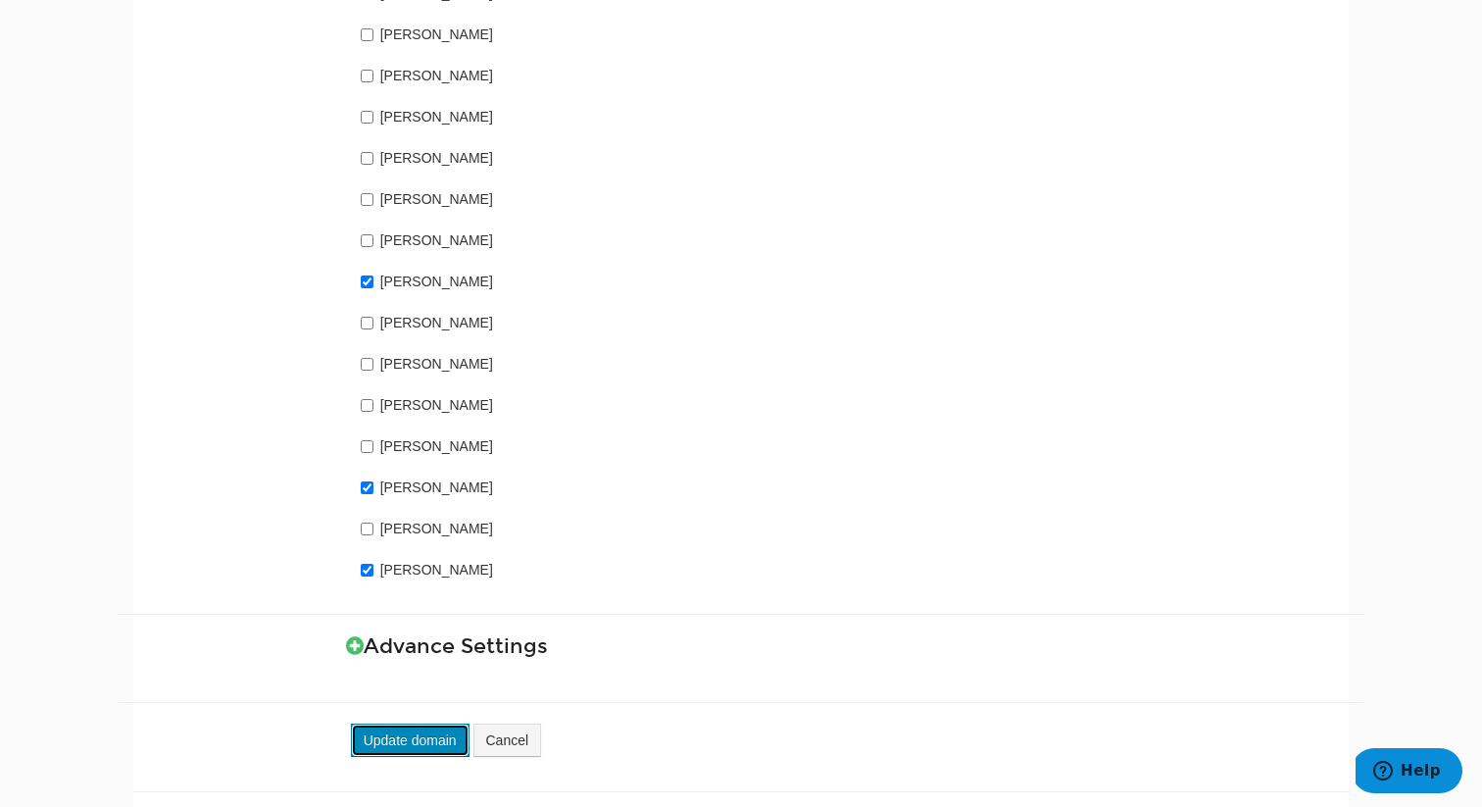
click at [440, 723] on button "Update domain" at bounding box center [410, 739] width 119 height 33
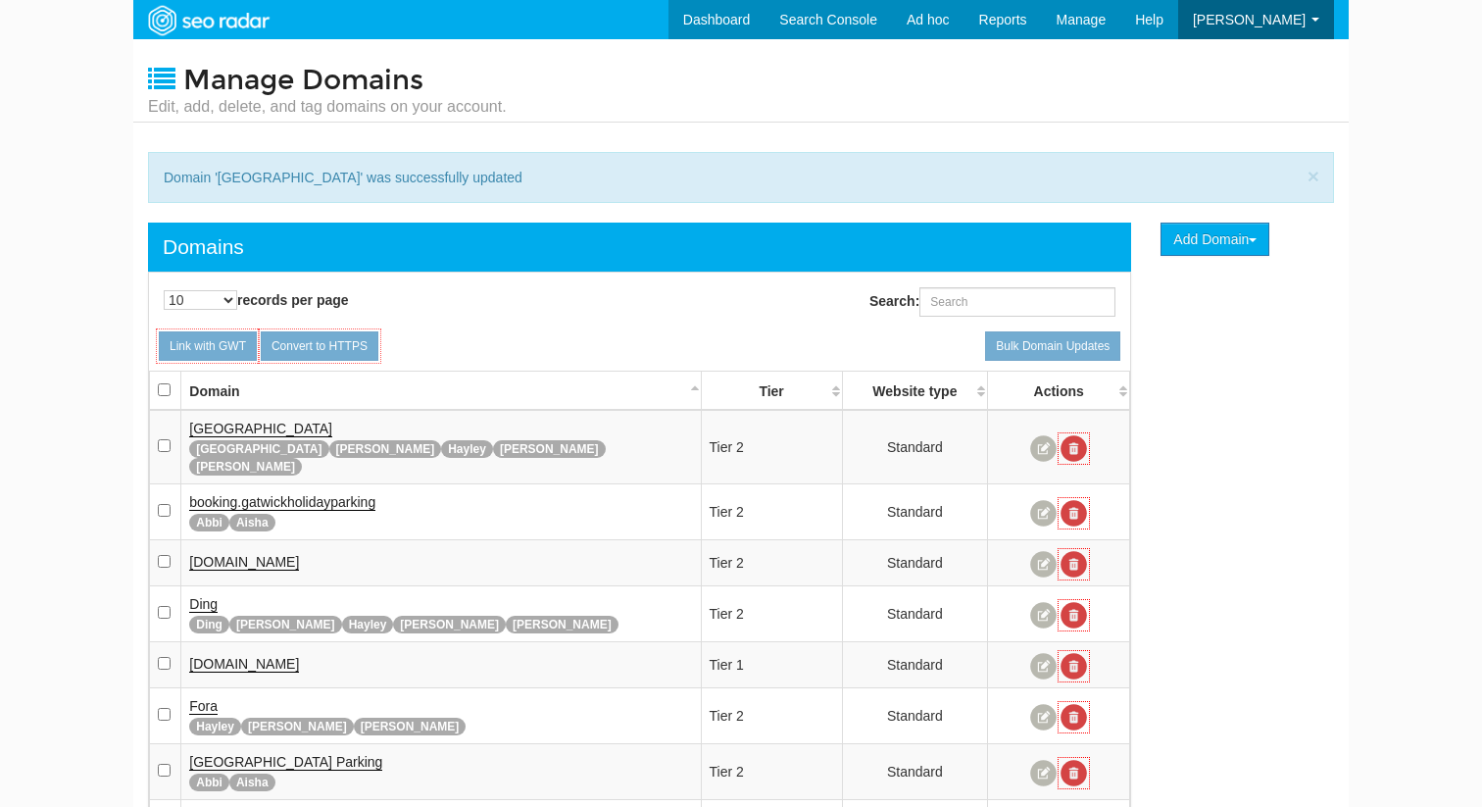
scroll to position [78, 0]
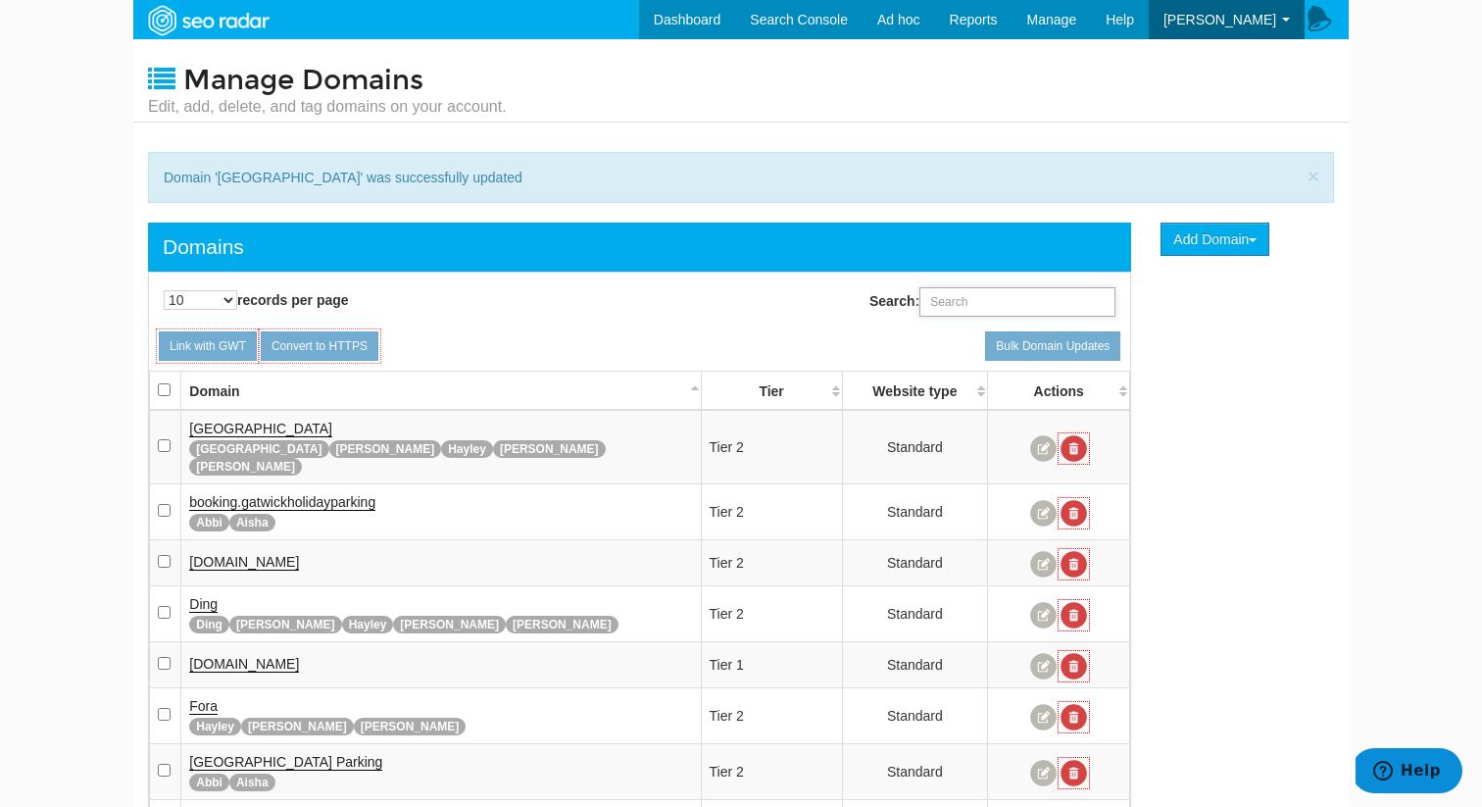
click at [960, 311] on input "Search:" at bounding box center [1017, 301] width 196 height 29
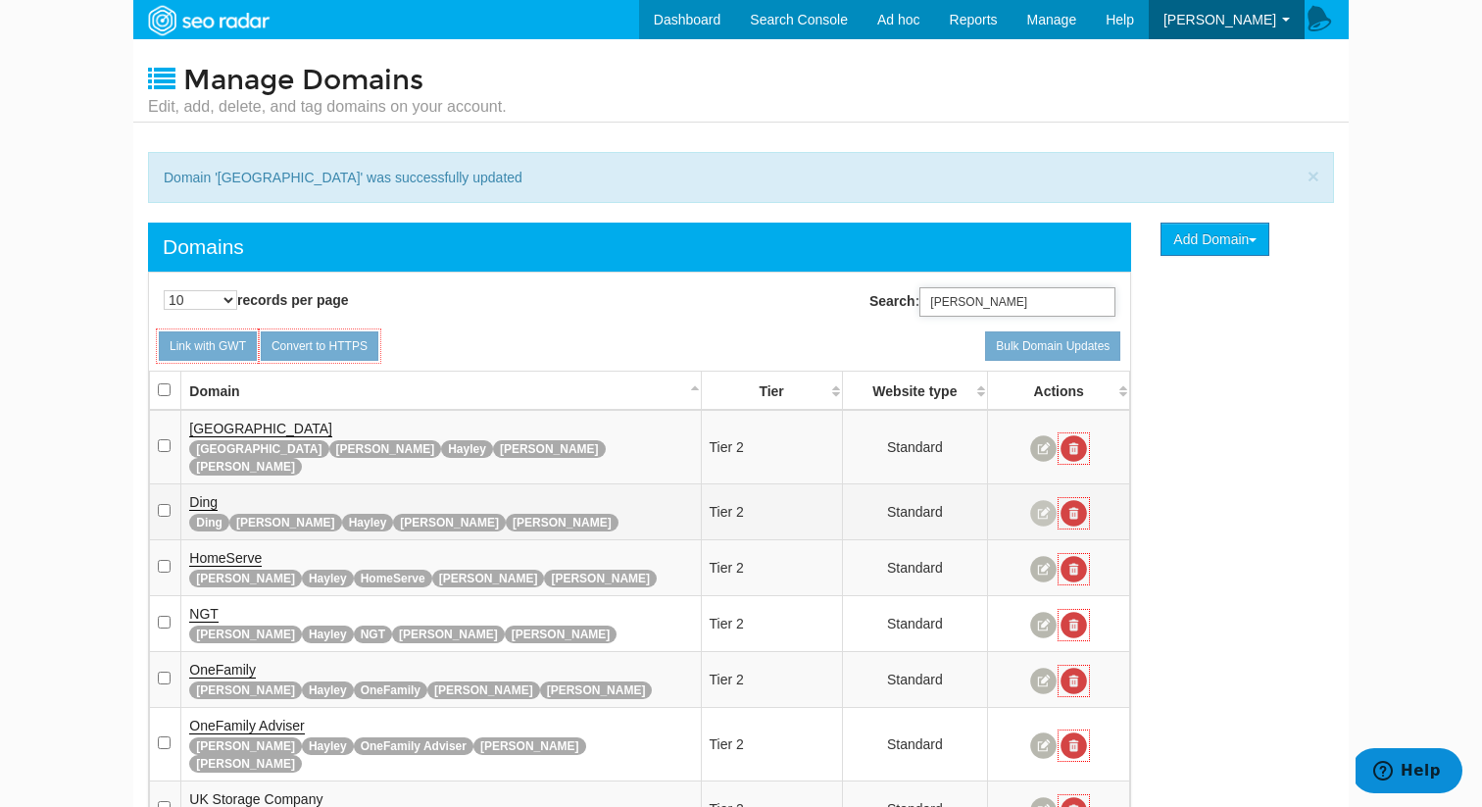
type input "[PERSON_NAME]"
click at [1039, 500] on link at bounding box center [1043, 513] width 26 height 26
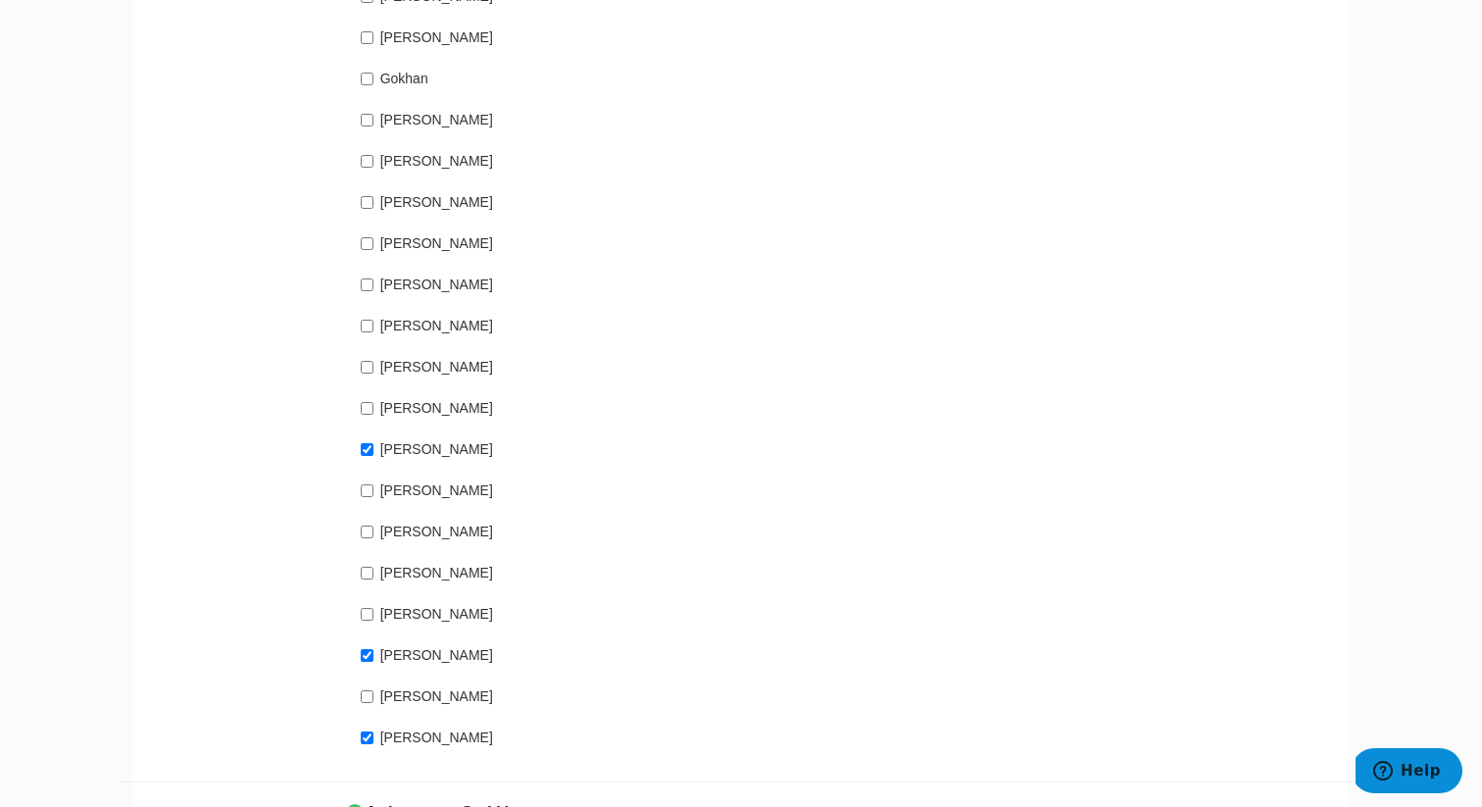
scroll to position [1520, 0]
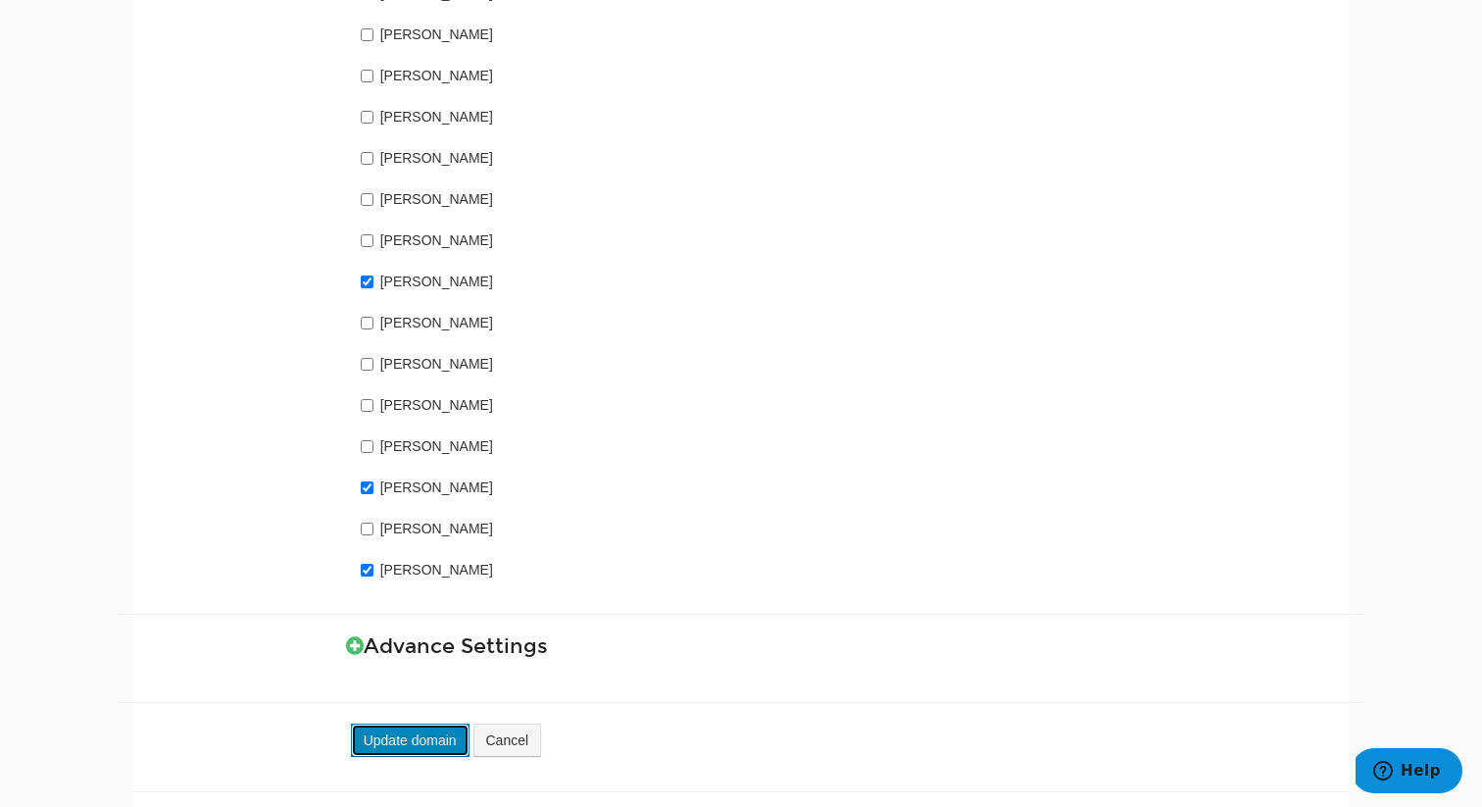
click at [447, 723] on button "Update domain" at bounding box center [410, 739] width 119 height 33
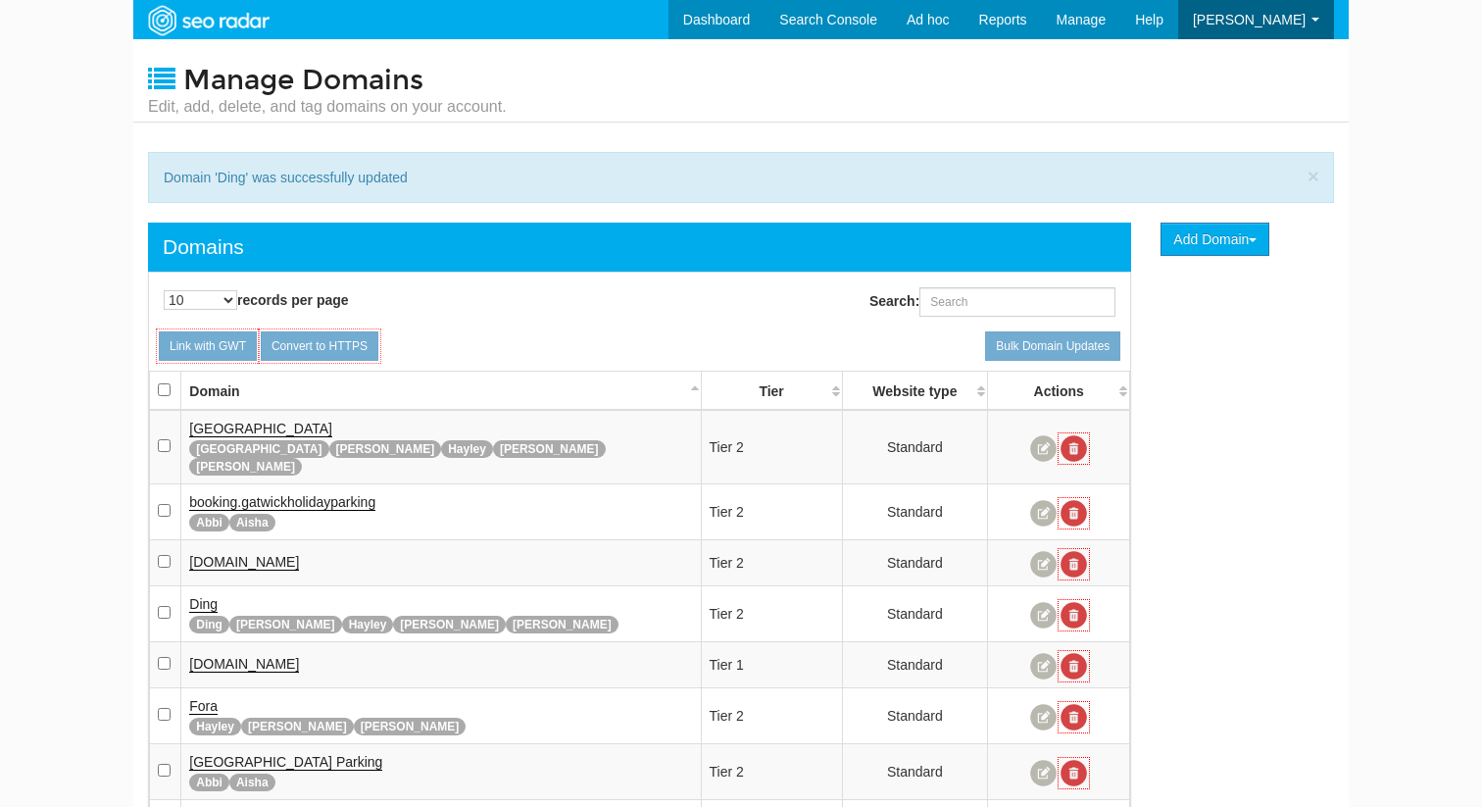
scroll to position [78, 0]
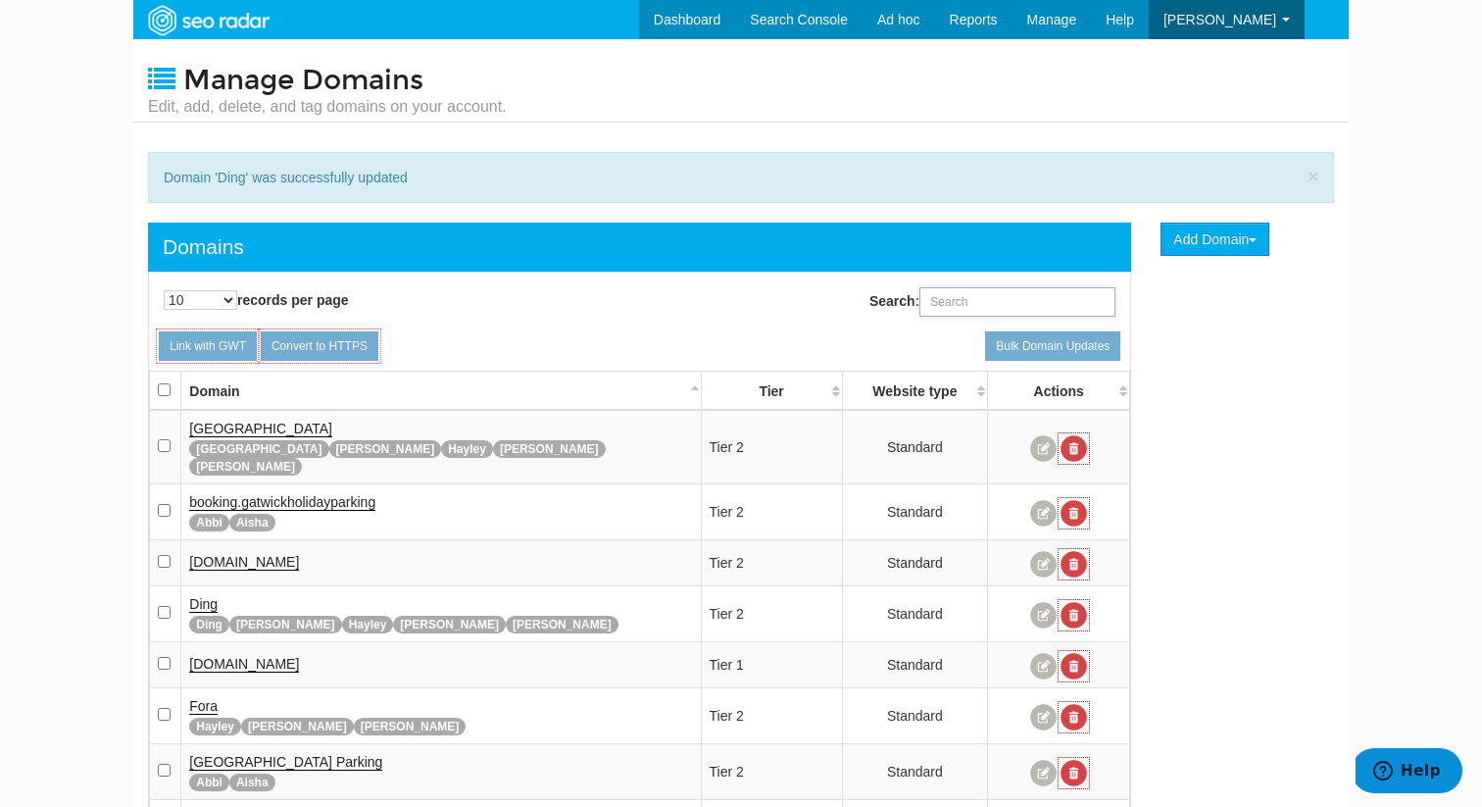
click at [994, 302] on input "Search:" at bounding box center [1017, 301] width 196 height 29
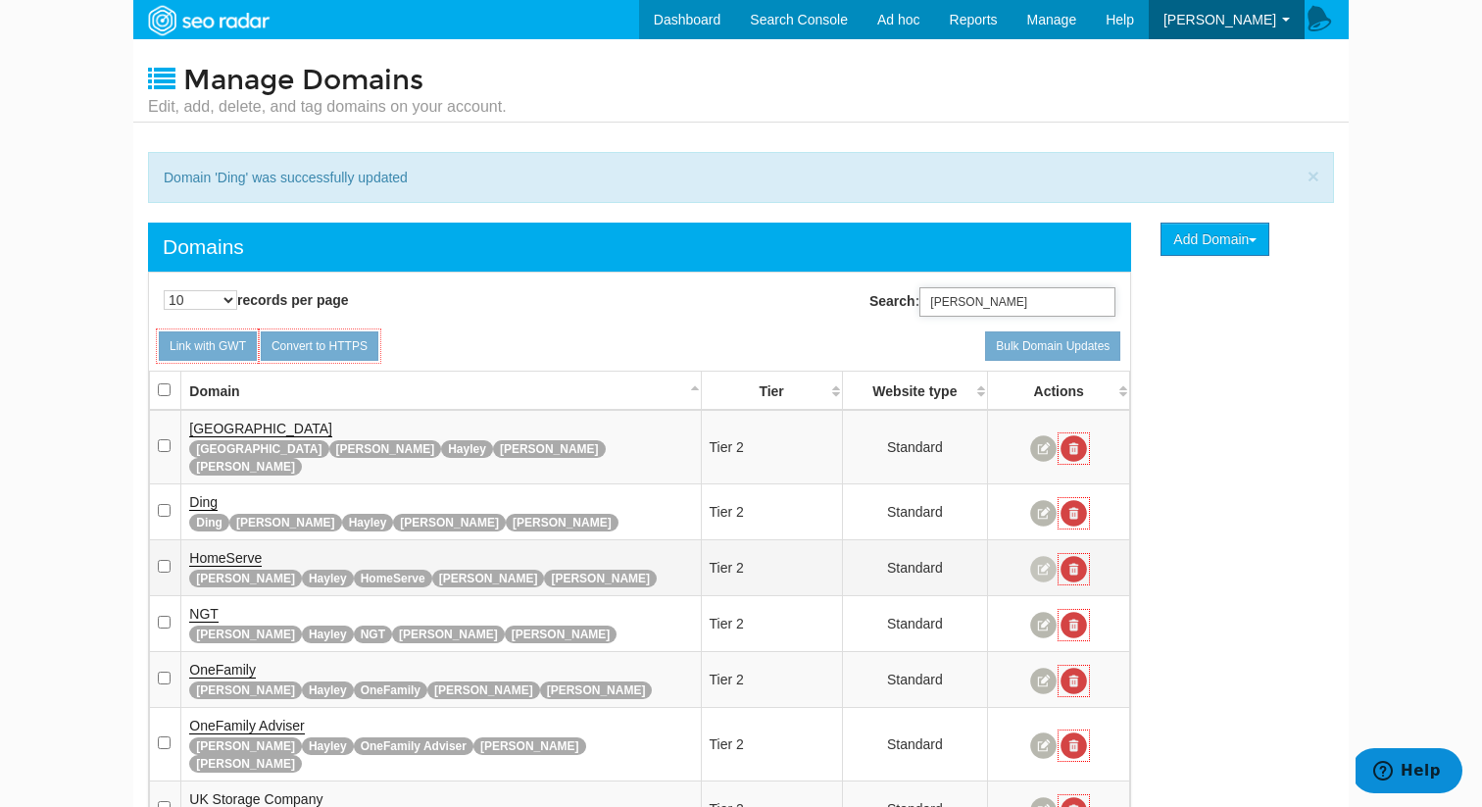
type input "[PERSON_NAME]"
click at [1040, 556] on link at bounding box center [1043, 569] width 26 height 26
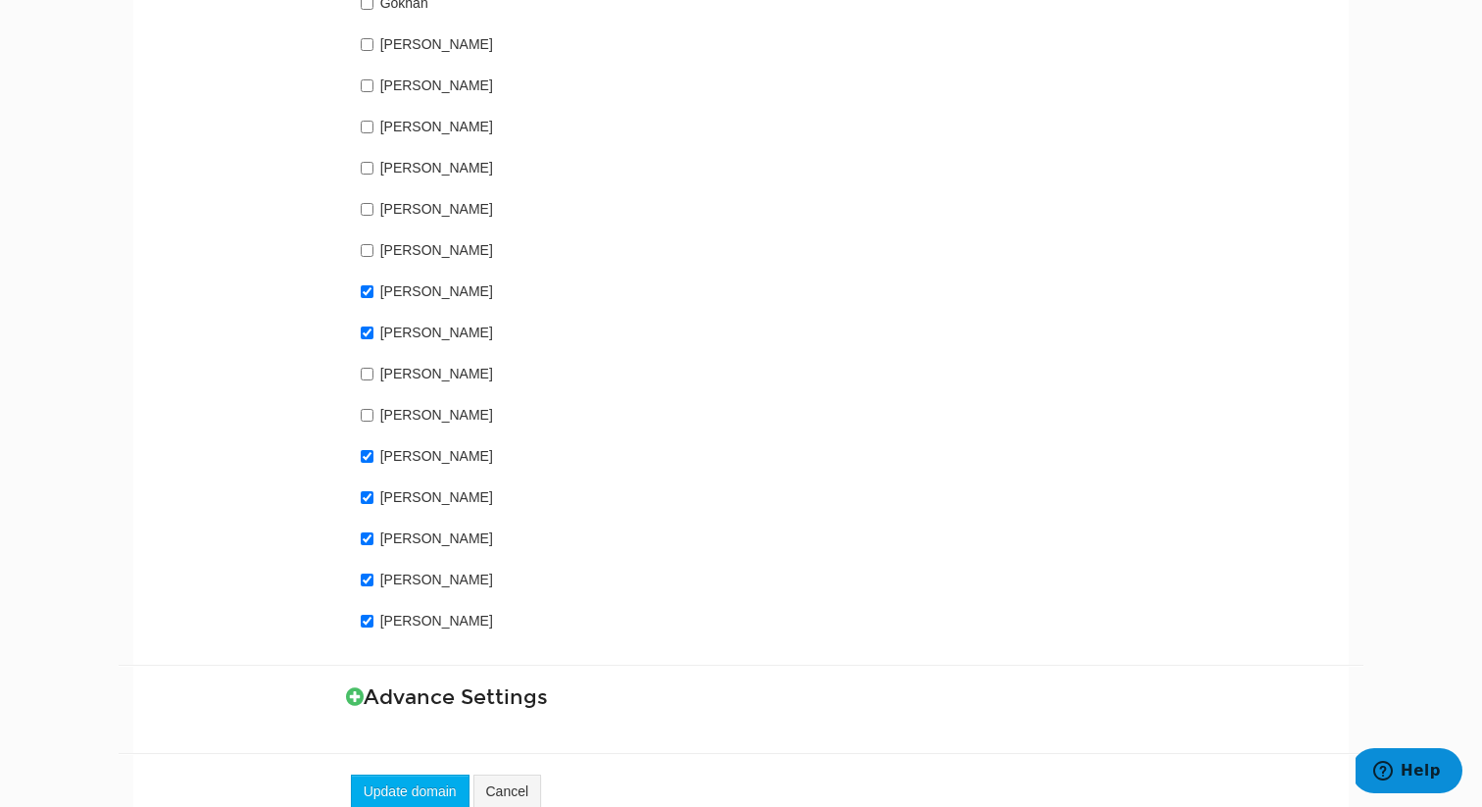
scroll to position [1520, 0]
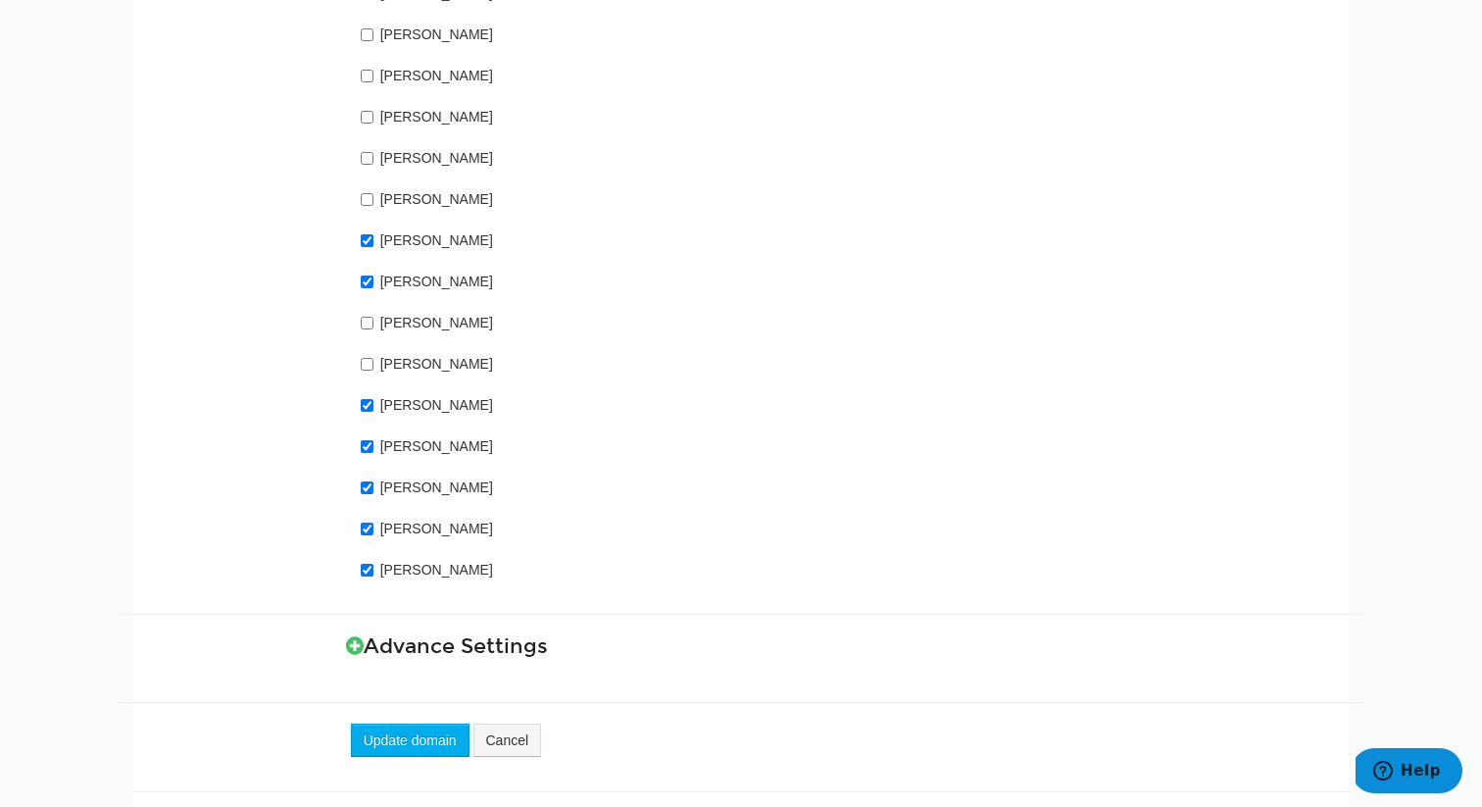
click at [407, 723] on button "Update domain" at bounding box center [410, 739] width 119 height 33
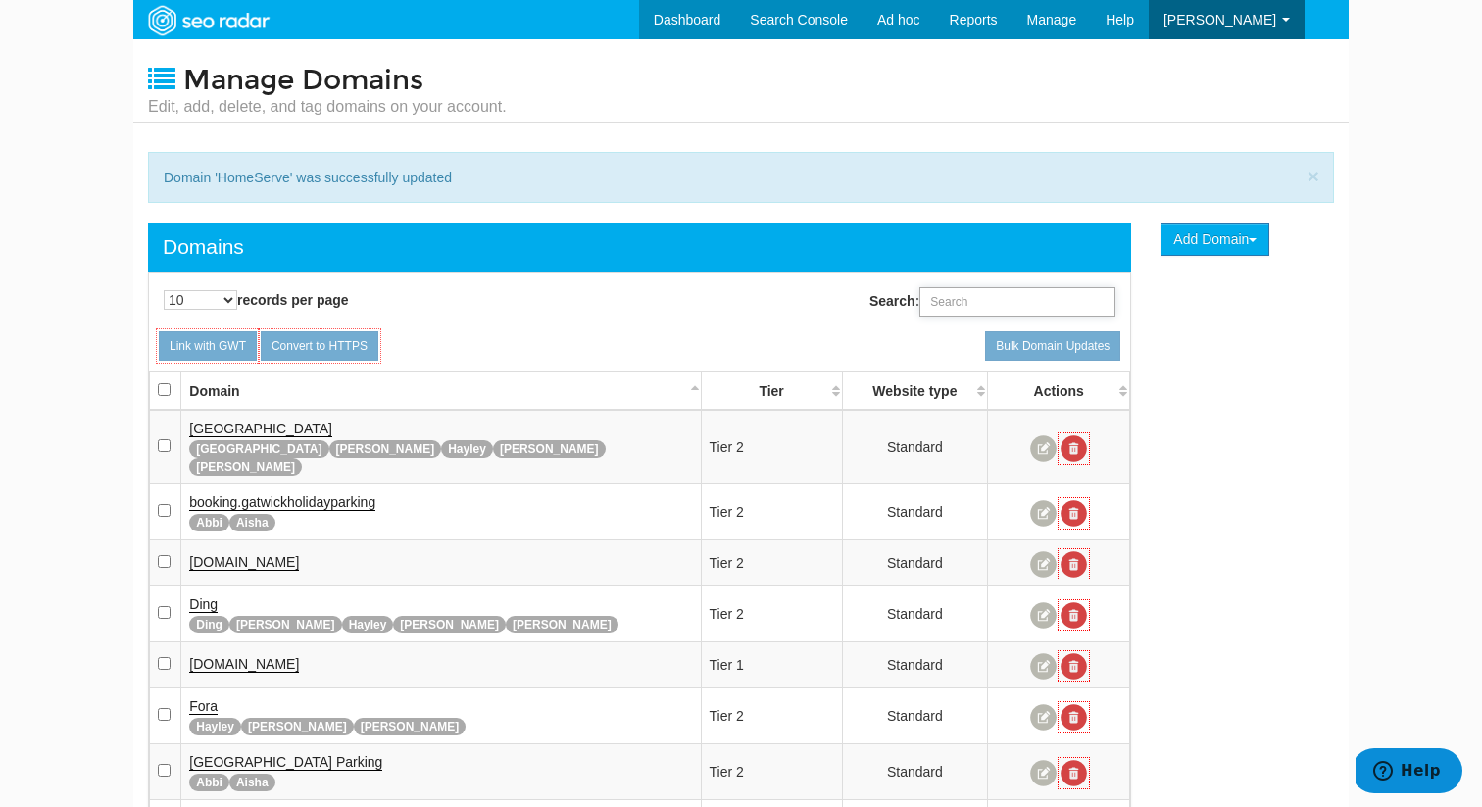
click at [1007, 292] on input "Search:" at bounding box center [1017, 301] width 196 height 29
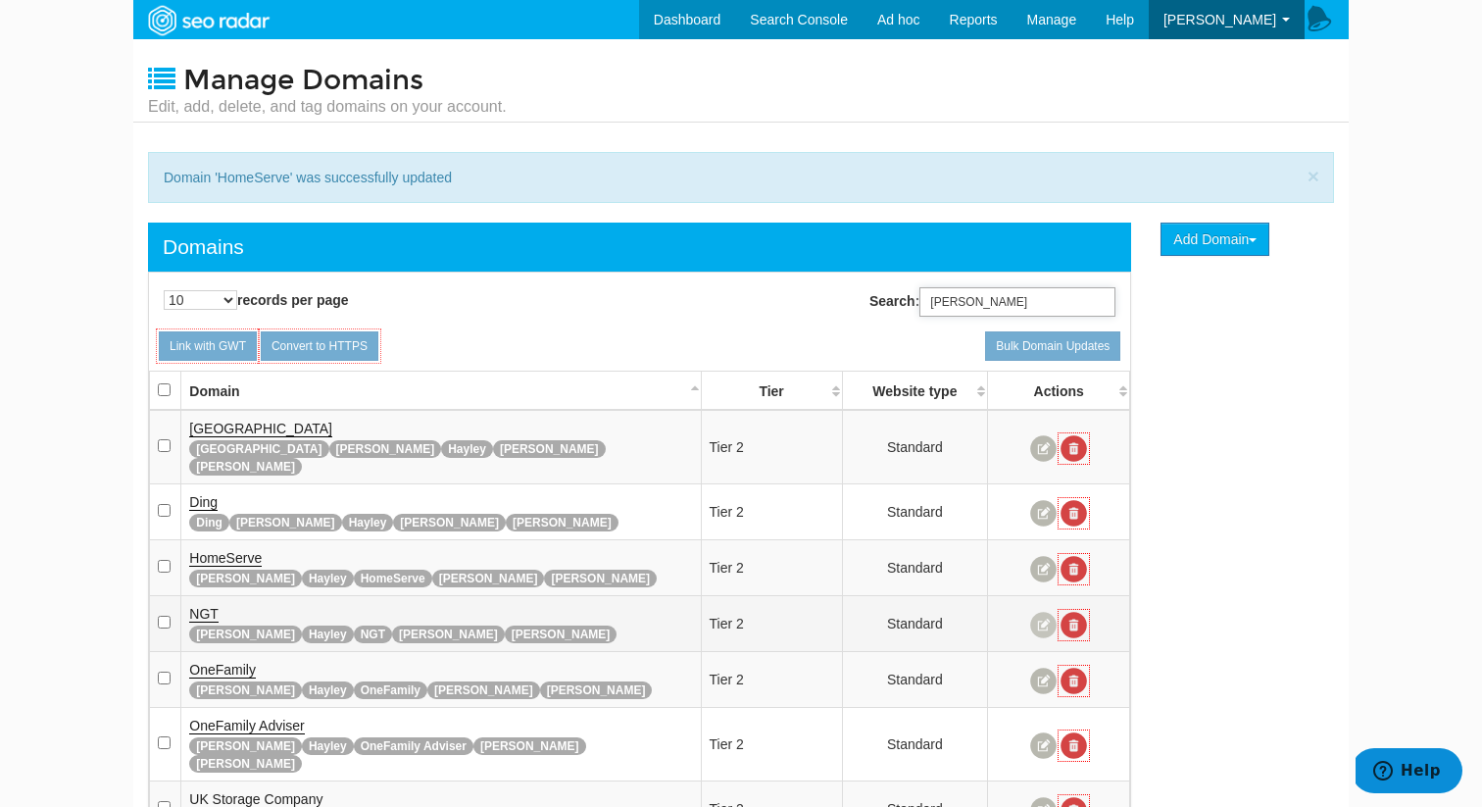
type input "[PERSON_NAME]"
click at [1043, 612] on link at bounding box center [1043, 625] width 26 height 26
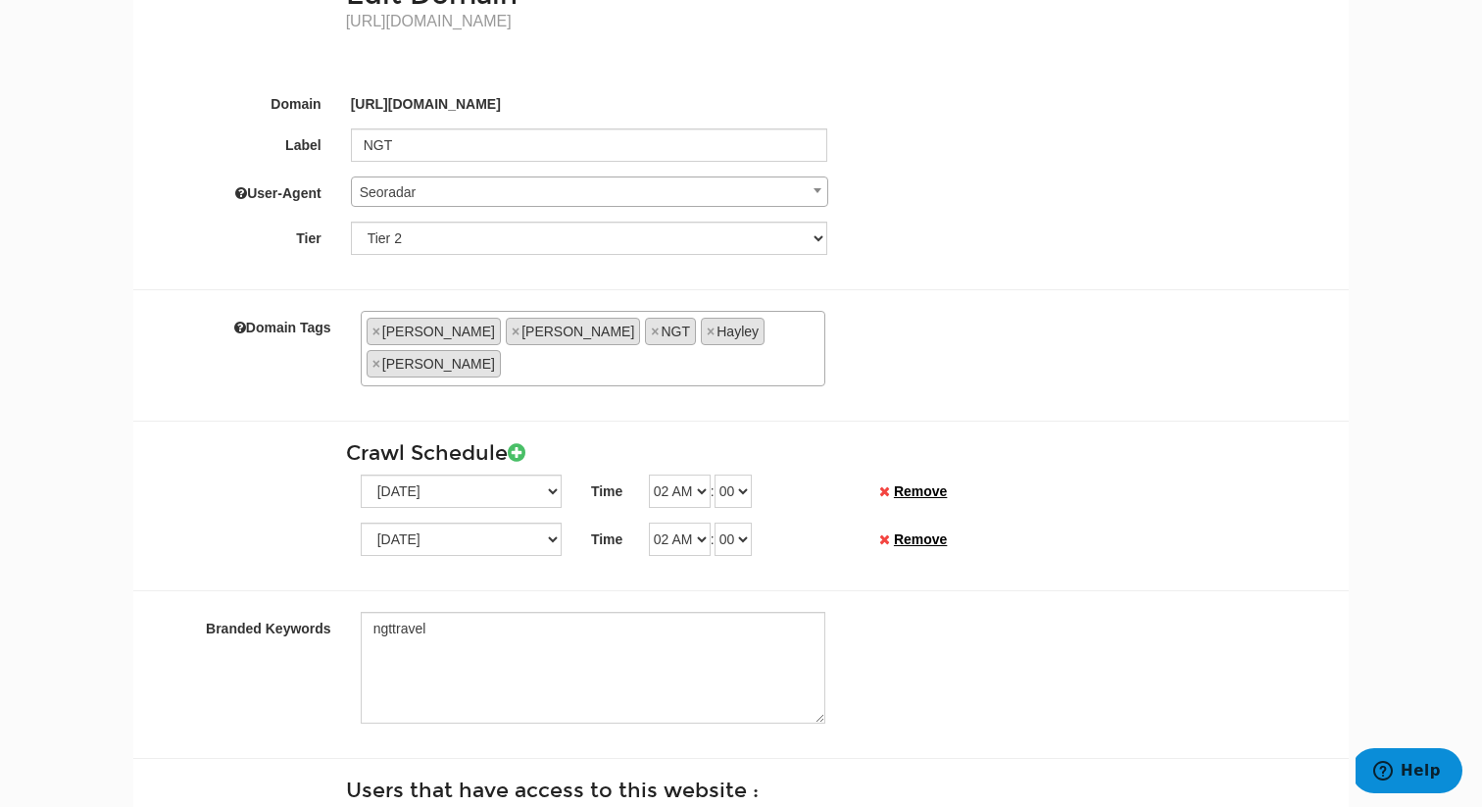
scroll to position [209, 0]
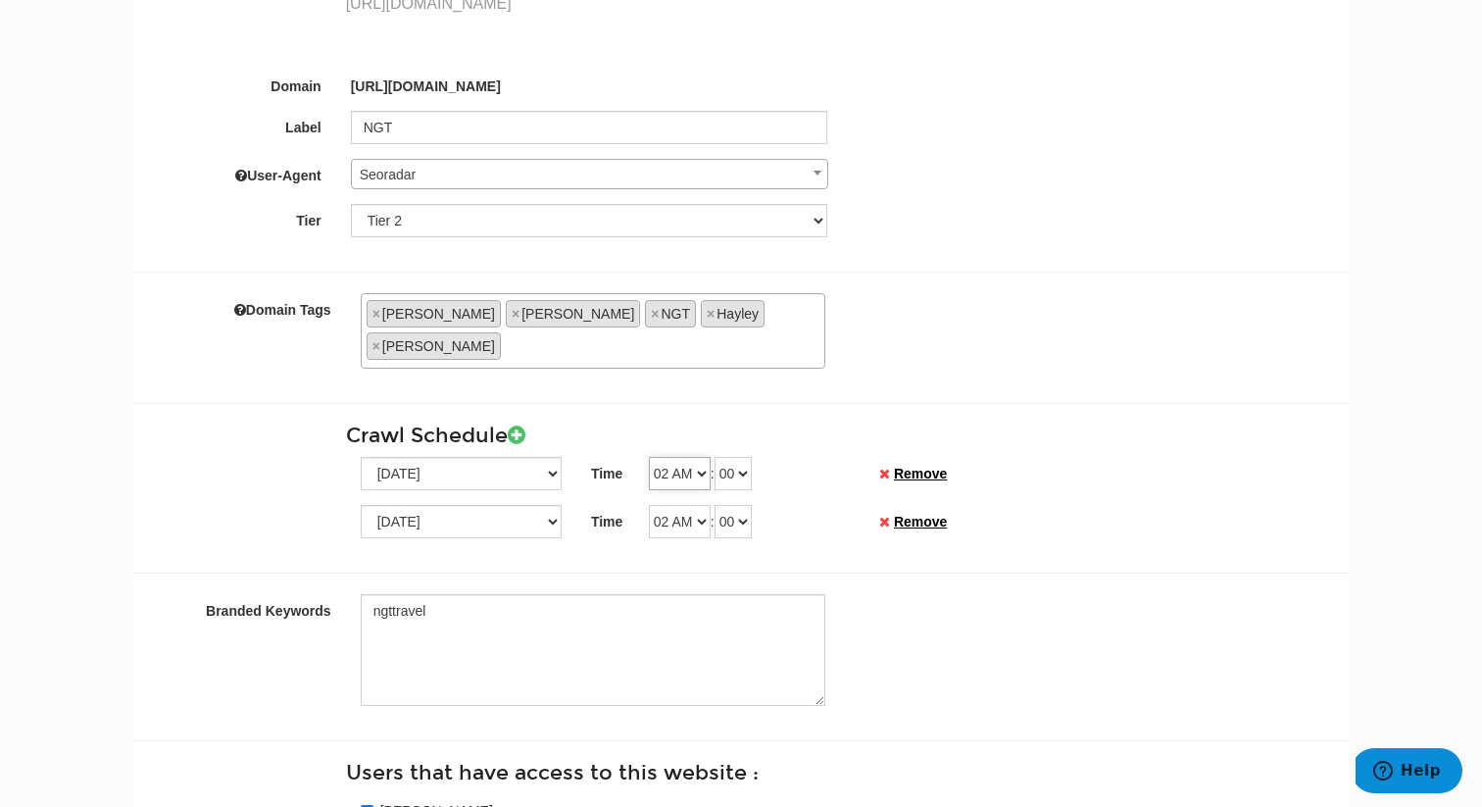
click at [666, 457] on select "12 AM 01 AM 02 AM 03 AM 04 AM 05 AM 06 AM 07 AM 08 AM 09 AM 10 AM 11 AM 12 PM 0…" at bounding box center [680, 473] width 62 height 33
select select "01"
click at [649, 457] on select "12 AM 01 AM 02 AM 03 AM 04 AM 05 AM 06 AM 07 AM 08 AM 09 AM 10 AM 11 AM 12 PM 0…" at bounding box center [680, 473] width 62 height 33
click at [733, 457] on select "00 01 02 03 04 05 06 07 08 09 10 11 12 13 14 15 16 17 18 19 20 21 22 23 24 25 2…" at bounding box center [733, 473] width 37 height 33
select select "30"
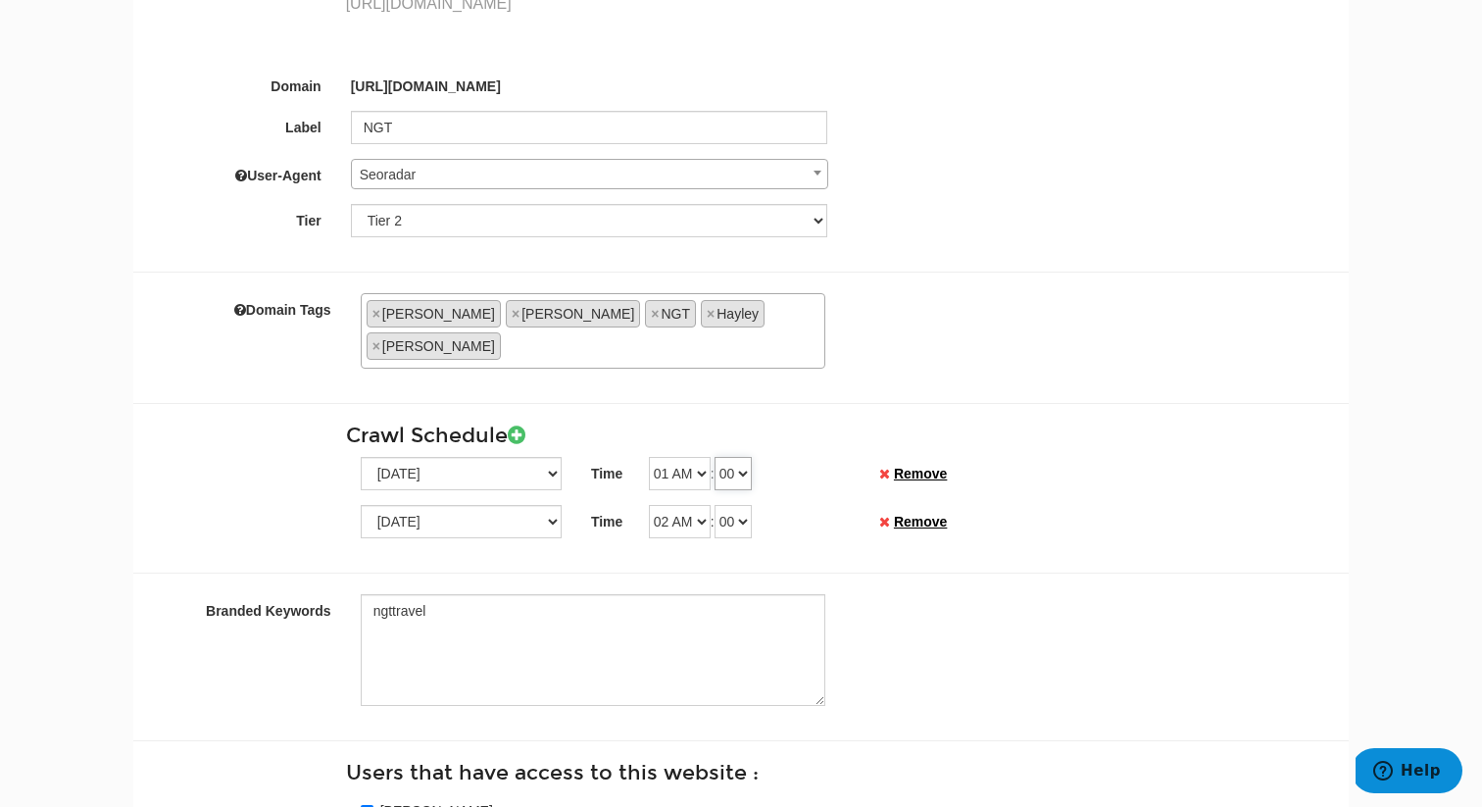
click at [721, 457] on select "00 01 02 03 04 05 06 07 08 09 10 11 12 13 14 15 16 17 18 19 20 21 22 23 24 25 2…" at bounding box center [733, 473] width 37 height 33
click at [692, 505] on select "12 AM 01 AM 02 AM 03 AM 04 AM 05 AM 06 AM 07 AM 08 AM 09 AM 10 AM 11 AM 12 PM 0…" at bounding box center [680, 521] width 62 height 33
select select "01"
click at [649, 505] on select "12 AM 01 AM 02 AM 03 AM 04 AM 05 AM 06 AM 07 AM 08 AM 09 AM 10 AM 11 AM 12 PM 0…" at bounding box center [680, 521] width 62 height 33
click at [741, 505] on select "00 01 02 03 04 05 06 07 08 09 10 11 12 13 14 15 16 17 18 19 20 21 22 23 24 25 2…" at bounding box center [733, 521] width 37 height 33
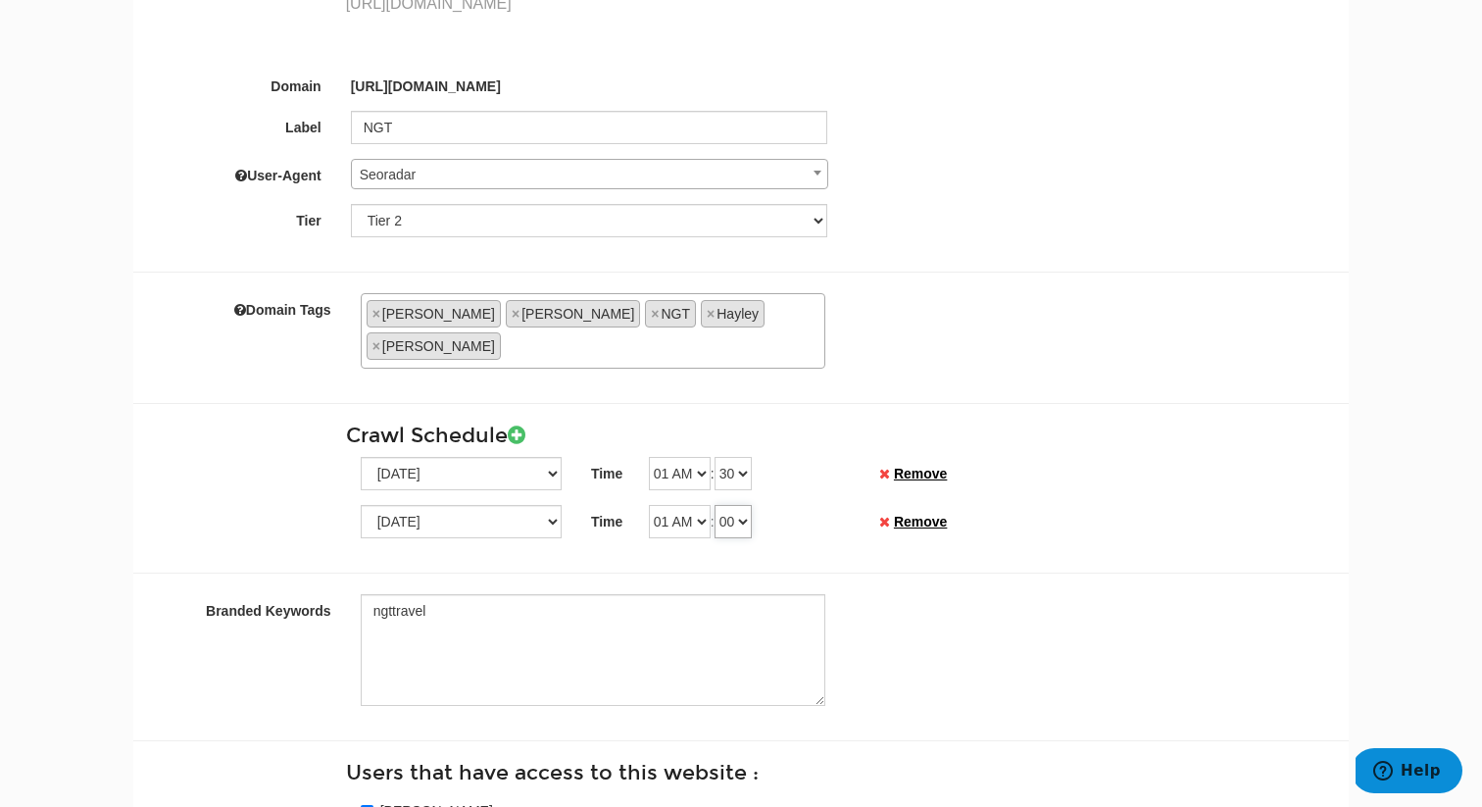
select select "30"
click at [721, 505] on select "00 01 02 03 04 05 06 07 08 09 10 11 12 13 14 15 16 17 18 19 20 21 22 23 24 25 2…" at bounding box center [733, 521] width 37 height 33
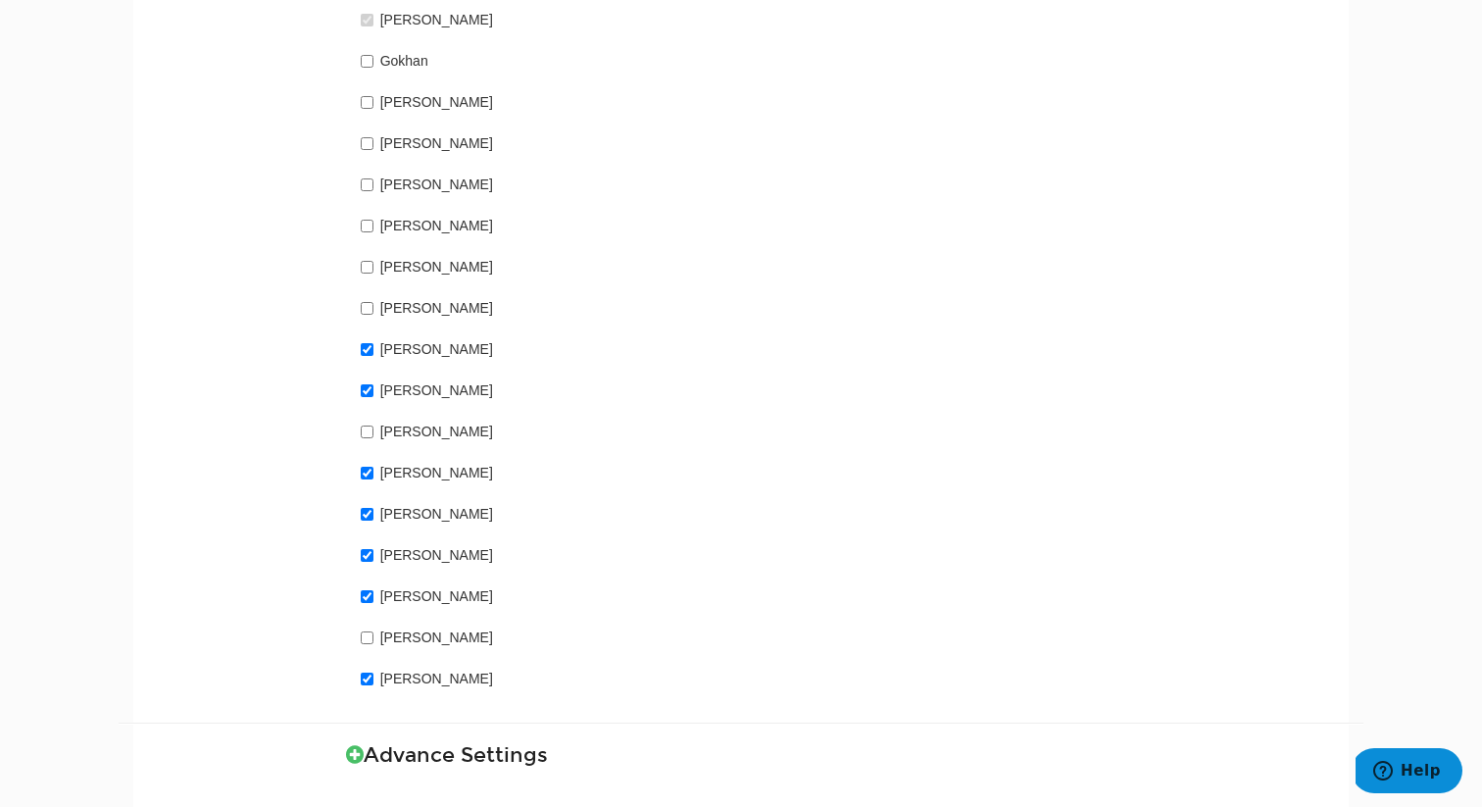
scroll to position [1520, 0]
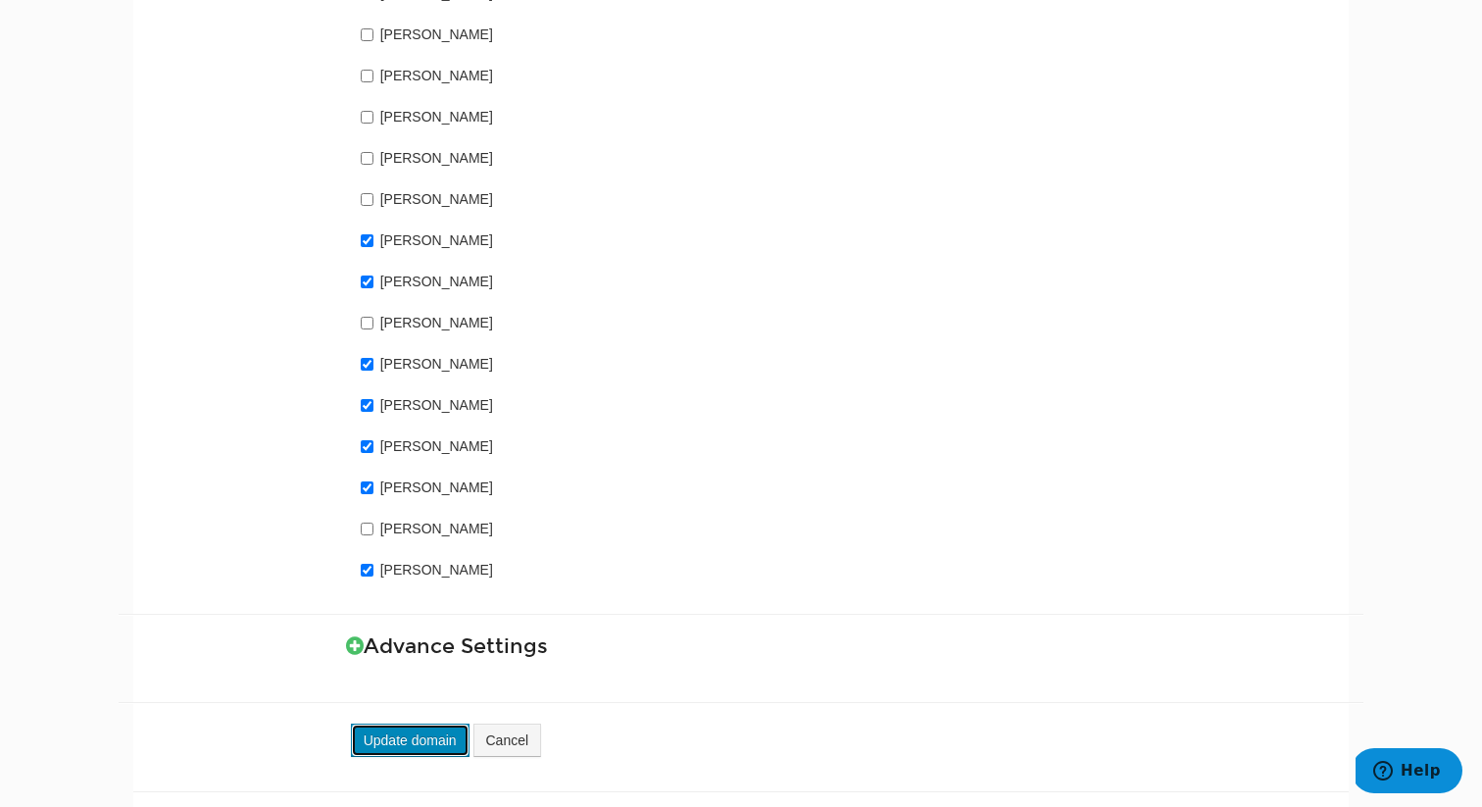
click at [416, 723] on button "Update domain" at bounding box center [410, 739] width 119 height 33
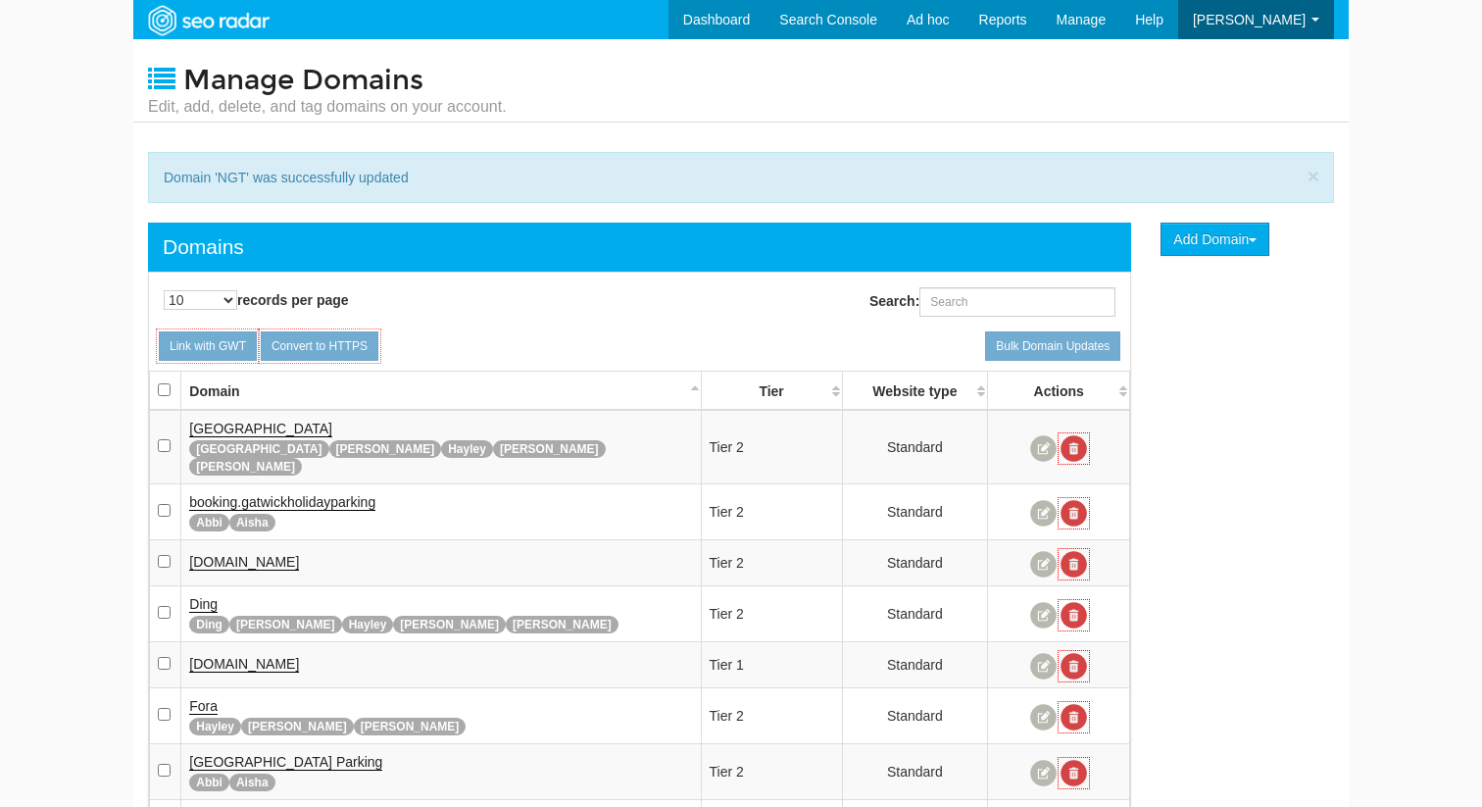
scroll to position [78, 0]
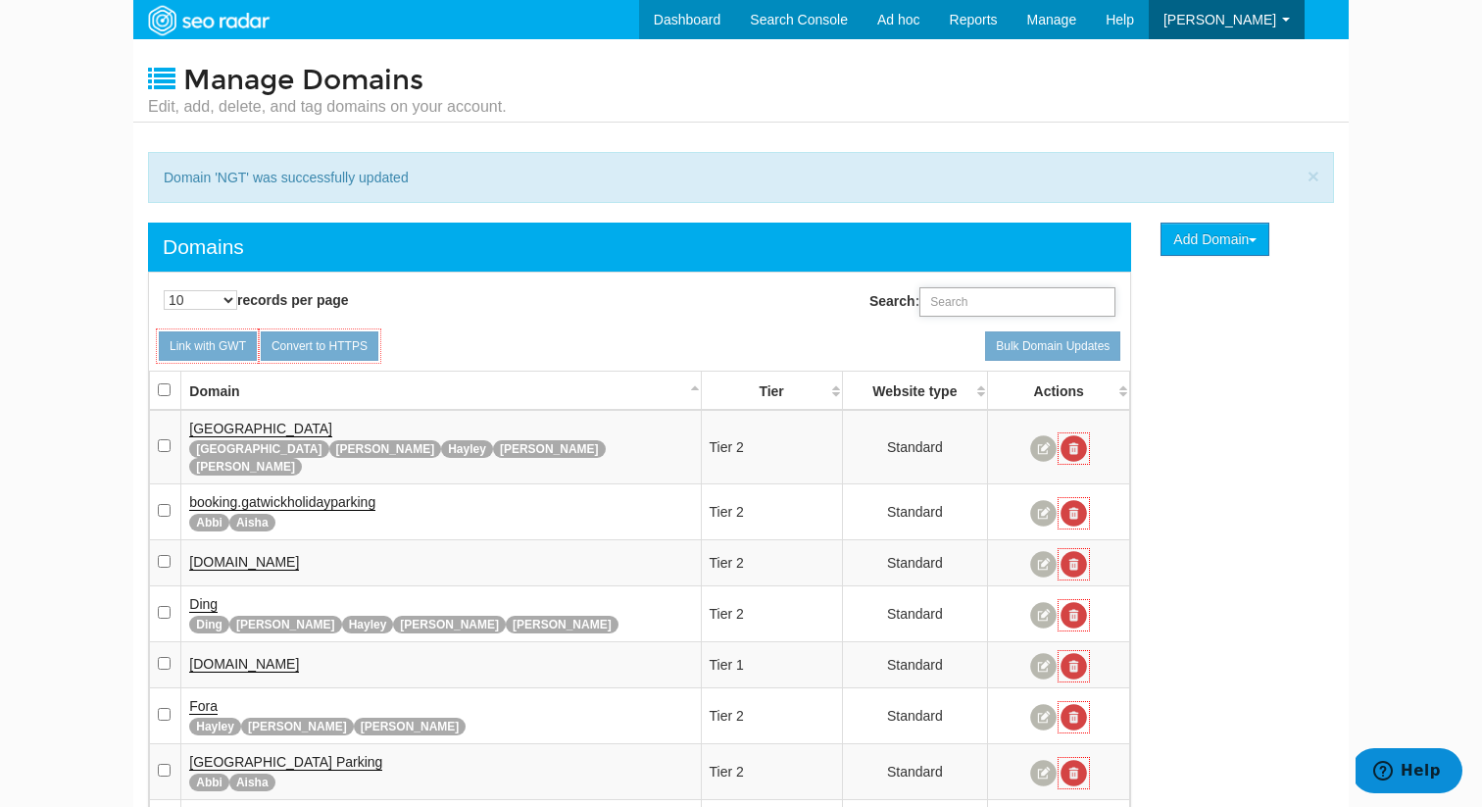
click at [967, 301] on input "Search:" at bounding box center [1017, 301] width 196 height 29
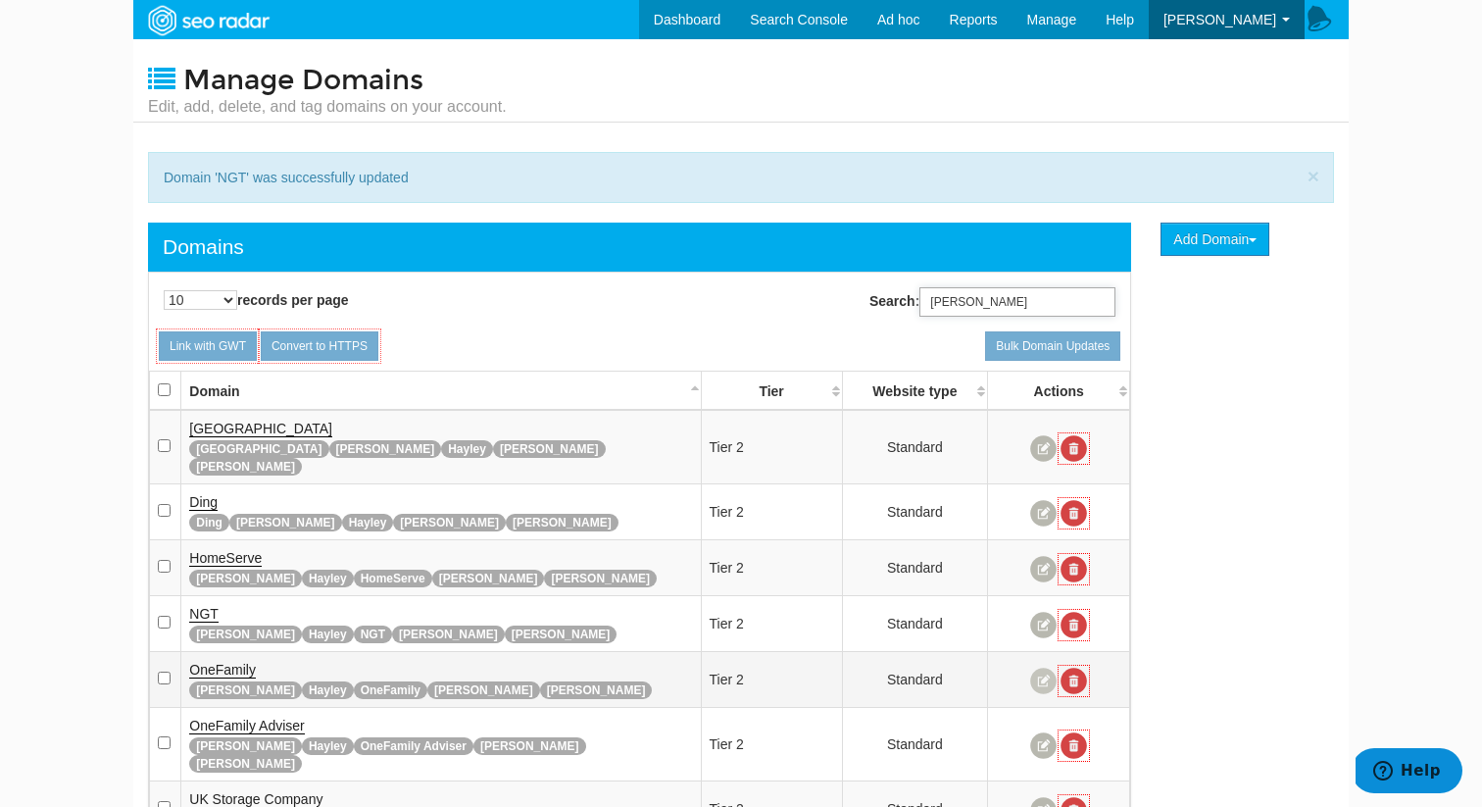
type input "[PERSON_NAME]"
click at [1041, 668] on link at bounding box center [1043, 681] width 26 height 26
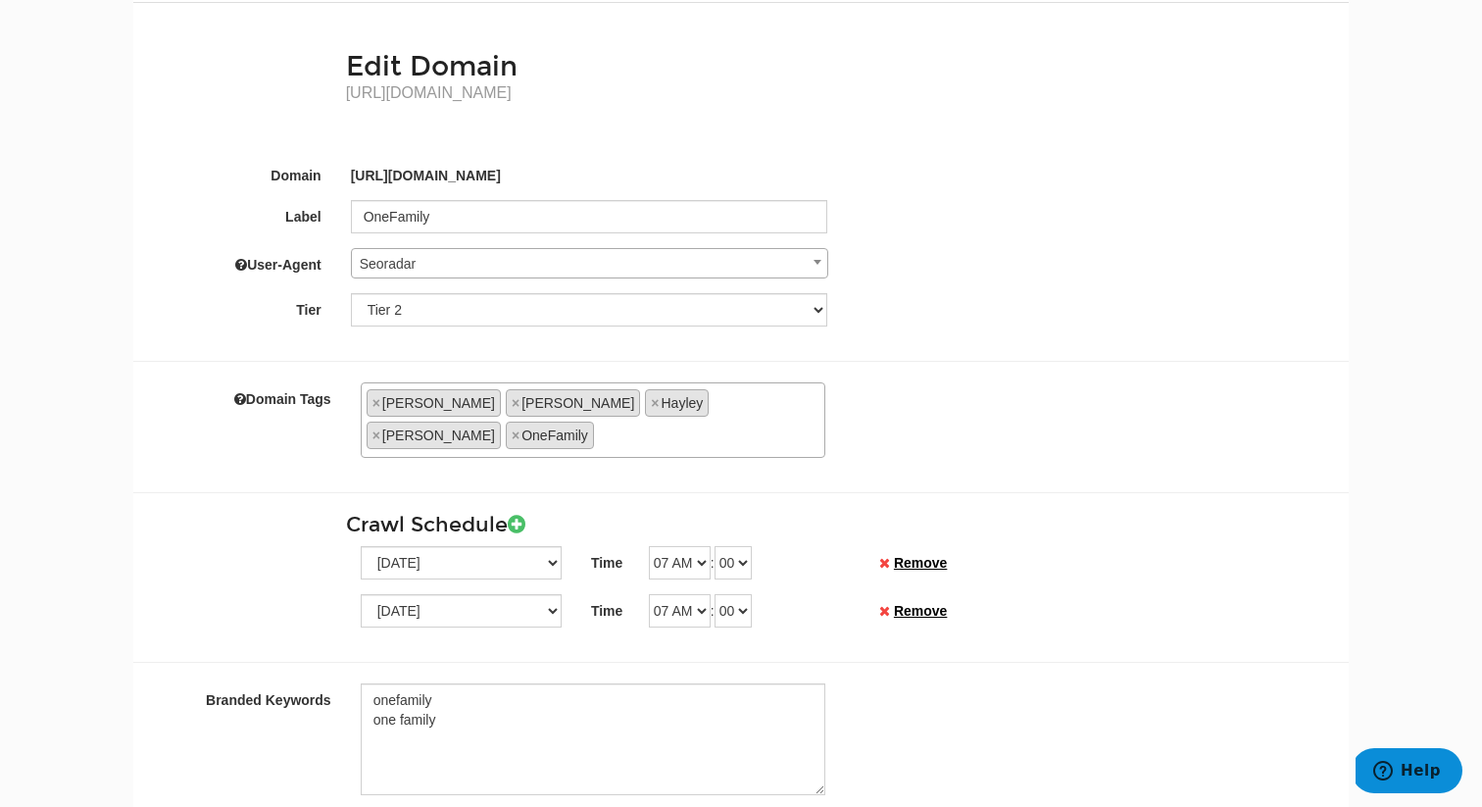
scroll to position [132, 0]
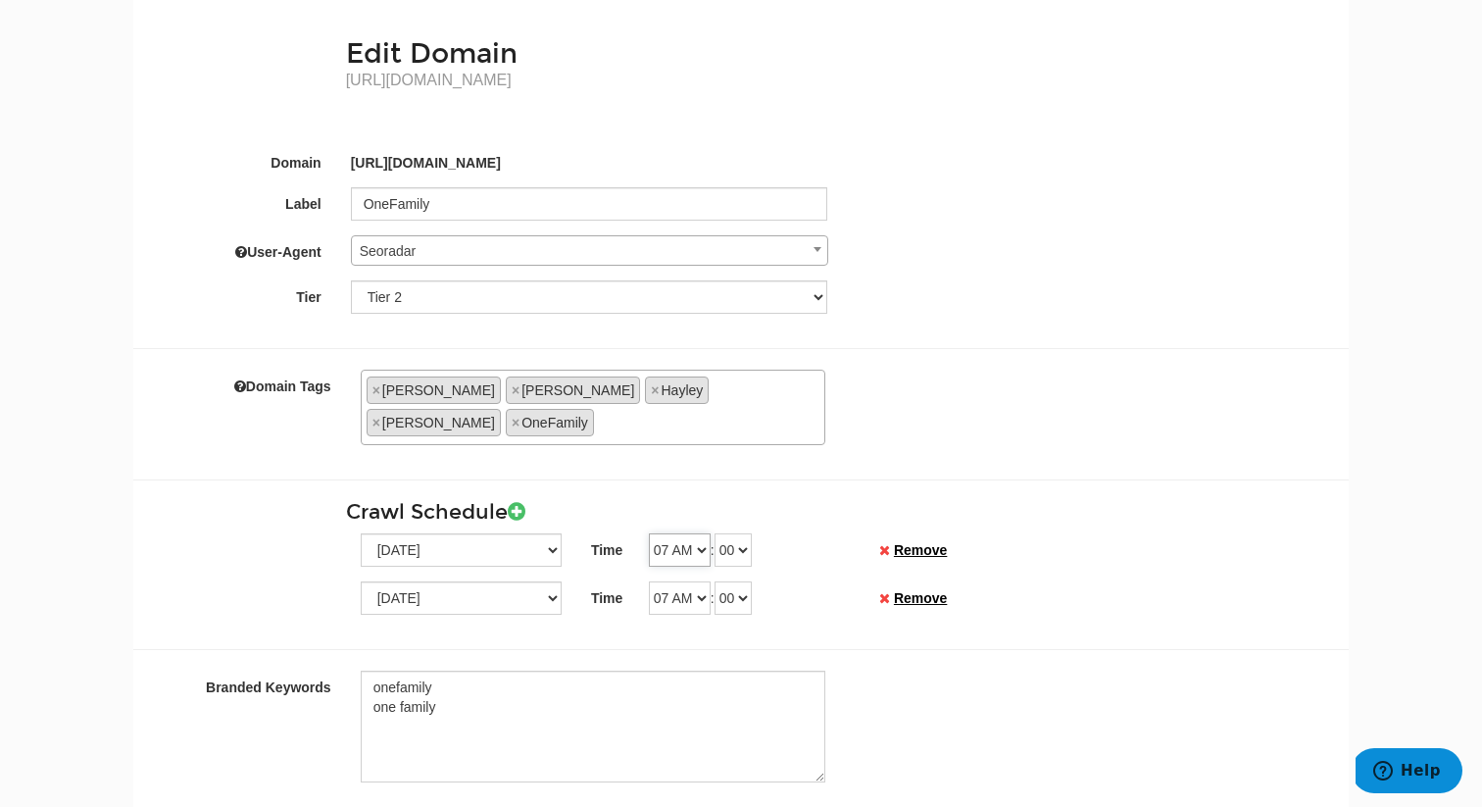
click at [654, 533] on select "12 AM 01 AM 02 AM 03 AM 04 AM 05 AM 06 AM 07 AM 08 AM 09 AM 10 AM 11 AM 12 PM 0…" at bounding box center [680, 549] width 62 height 33
select select "01"
click at [649, 533] on select "12 AM 01 AM 02 AM 03 AM 04 AM 05 AM 06 AM 07 AM 08 AM 09 AM 10 AM 11 AM 12 PM 0…" at bounding box center [680, 549] width 62 height 33
click at [732, 533] on select "00 01 02 03 04 05 06 07 08 09 10 11 12 13 14 15 16 17 18 19 20 21 22 23 24 25 2…" at bounding box center [733, 549] width 37 height 33
select select "30"
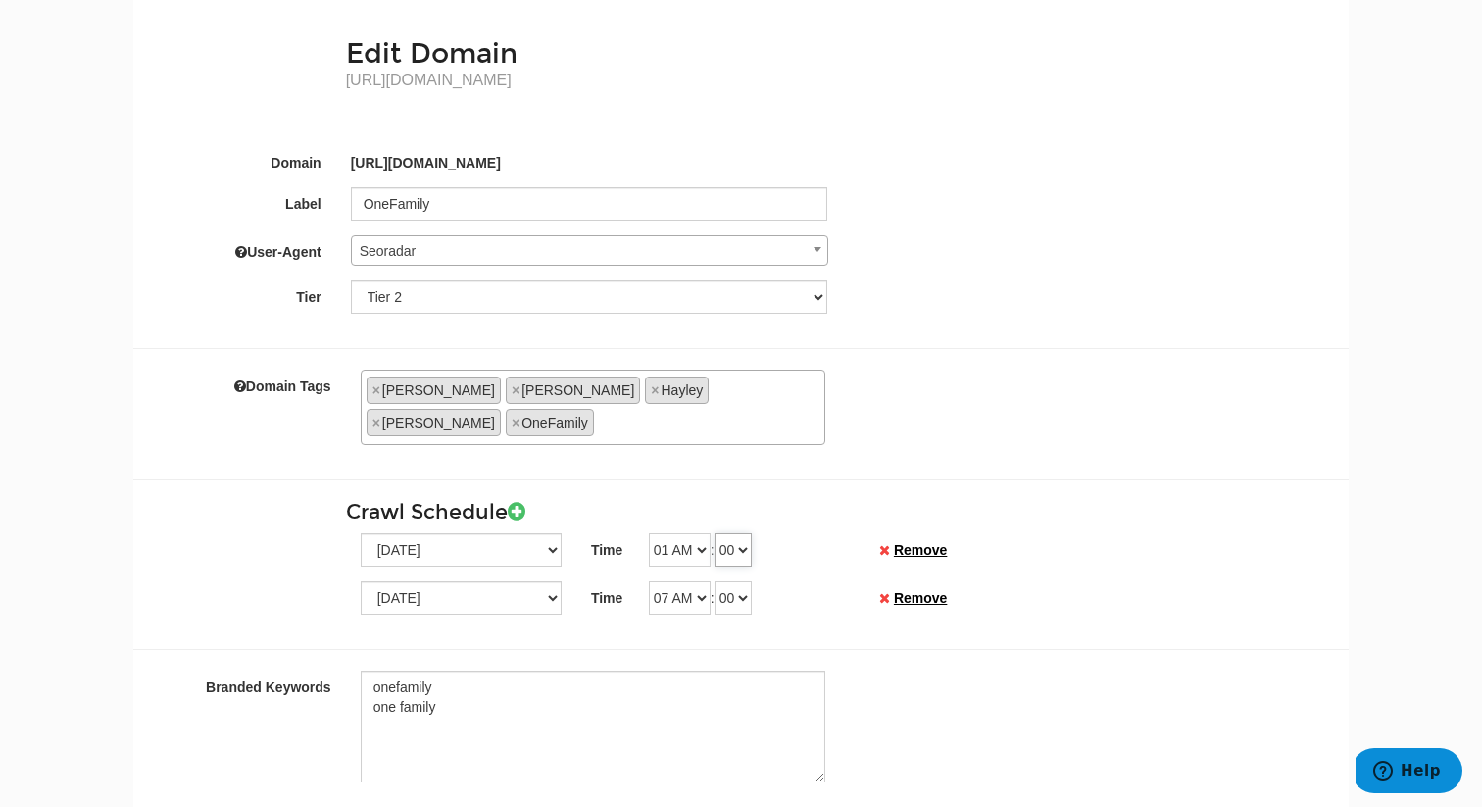
click at [721, 533] on select "00 01 02 03 04 05 06 07 08 09 10 11 12 13 14 15 16 17 18 19 20 21 22 23 24 25 2…" at bounding box center [733, 549] width 37 height 33
click at [693, 581] on select "12 AM 01 AM 02 AM 03 AM 04 AM 05 AM 06 AM 07 AM 08 AM 09 AM 10 AM 11 AM 12 PM 0…" at bounding box center [680, 597] width 62 height 33
select select "01"
click at [649, 581] on select "12 AM 01 AM 02 AM 03 AM 04 AM 05 AM 06 AM 07 AM 08 AM 09 AM 10 AM 11 AM 12 PM 0…" at bounding box center [680, 597] width 62 height 33
click at [724, 581] on select "00 01 02 03 04 05 06 07 08 09 10 11 12 13 14 15 16 17 18 19 20 21 22 23 24 25 2…" at bounding box center [733, 597] width 37 height 33
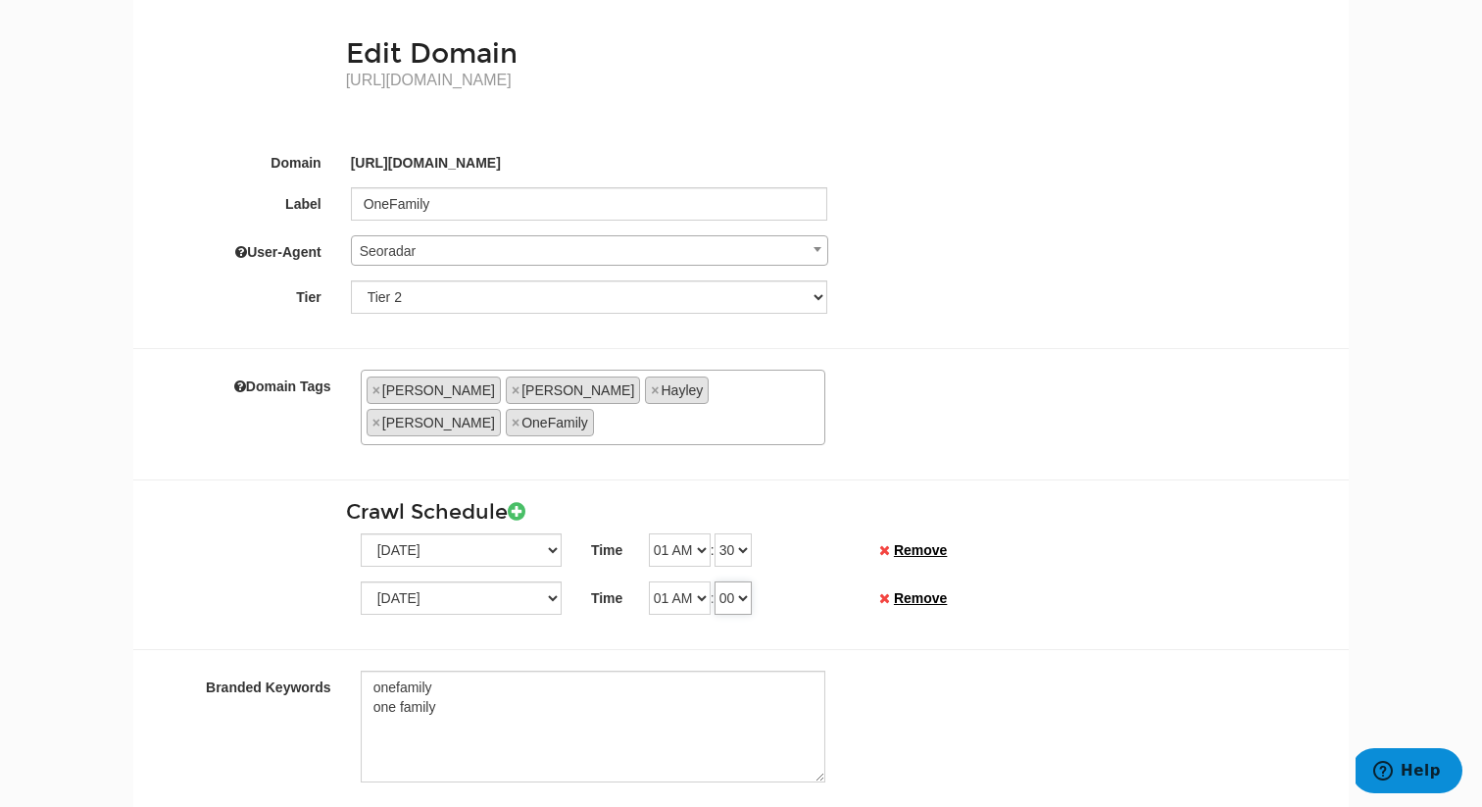
select select "30"
click at [721, 581] on select "00 01 02 03 04 05 06 07 08 09 10 11 12 13 14 15 16 17 18 19 20 21 22 23 24 25 2…" at bounding box center [733, 597] width 37 height 33
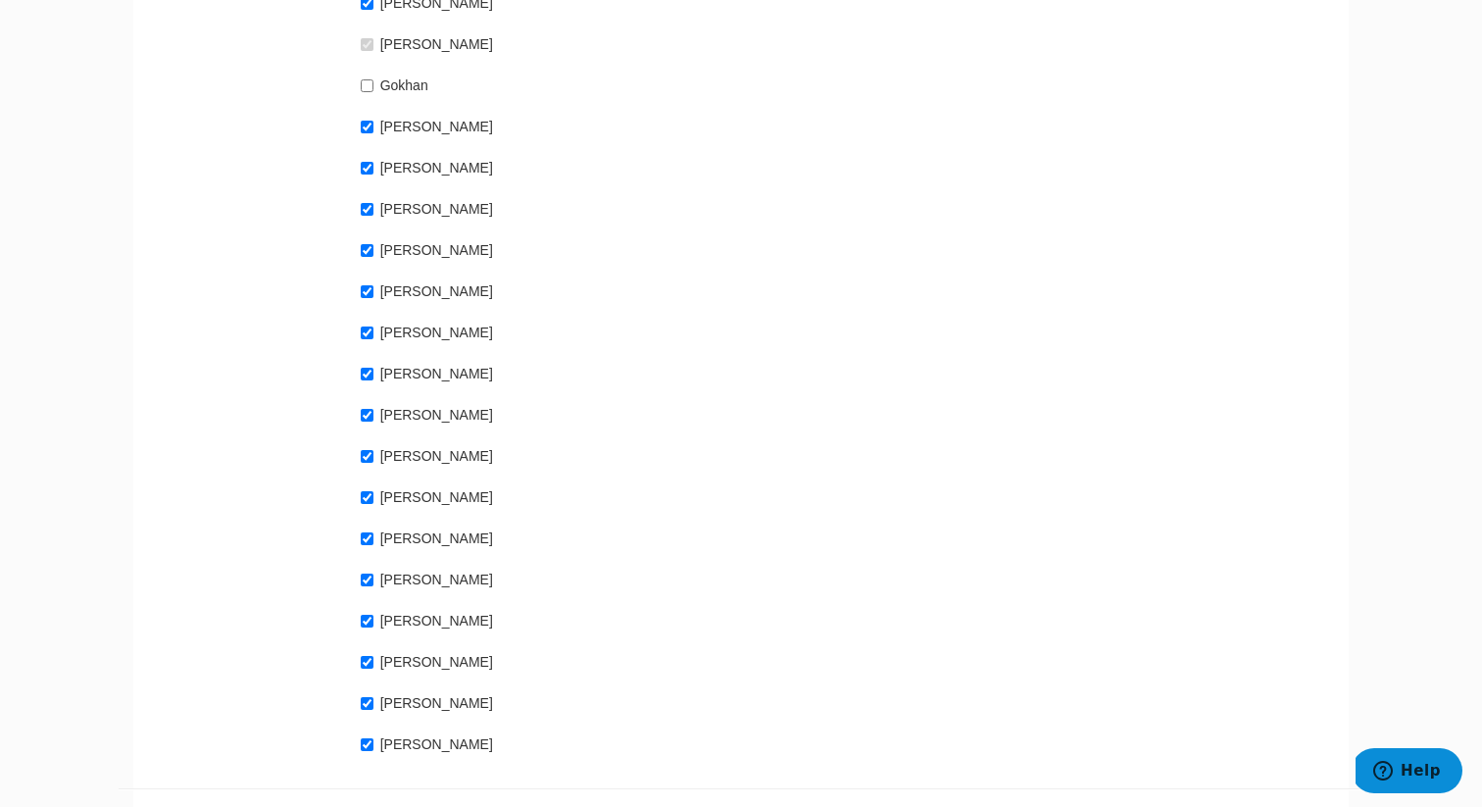
scroll to position [1520, 0]
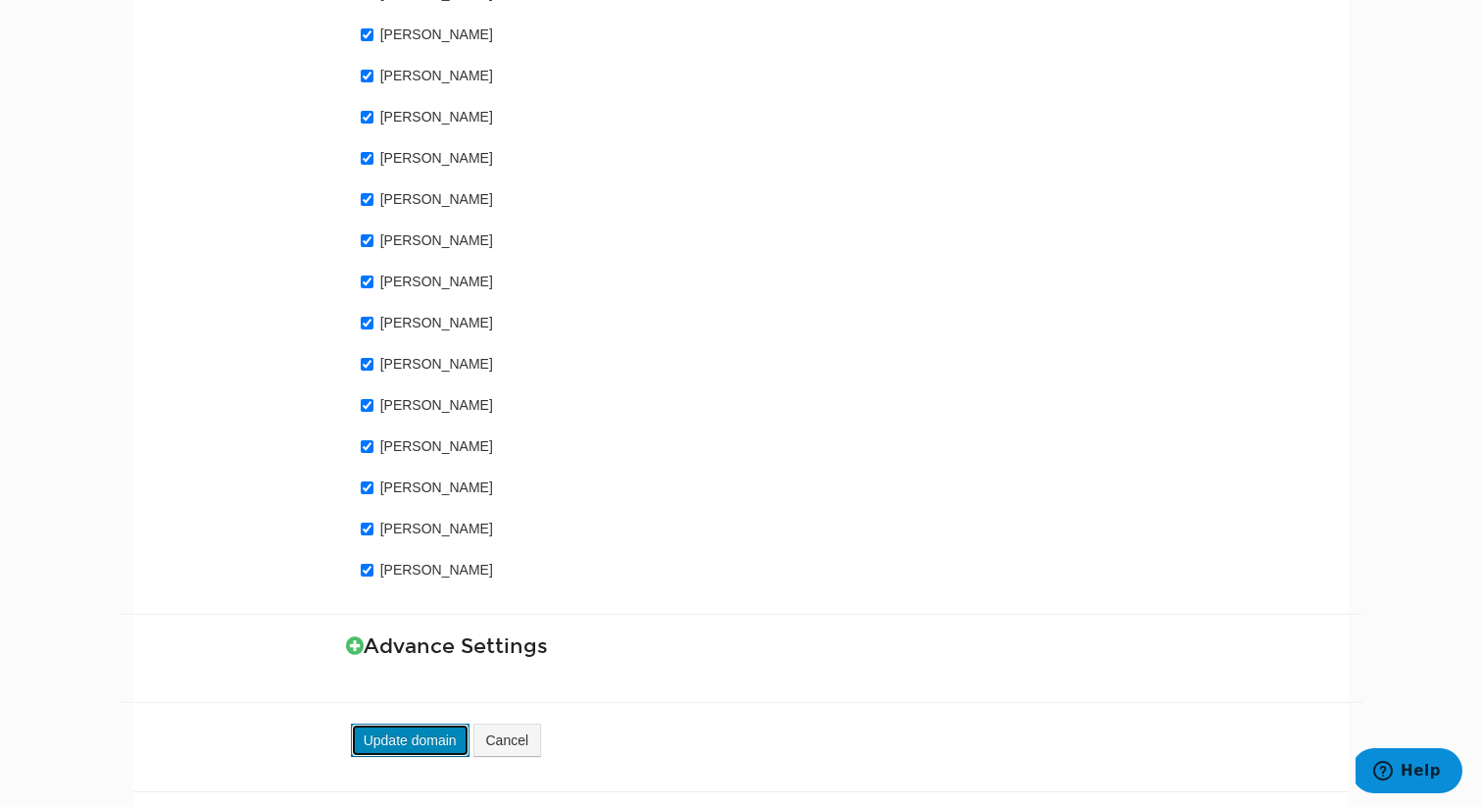
click at [406, 723] on button "Update domain" at bounding box center [410, 739] width 119 height 33
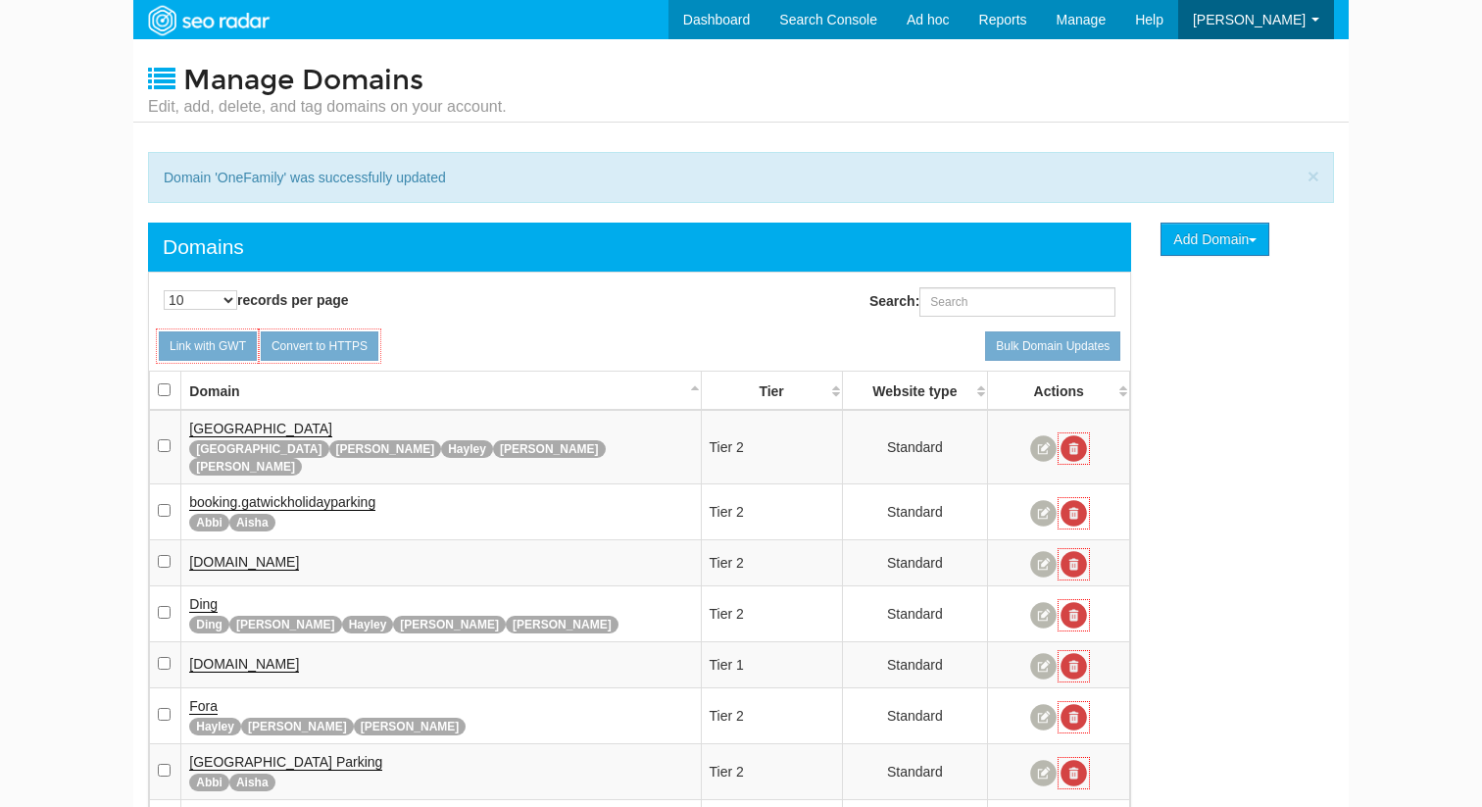
scroll to position [78, 0]
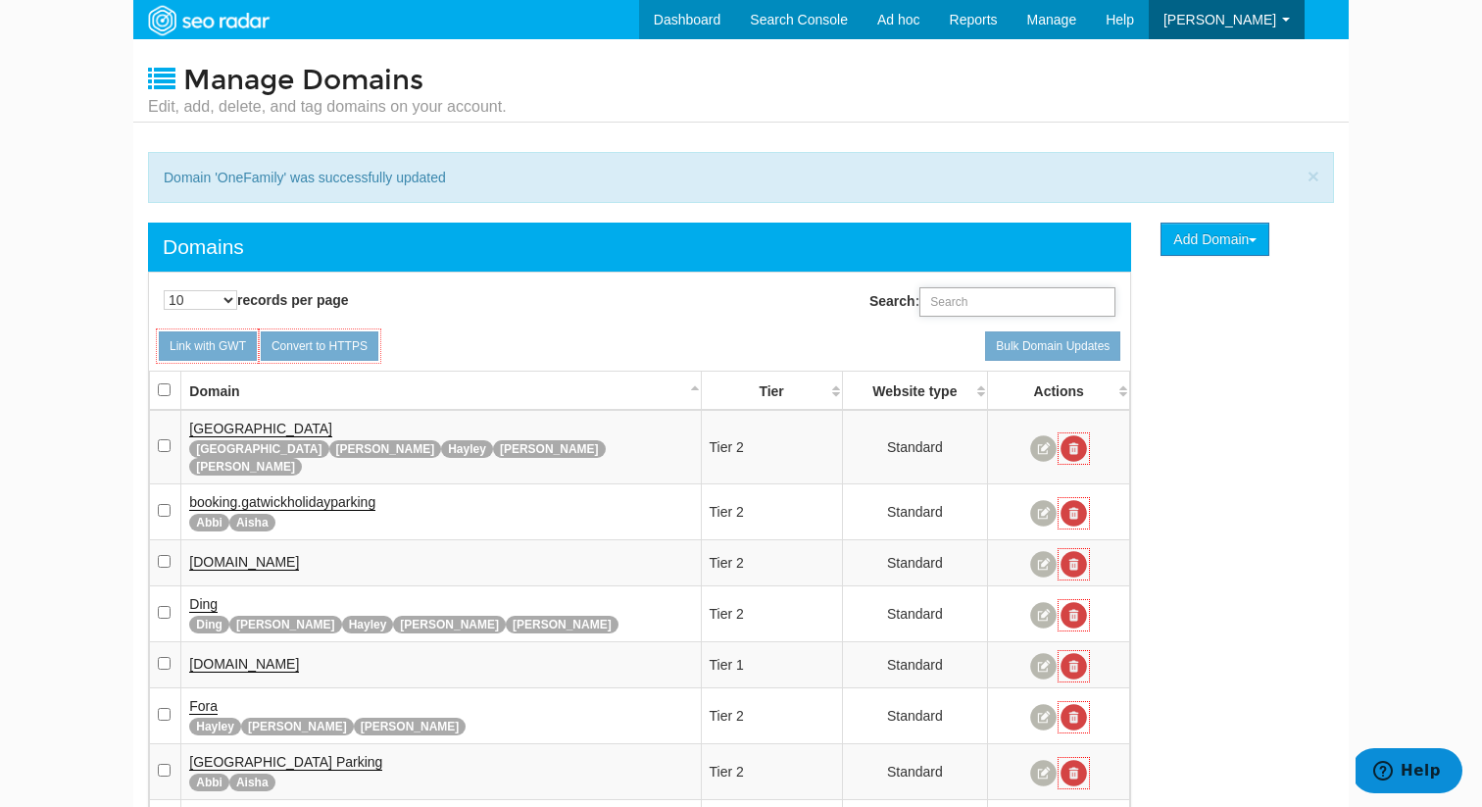
click at [951, 306] on input "Search:" at bounding box center [1017, 301] width 196 height 29
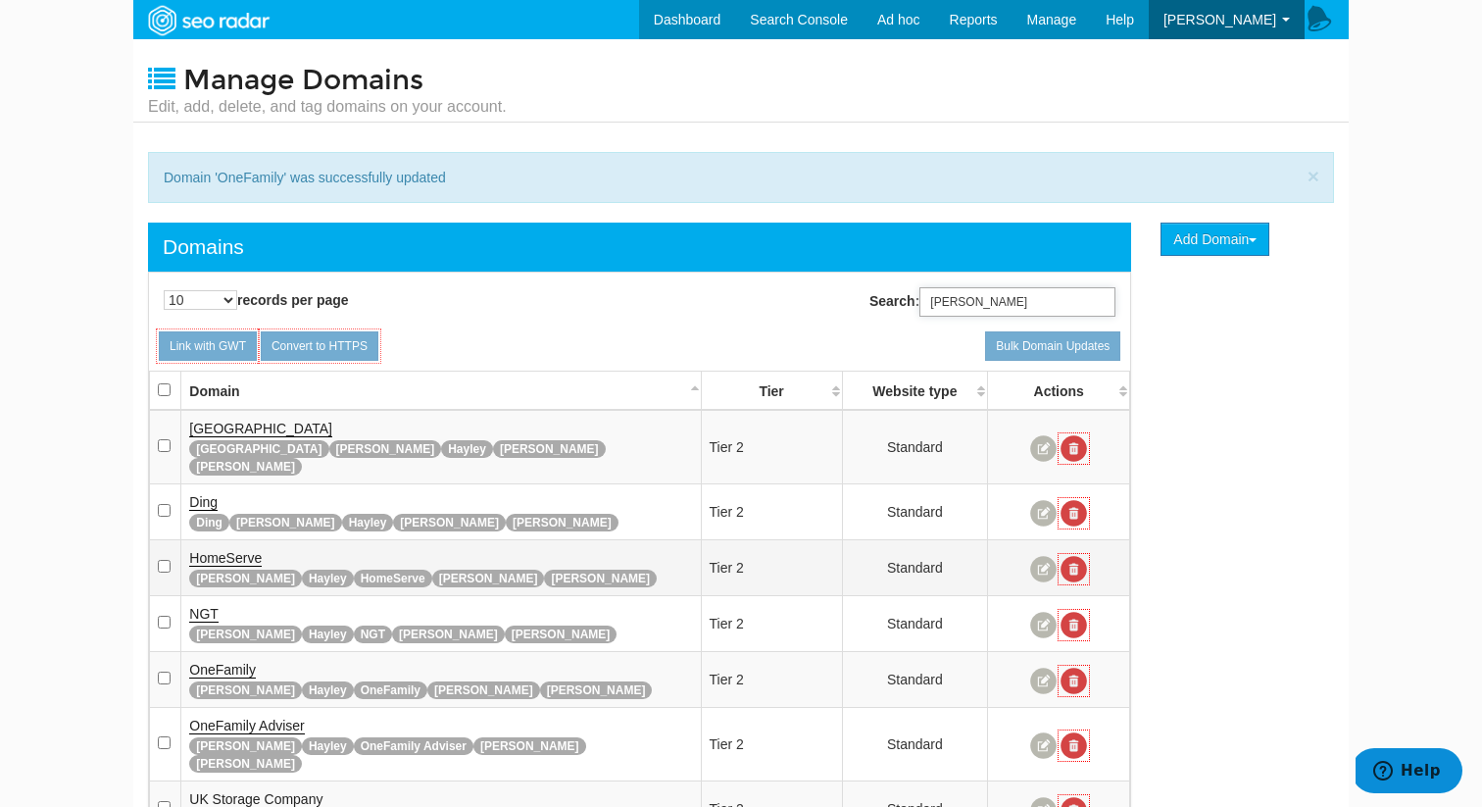
scroll to position [178, 0]
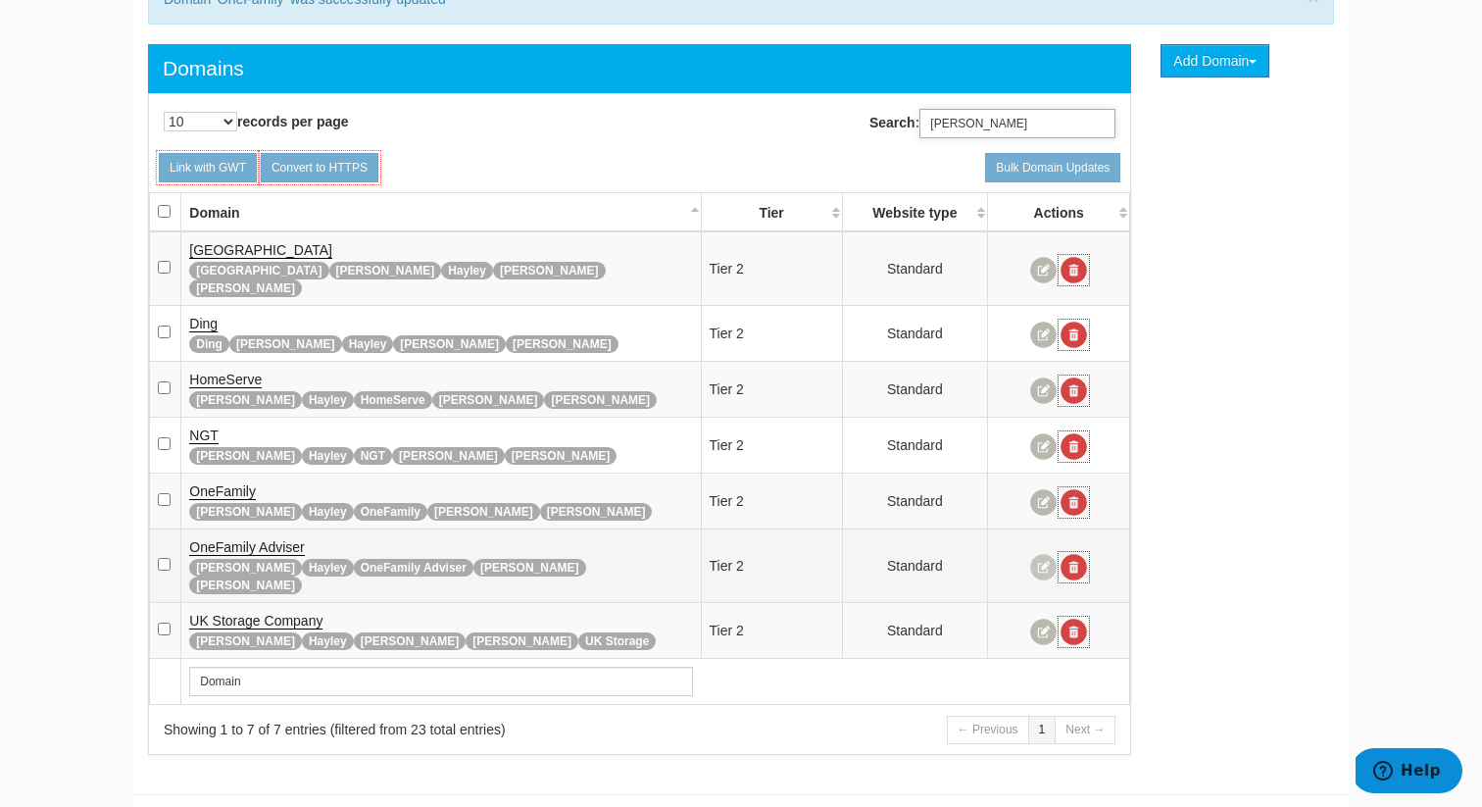
type input "[PERSON_NAME]"
click at [1045, 554] on link at bounding box center [1043, 567] width 26 height 26
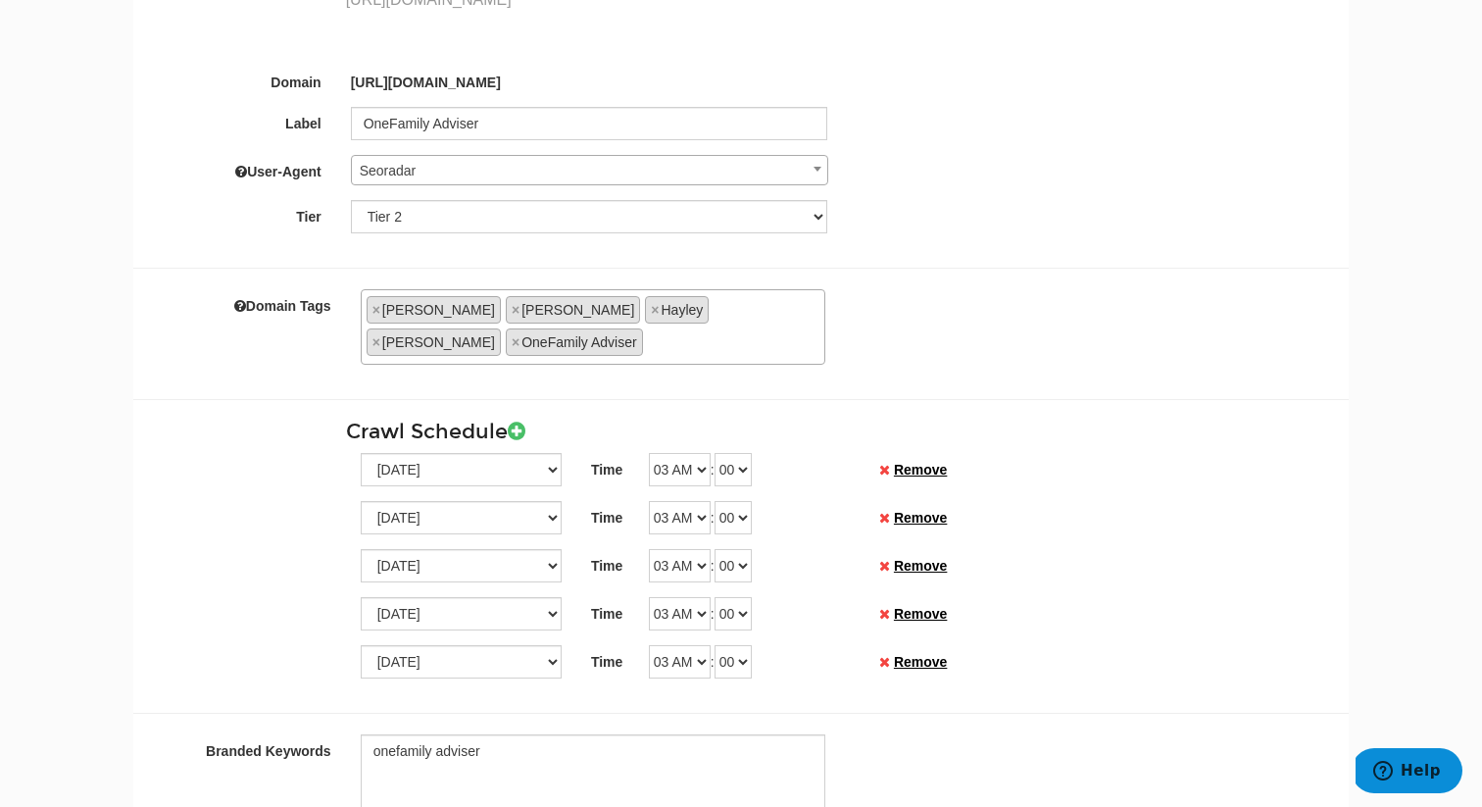
scroll to position [220, 0]
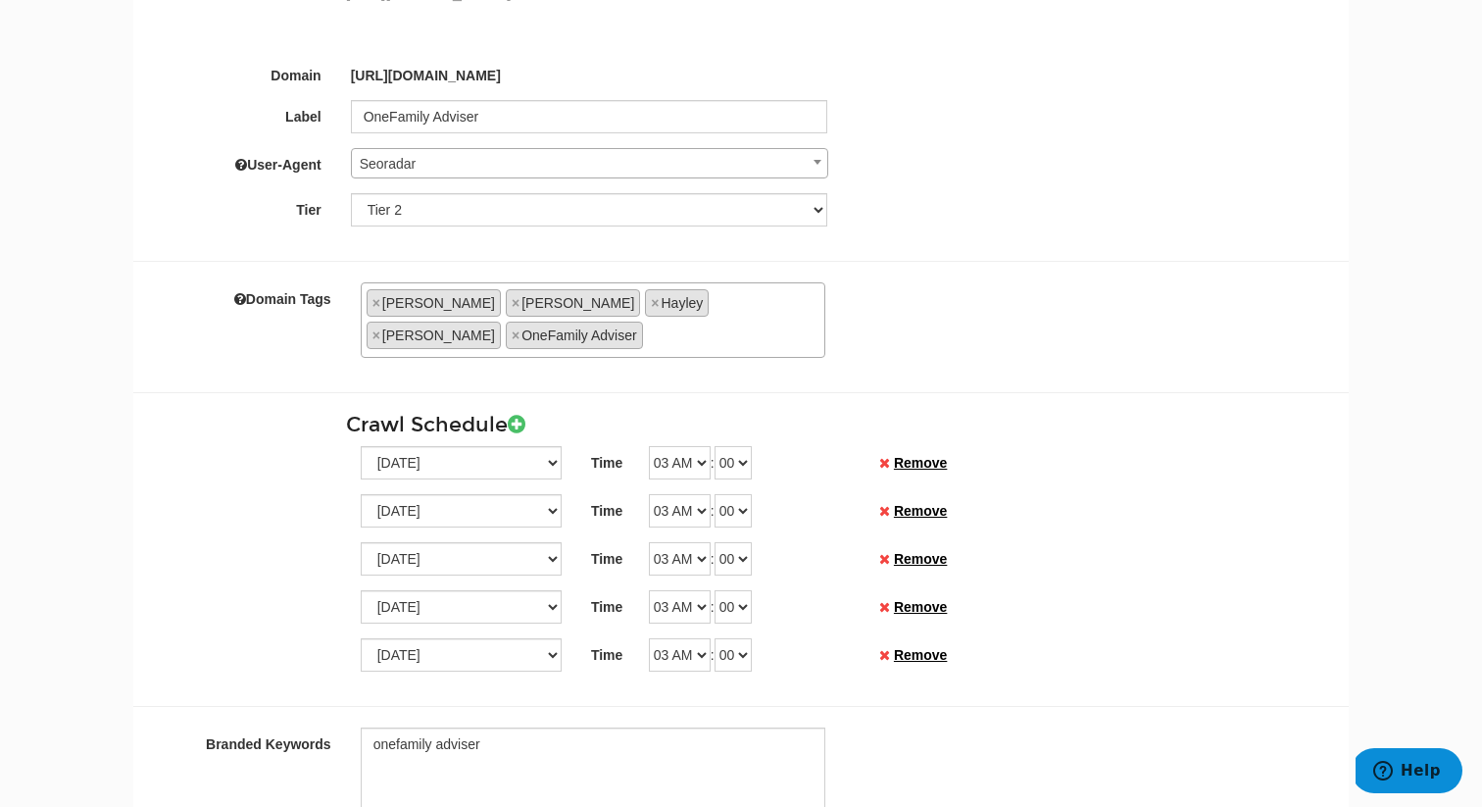
click at [886, 456] on icon at bounding box center [884, 463] width 11 height 14
click at [921, 455] on link "Remove" at bounding box center [920, 463] width 53 height 16
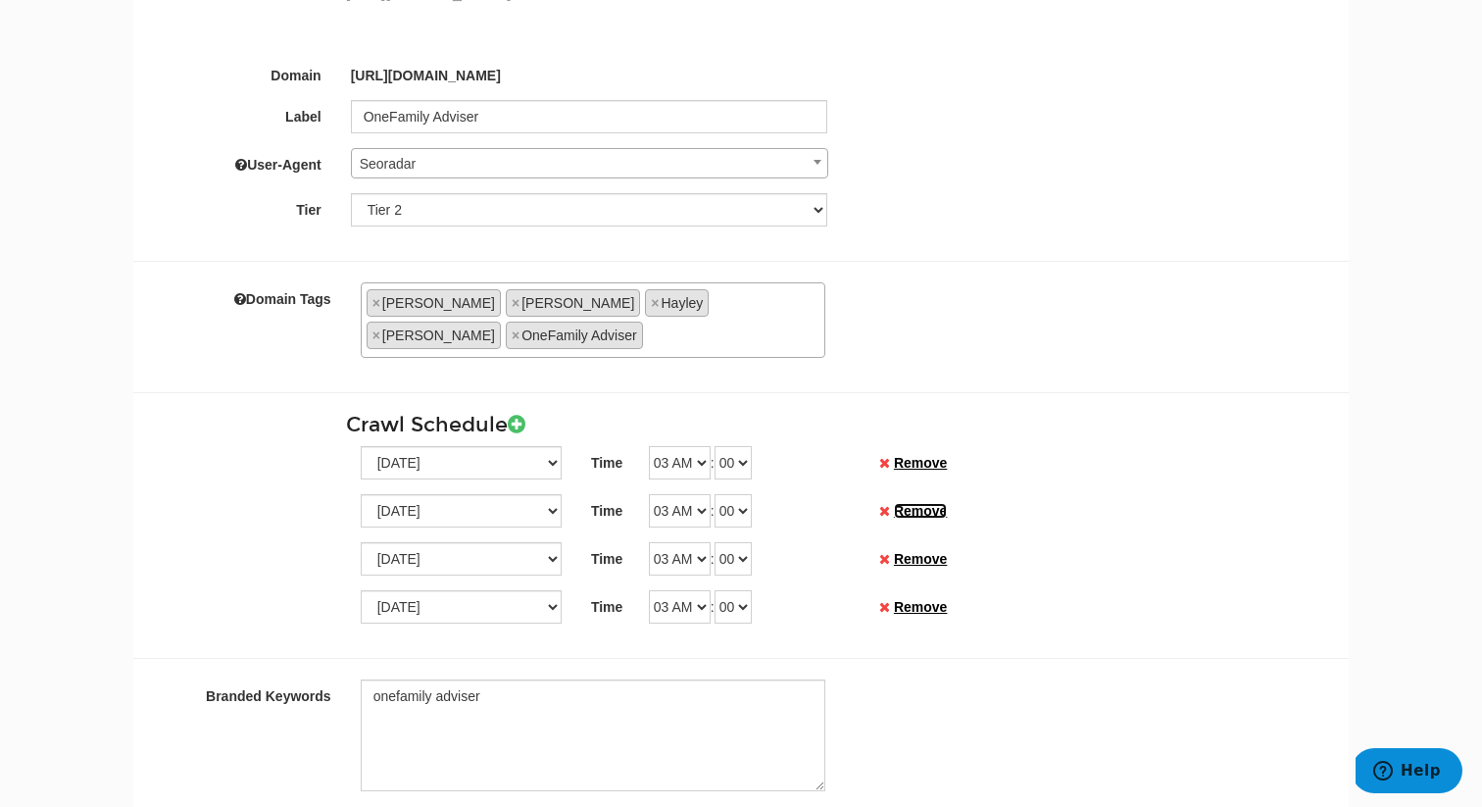
click at [925, 503] on link "Remove" at bounding box center [920, 511] width 53 height 16
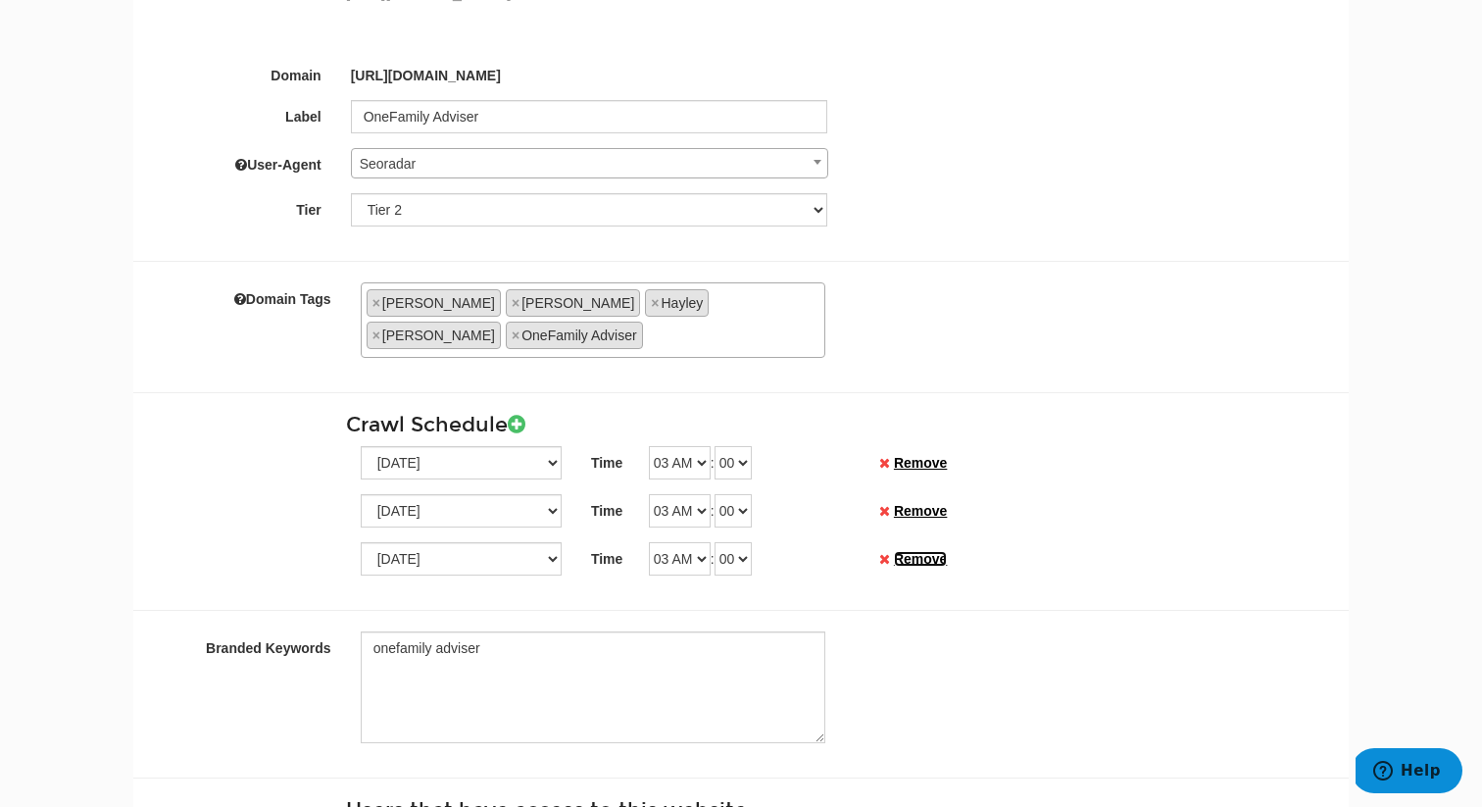
click at [929, 551] on link "Remove" at bounding box center [920, 559] width 53 height 16
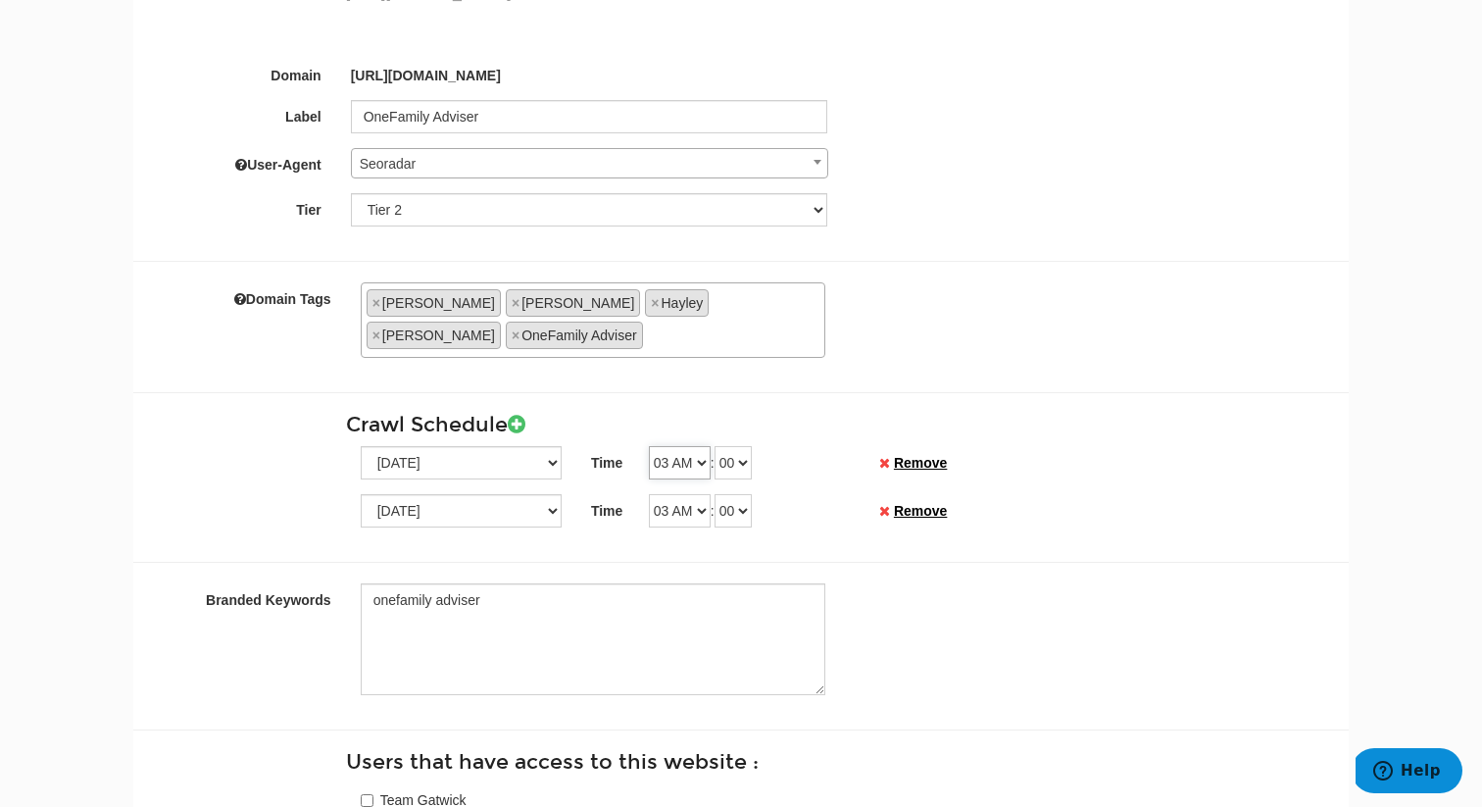
click at [695, 446] on select "12 AM 01 AM 02 AM 03 AM 04 AM 05 AM 06 AM 07 AM 08 AM 09 AM 10 AM 11 AM 12 PM 0…" at bounding box center [680, 462] width 62 height 33
select select "01"
click at [649, 446] on select "12 AM 01 AM 02 AM 03 AM 04 AM 05 AM 06 AM 07 AM 08 AM 09 AM 10 AM 11 AM 12 PM 0…" at bounding box center [680, 462] width 62 height 33
click at [736, 446] on select "00 01 02 03 04 05 06 07 08 09 10 11 12 13 14 15 16 17 18 19 20 21 22 23 24 25 2…" at bounding box center [733, 462] width 37 height 33
select select "30"
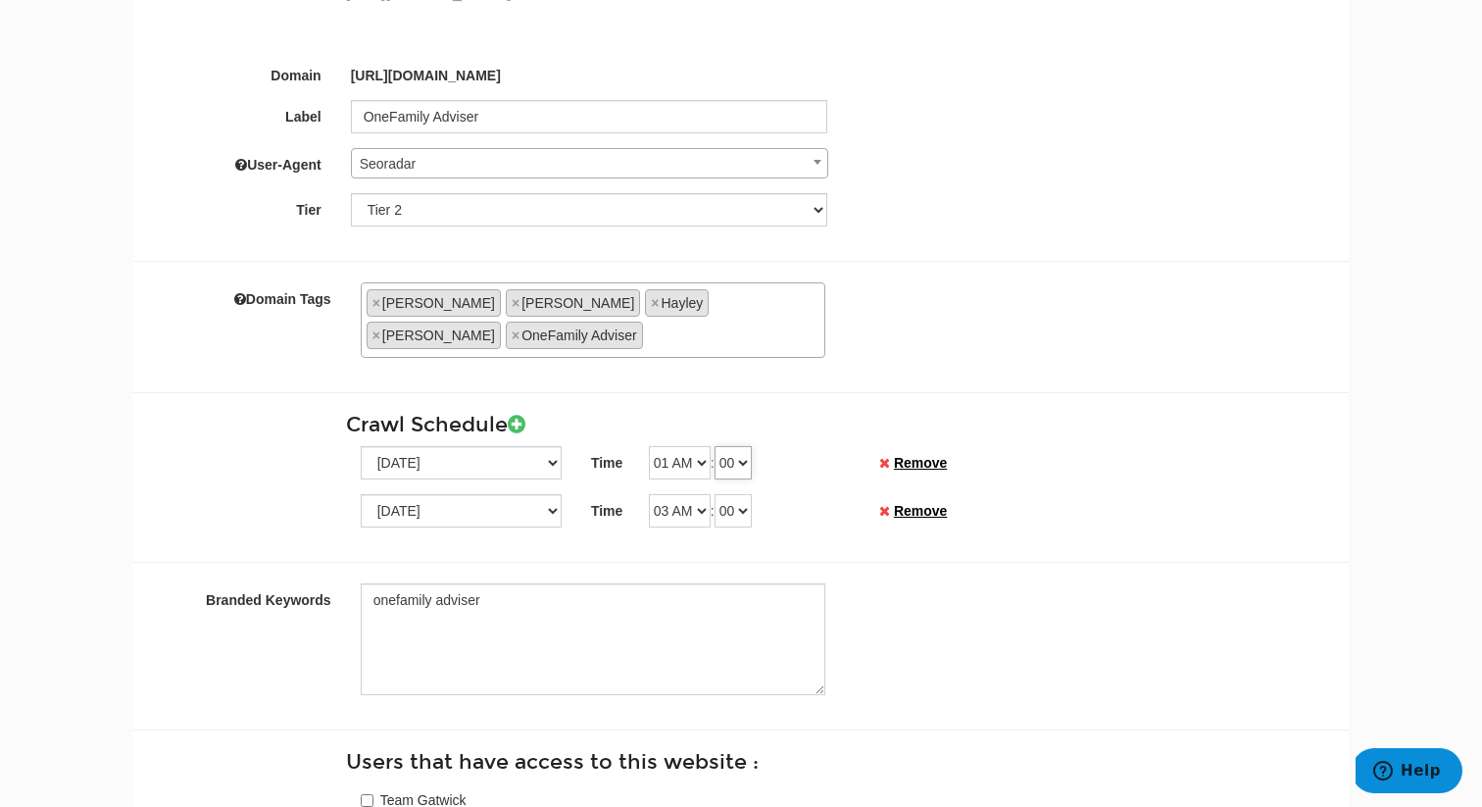
click at [721, 446] on select "00 01 02 03 04 05 06 07 08 09 10 11 12 13 14 15 16 17 18 19 20 21 22 23 24 25 2…" at bounding box center [733, 462] width 37 height 33
click at [672, 494] on select "12 AM 01 AM 02 AM 03 AM 04 AM 05 AM 06 AM 07 AM 08 AM 09 AM 10 AM 11 AM 12 PM 0…" at bounding box center [680, 510] width 62 height 33
select select "01"
click at [649, 494] on select "12 AM 01 AM 02 AM 03 AM 04 AM 05 AM 06 AM 07 AM 08 AM 09 AM 10 AM 11 AM 12 PM 0…" at bounding box center [680, 510] width 62 height 33
click at [734, 494] on select "00 01 02 03 04 05 06 07 08 09 10 11 12 13 14 15 16 17 18 19 20 21 22 23 24 25 2…" at bounding box center [733, 510] width 37 height 33
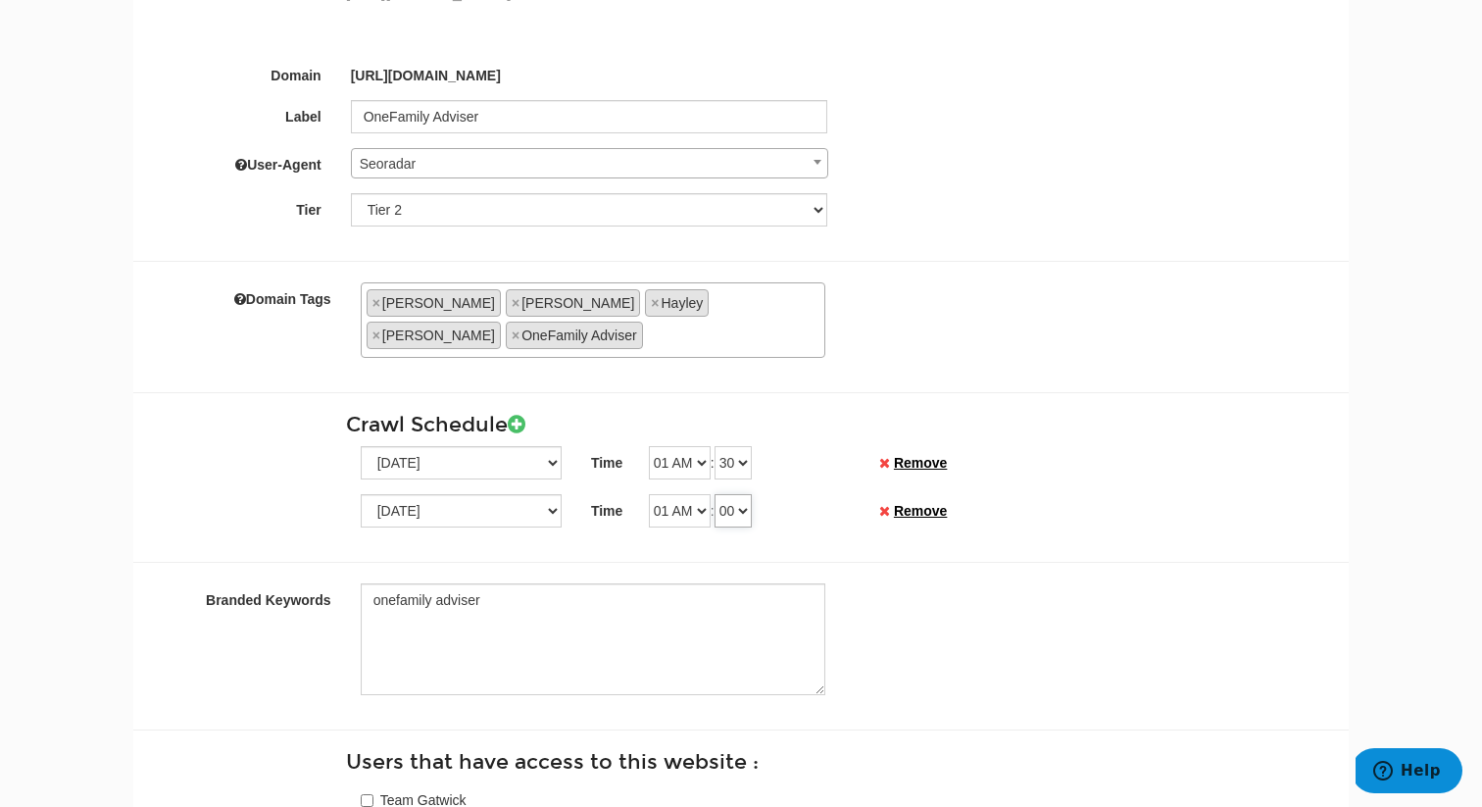
select select "30"
click at [721, 494] on select "00 01 02 03 04 05 06 07 08 09 10 11 12 13 14 15 16 17 18 19 20 21 22 23 24 25 2…" at bounding box center [733, 510] width 37 height 33
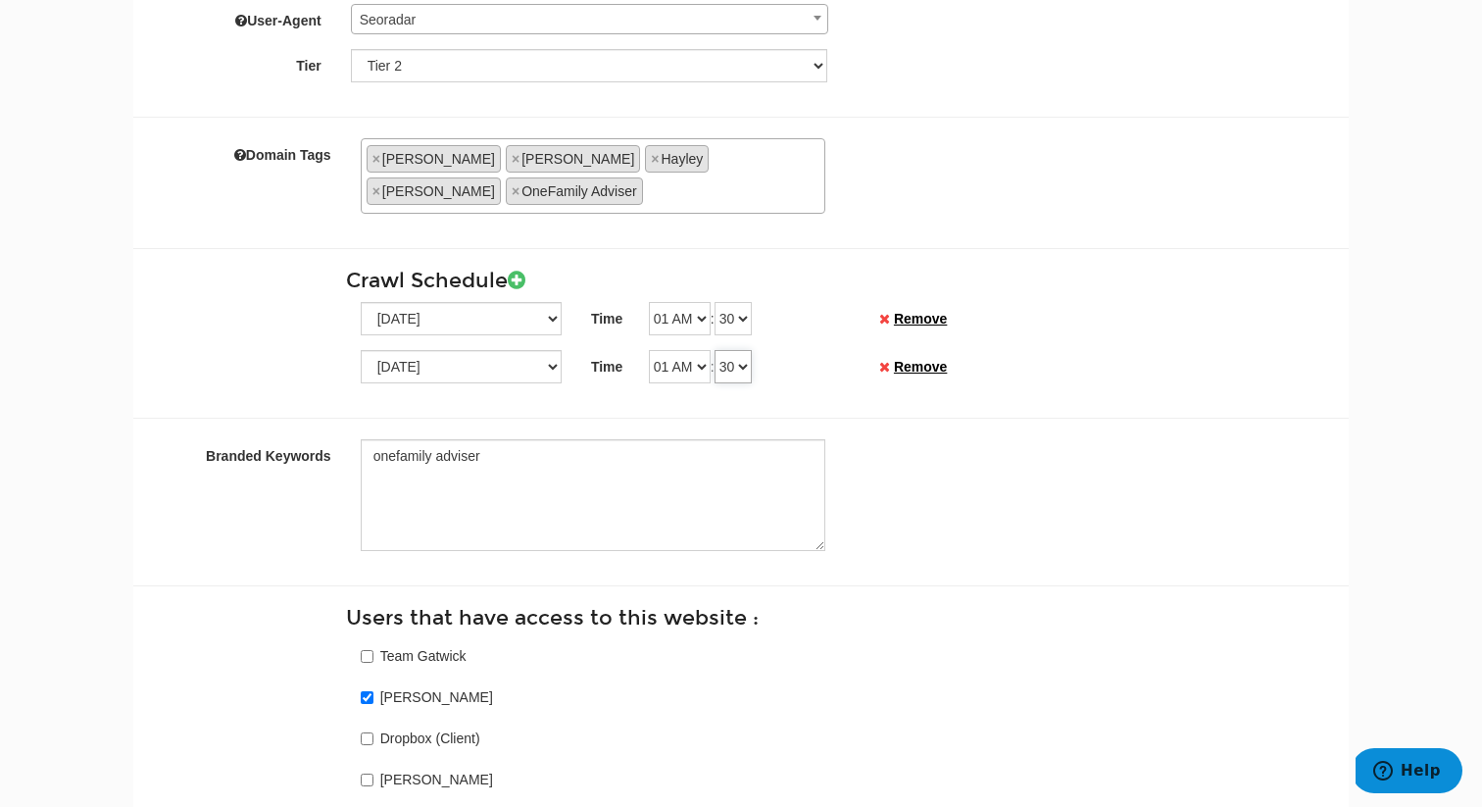
scroll to position [365, 0]
click at [627, 440] on textarea "onefamily adviser" at bounding box center [593, 494] width 465 height 112
click at [438, 442] on textarea "onefamily adviser" at bounding box center [593, 494] width 465 height 112
click at [459, 474] on textarea "onefamily adviser" at bounding box center [593, 494] width 465 height 112
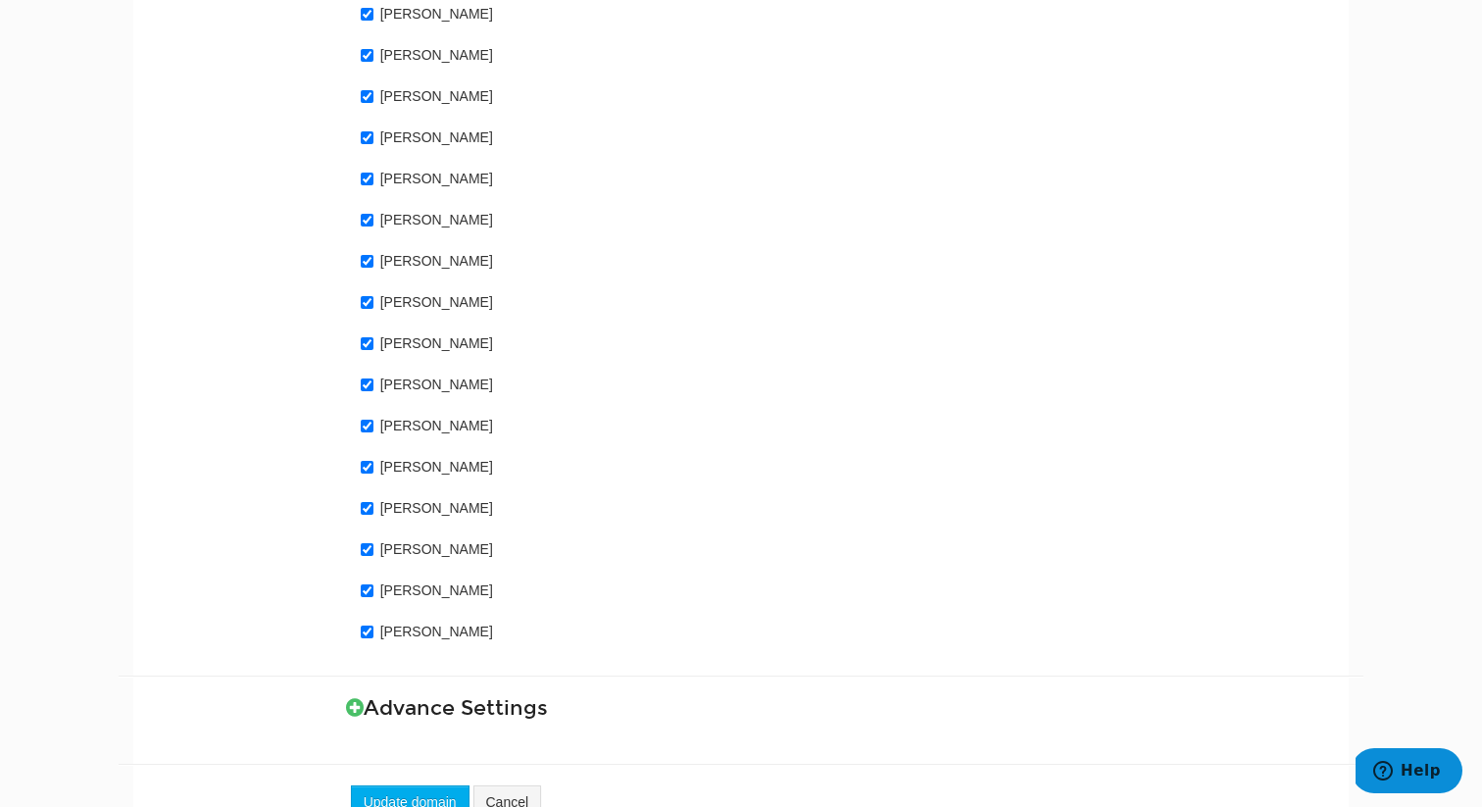
scroll to position [1520, 0]
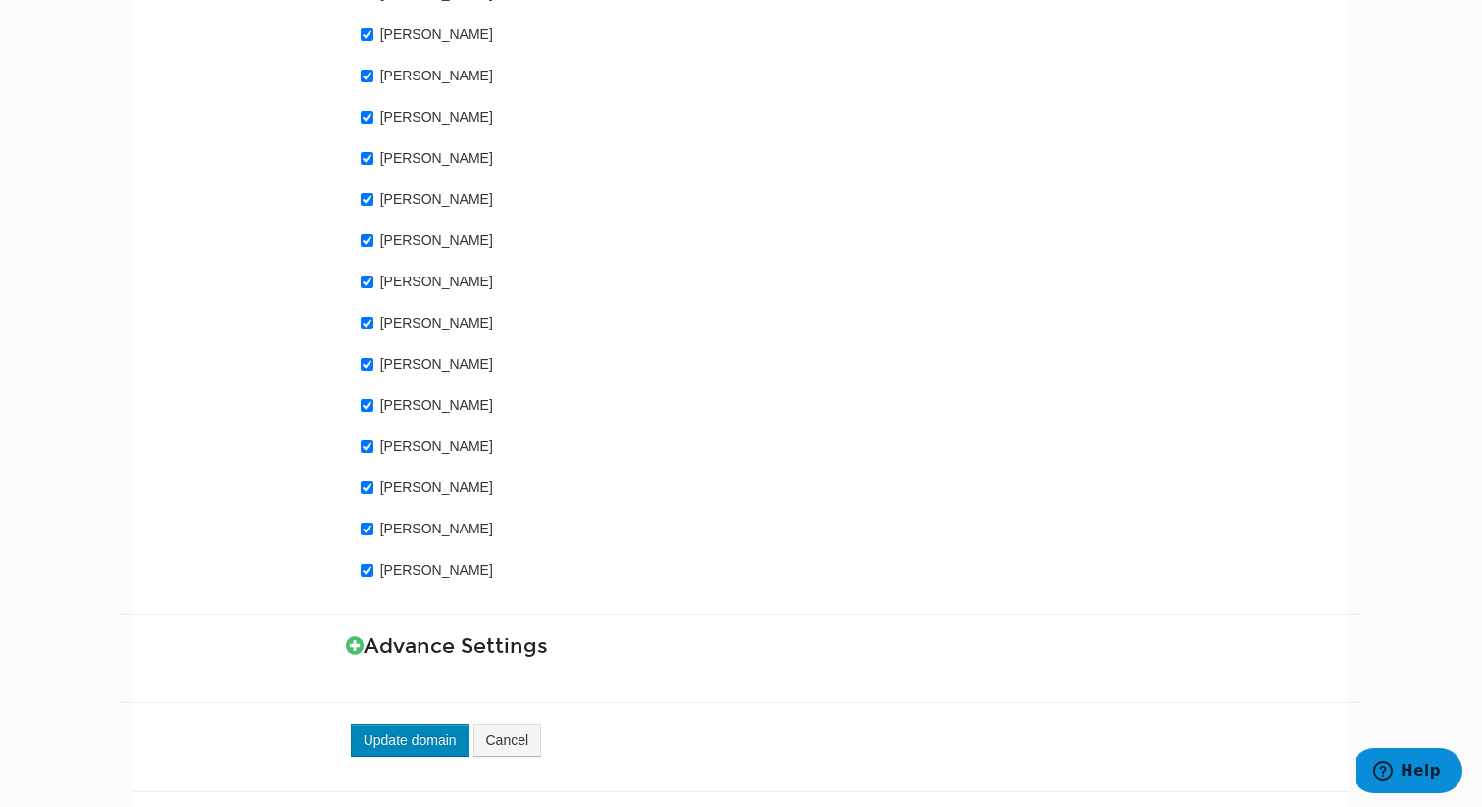
type textarea "onefamily adviser onefamilyadviser one familyaviser one family adviser"
click at [433, 723] on button "Update domain" at bounding box center [410, 739] width 119 height 33
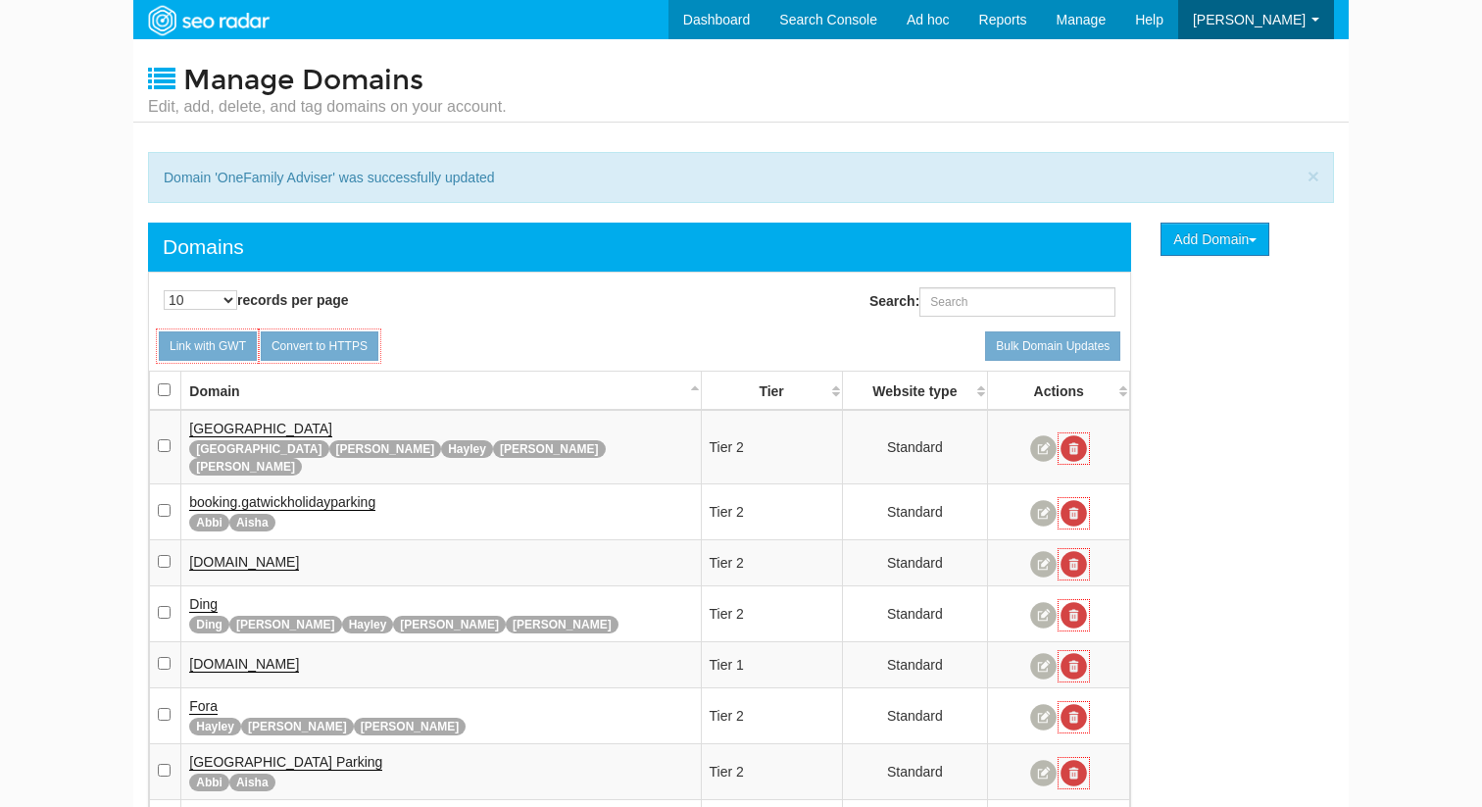
scroll to position [78, 0]
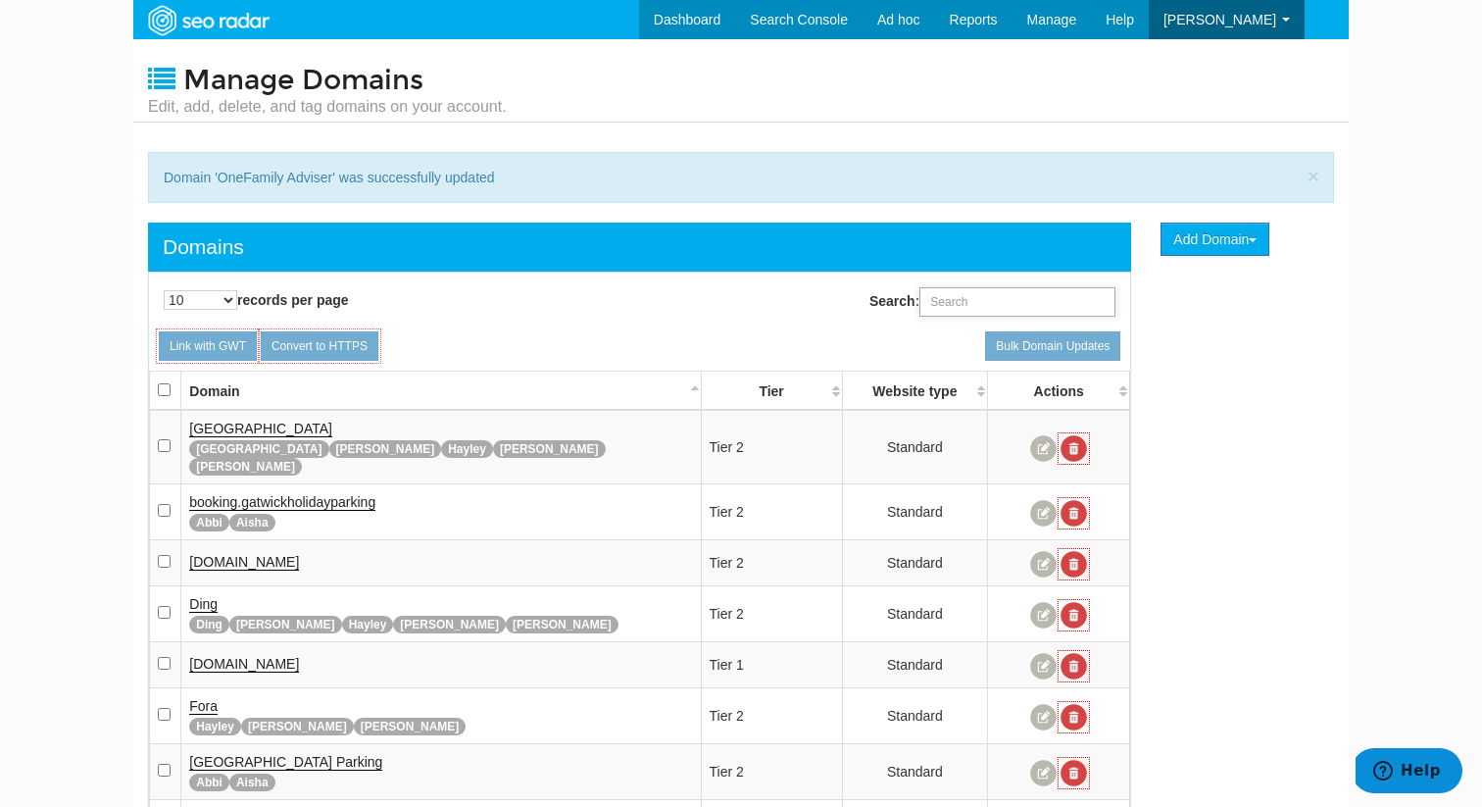
click at [997, 308] on input "Search:" at bounding box center [1017, 301] width 196 height 29
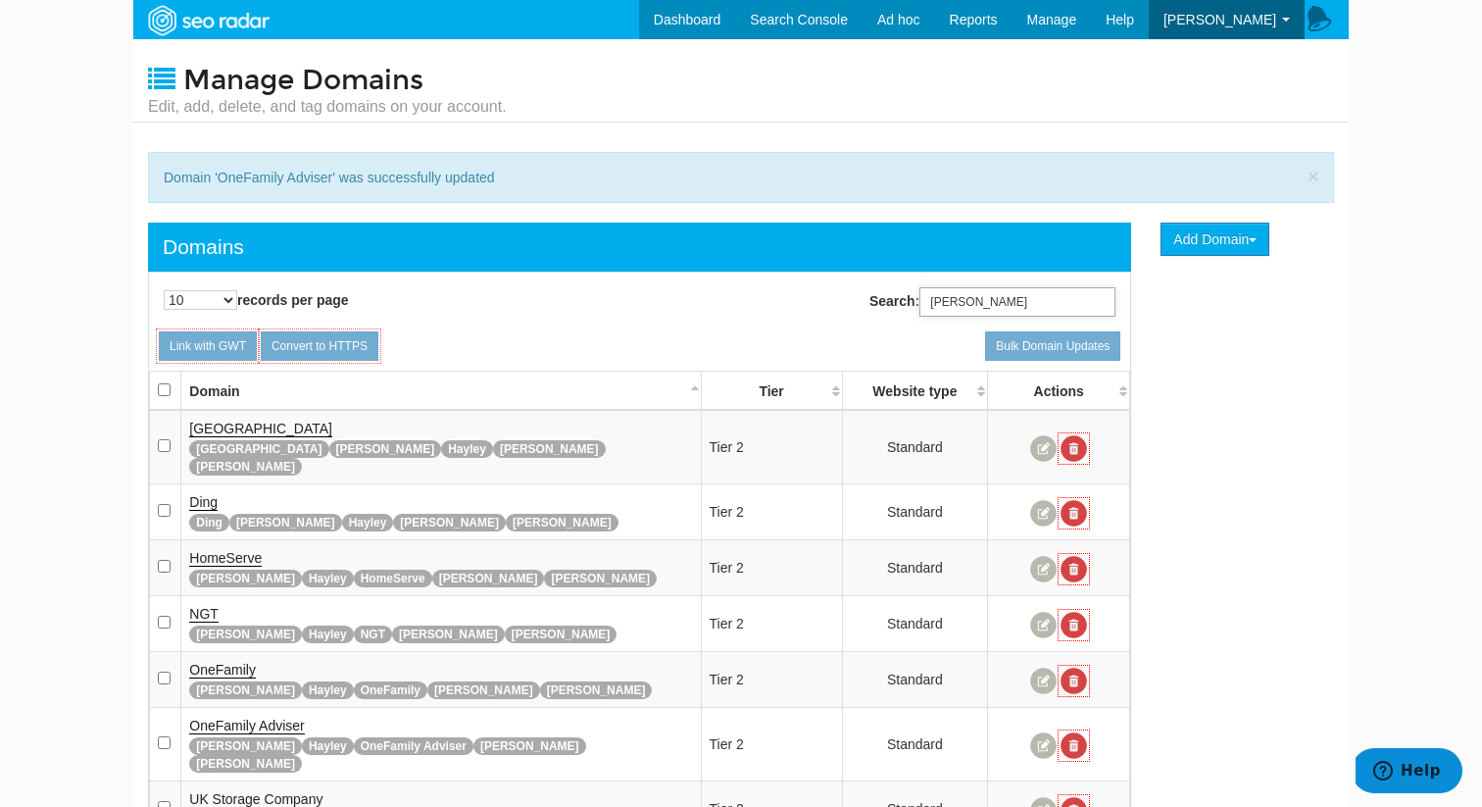
scroll to position [178, 0]
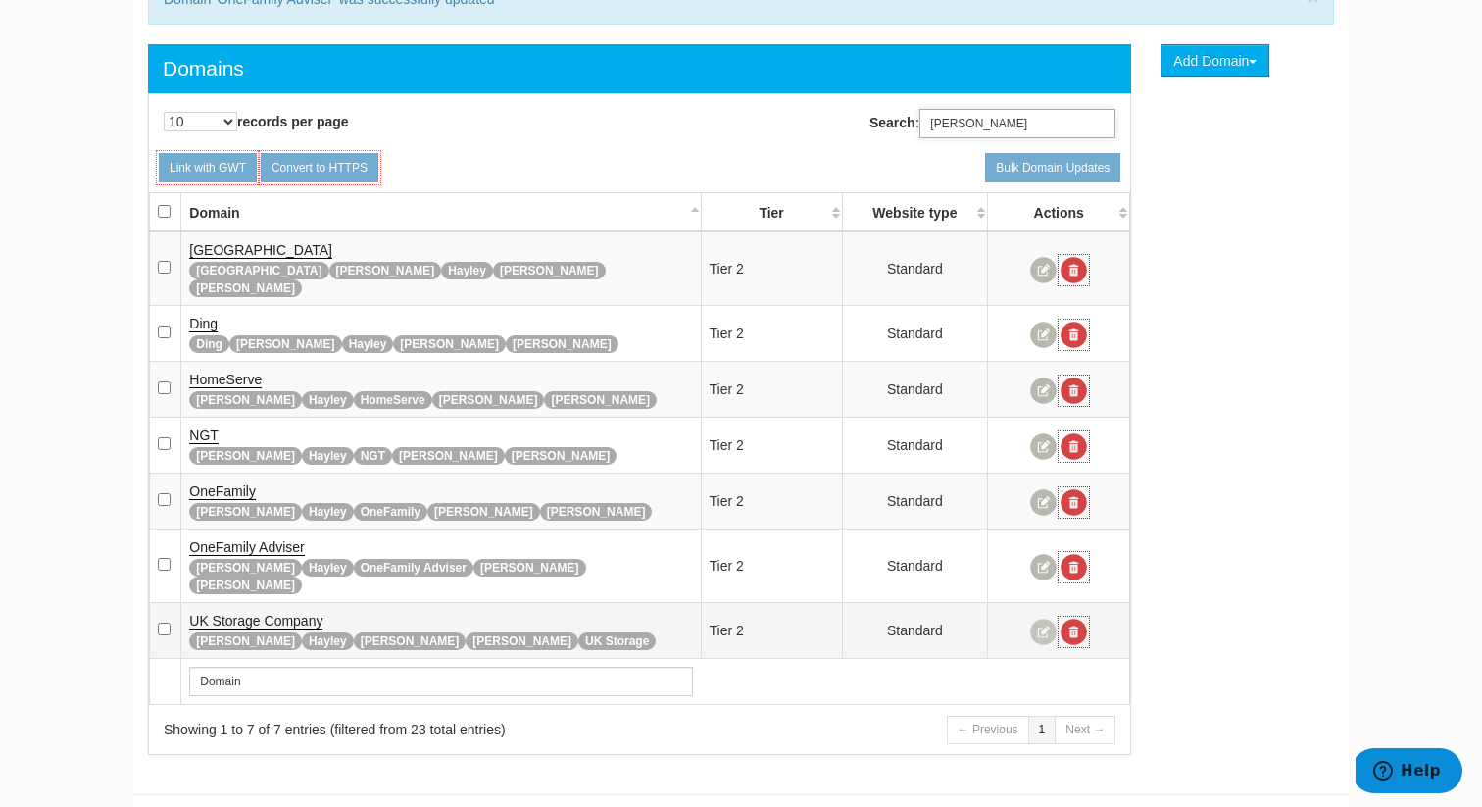
type input "rupert"
click at [1038, 619] on link at bounding box center [1043, 632] width 26 height 26
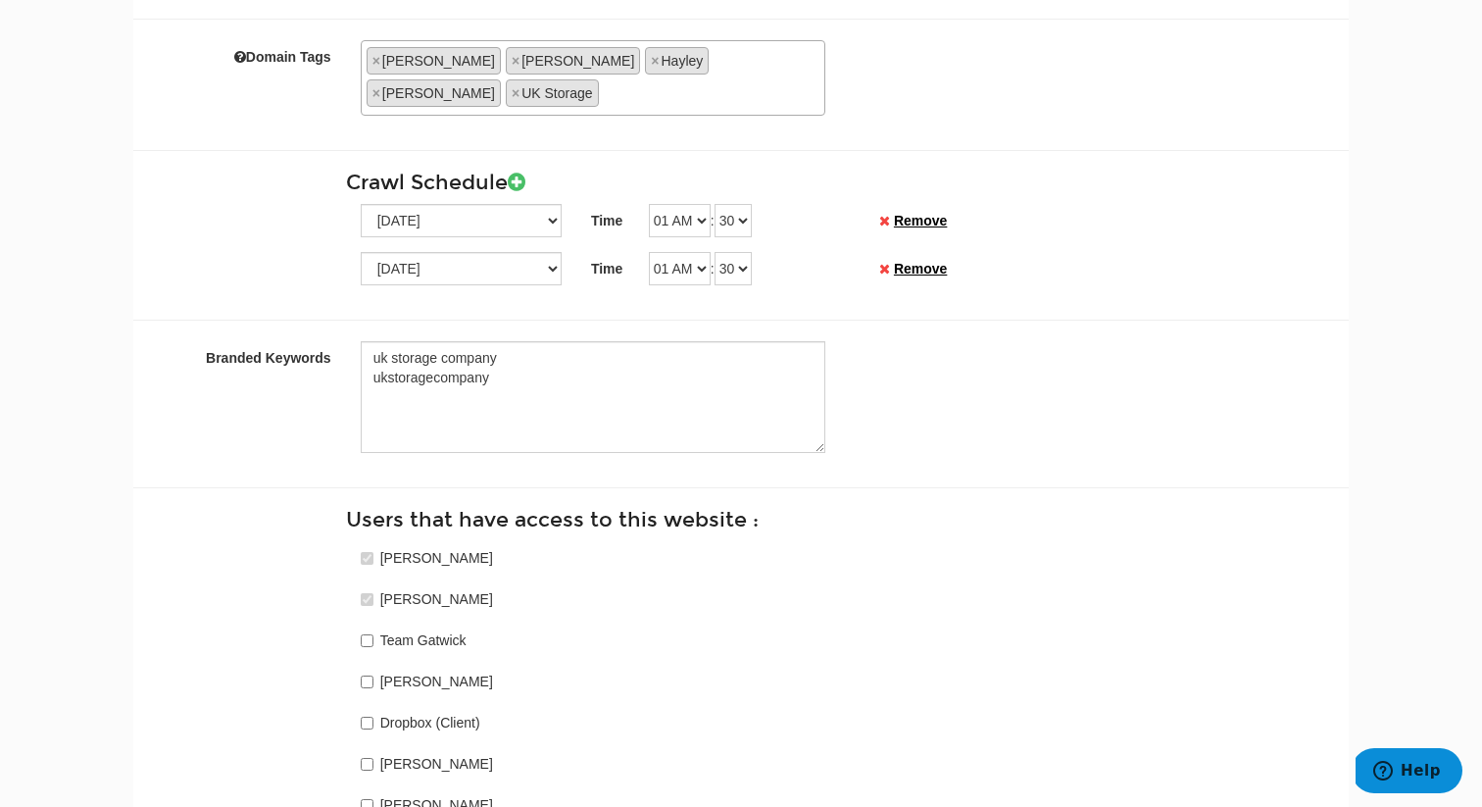
scroll to position [464, 0]
click at [664, 347] on textarea "uk storage company ukstoragecompany" at bounding box center [593, 395] width 465 height 112
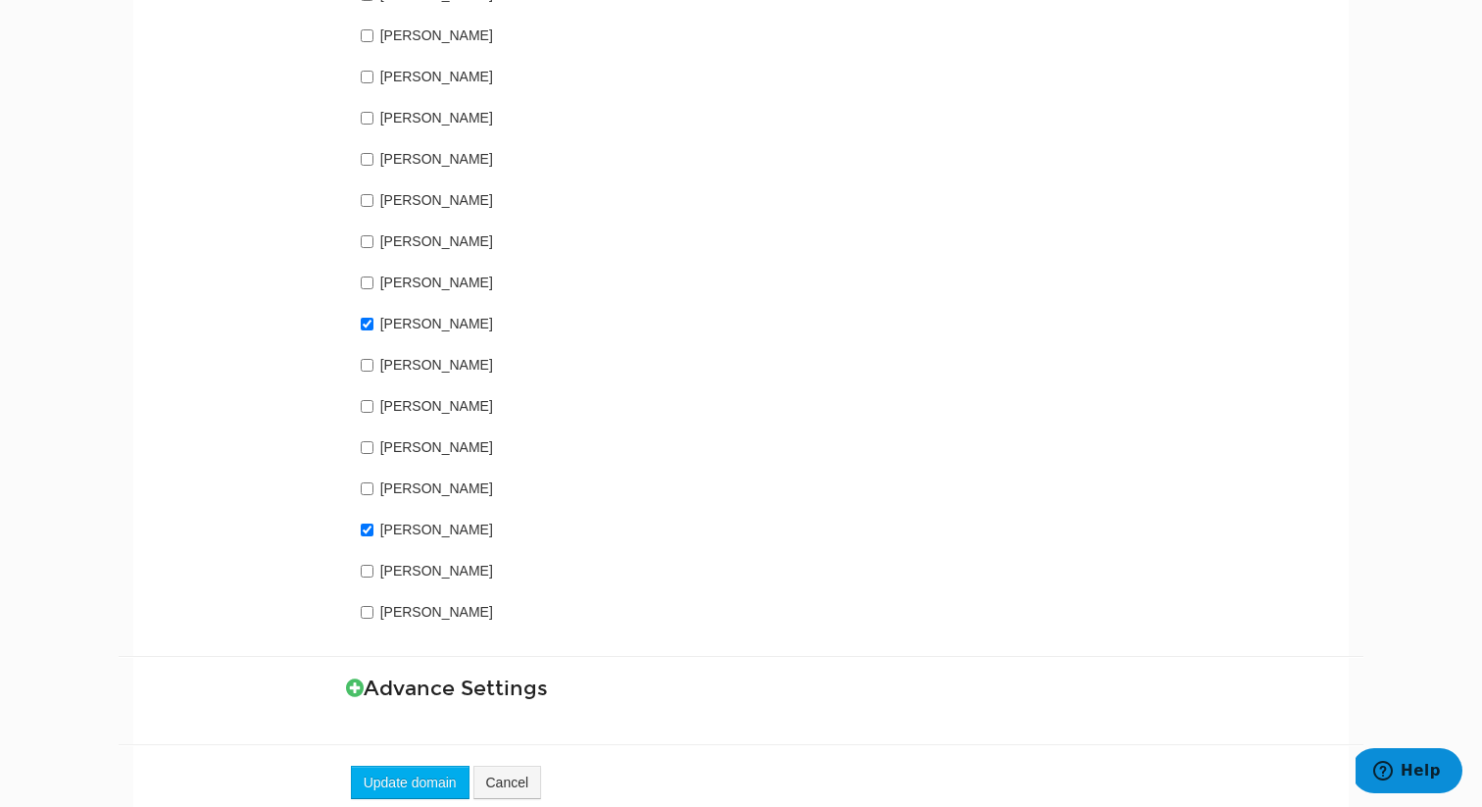
scroll to position [1520, 0]
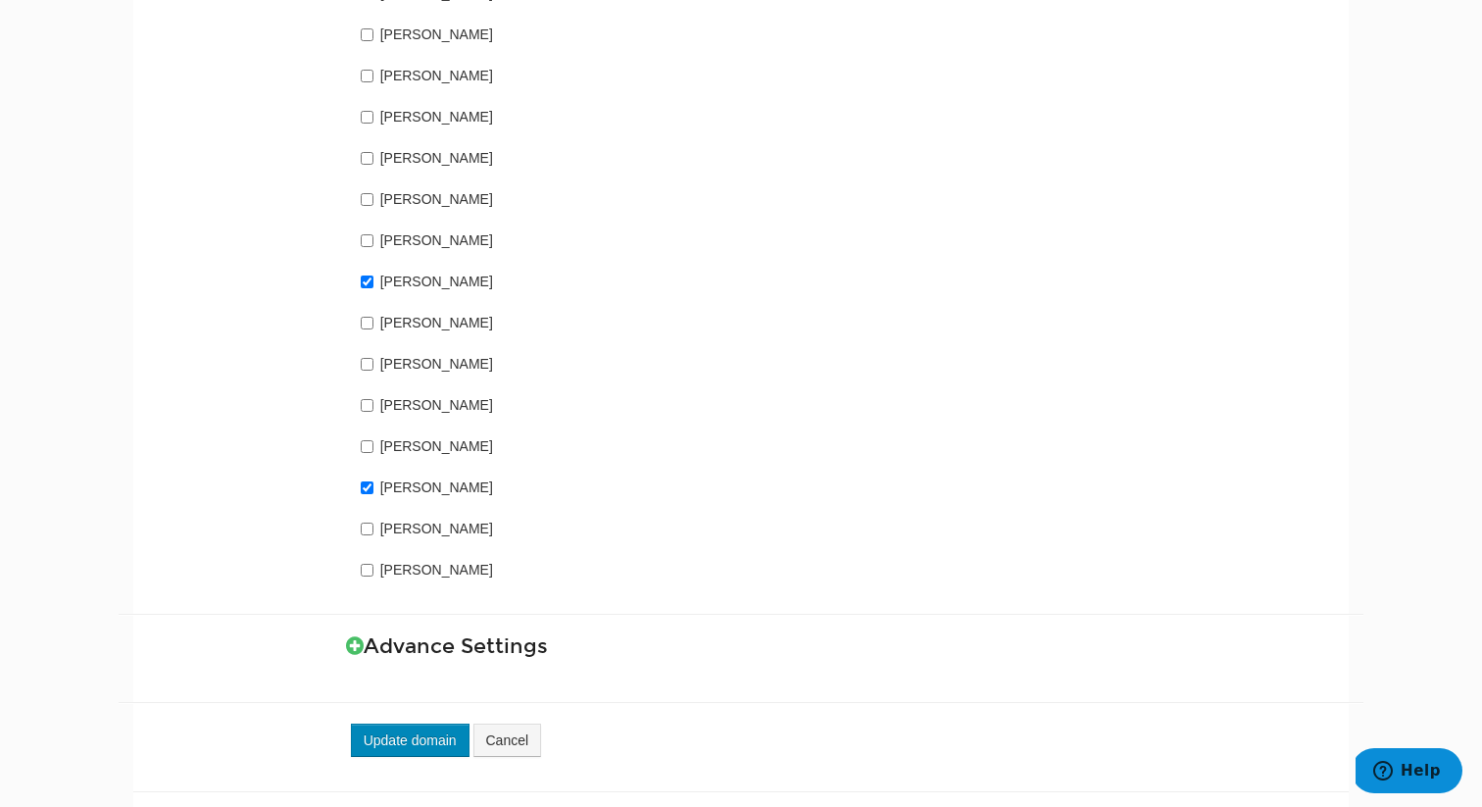
type textarea "uk storage company ukstoragecompany uk storagecompany ukstorage company"
click at [363, 723] on button "Update domain" at bounding box center [410, 739] width 119 height 33
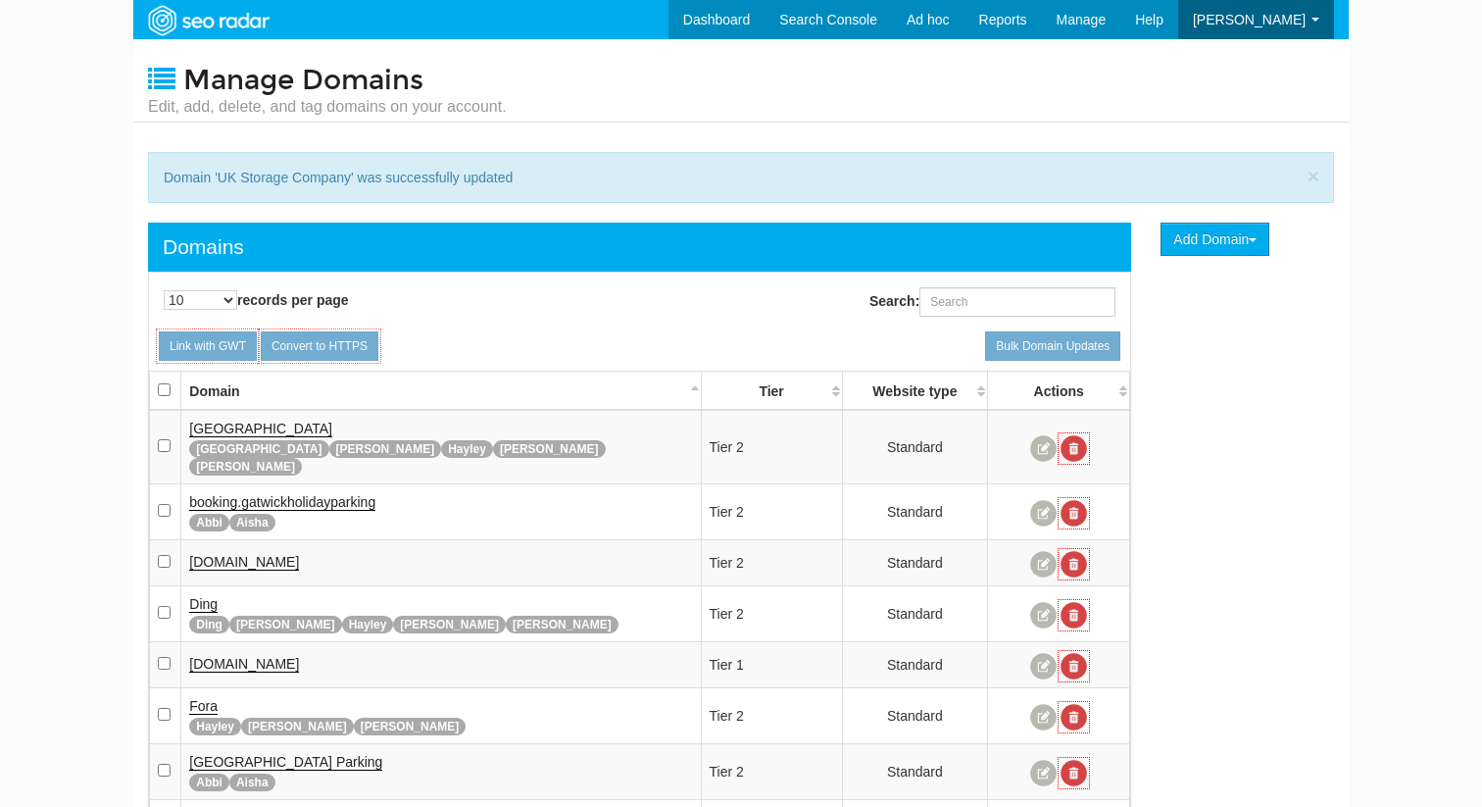
scroll to position [78, 0]
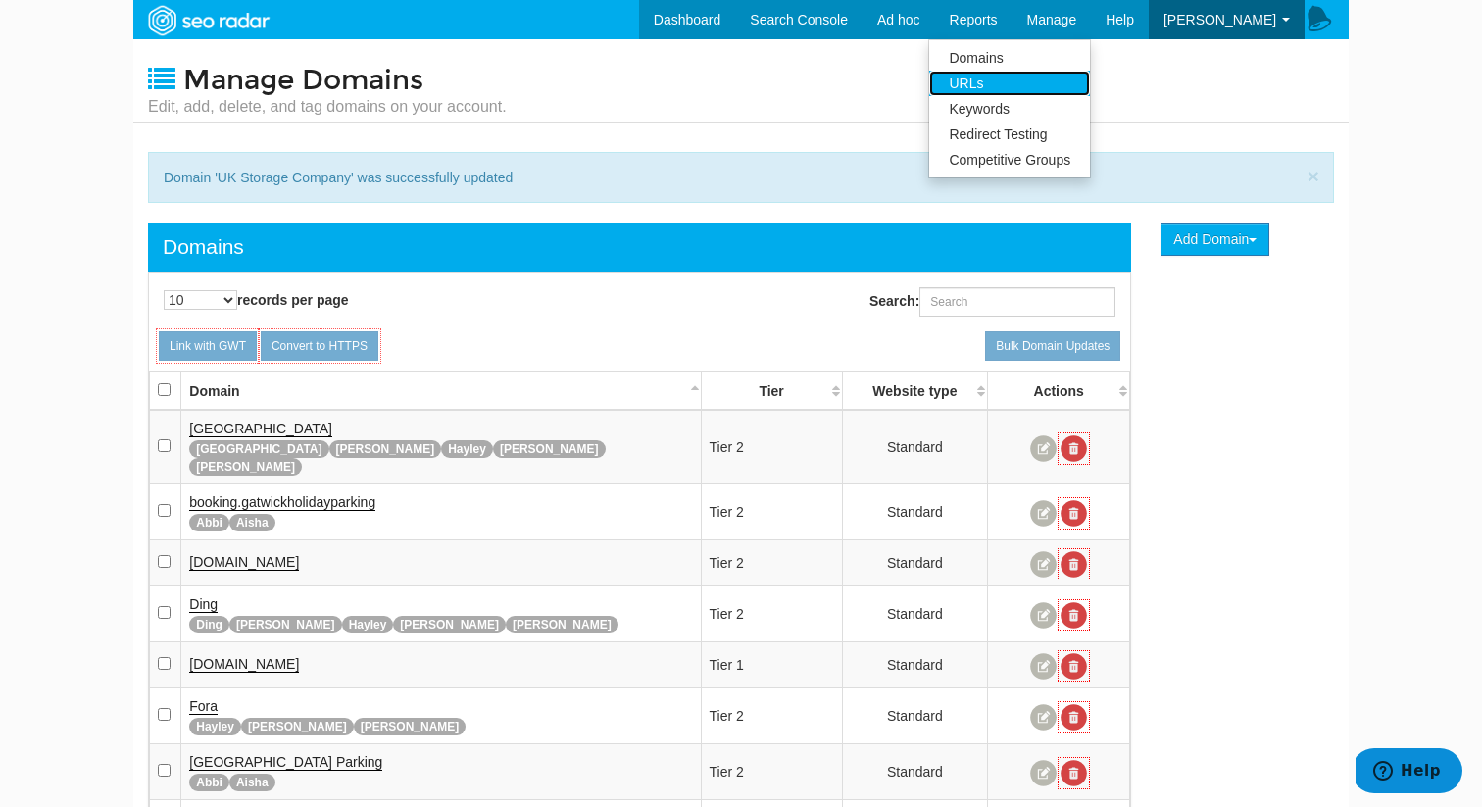
click at [1019, 76] on link "URLs" at bounding box center [1009, 83] width 161 height 25
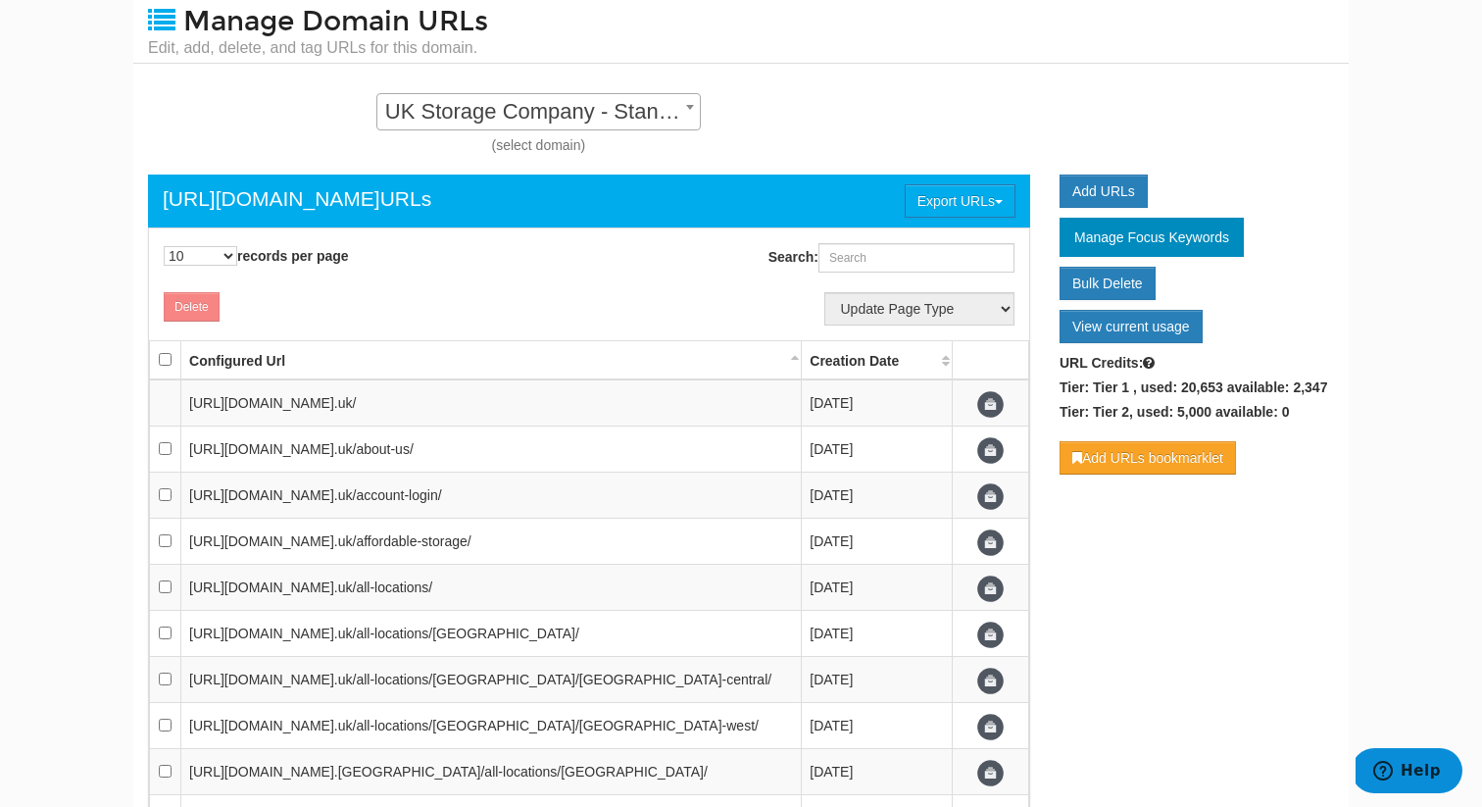
scroll to position [276, 0]
